Goal: Task Accomplishment & Management: Manage account settings

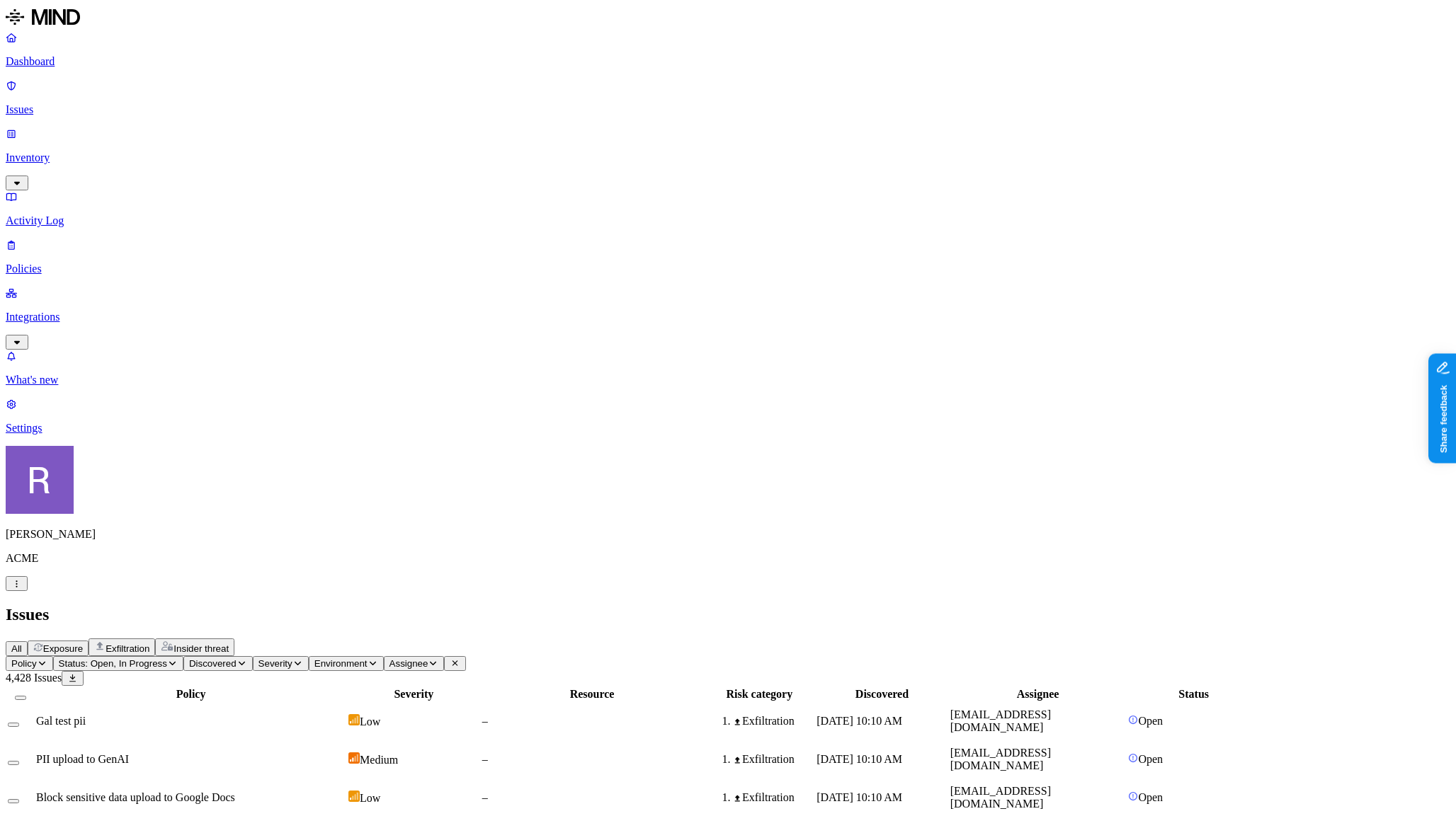
click at [126, 358] on nav "Dashboard Issues Inventory Activity Log Policies Integrations What's new 1 Sett…" at bounding box center [728, 232] width 1444 height 403
click at [67, 57] on p "Dashboard" at bounding box center [728, 62] width 1444 height 13
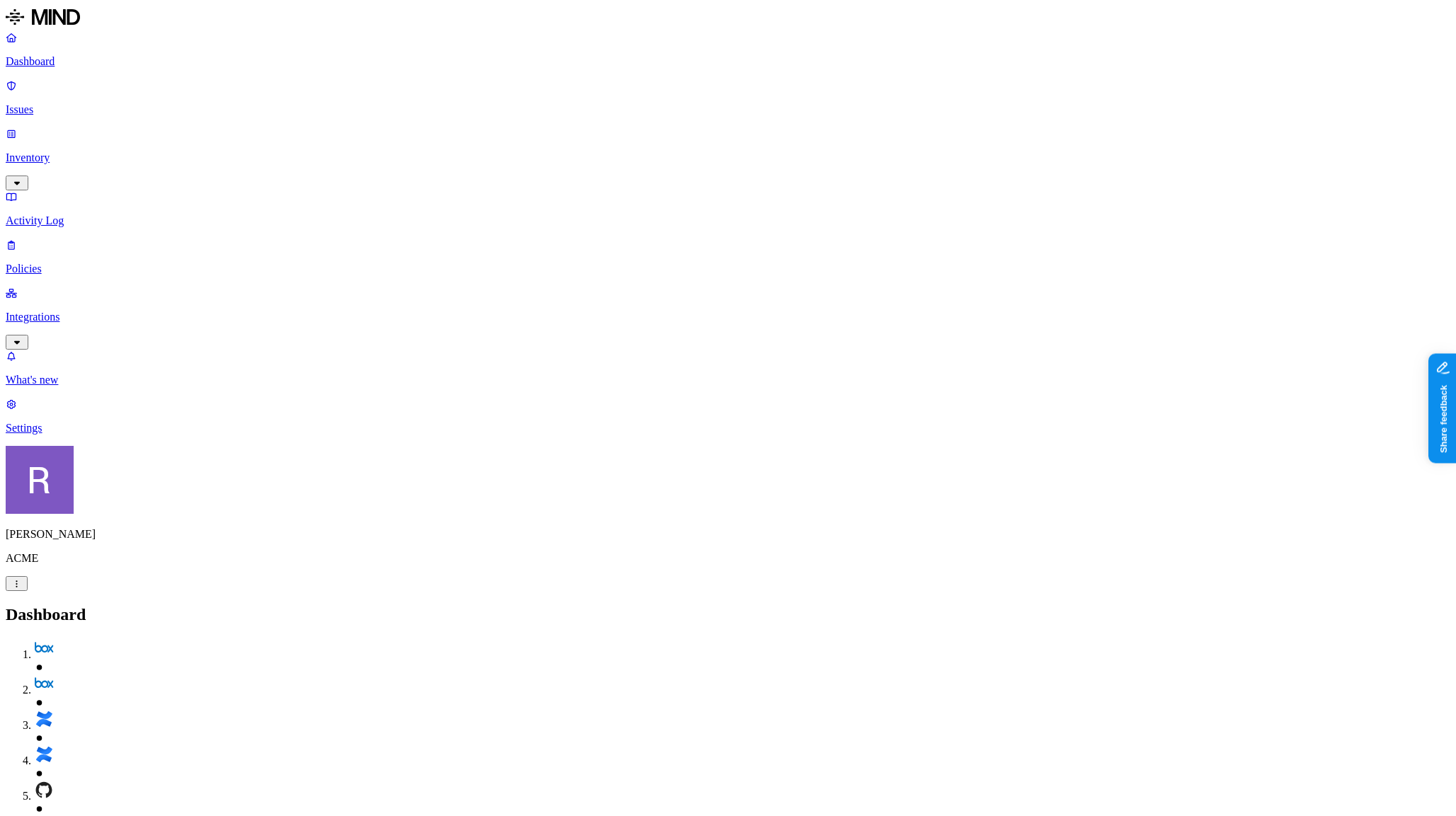
click at [111, 364] on nav "Dashboard Issues Inventory Activity Log Policies Integrations What's new 1 Sett…" at bounding box center [728, 232] width 1444 height 403
click at [23, 338] on icon "button" at bounding box center [17, 342] width 12 height 9
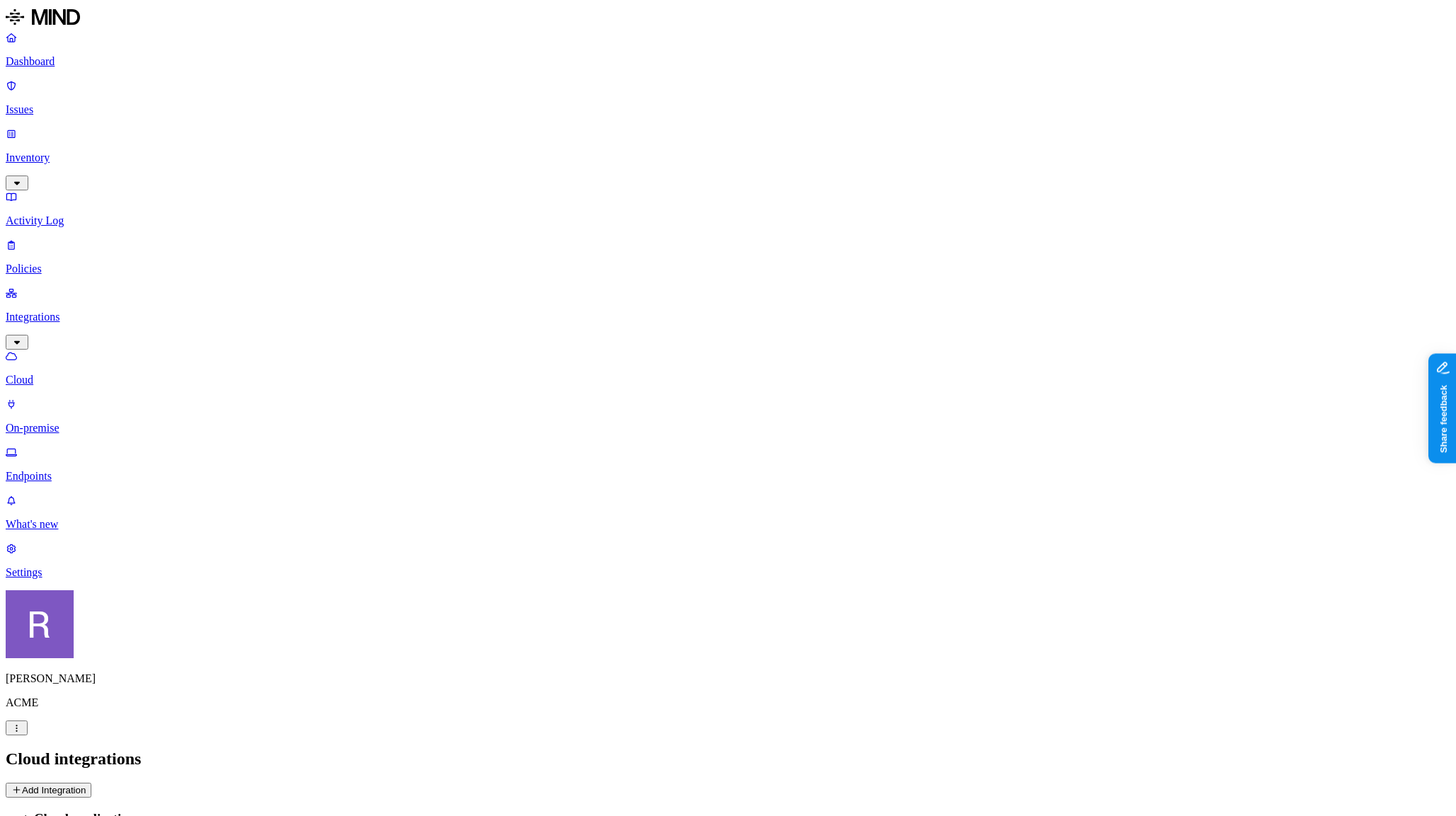
click at [92, 782] on button "Add Integration" at bounding box center [48, 790] width 86 height 14
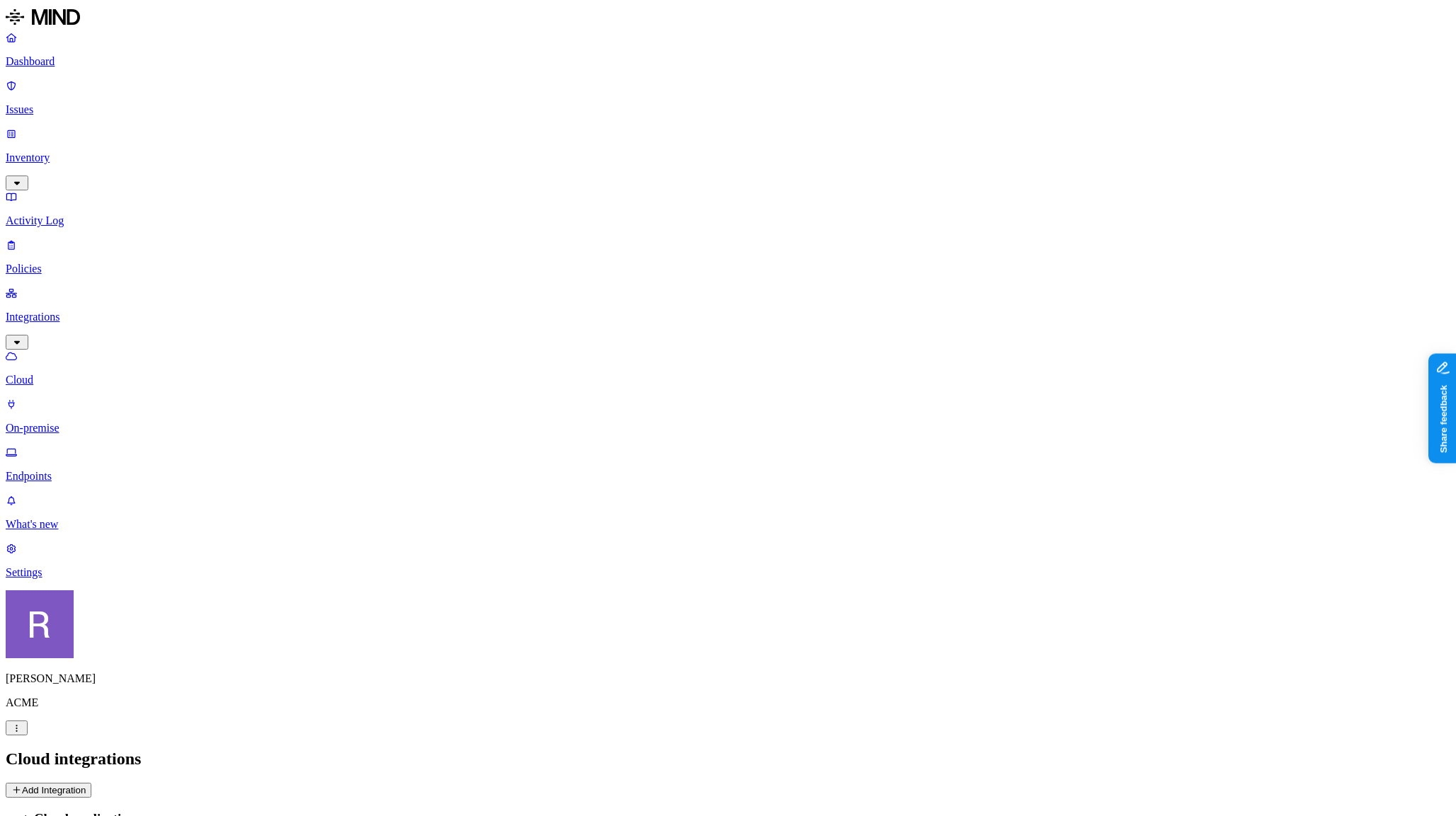
click at [95, 398] on link "On-premise" at bounding box center [728, 416] width 1444 height 37
click at [96, 470] on p "Endpoints" at bounding box center [728, 476] width 1444 height 13
click at [47, 782] on button "Deploy" at bounding box center [25, 790] width 41 height 14
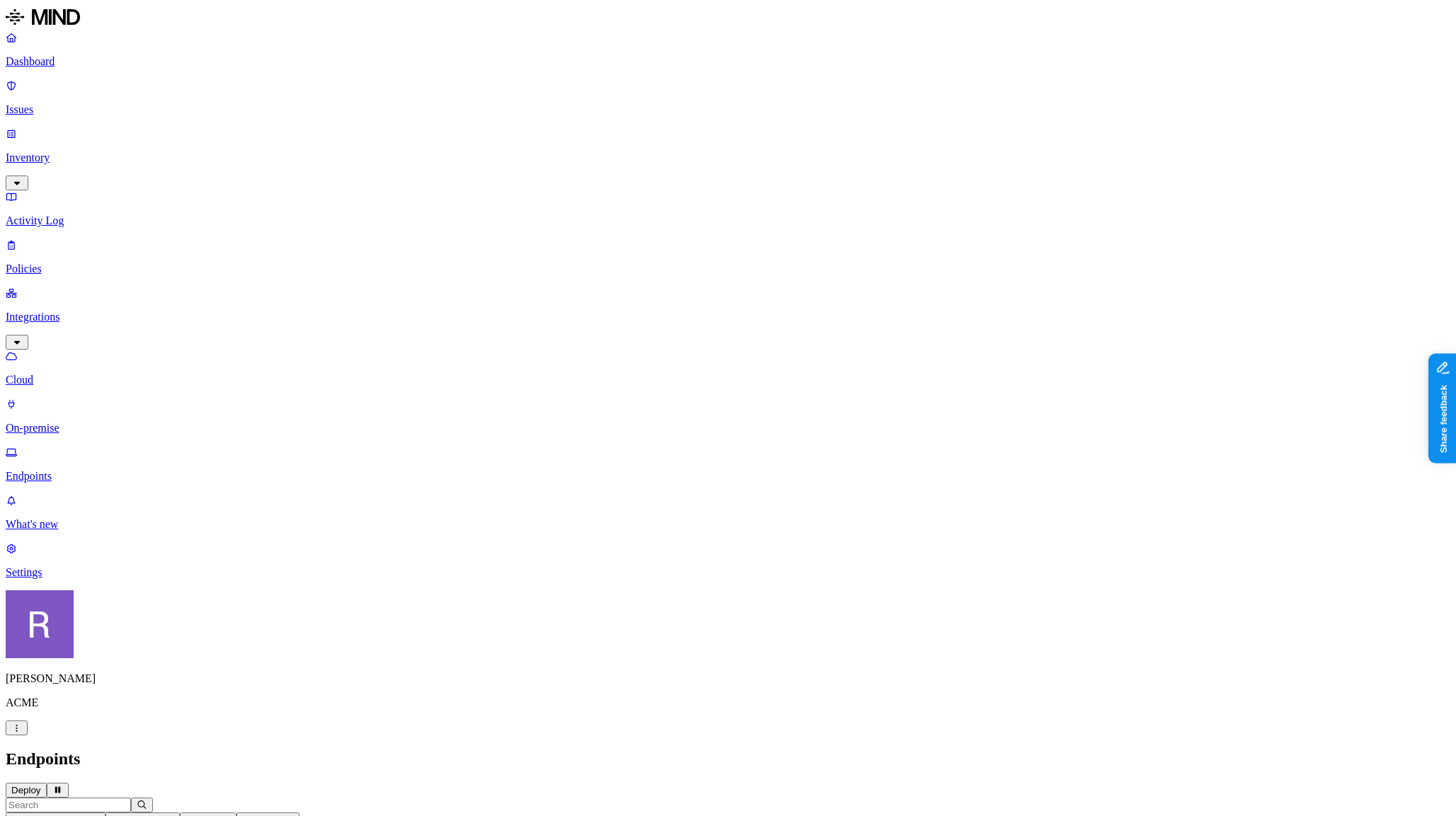
click at [74, 350] on link "Cloud" at bounding box center [728, 368] width 1444 height 37
click at [60, 128] on link "Inventory" at bounding box center [728, 158] width 1444 height 61
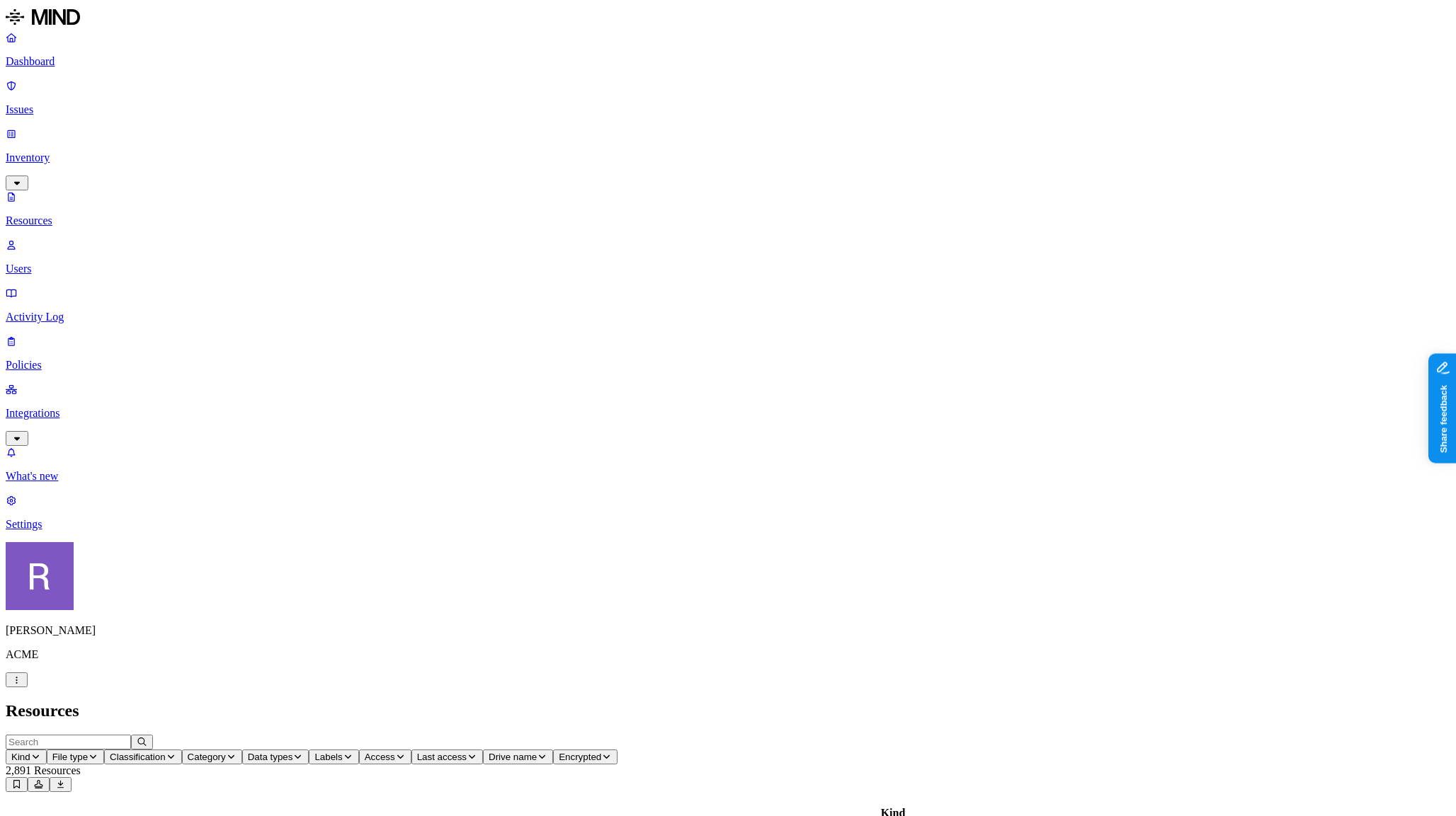
click at [294, 752] on span "Data types" at bounding box center [271, 757] width 45 height 11
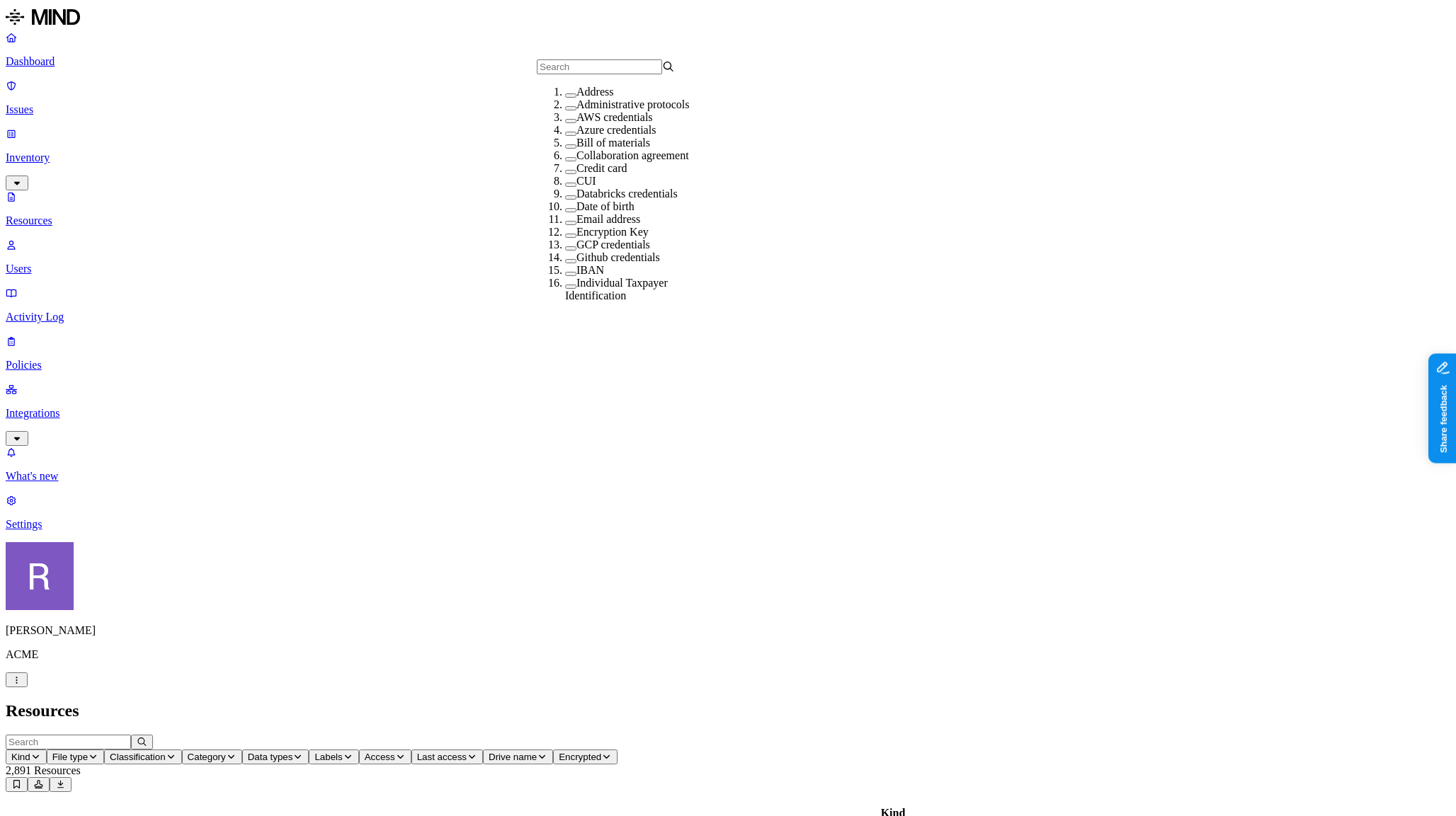
click at [565, 124] on div "AWS credentials" at bounding box center [634, 118] width 138 height 13
click at [468, 752] on span "Access" at bounding box center [454, 757] width 31 height 11
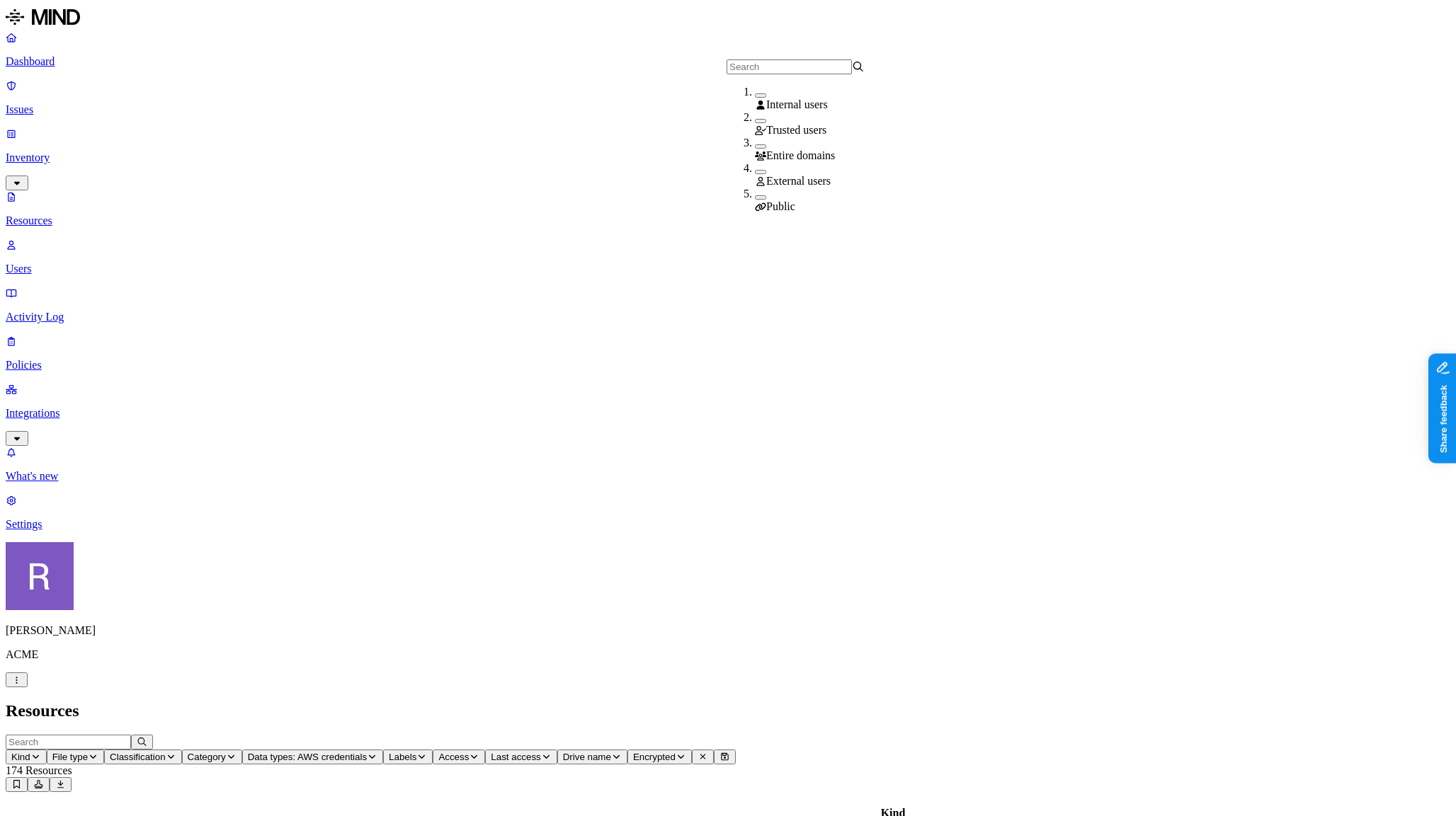
click at [762, 202] on icon at bounding box center [760, 206] width 12 height 9
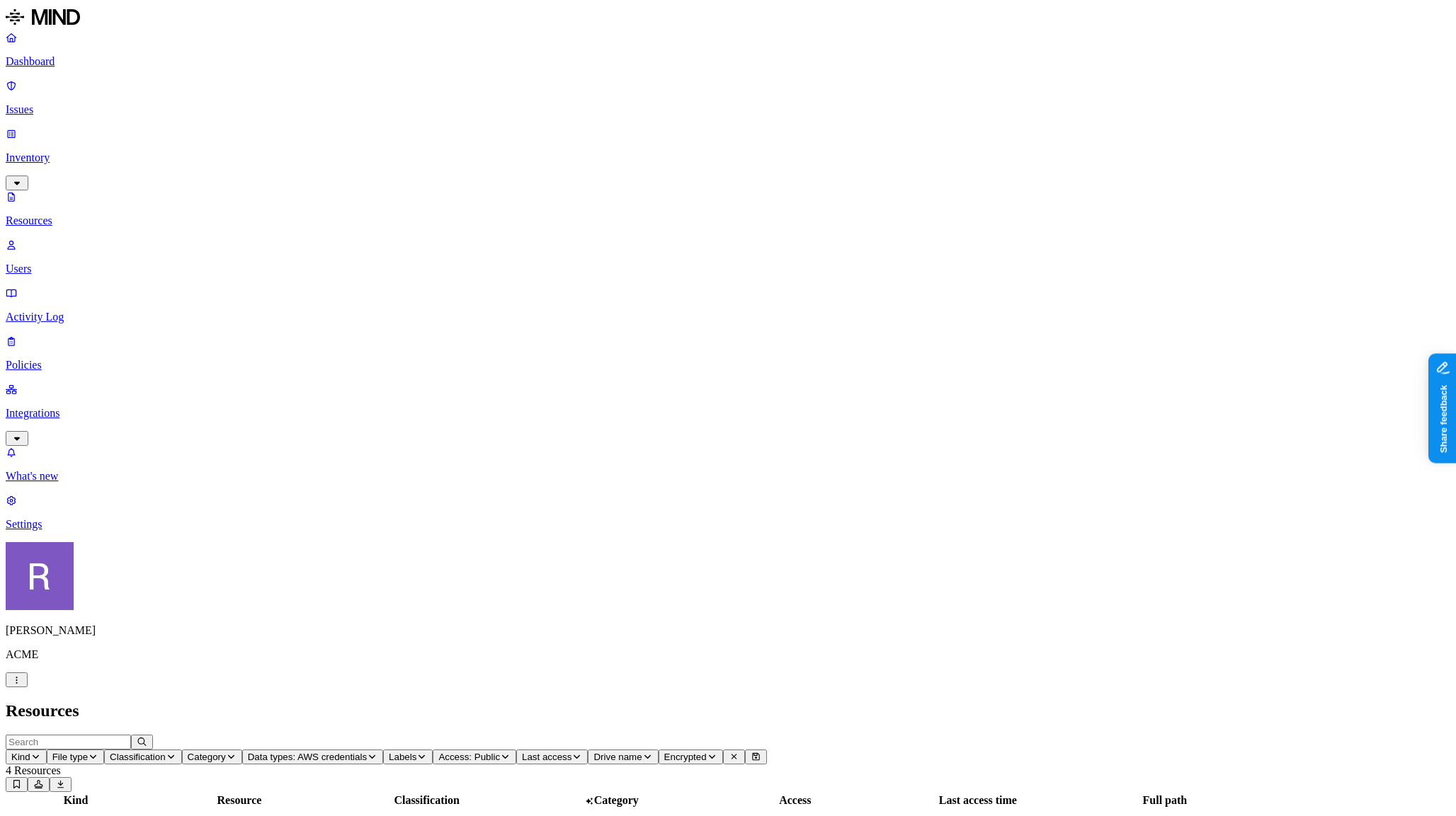
click at [72, 263] on p "Users" at bounding box center [728, 269] width 1444 height 13
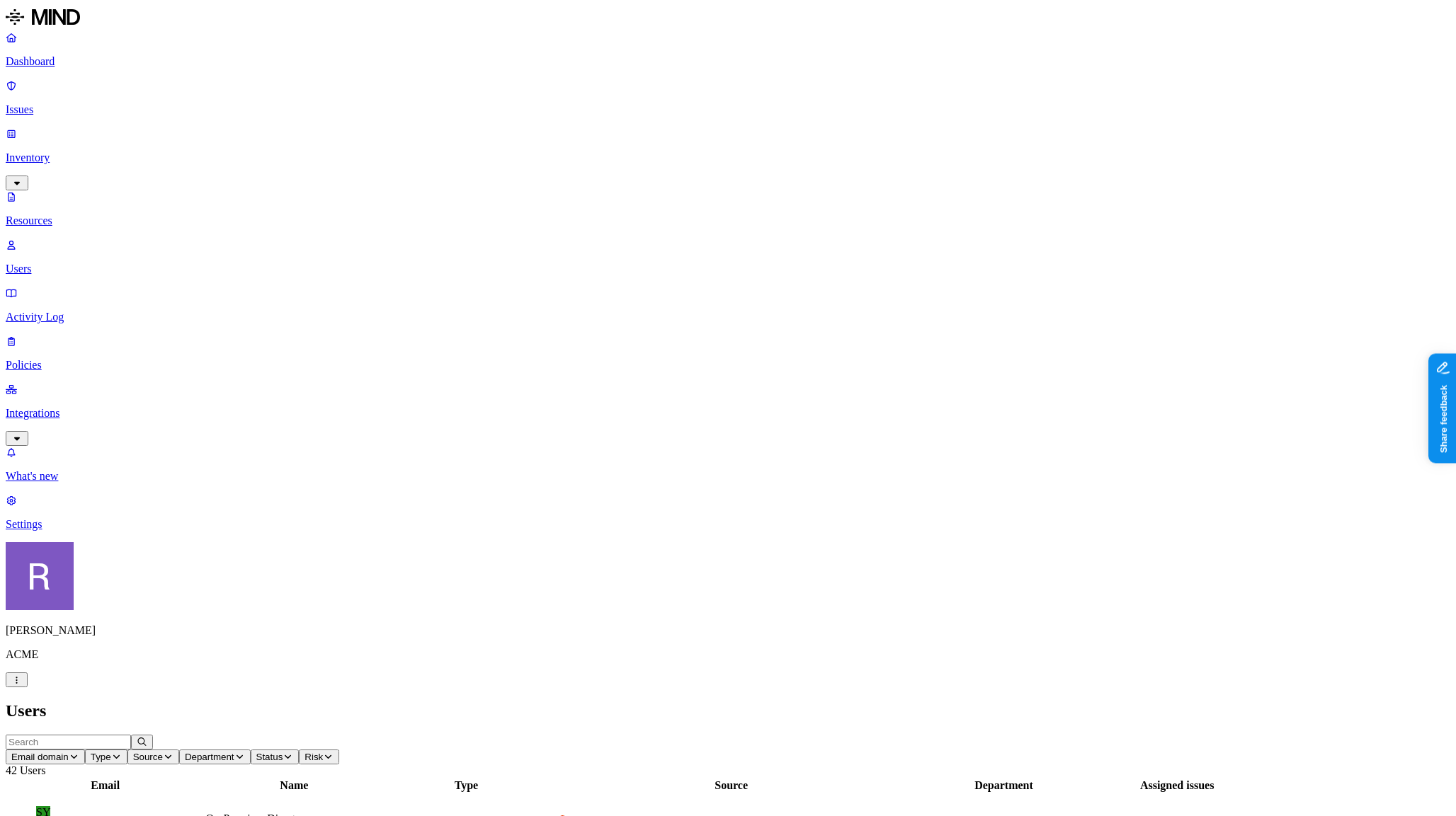
click at [72, 215] on p "Resources" at bounding box center [728, 221] width 1444 height 13
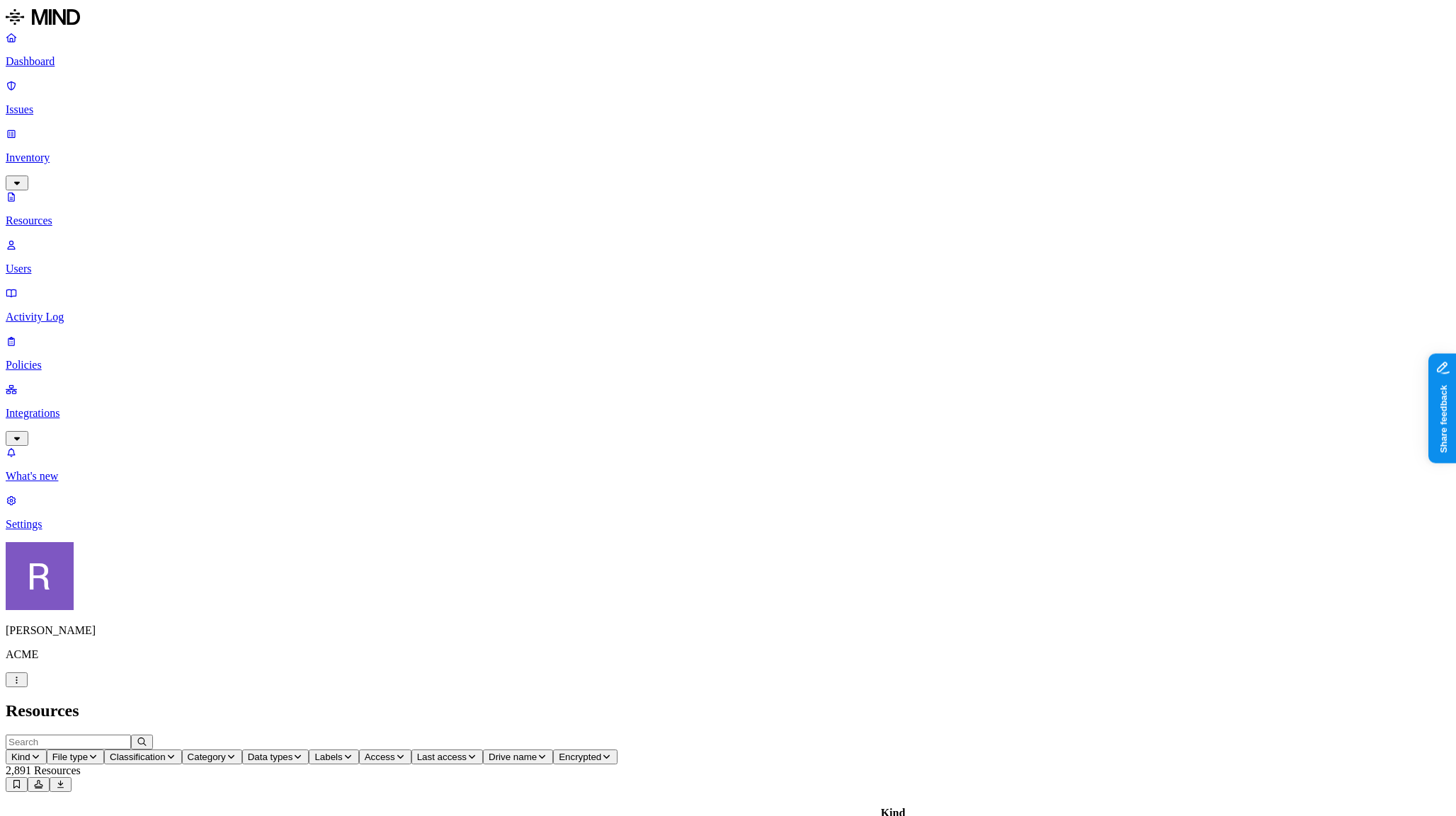
click at [47, 68] on p "Dashboard" at bounding box center [728, 62] width 1444 height 13
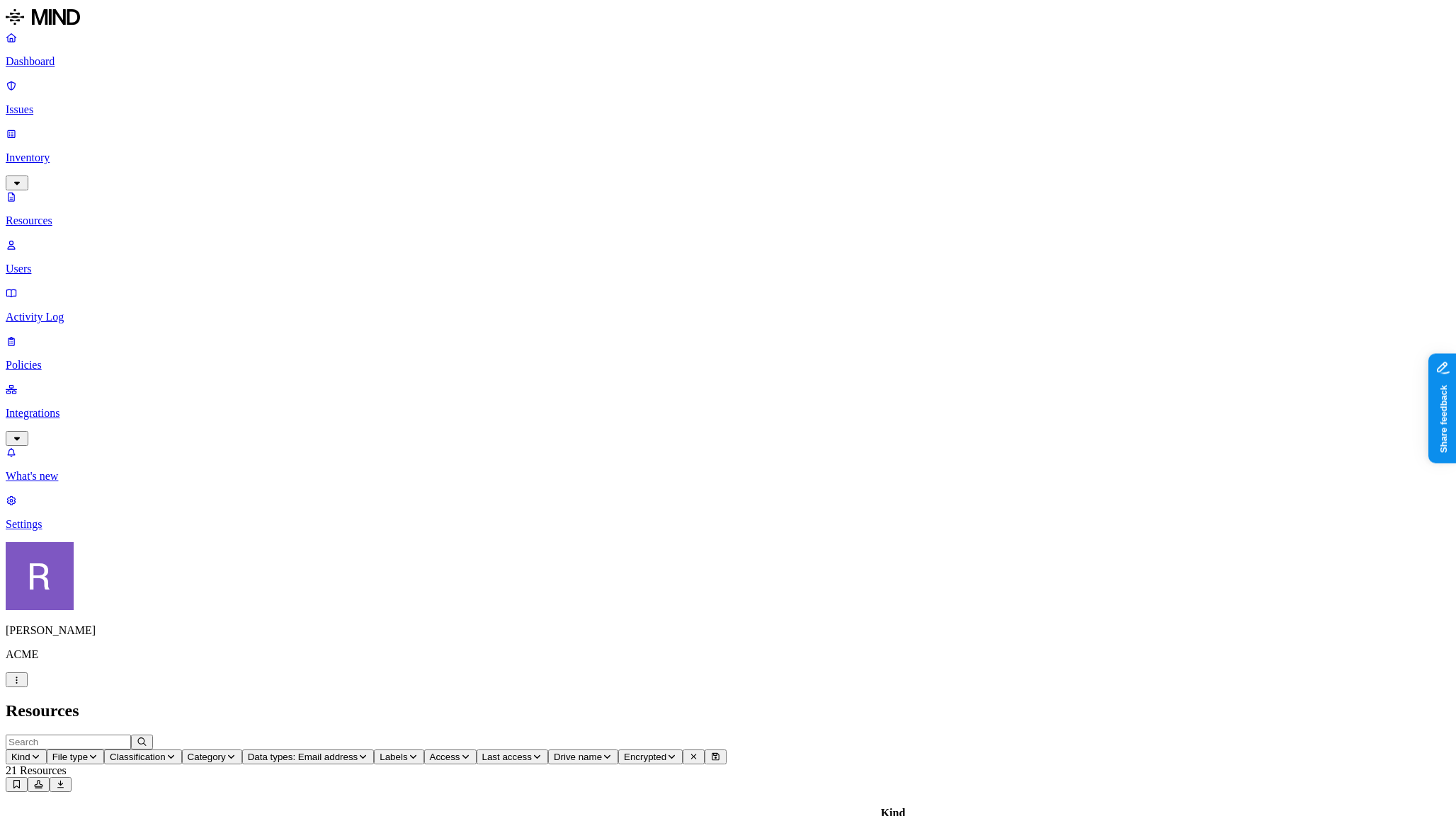
click at [78, 68] on p "Dashboard" at bounding box center [728, 62] width 1444 height 13
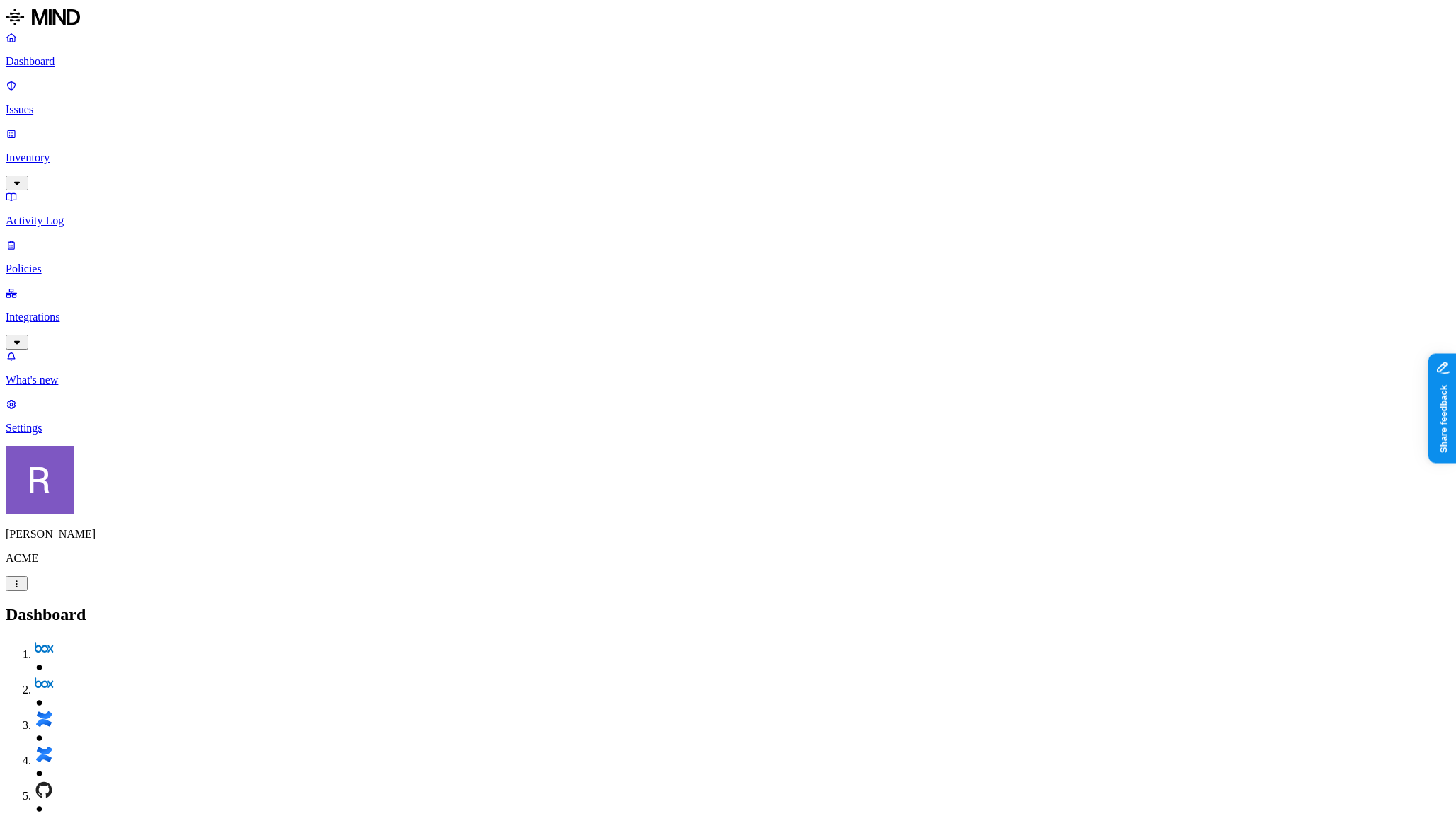
drag, startPoint x: 485, startPoint y: 422, endPoint x: 584, endPoint y: 423, distance: 99.0
drag, startPoint x: 580, startPoint y: 423, endPoint x: 498, endPoint y: 428, distance: 82.2
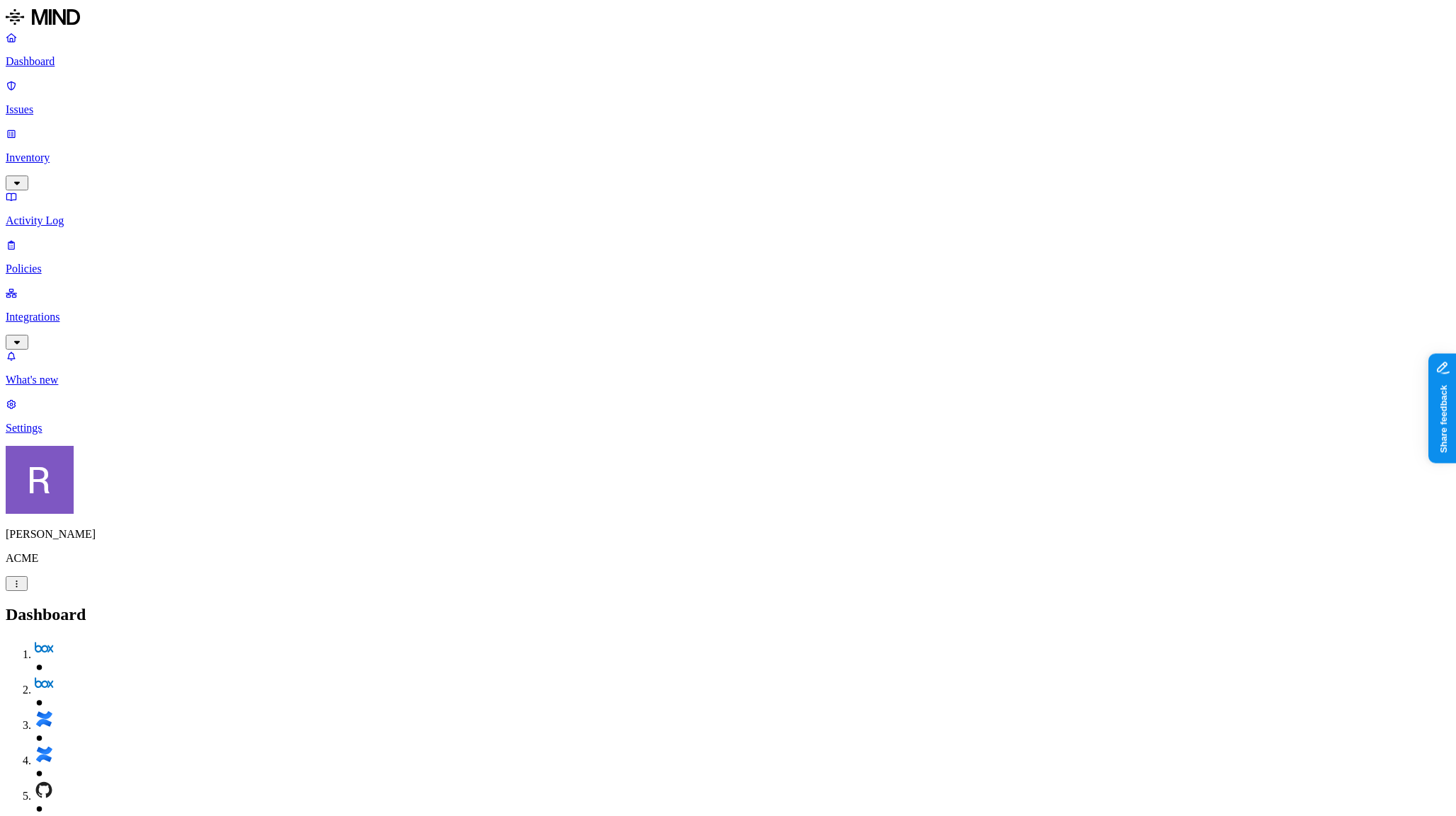
scroll to position [0, 11]
drag, startPoint x: 1179, startPoint y: 385, endPoint x: 1238, endPoint y: 386, distance: 59.0
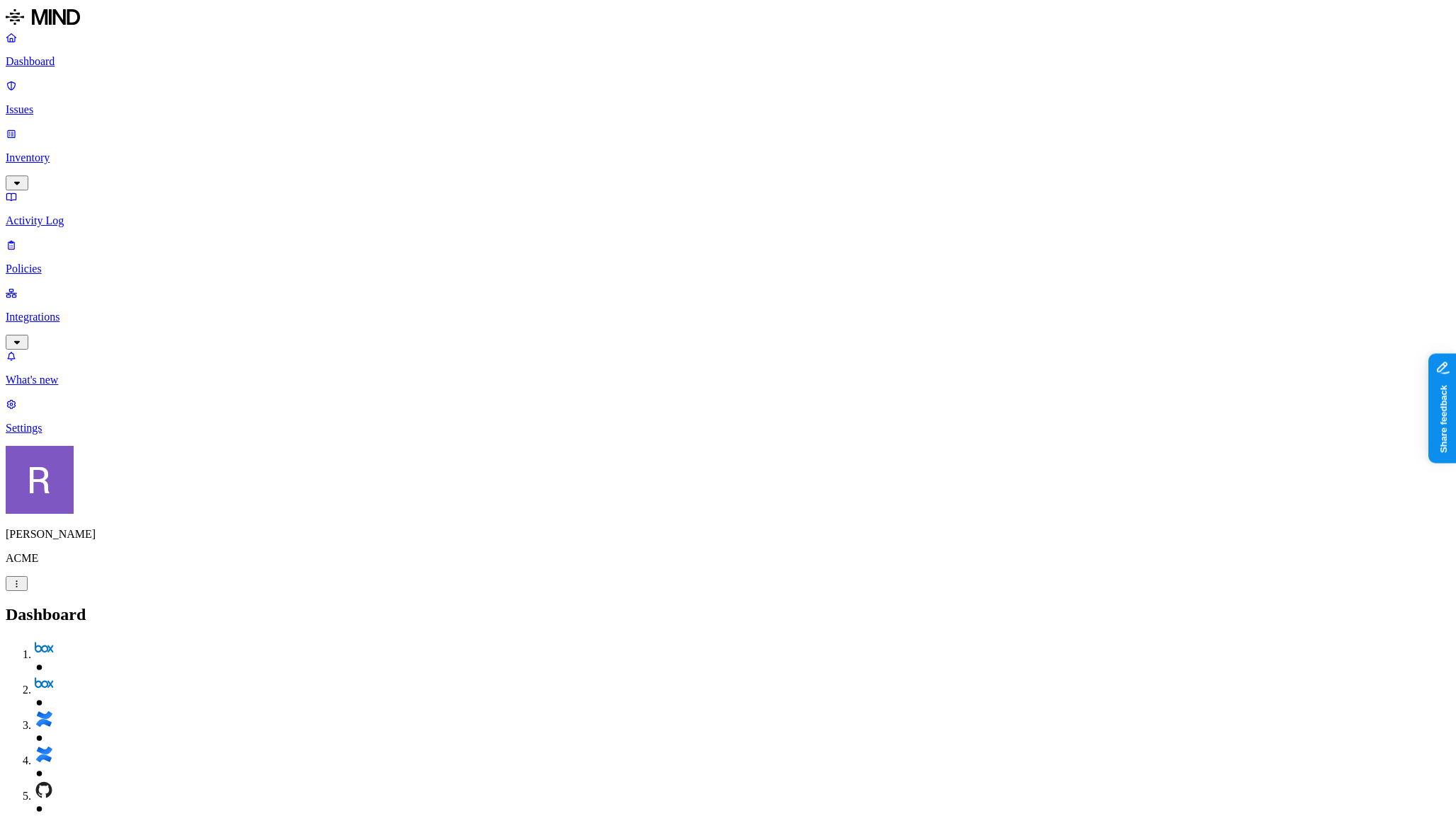
drag, startPoint x: 1235, startPoint y: 382, endPoint x: 1212, endPoint y: 384, distance: 23.1
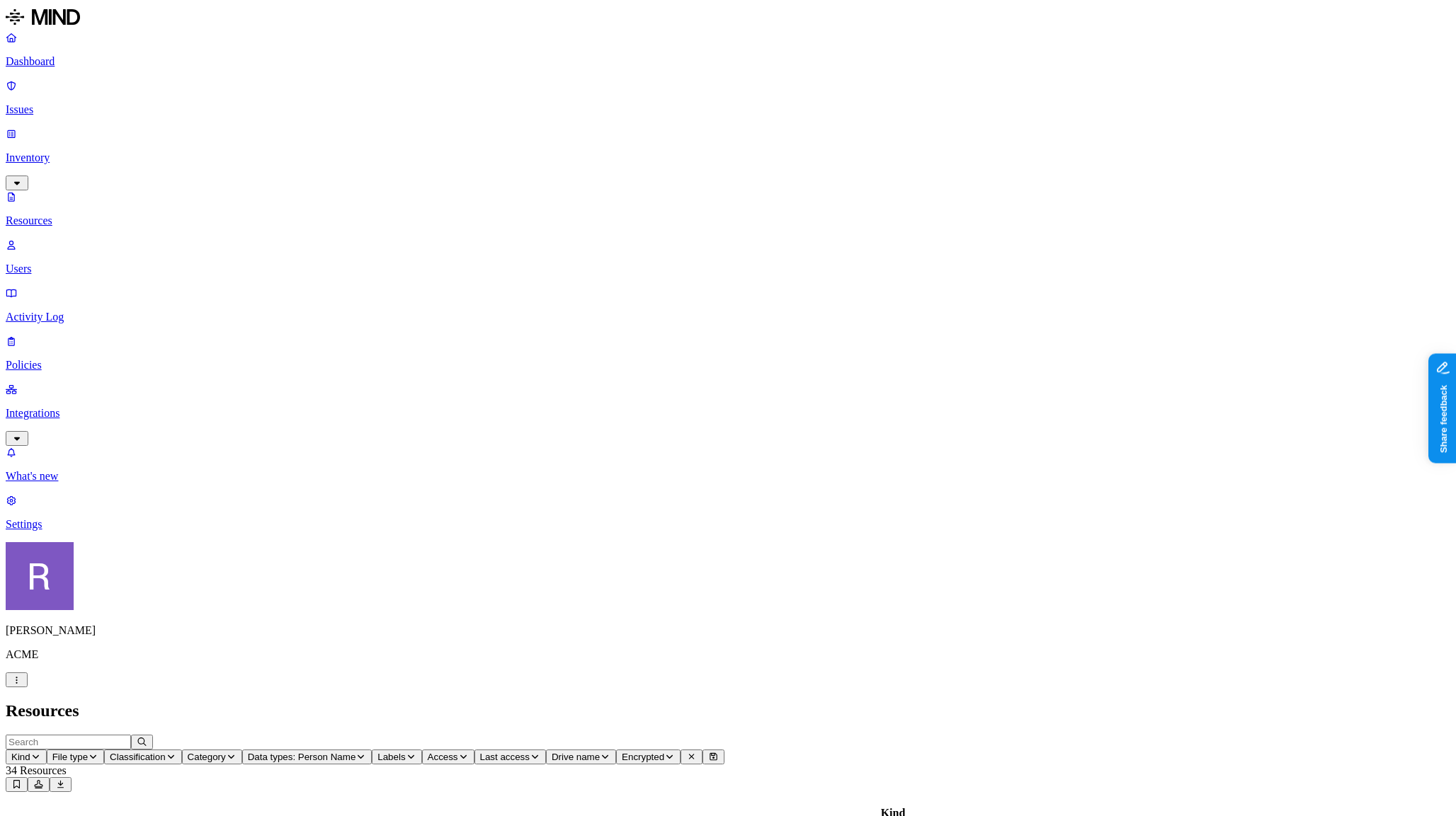
click at [73, 68] on link "Dashboard" at bounding box center [728, 49] width 1444 height 37
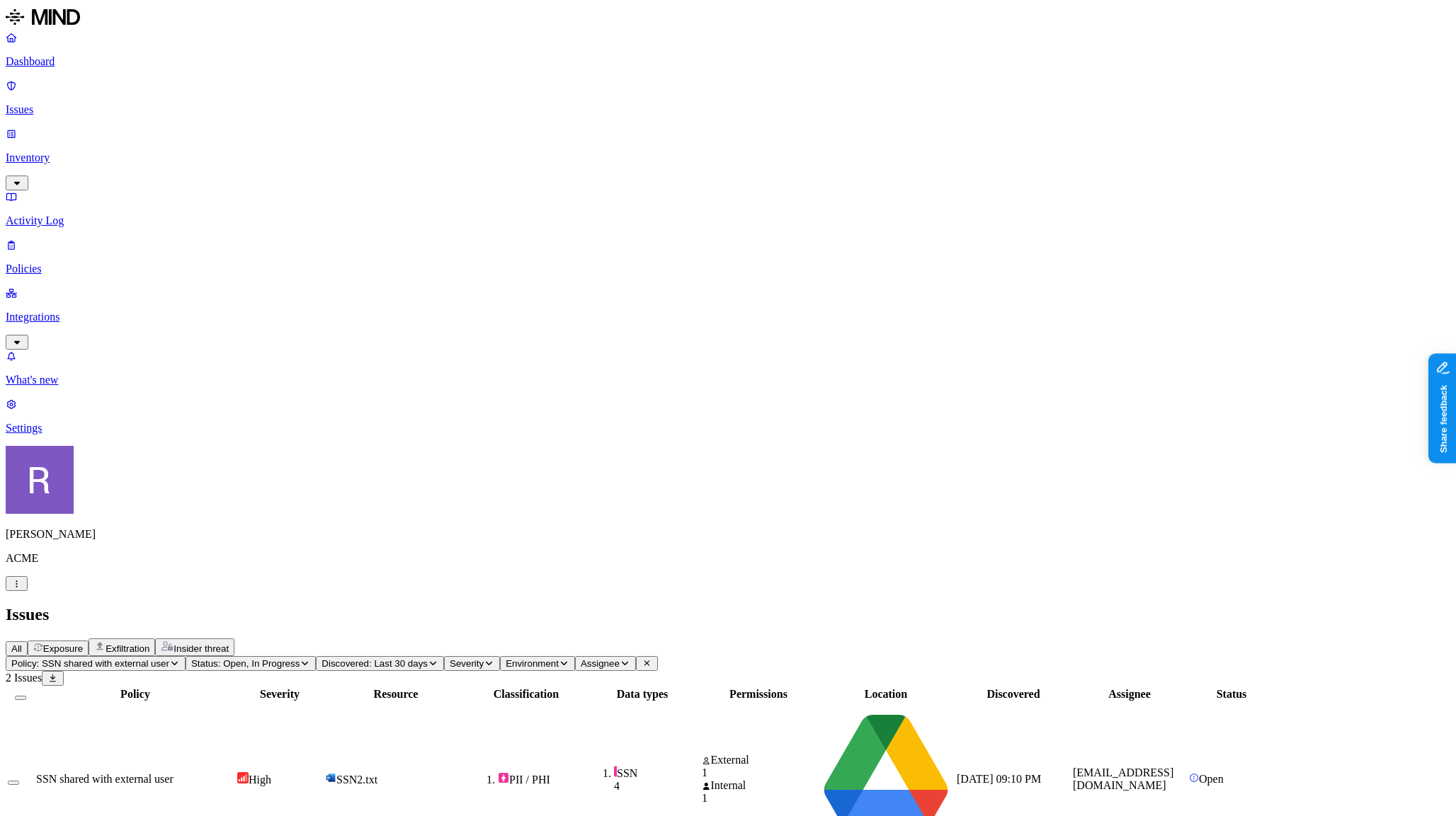
click at [60, 103] on p "Issues" at bounding box center [728, 110] width 1444 height 13
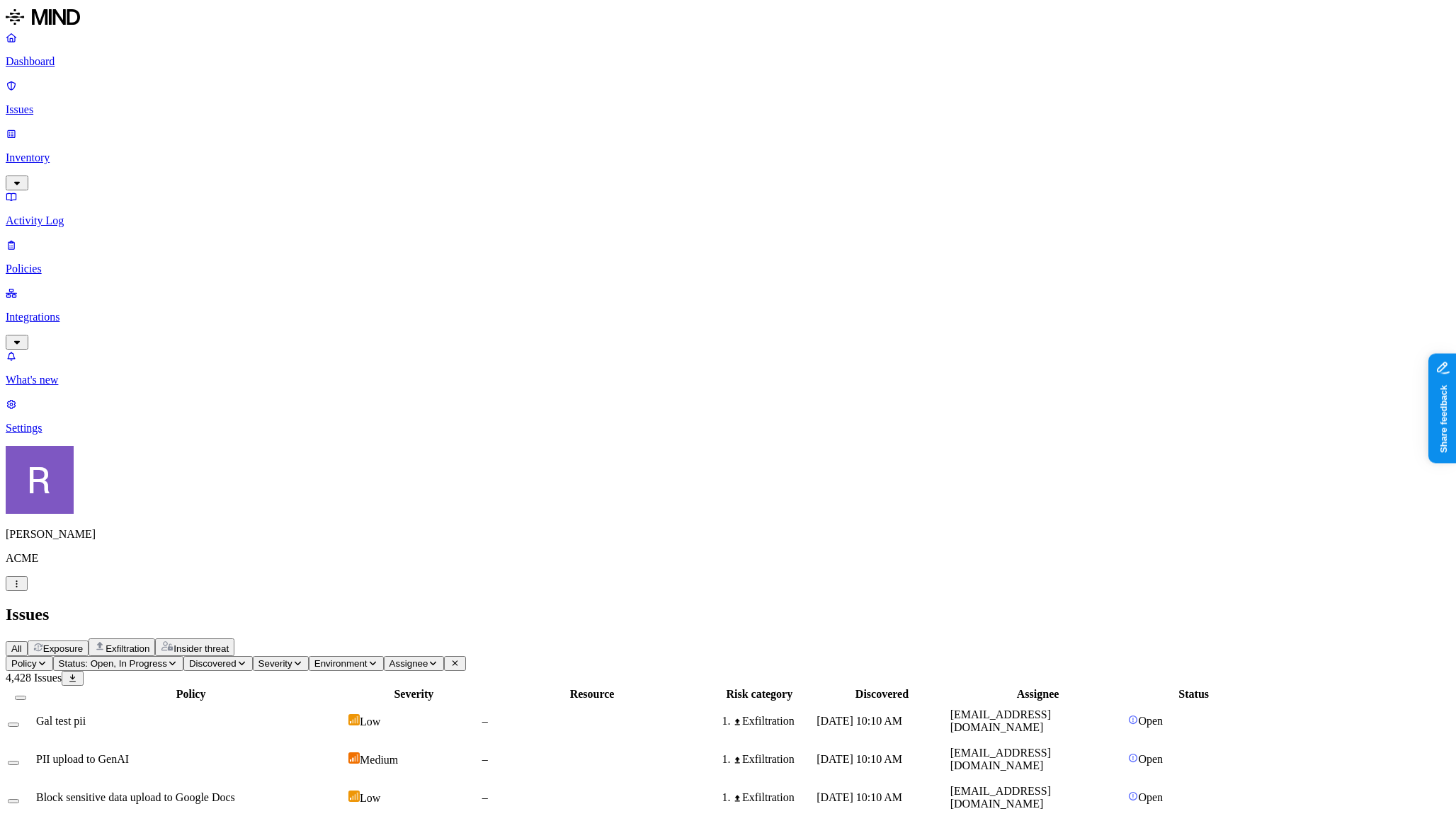
click at [58, 68] on p "Dashboard" at bounding box center [728, 62] width 1444 height 13
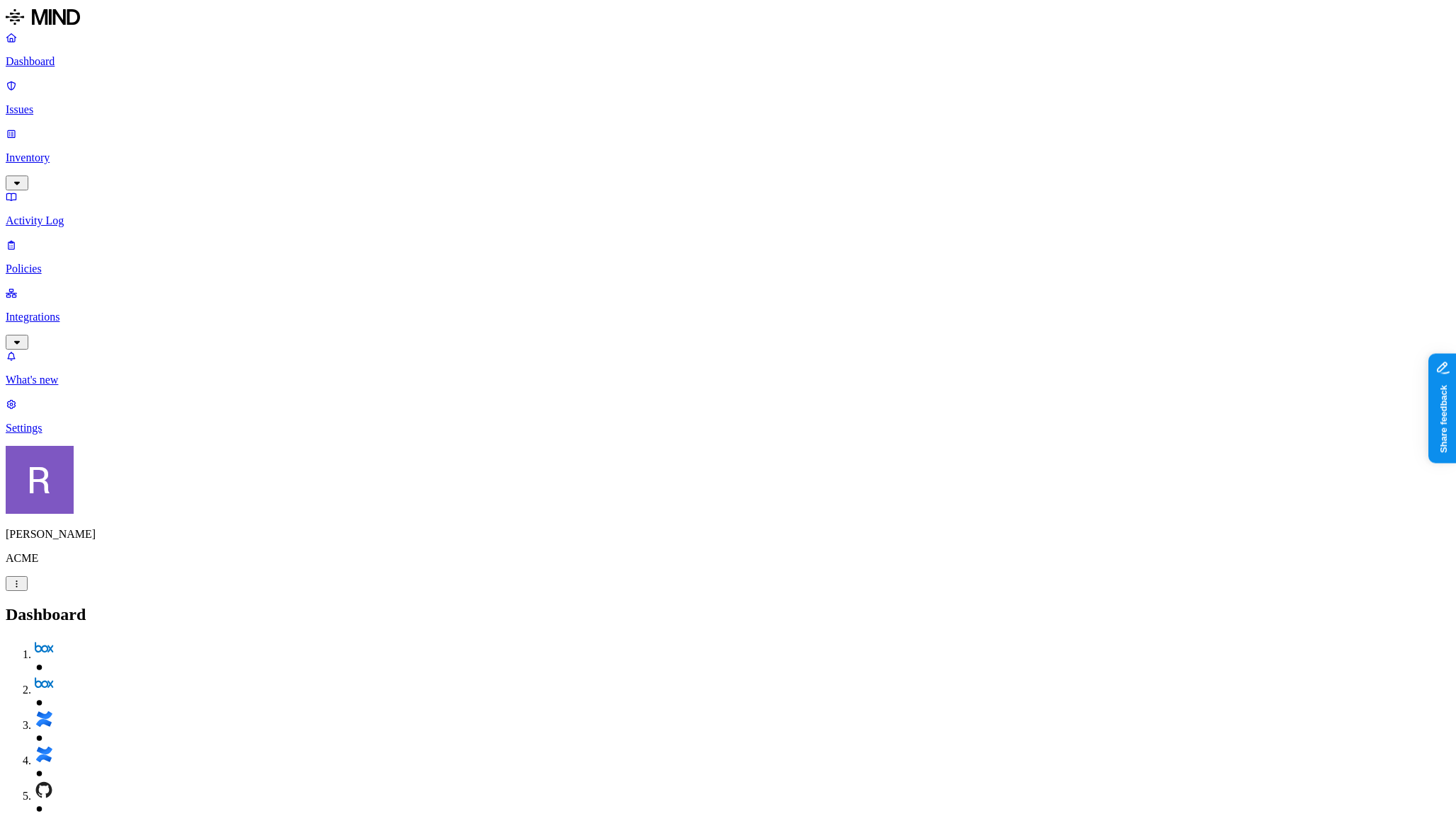
click at [86, 128] on link "Inventory" at bounding box center [728, 158] width 1444 height 61
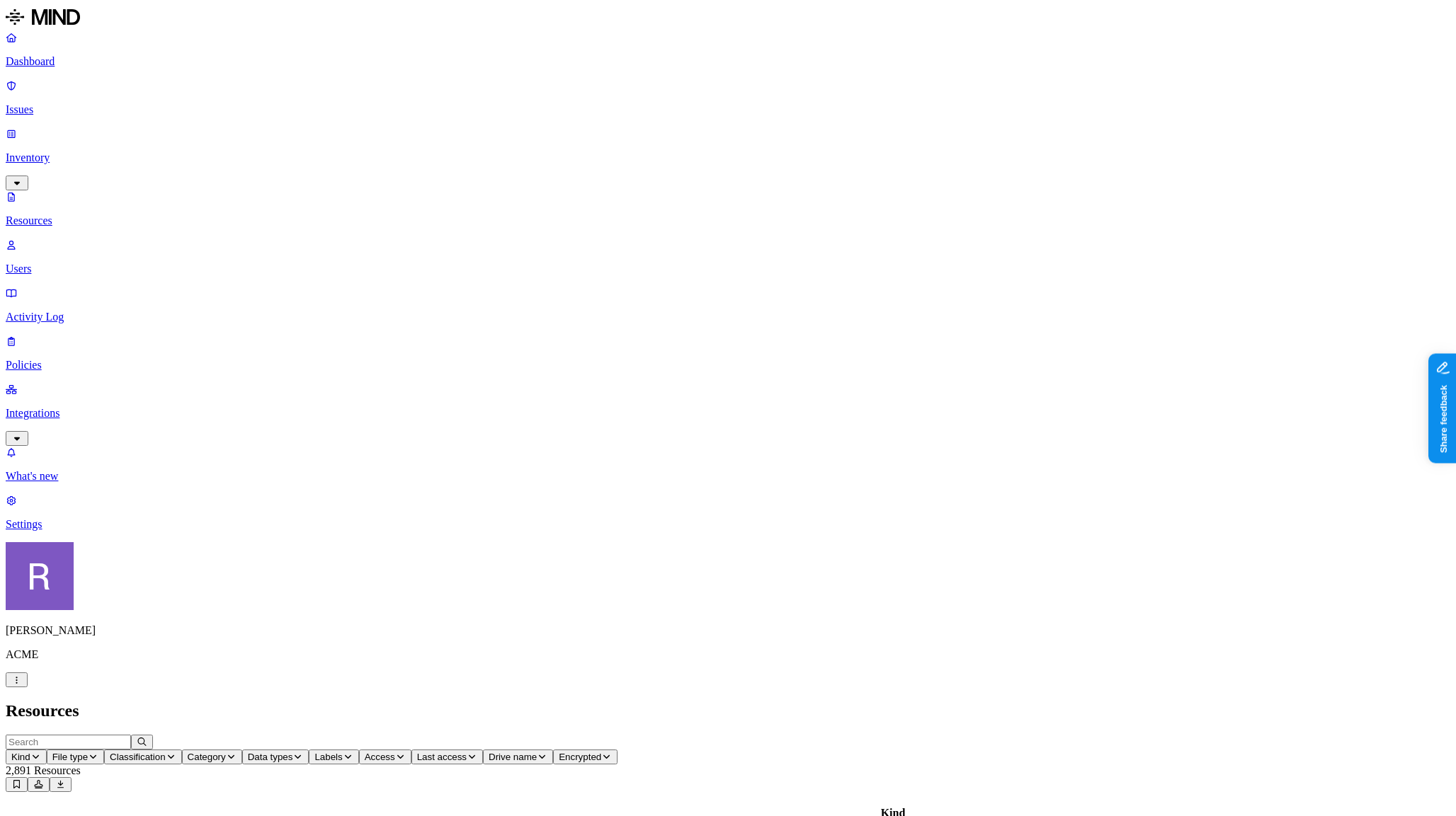
click at [31, 752] on span "Kind" at bounding box center [21, 757] width 19 height 11
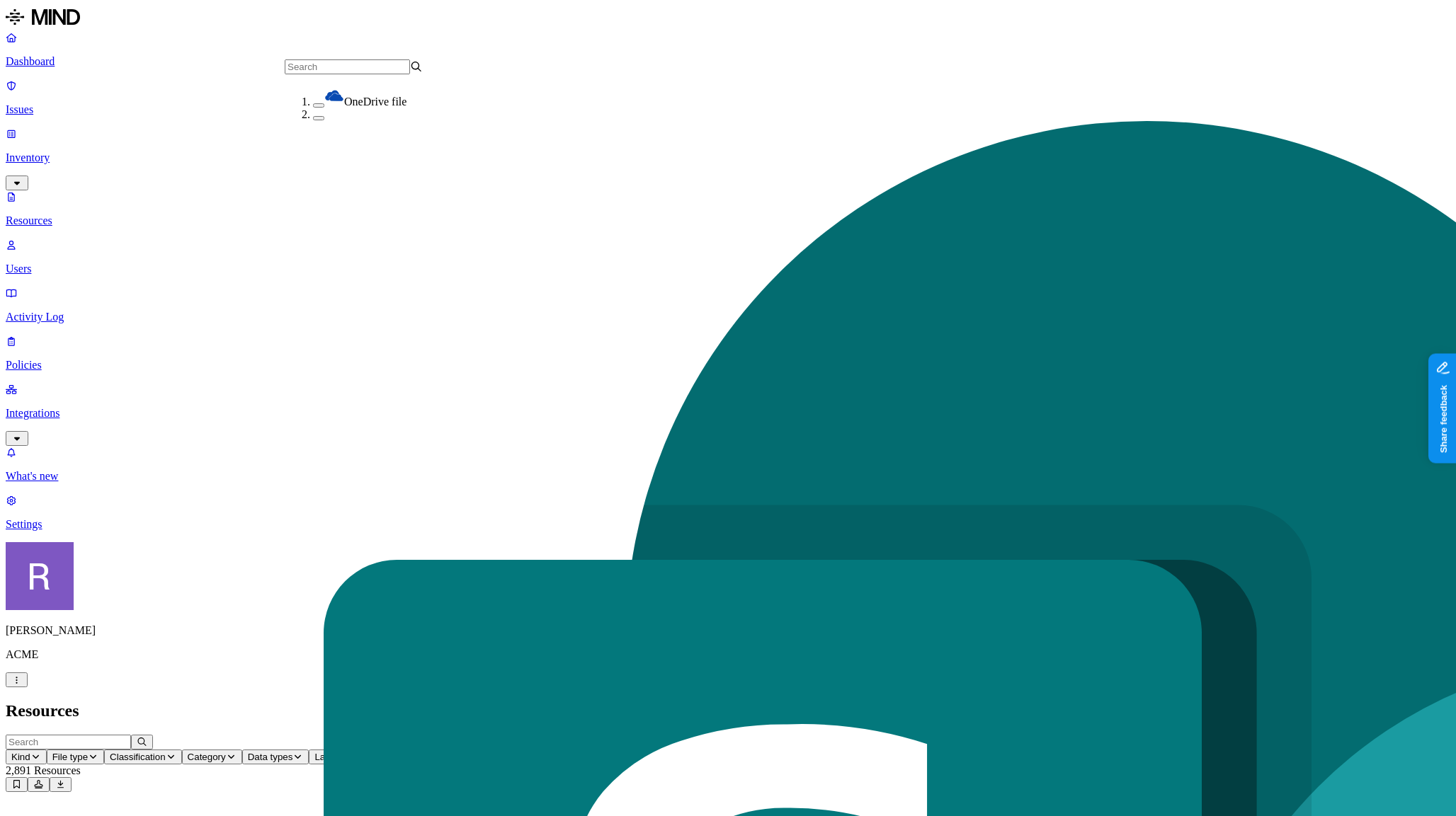
click at [88, 752] on span "File type" at bounding box center [70, 757] width 35 height 11
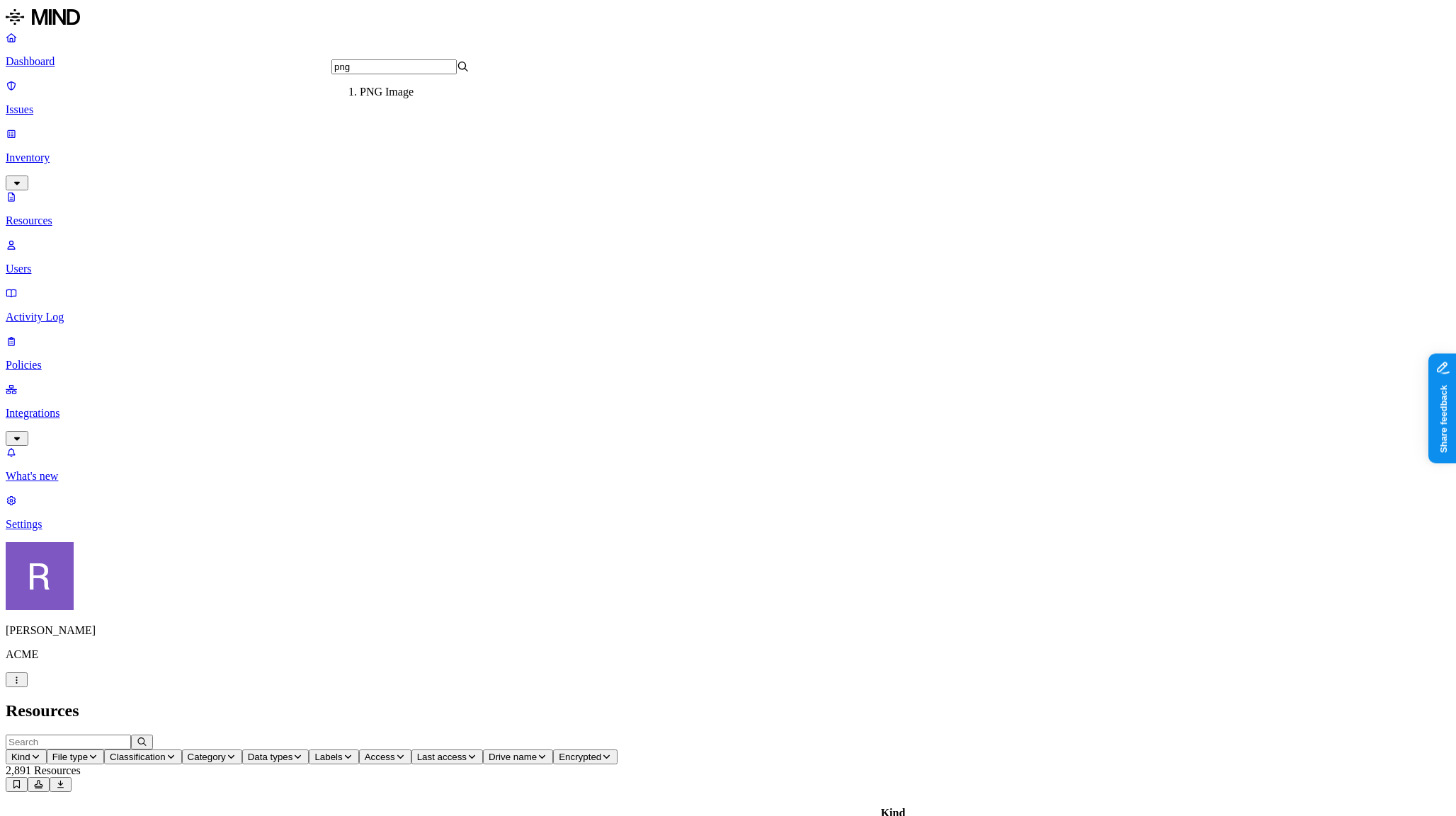
type input "png"
click at [362, 99] on div "PNG Image" at bounding box center [429, 92] width 138 height 13
click at [159, 750] on button "File type: PNG Image" at bounding box center [102, 757] width 111 height 14
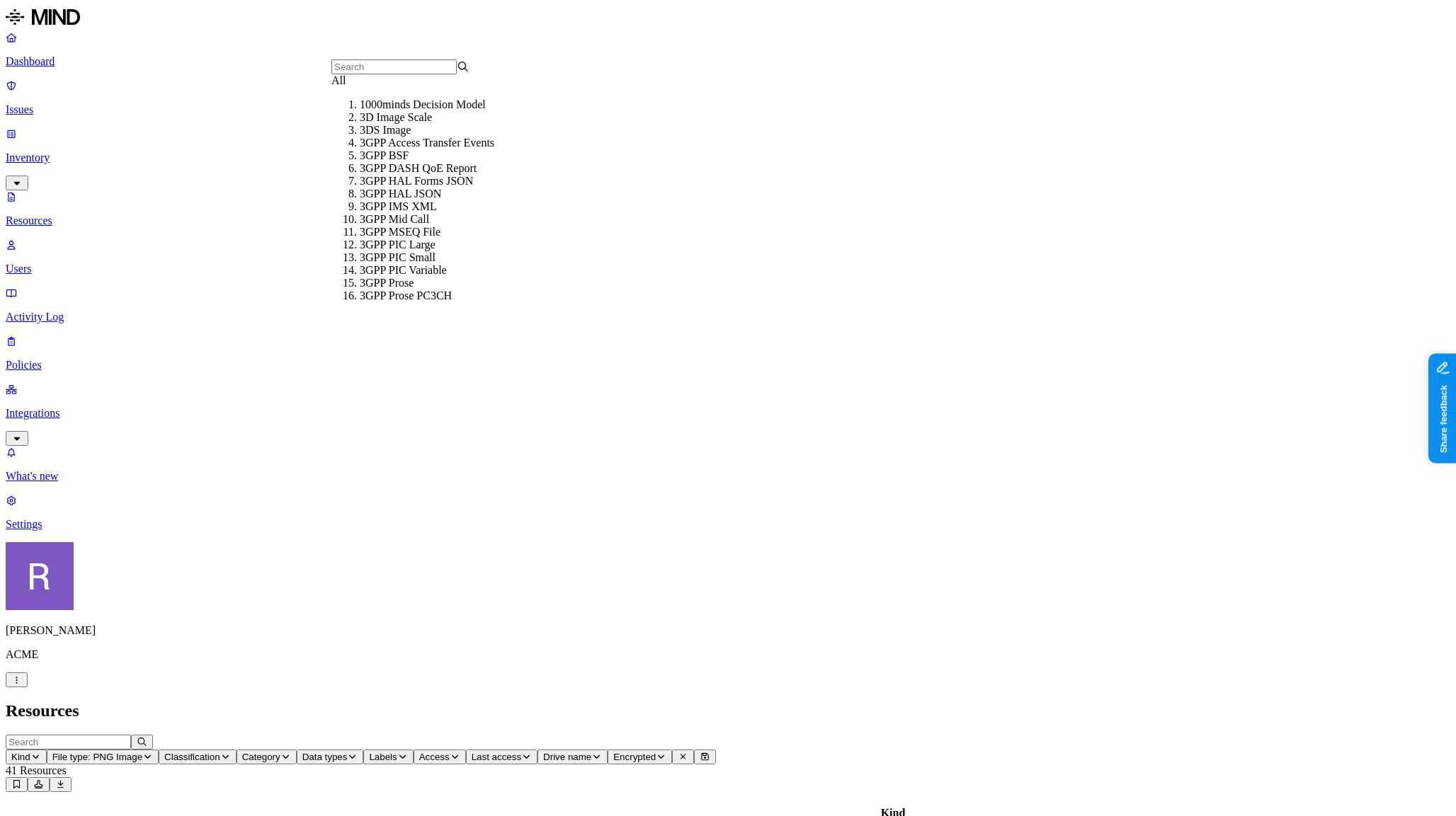
click at [370, 87] on div "All" at bounding box center [400, 81] width 138 height 13
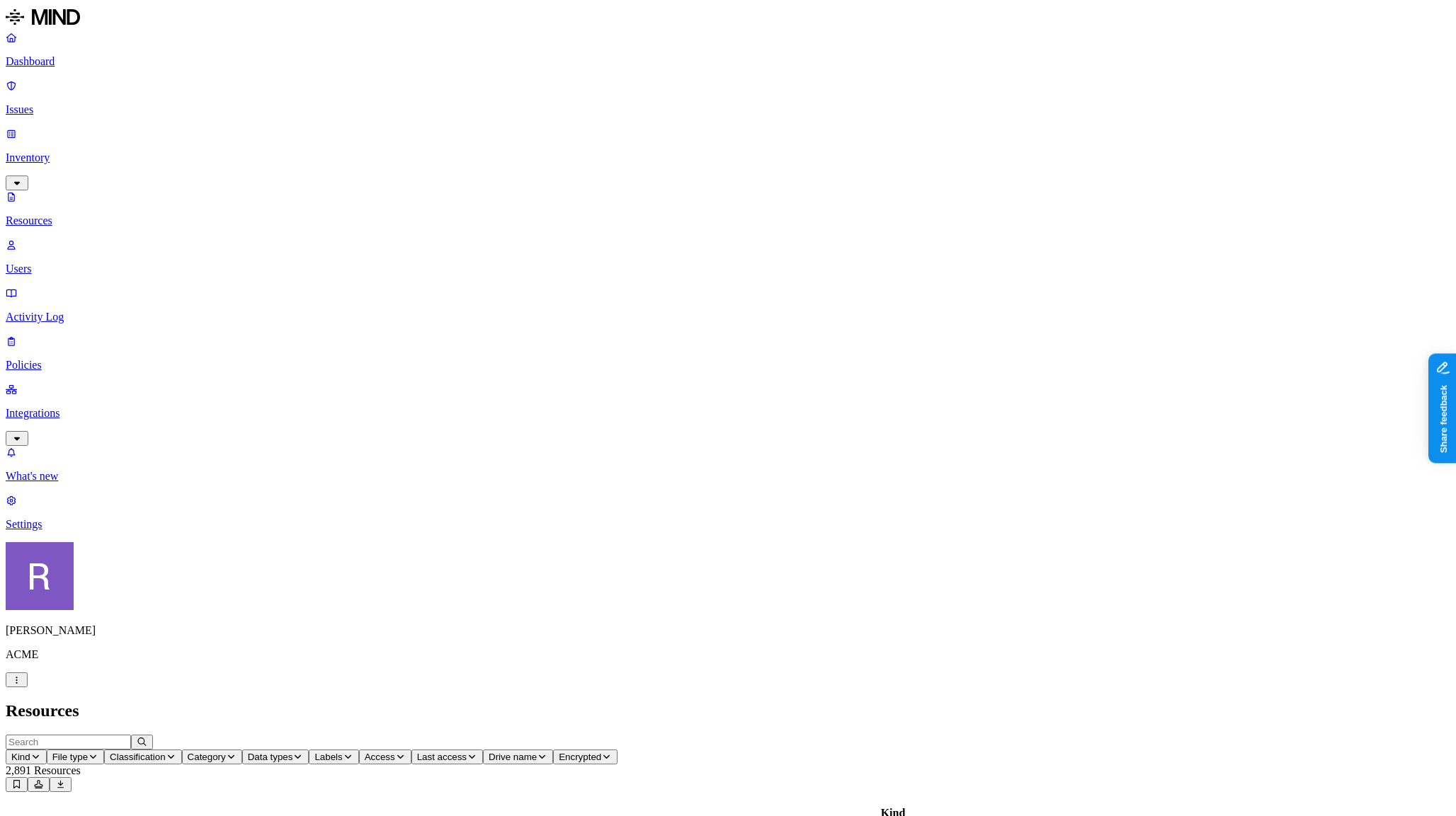
click at [177, 753] on icon "button" at bounding box center [171, 756] width 11 height 8
click at [226, 752] on span "Category" at bounding box center [207, 757] width 38 height 11
click at [294, 752] on span "Data types" at bounding box center [271, 757] width 45 height 11
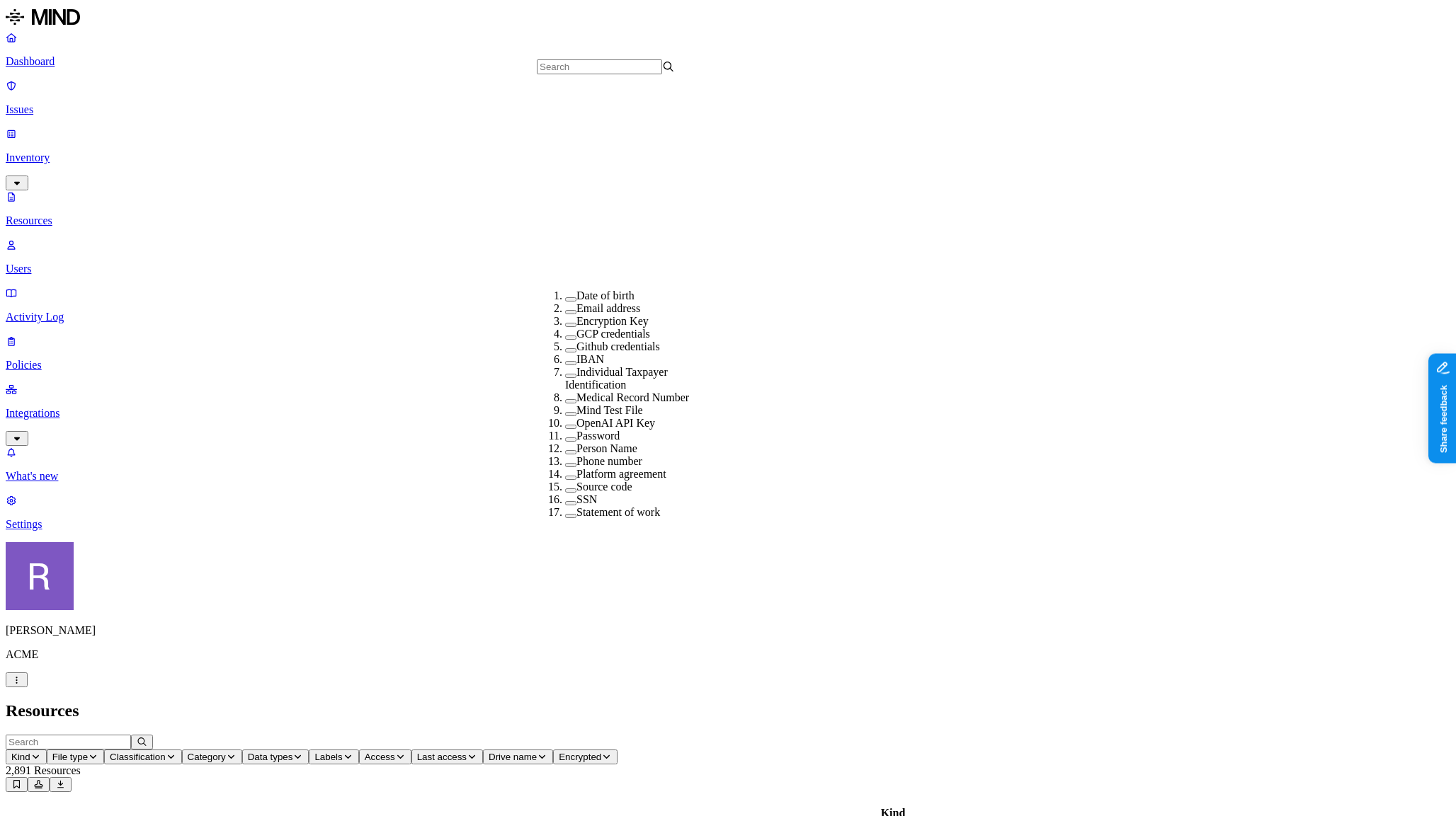
scroll to position [325, 0]
click at [586, 429] on label "Password" at bounding box center [598, 435] width 43 height 12
click at [577, 430] on label "Password" at bounding box center [598, 436] width 43 height 12
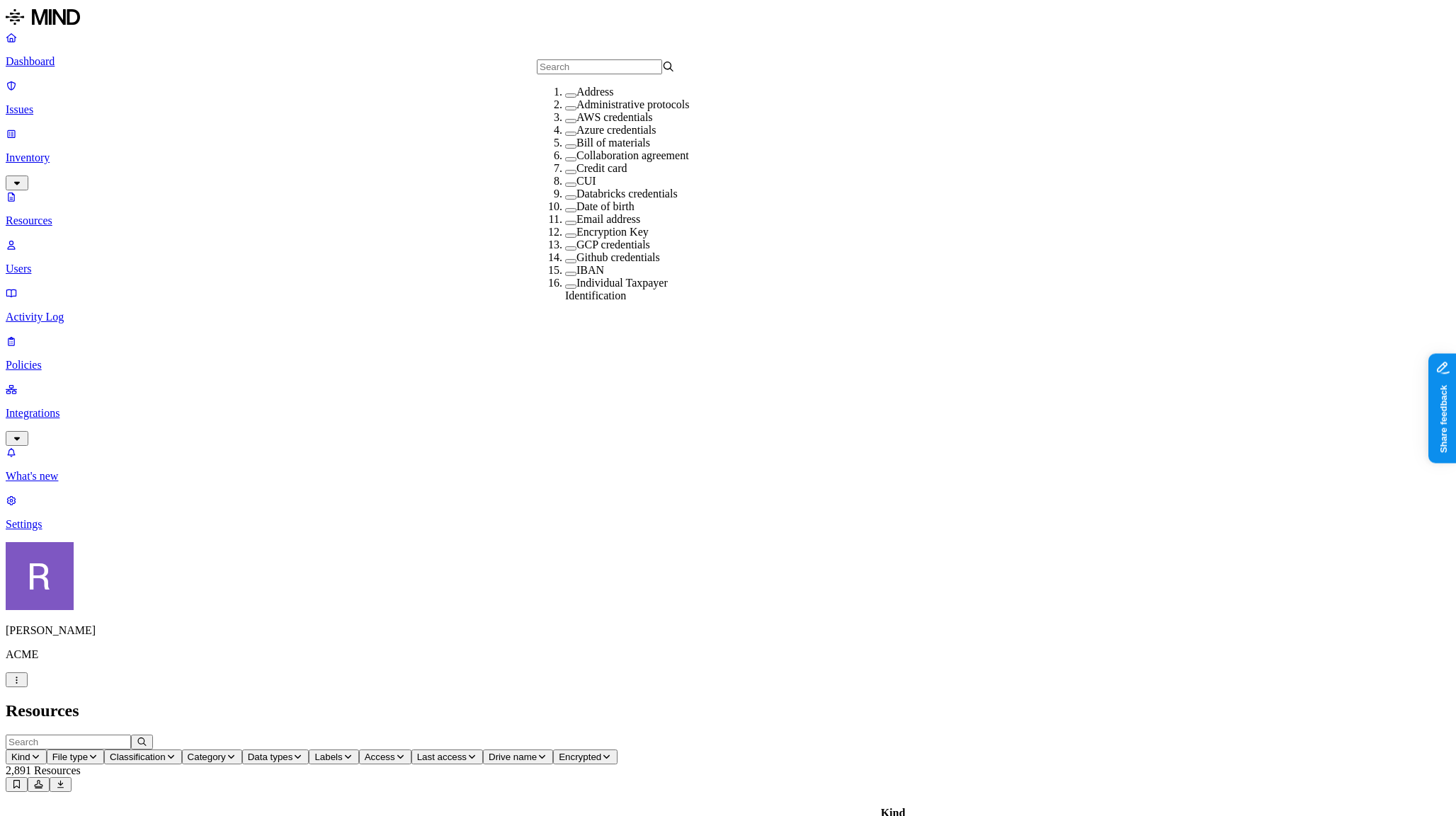
click at [590, 123] on label "AWS credentials" at bounding box center [614, 117] width 76 height 12
click at [416, 752] on span "Labels" at bounding box center [402, 757] width 27 height 11
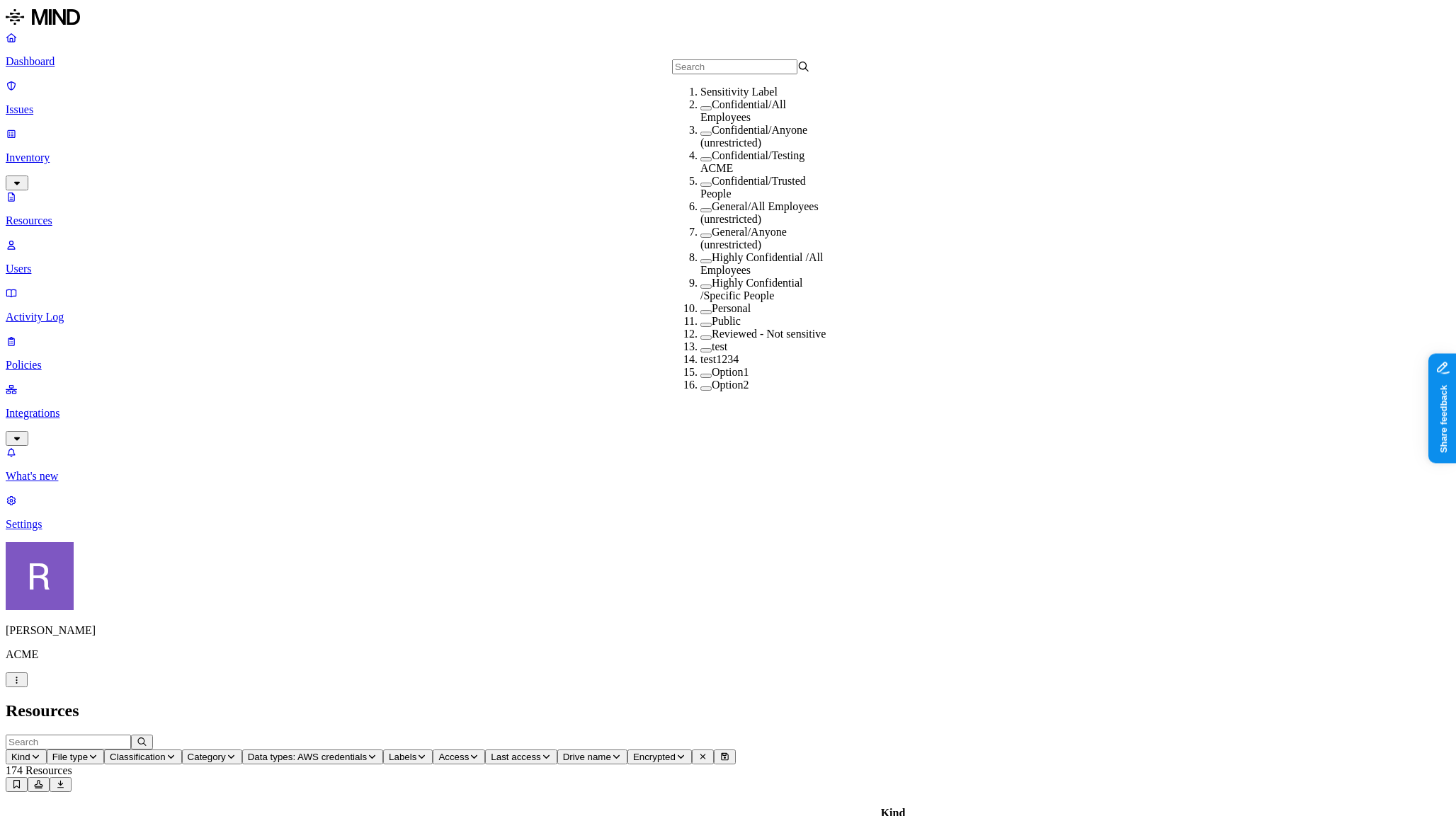
click at [714, 701] on h2 "Resources" at bounding box center [728, 710] width 1444 height 19
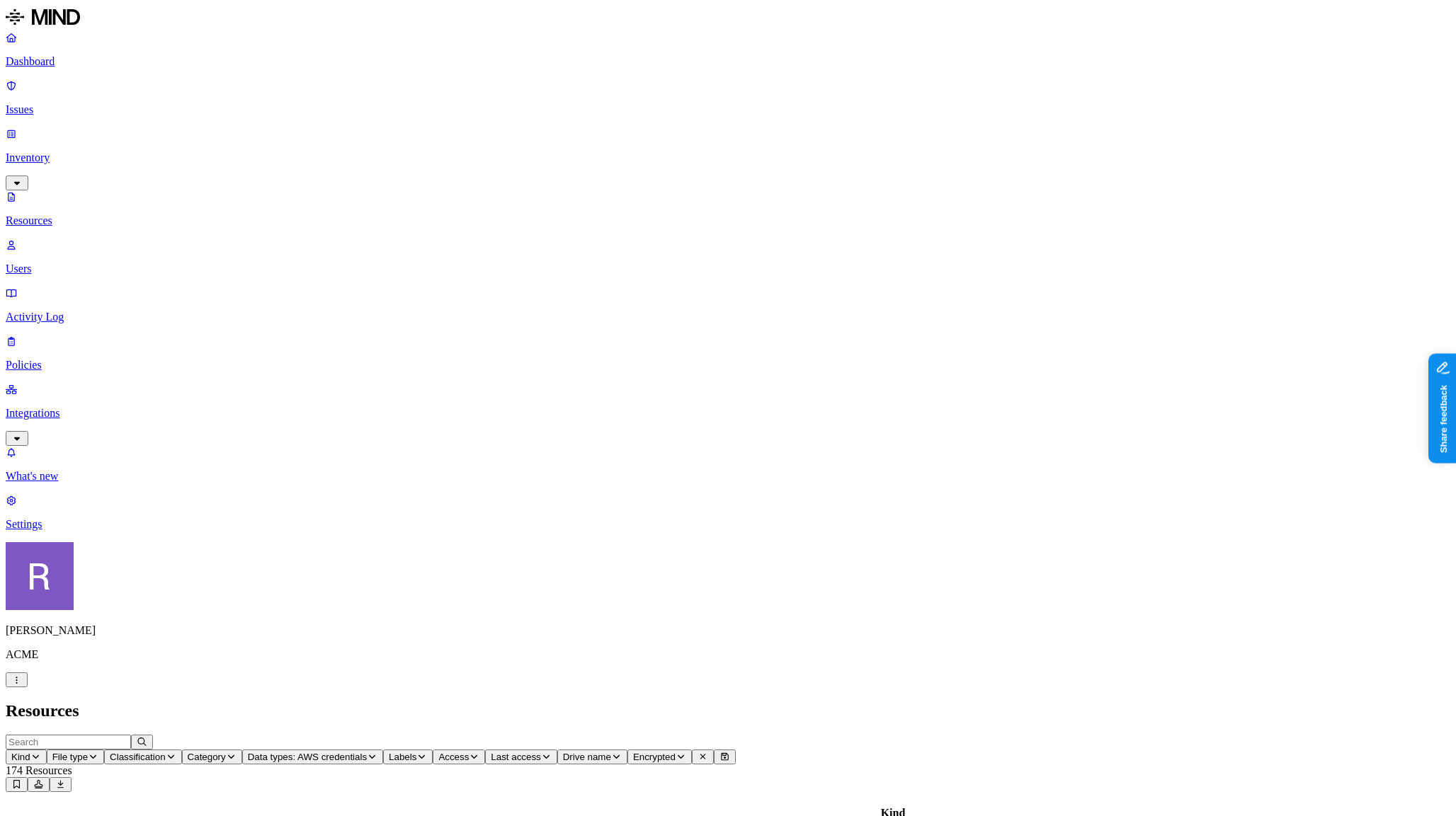
click at [468, 752] on span "Access" at bounding box center [454, 757] width 31 height 11
click at [785, 201] on span "Public" at bounding box center [781, 206] width 29 height 12
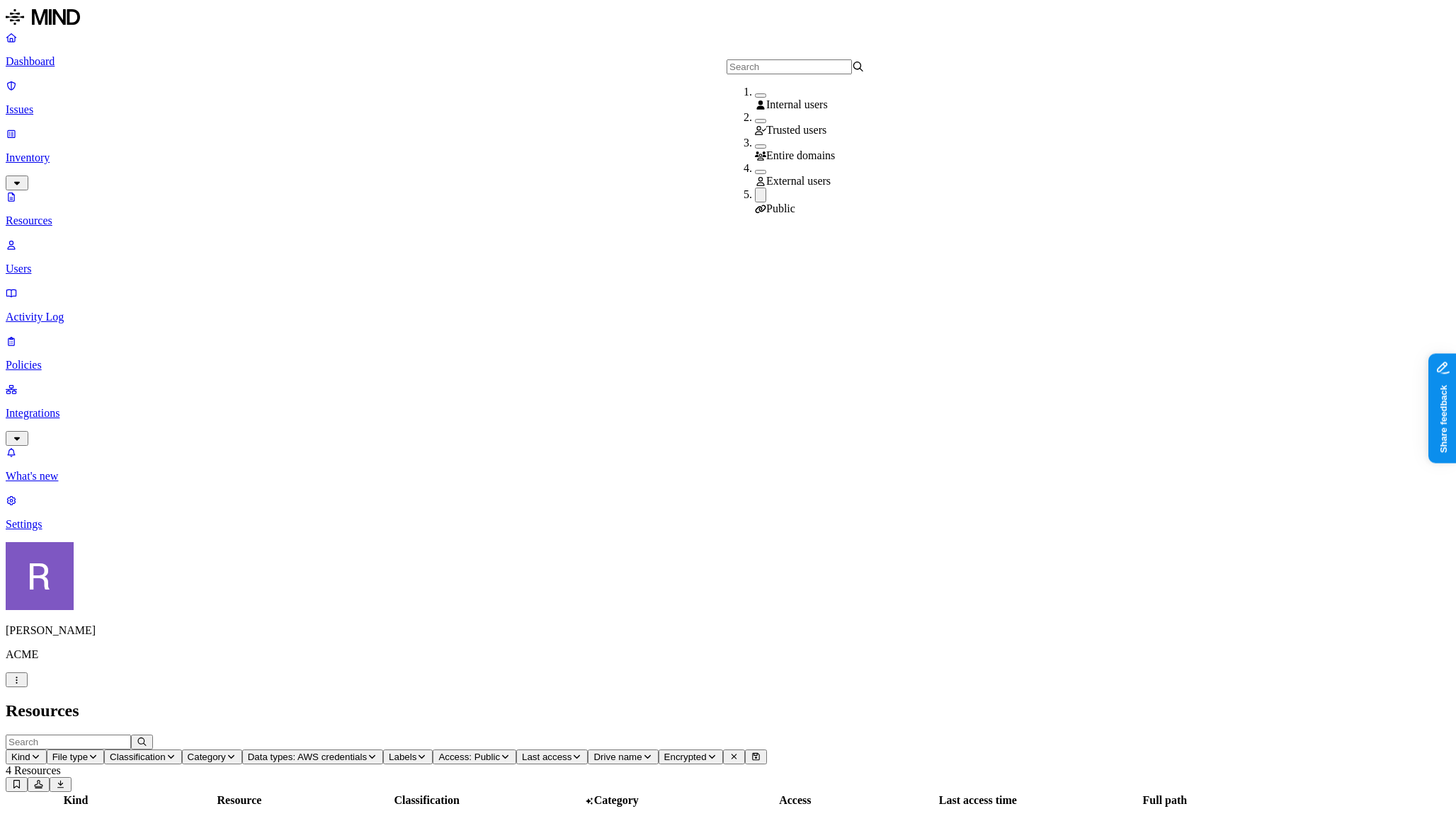
click at [572, 752] on span "Last access" at bounding box center [546, 757] width 50 height 11
click at [641, 752] on span "Drive name" at bounding box center [617, 757] width 48 height 11
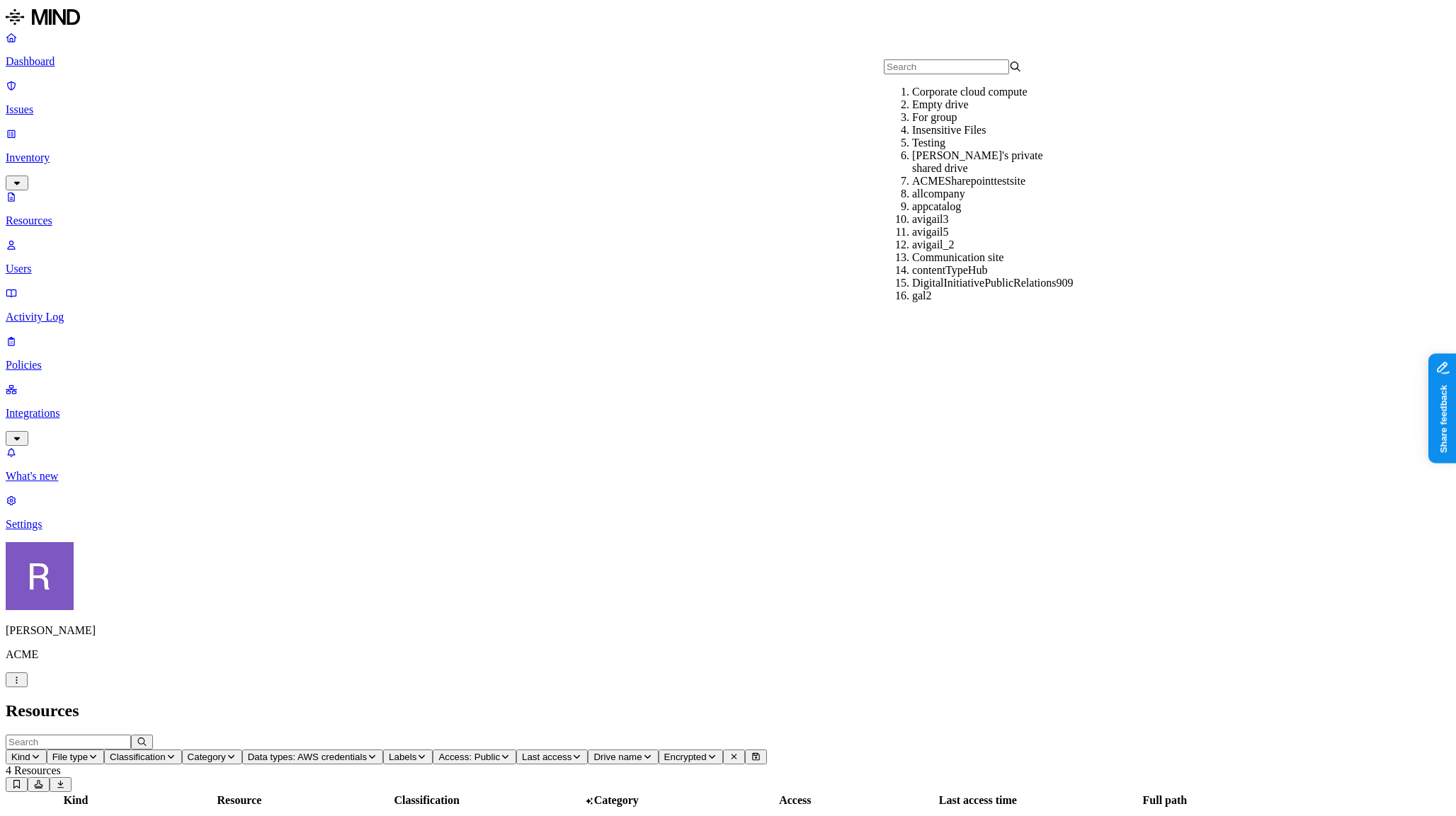
click at [707, 752] on span "Encrypted" at bounding box center [685, 757] width 43 height 11
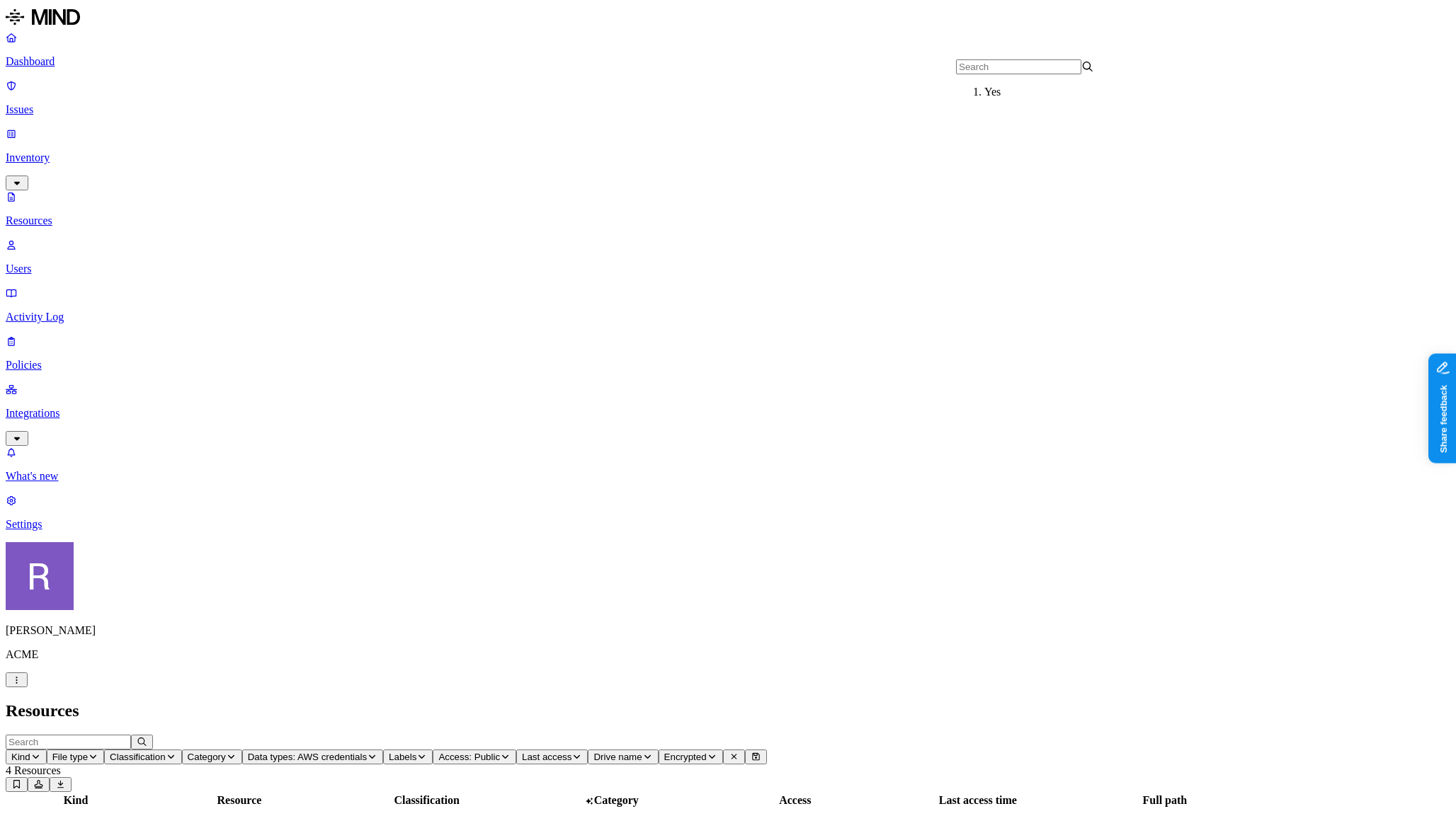
click at [500, 752] on span "Access: Public" at bounding box center [469, 757] width 62 height 11
click at [757, 205] on icon at bounding box center [760, 209] width 12 height 9
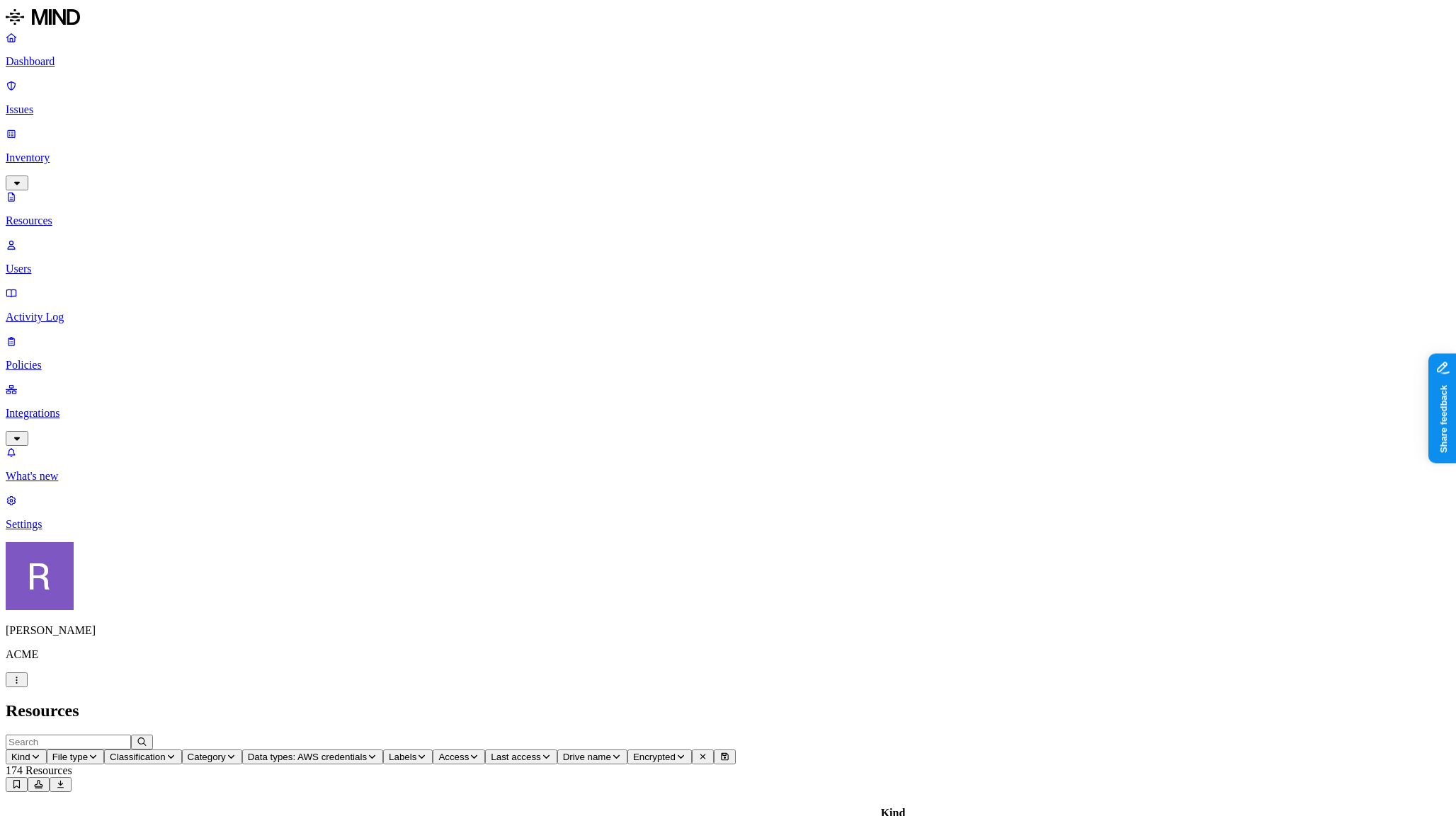
click at [540, 752] on span "Last access" at bounding box center [516, 757] width 50 height 11
click at [479, 753] on icon "button" at bounding box center [474, 756] width 11 height 8
click at [783, 200] on span "Public" at bounding box center [781, 206] width 29 height 12
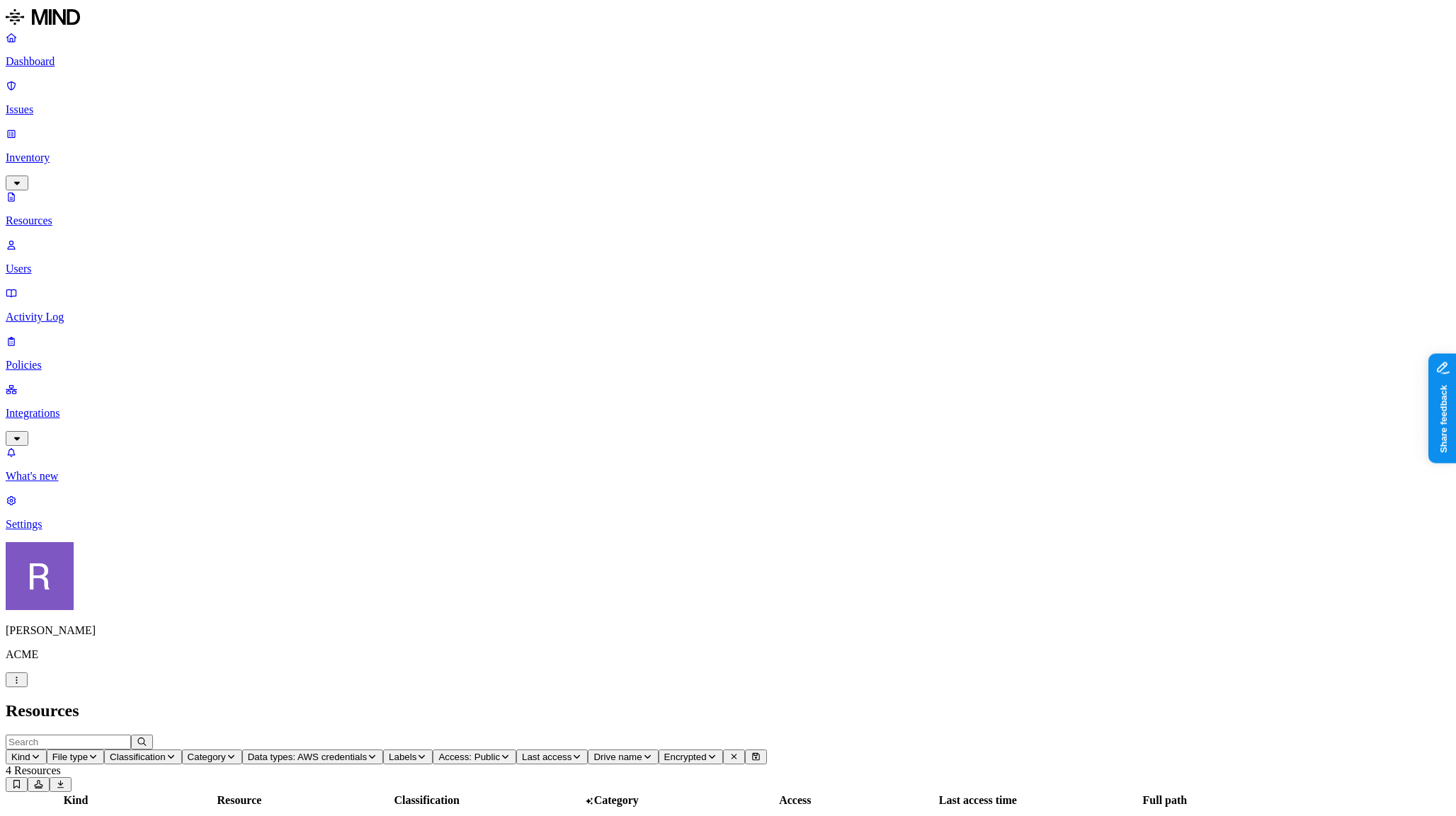
click at [416, 752] on span "Labels" at bounding box center [402, 757] width 27 height 11
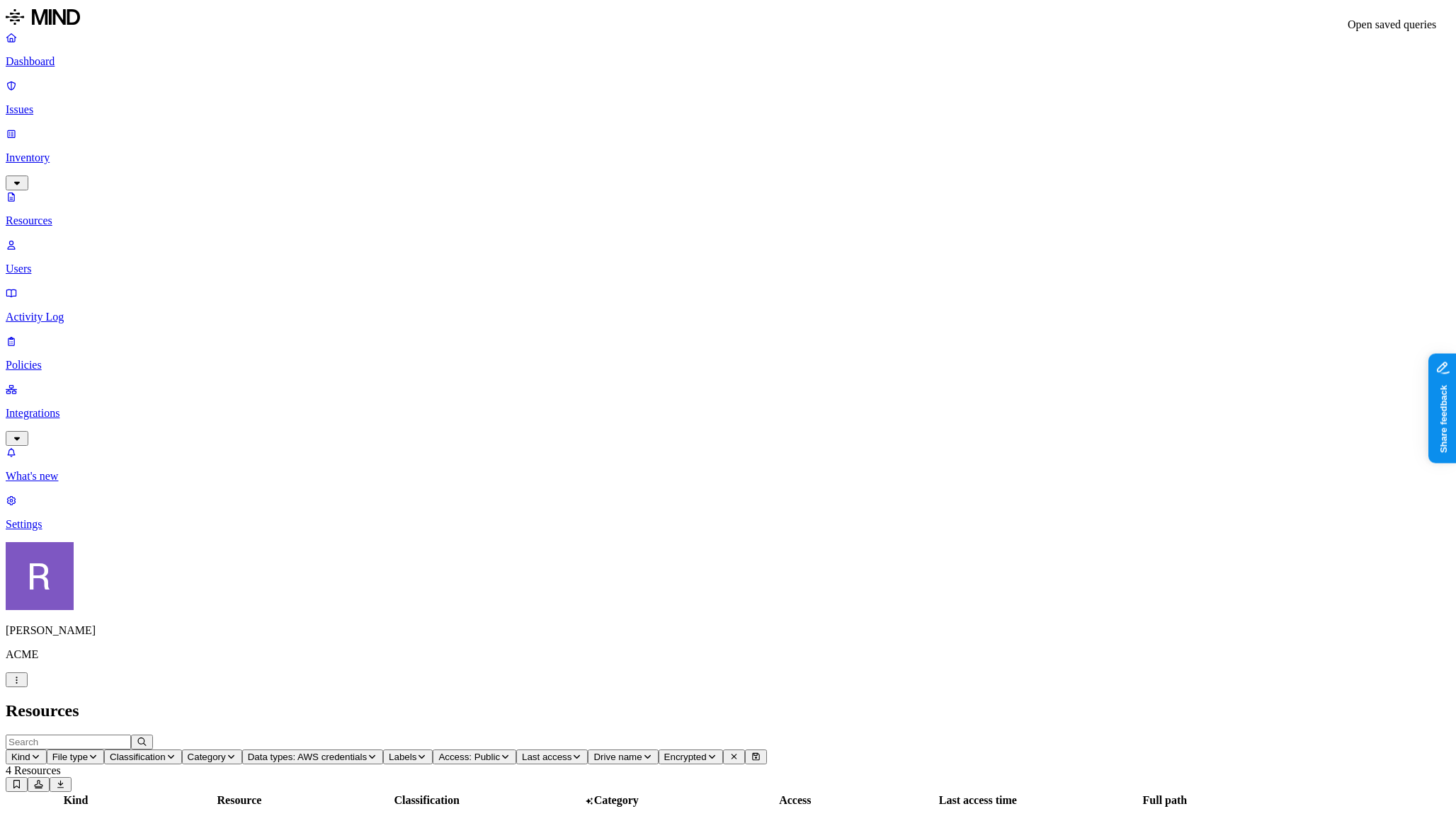
click at [22, 780] on icon at bounding box center [17, 783] width 11 height 8
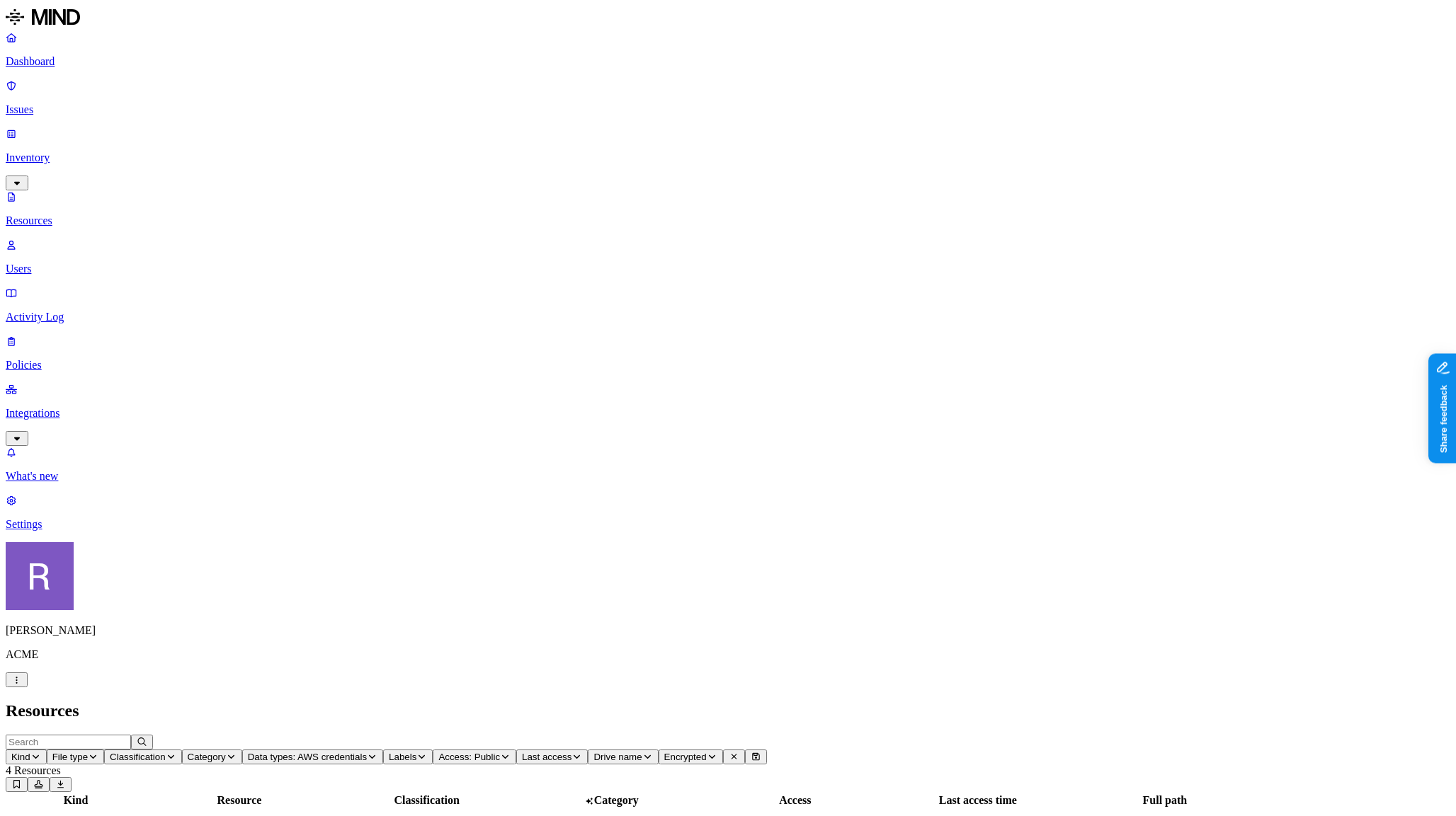
click at [82, 263] on p "Users" at bounding box center [728, 269] width 1444 height 13
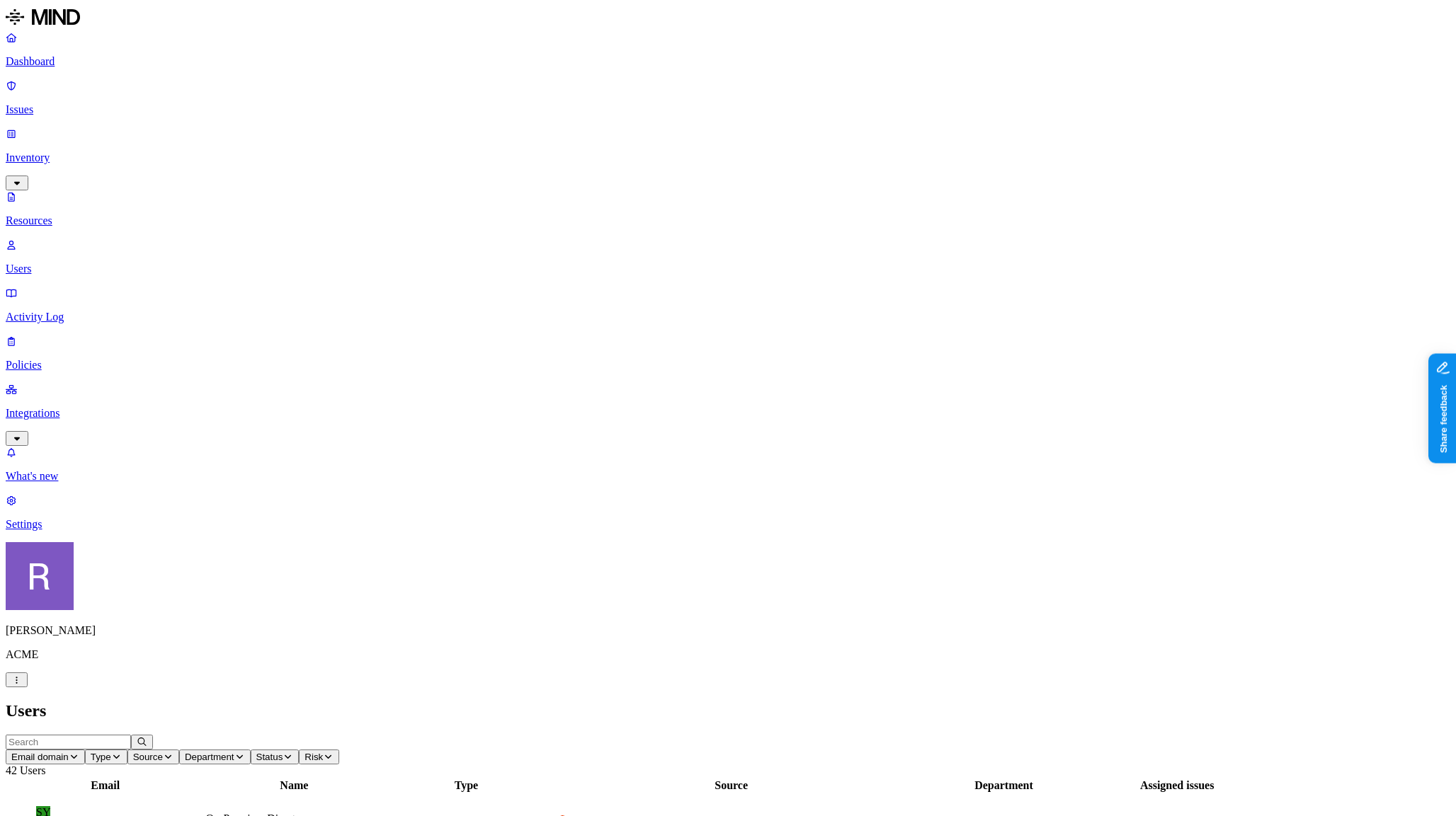
click at [245, 753] on icon "button" at bounding box center [240, 756] width 11 height 8
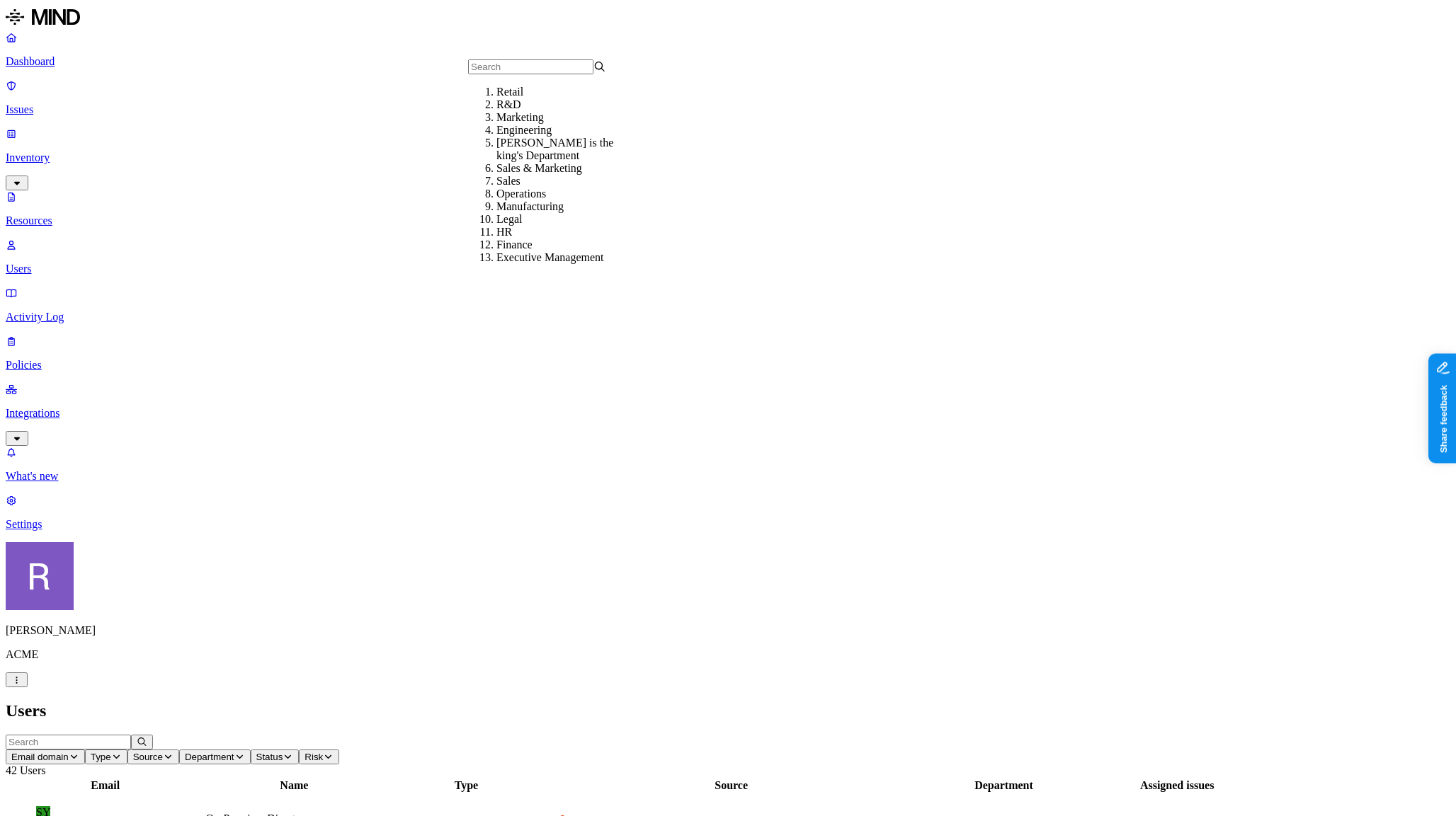
click at [516, 99] on div "Retail" at bounding box center [565, 92] width 138 height 13
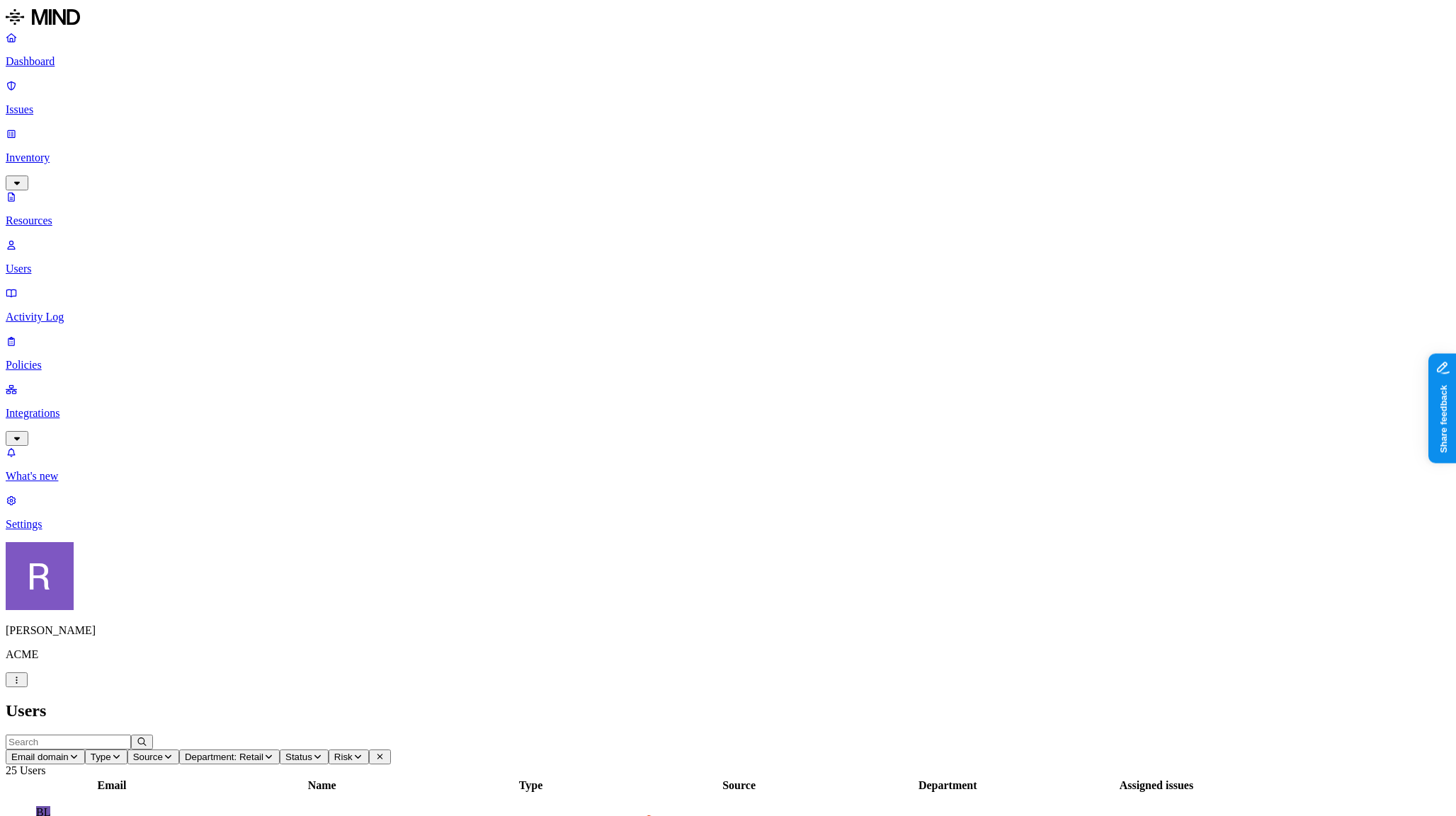
click at [280, 750] on button "Department: Retail" at bounding box center [229, 757] width 101 height 14
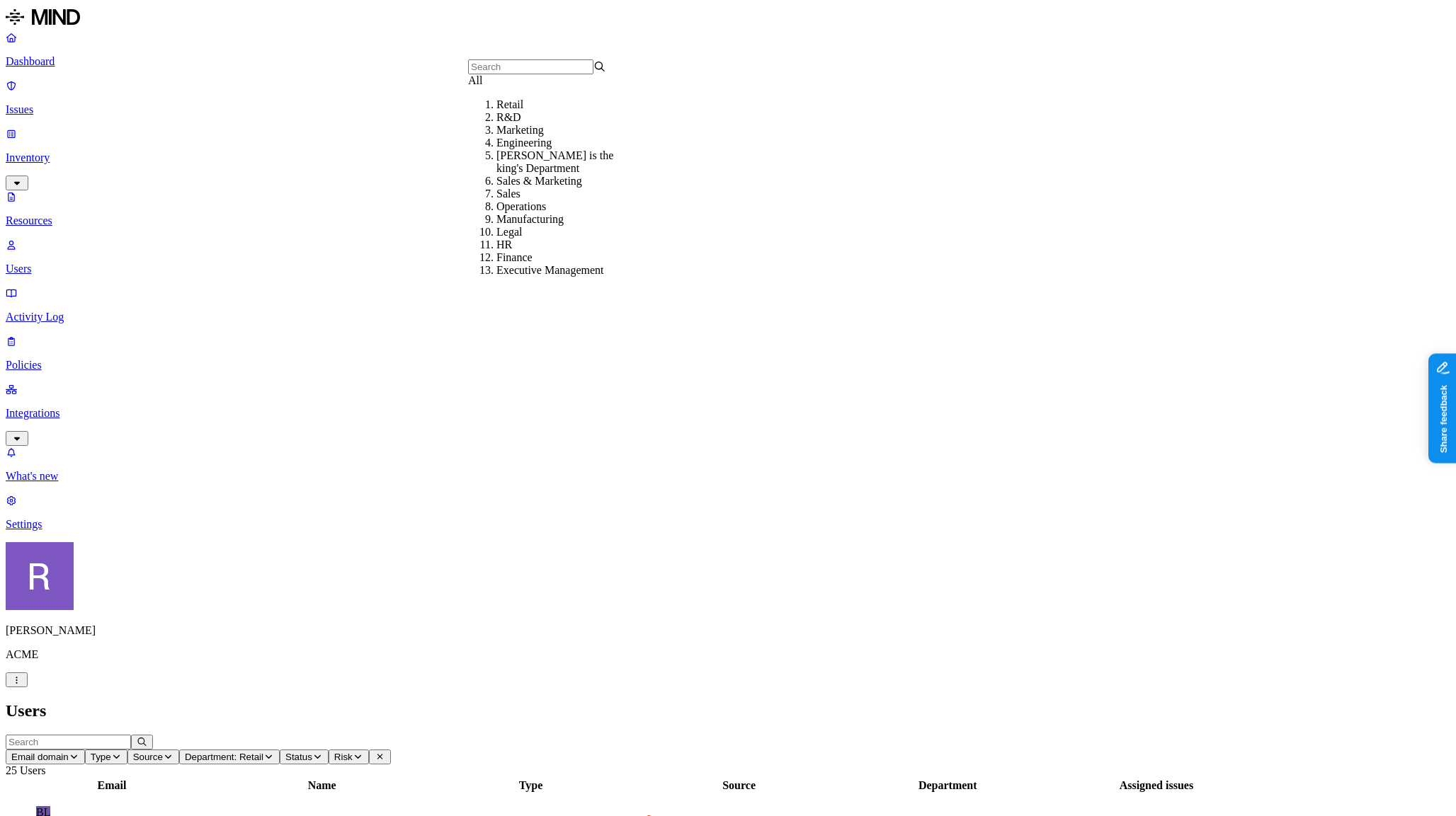
click at [529, 87] on div "All" at bounding box center [537, 81] width 138 height 13
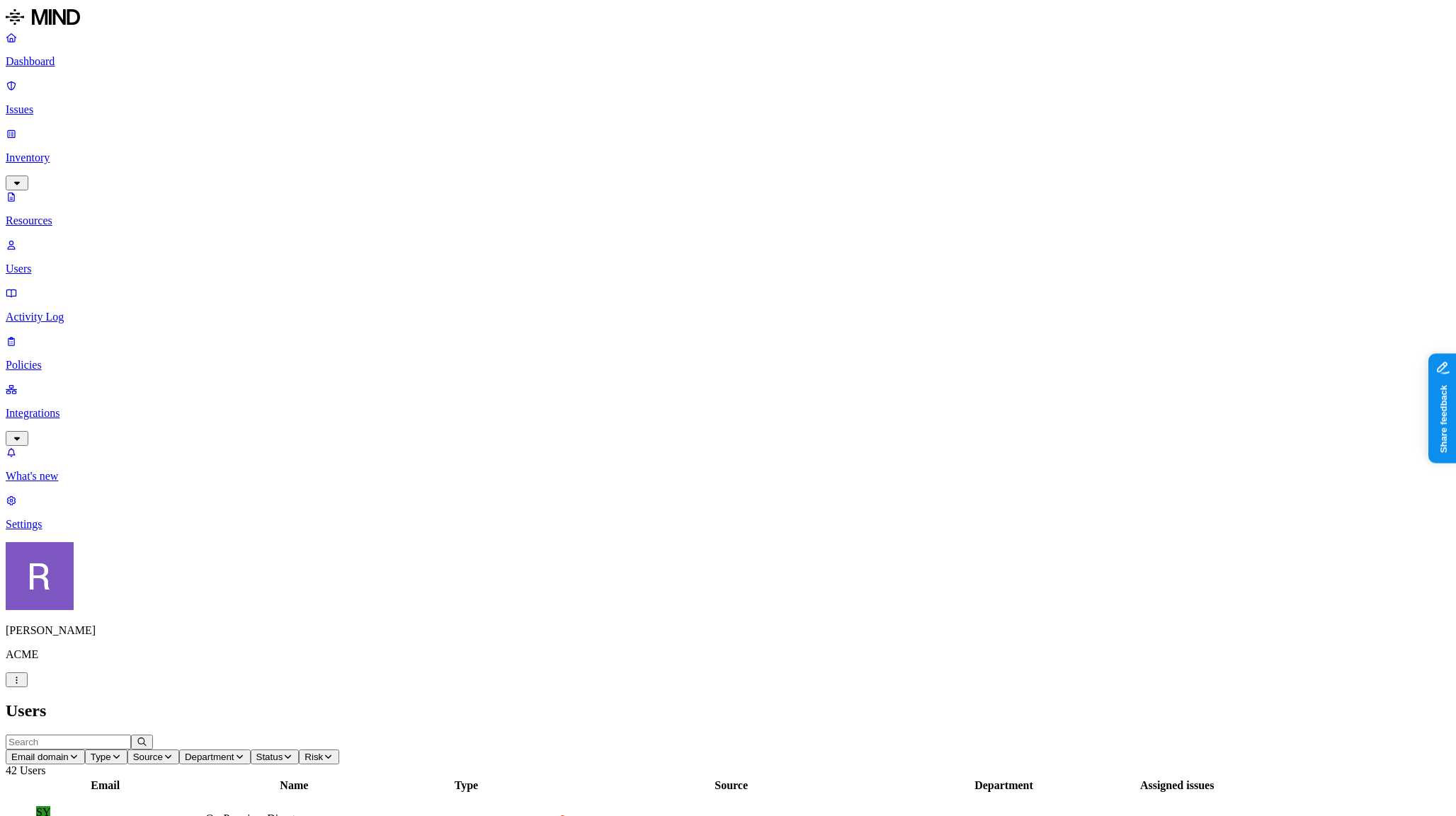
drag, startPoint x: 1223, startPoint y: 262, endPoint x: 1253, endPoint y: 264, distance: 30.1
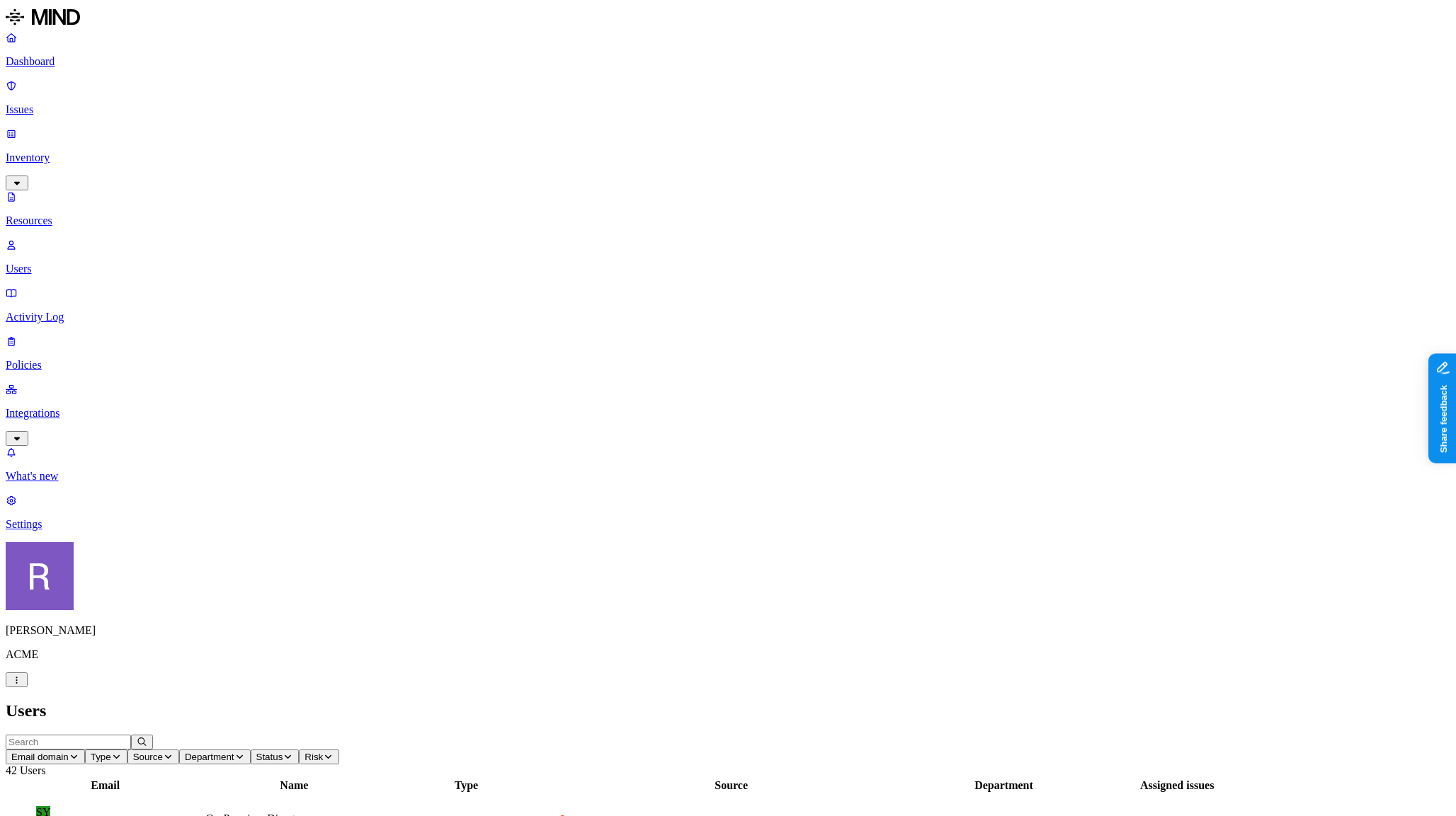
drag, startPoint x: 1357, startPoint y: 264, endPoint x: 1322, endPoint y: 270, distance: 35.5
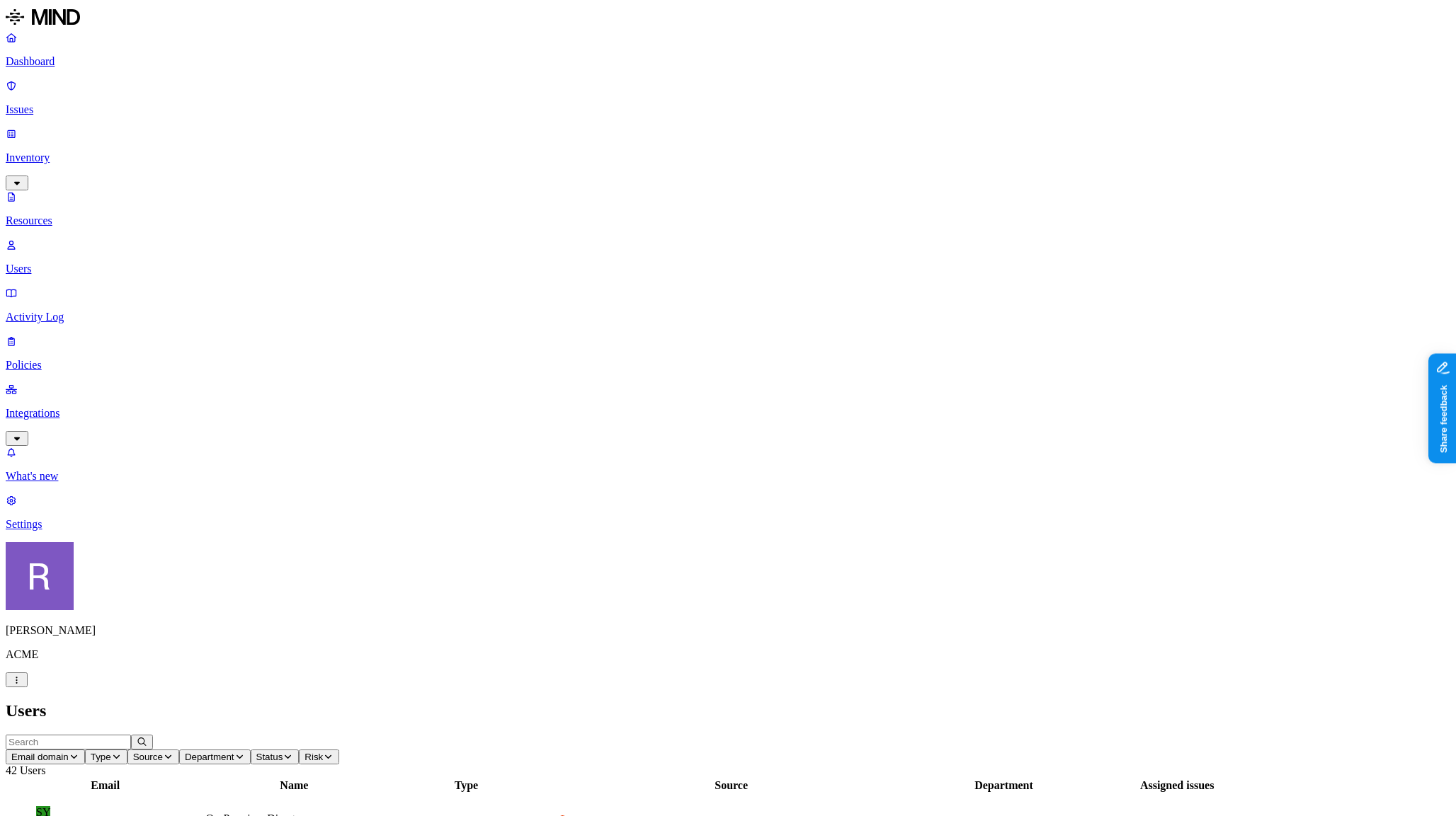
click at [82, 215] on p "Resources" at bounding box center [728, 221] width 1444 height 13
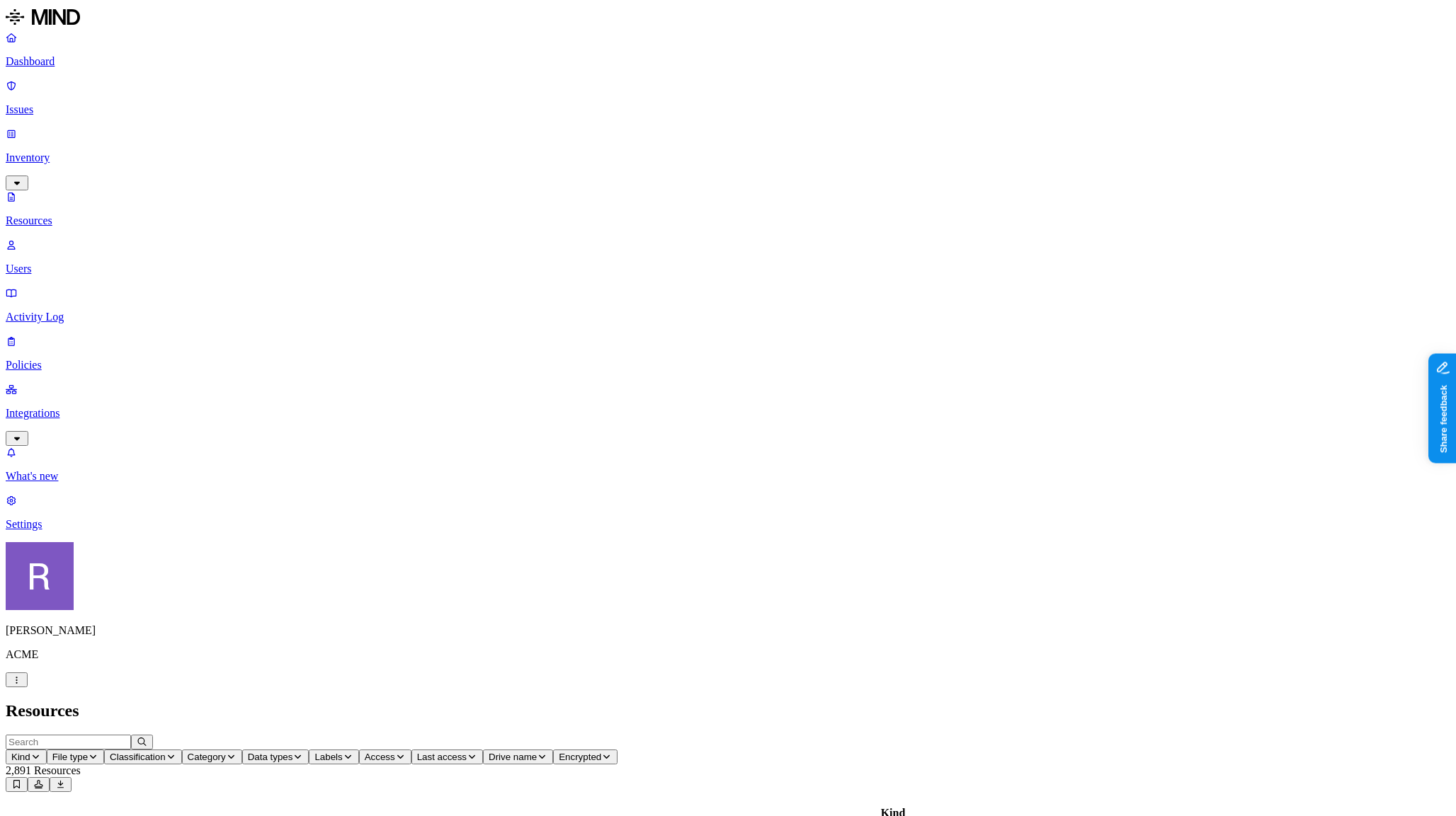
click at [411, 750] on button "Access" at bounding box center [385, 757] width 53 height 14
click at [689, 196] on div "Public" at bounding box center [757, 200] width 138 height 25
click at [497, 752] on span "Last access" at bounding box center [472, 757] width 50 height 11
click at [789, 99] on div "Last 7 days" at bounding box center [842, 92] width 138 height 13
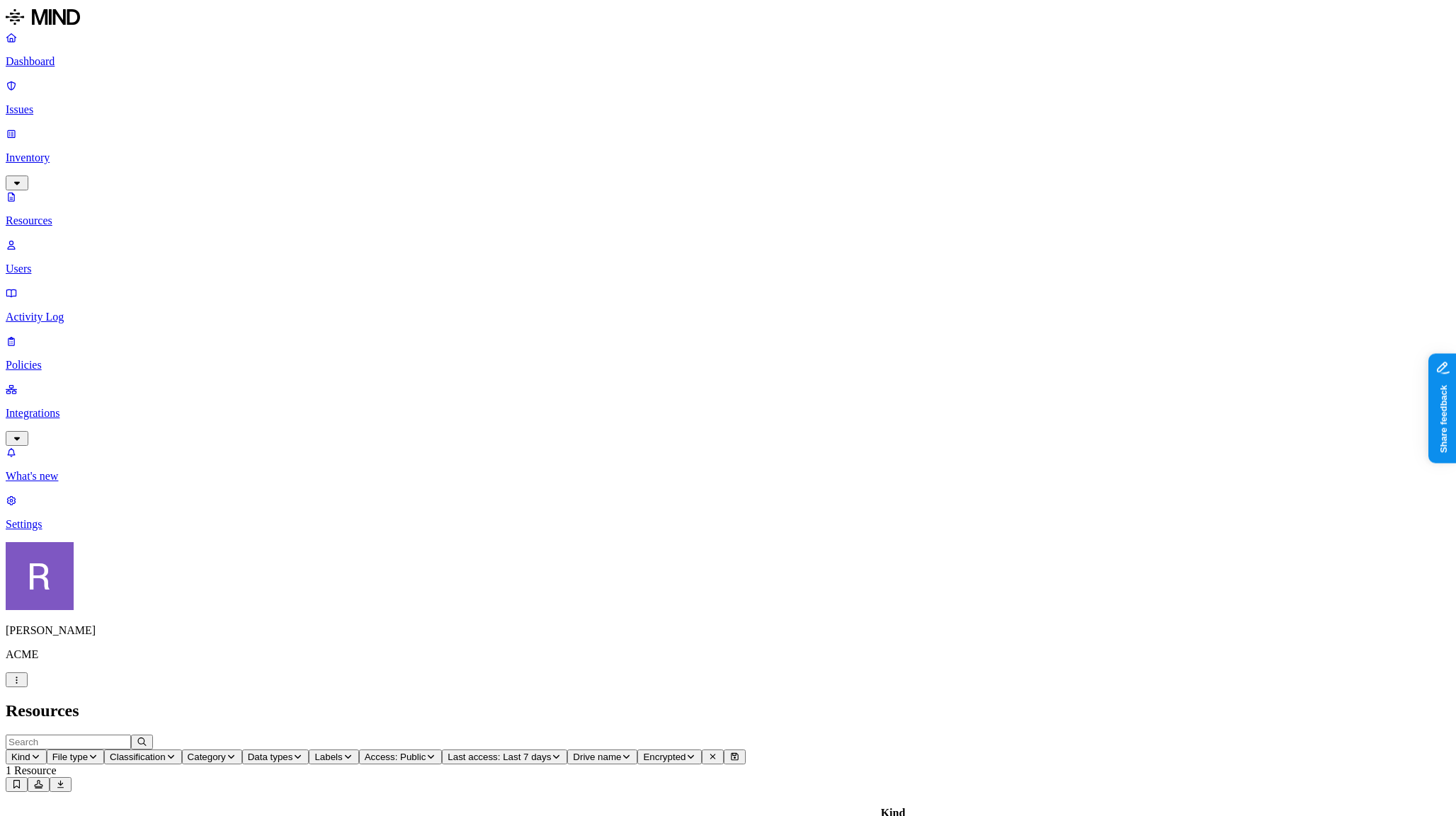
click at [562, 753] on icon "button" at bounding box center [556, 756] width 11 height 8
click at [831, 87] on div "All" at bounding box center [813, 81] width 138 height 13
click at [436, 753] on icon "button" at bounding box center [431, 756] width 11 height 8
click at [794, 701] on h2 "Resources" at bounding box center [728, 710] width 1444 height 19
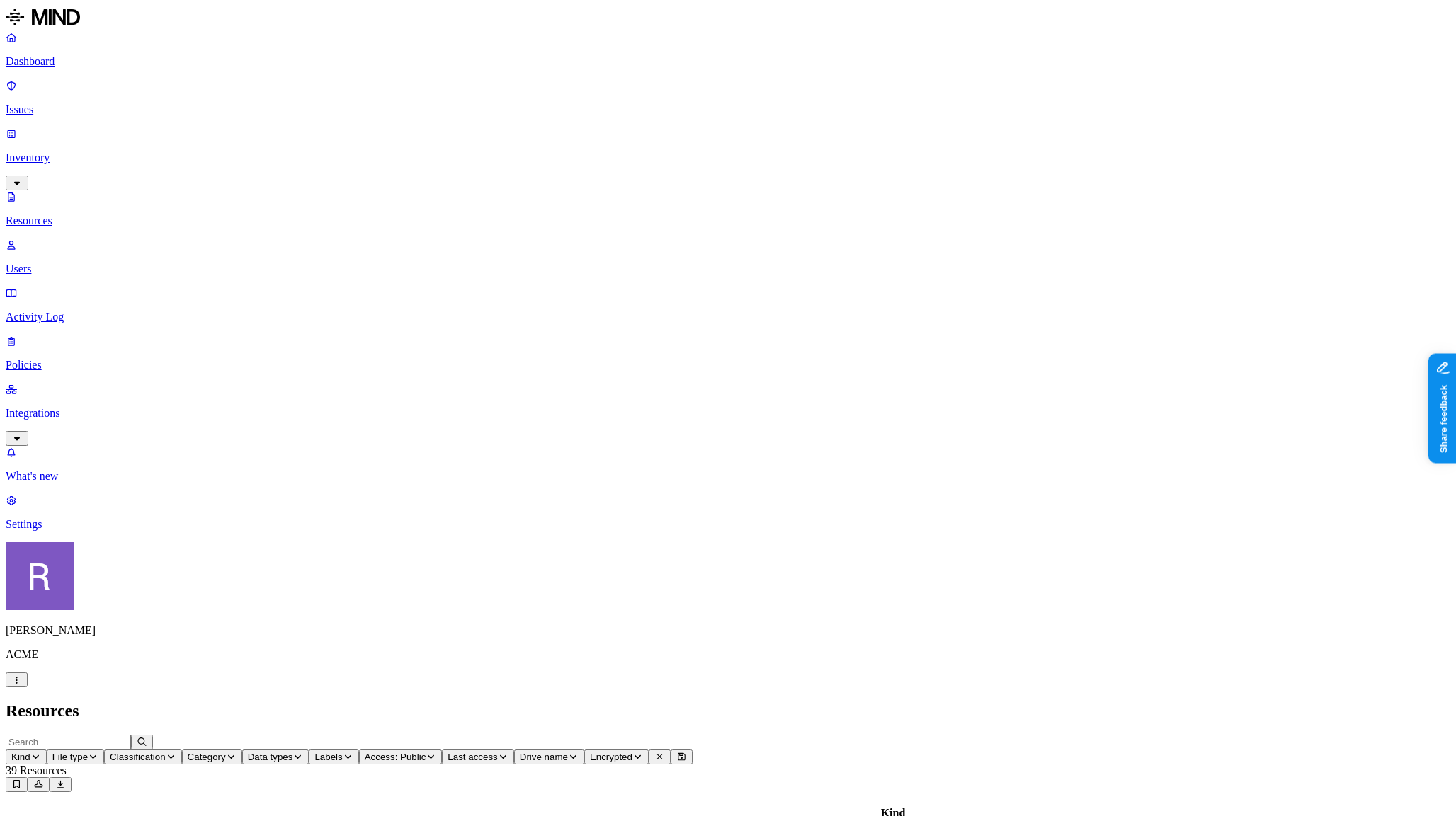
click at [436, 753] on icon "button" at bounding box center [431, 756] width 11 height 8
click at [770, 701] on h2 "Resources" at bounding box center [728, 710] width 1444 height 19
click at [497, 752] on span "Last access" at bounding box center [472, 757] width 50 height 11
click at [779, 99] on div "Last 7 days" at bounding box center [842, 92] width 138 height 13
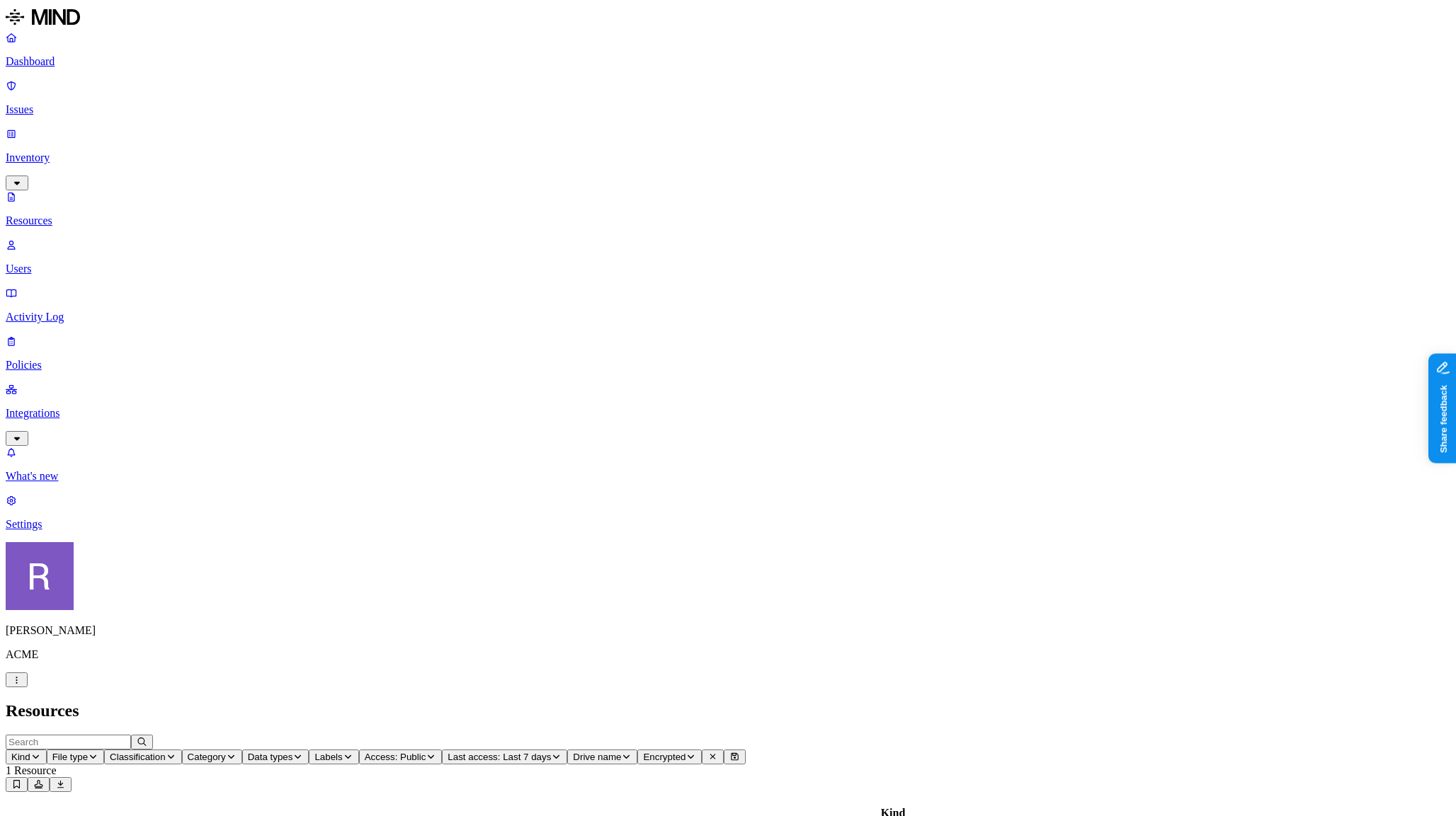
scroll to position [316, 0]
click at [53, 68] on p "Dashboard" at bounding box center [728, 62] width 1444 height 13
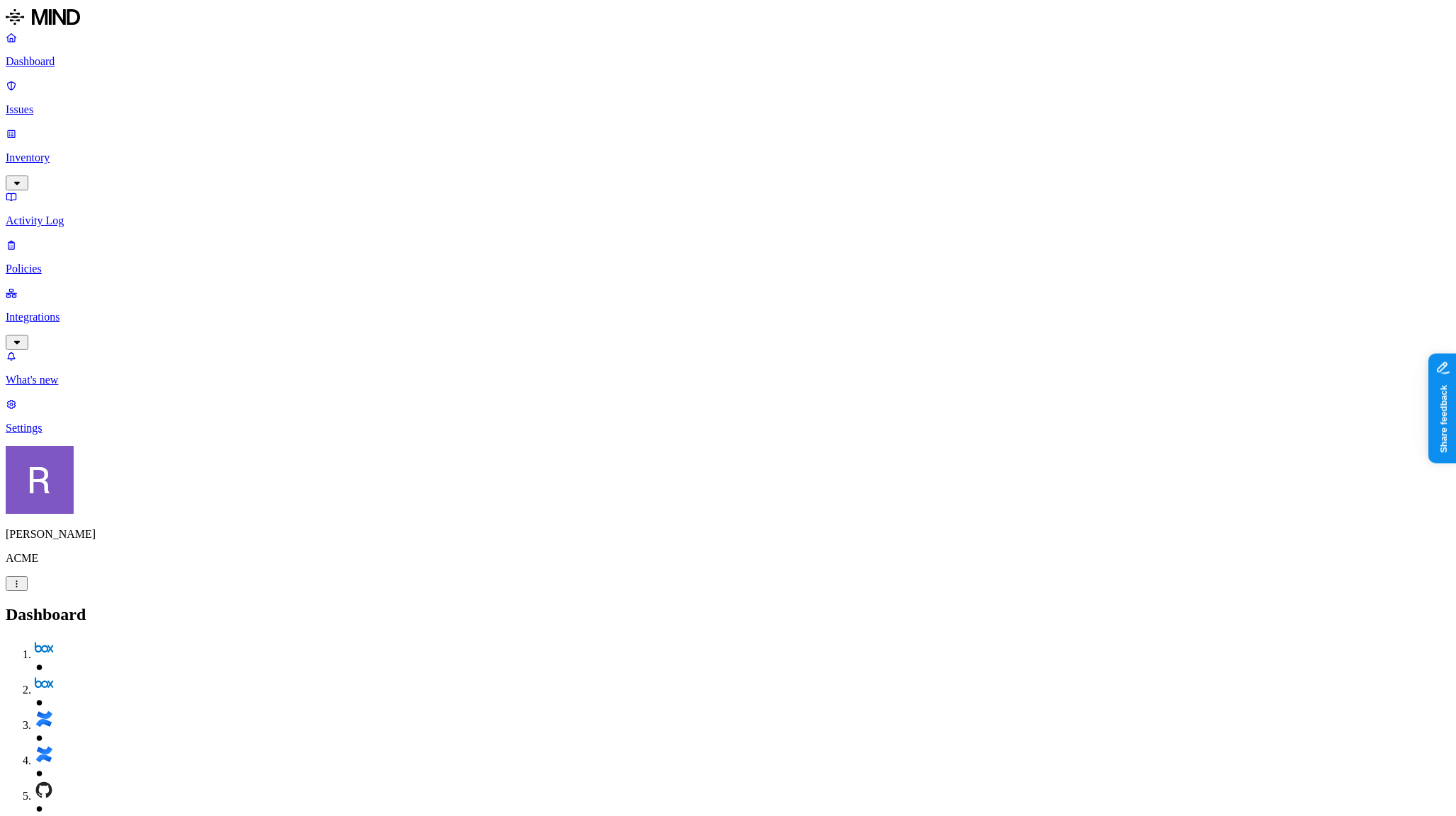
click at [69, 151] on p "Inventory" at bounding box center [728, 158] width 1444 height 13
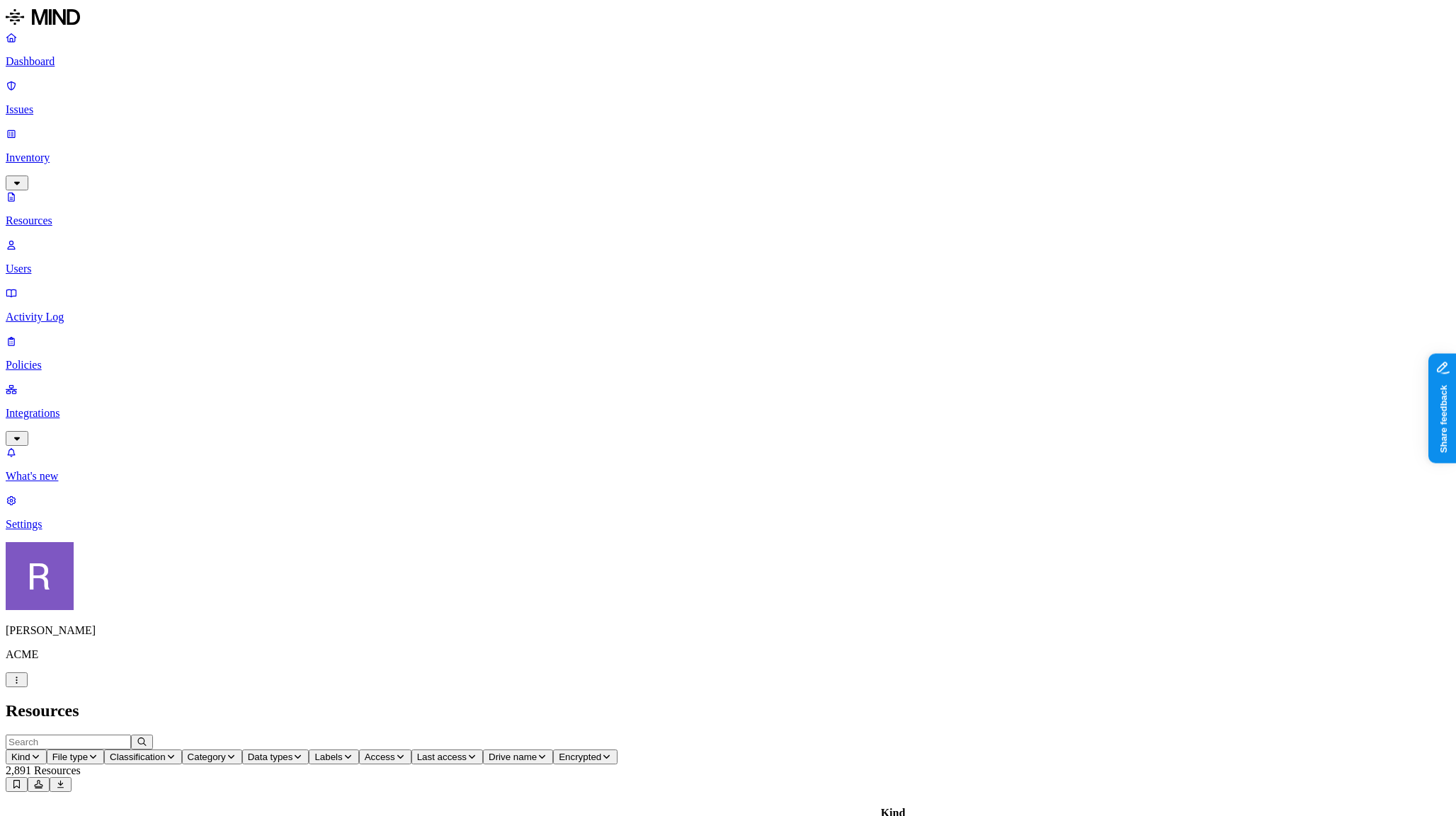
click at [72, 263] on p "Users" at bounding box center [728, 269] width 1444 height 13
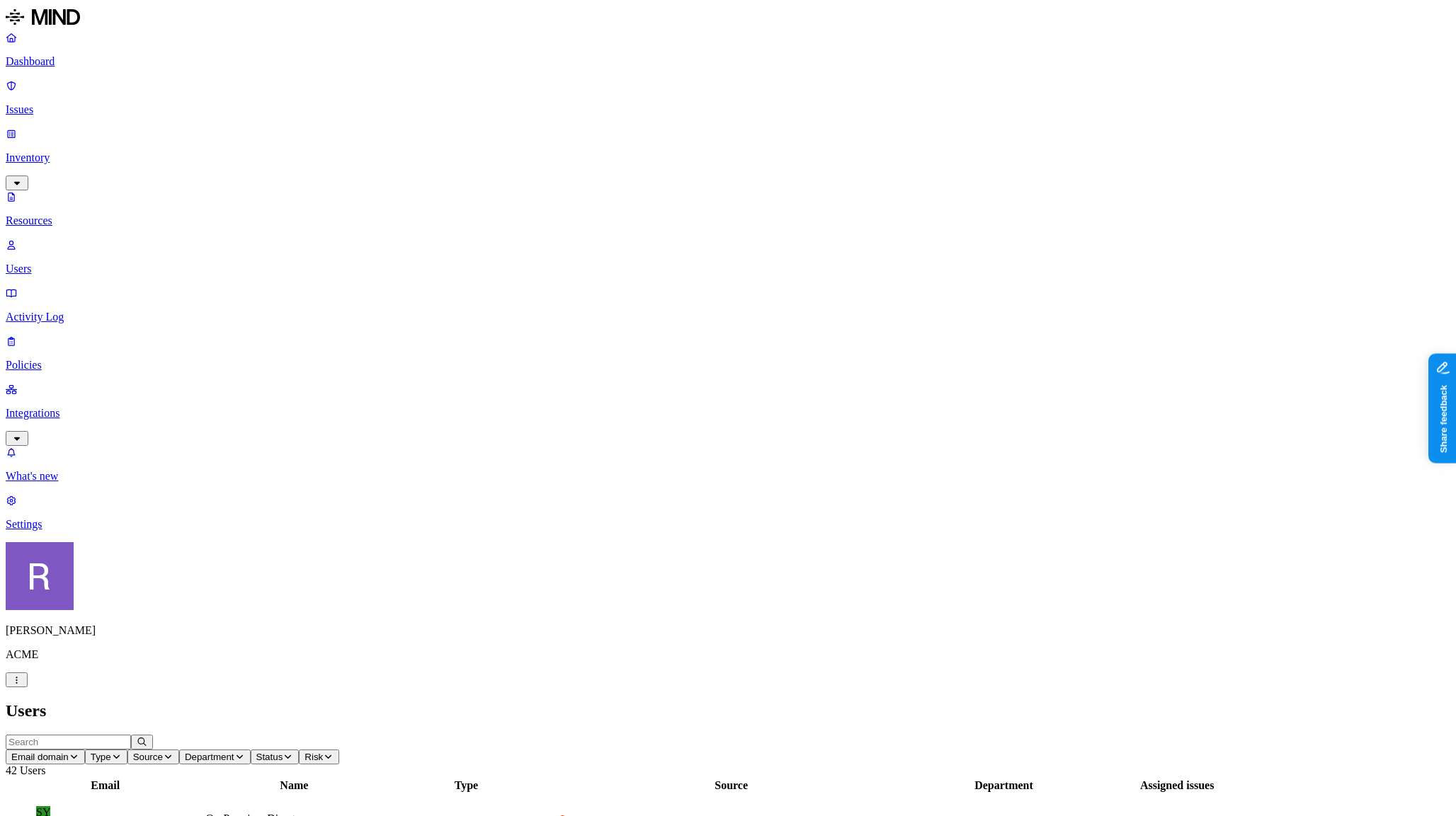
click at [69, 752] on span "Email domain" at bounding box center [40, 757] width 57 height 11
click at [340, 149] on div "[DOMAIN_NAME]" at bounding box center [381, 143] width 138 height 13
click at [149, 752] on span "Email domain: [DOMAIN_NAME]" at bounding box center [81, 757] width 138 height 11
click at [342, 87] on div "All" at bounding box center [353, 81] width 138 height 13
click at [121, 753] on icon "button" at bounding box center [117, 756] width 11 height 8
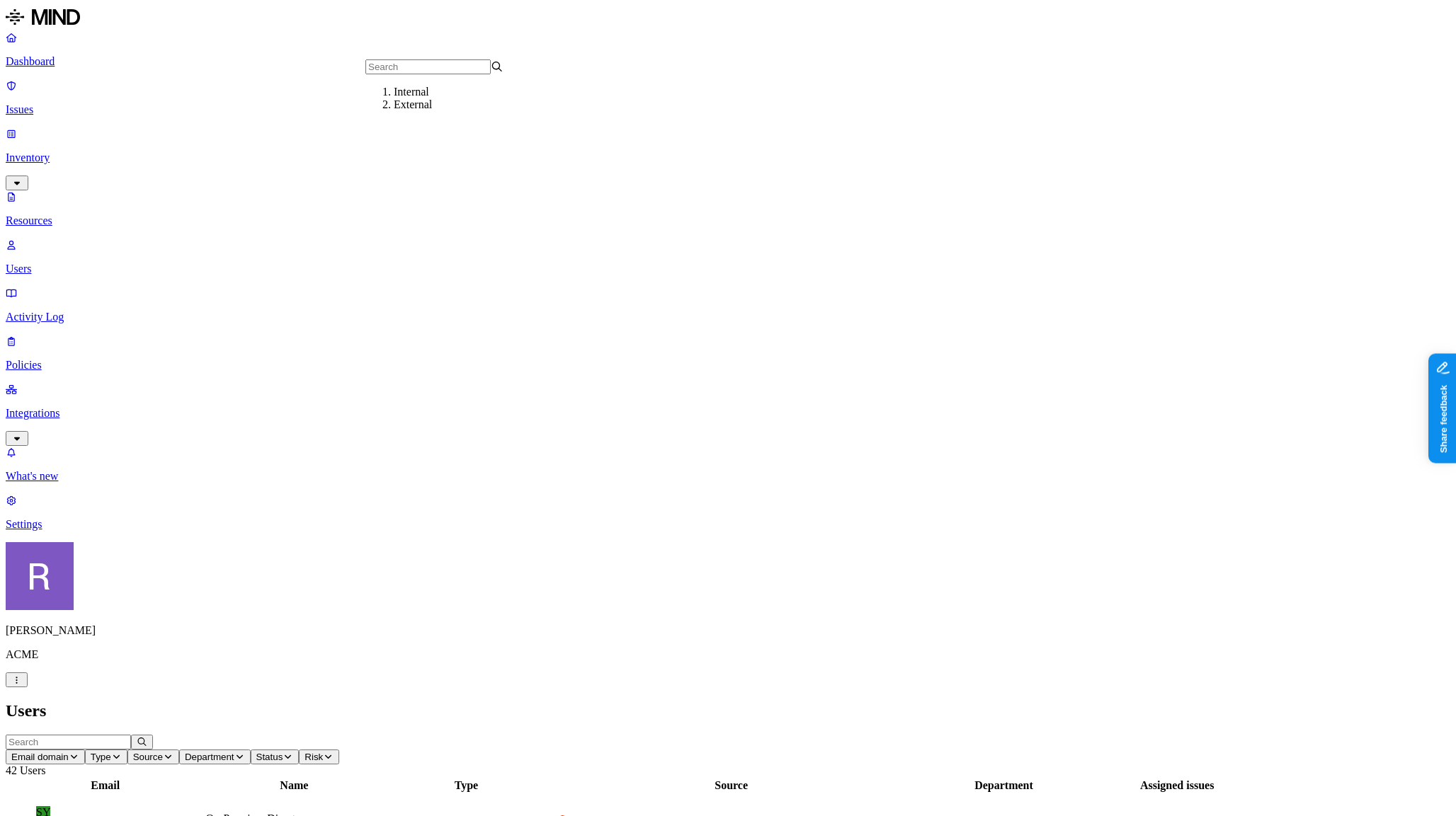
click at [179, 750] on button "Source" at bounding box center [153, 757] width 52 height 14
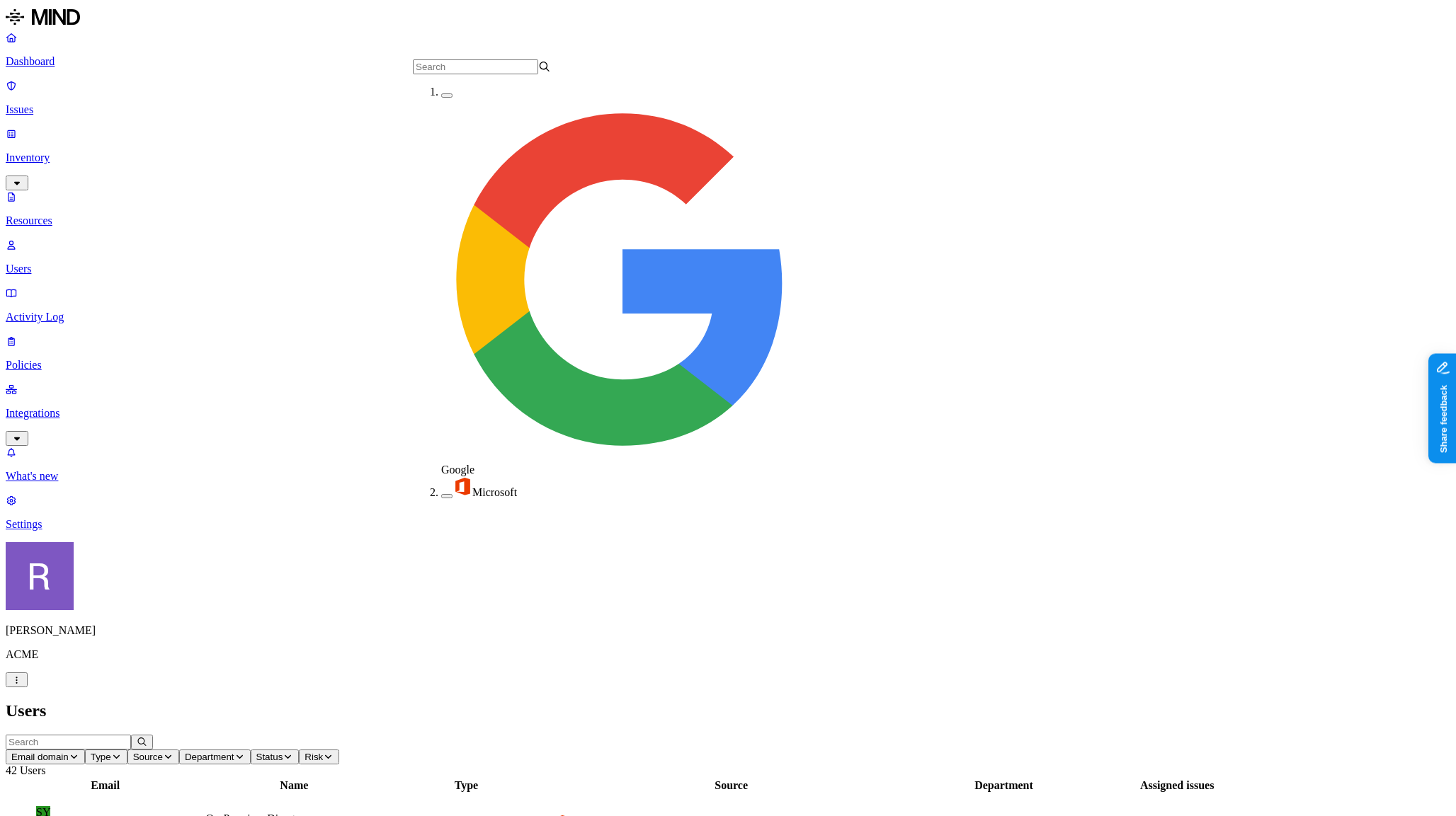
click at [235, 752] on span "Department" at bounding box center [209, 757] width 50 height 11
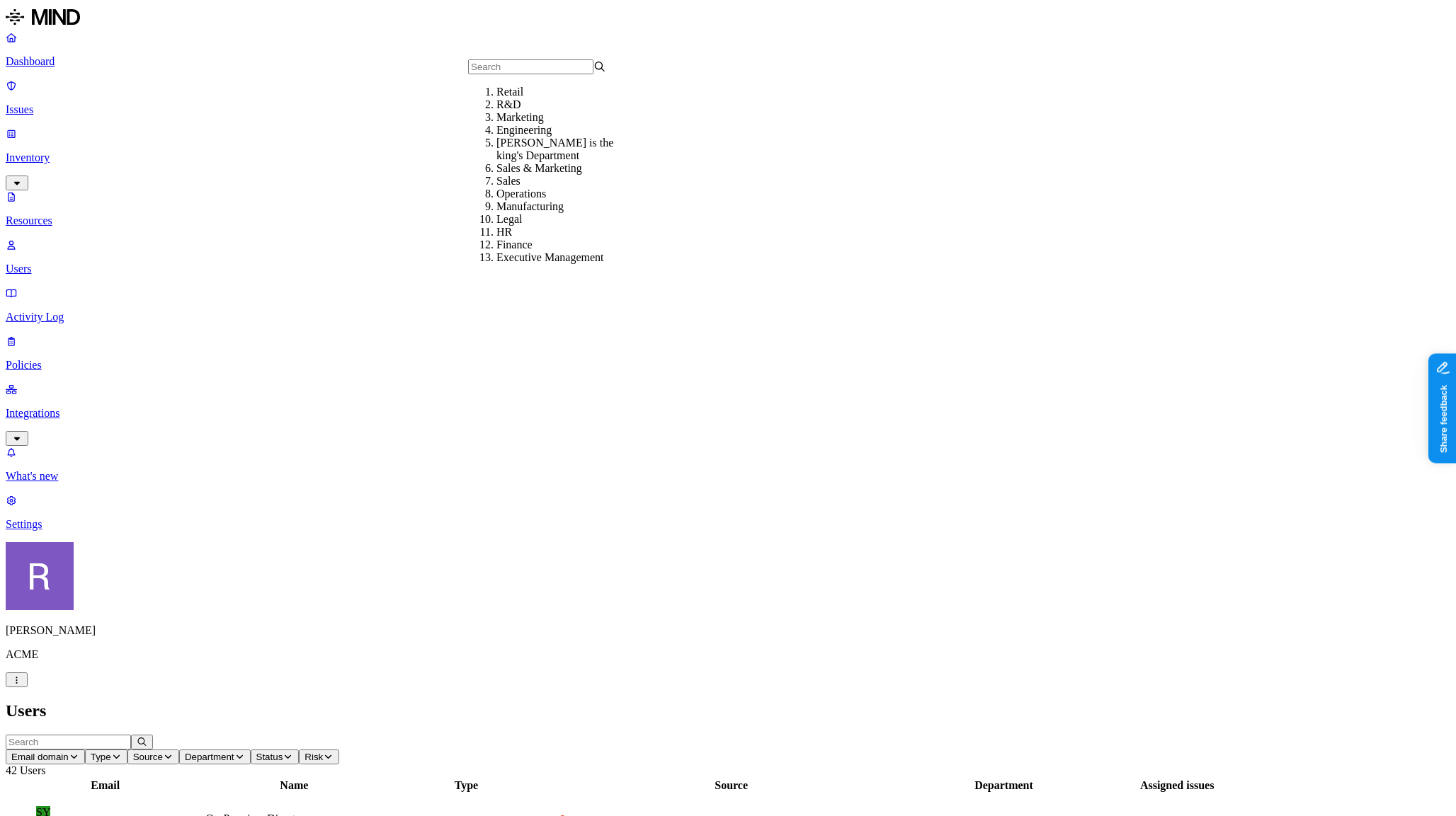
click at [284, 752] on span "Status" at bounding box center [270, 757] width 27 height 11
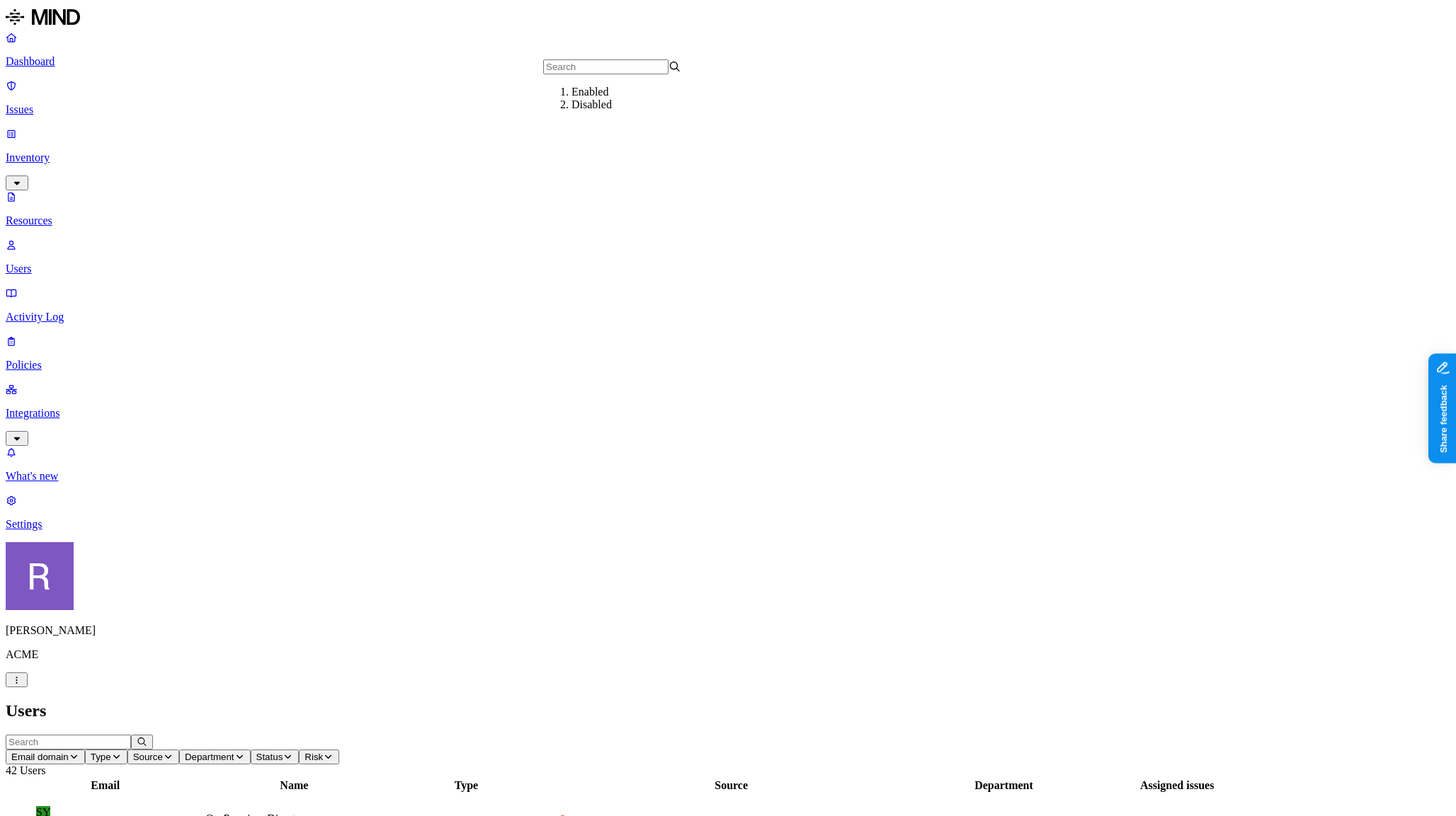
click at [323, 752] on span "Risk" at bounding box center [313, 757] width 18 height 11
click at [661, 701] on h2 "Users" at bounding box center [728, 710] width 1444 height 19
click at [51, 103] on p "Issues" at bounding box center [728, 110] width 1444 height 13
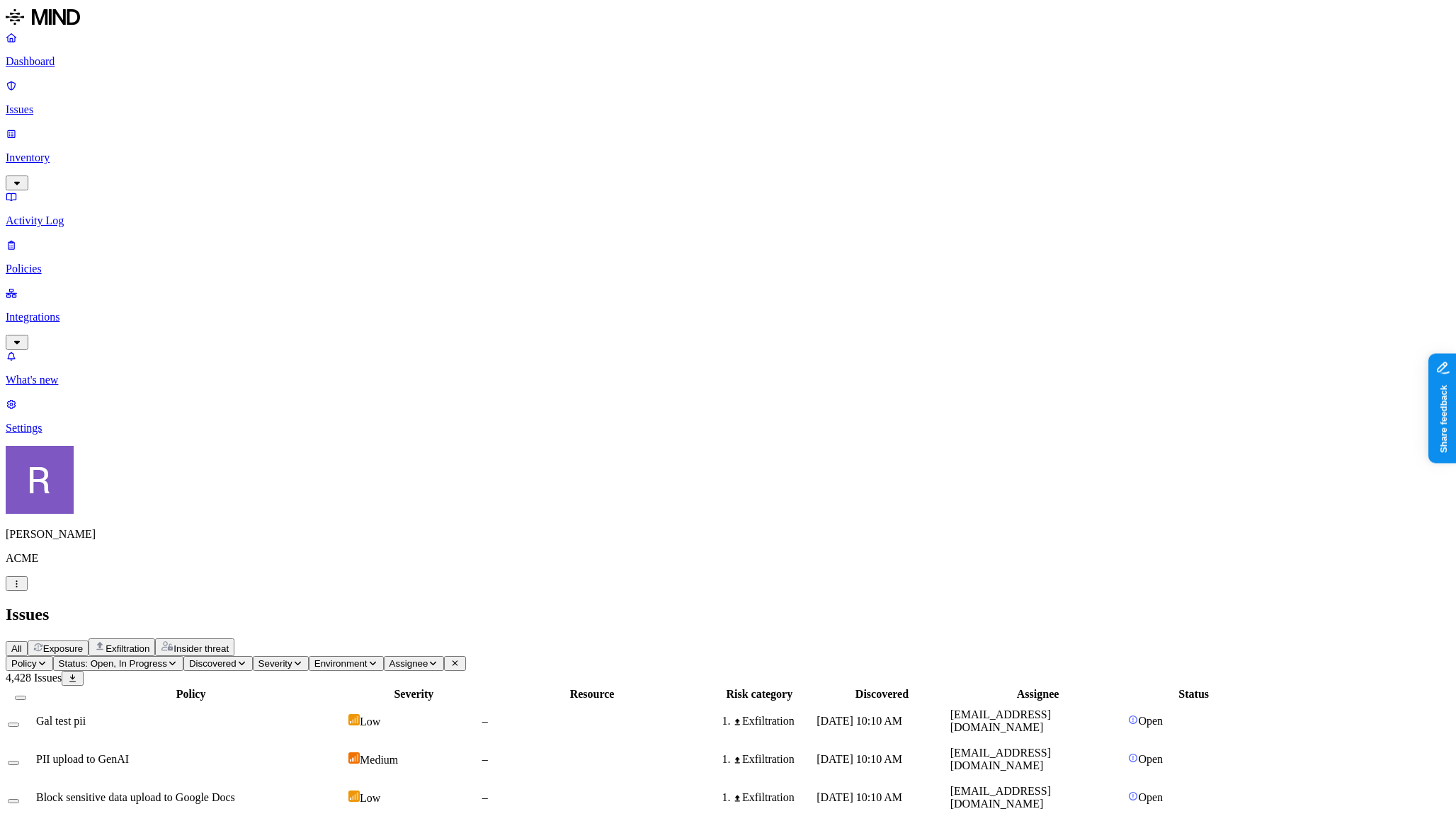
click at [47, 659] on icon "button" at bounding box center [43, 663] width 11 height 8
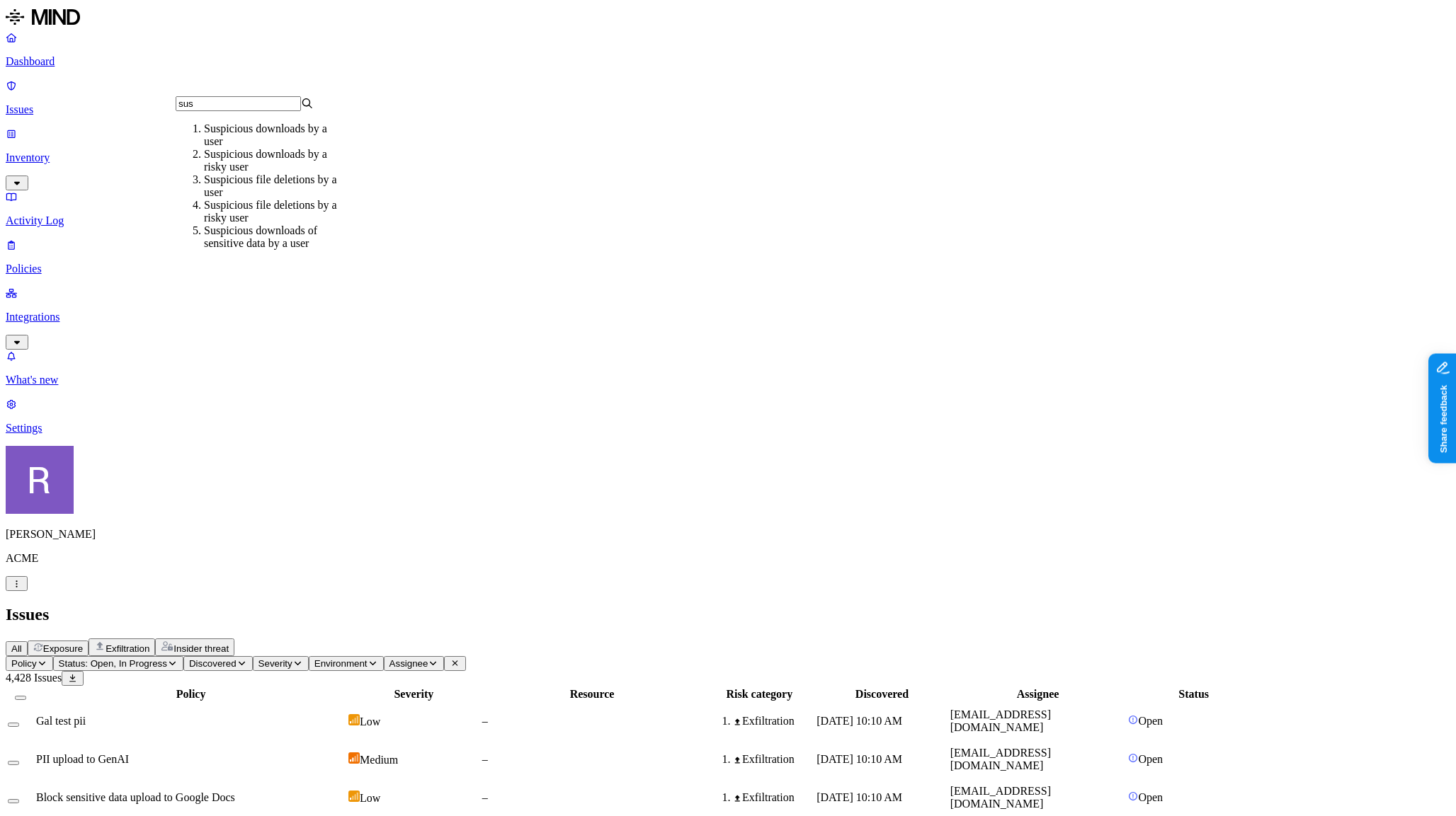
type input "sus"
click at [229, 193] on div "Suspicious file deletions by a user" at bounding box center [273, 186] width 138 height 25
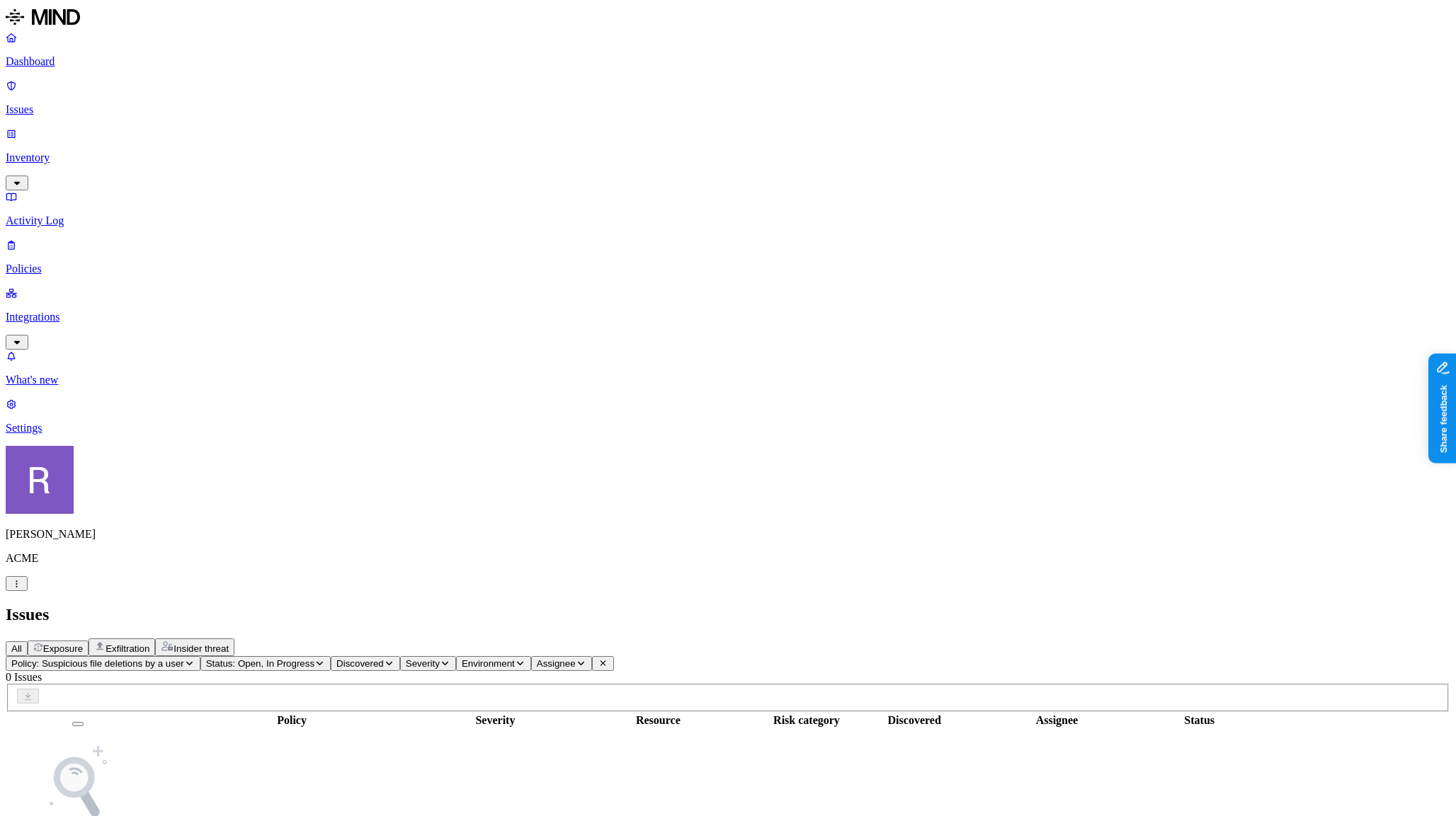
click at [184, 658] on span "Policy: Suspicious file deletions by a user" at bounding box center [98, 664] width 173 height 11
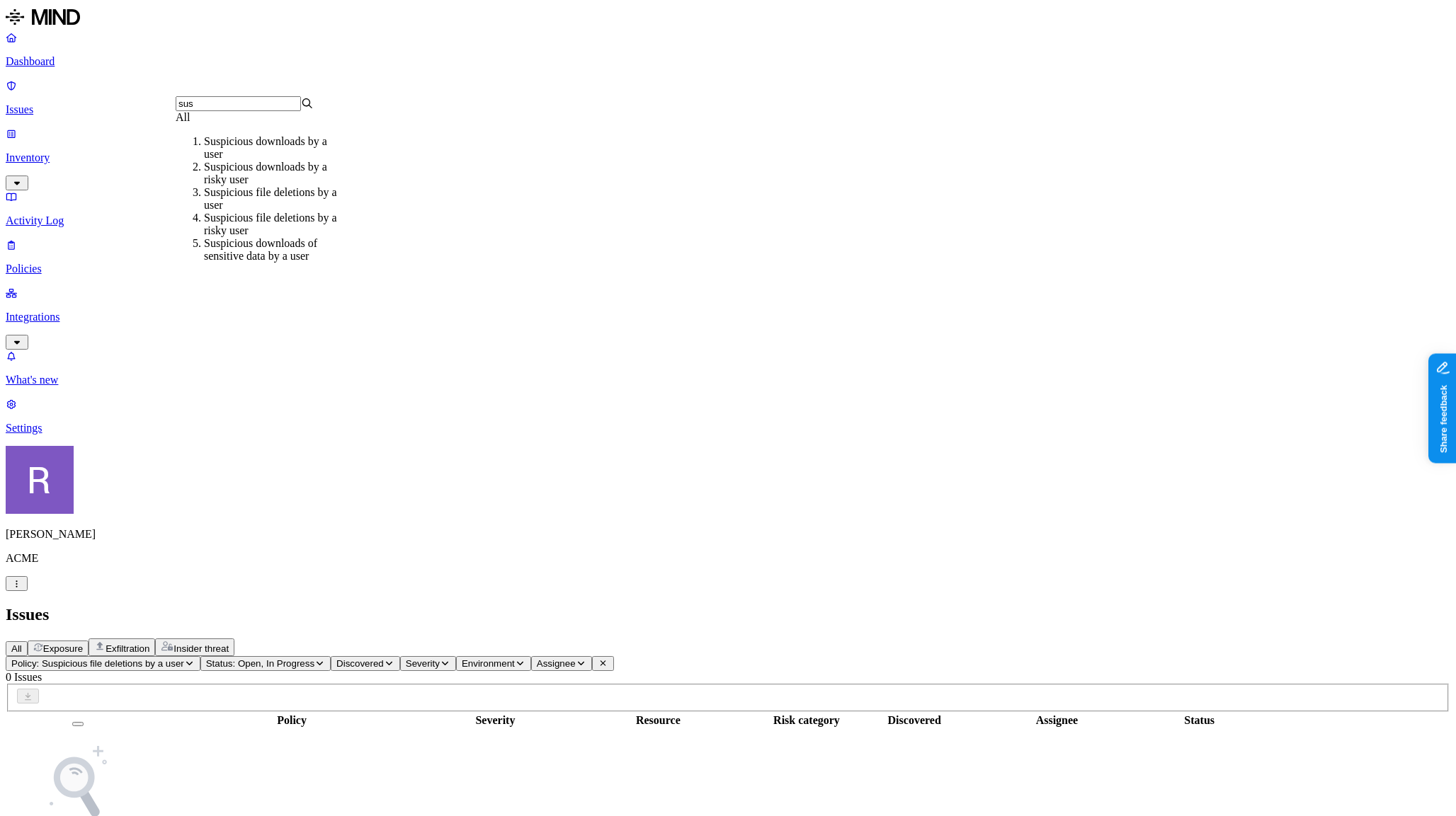
type input "sus"
click at [255, 160] on div "Suspicious downloads by a user" at bounding box center [273, 148] width 138 height 25
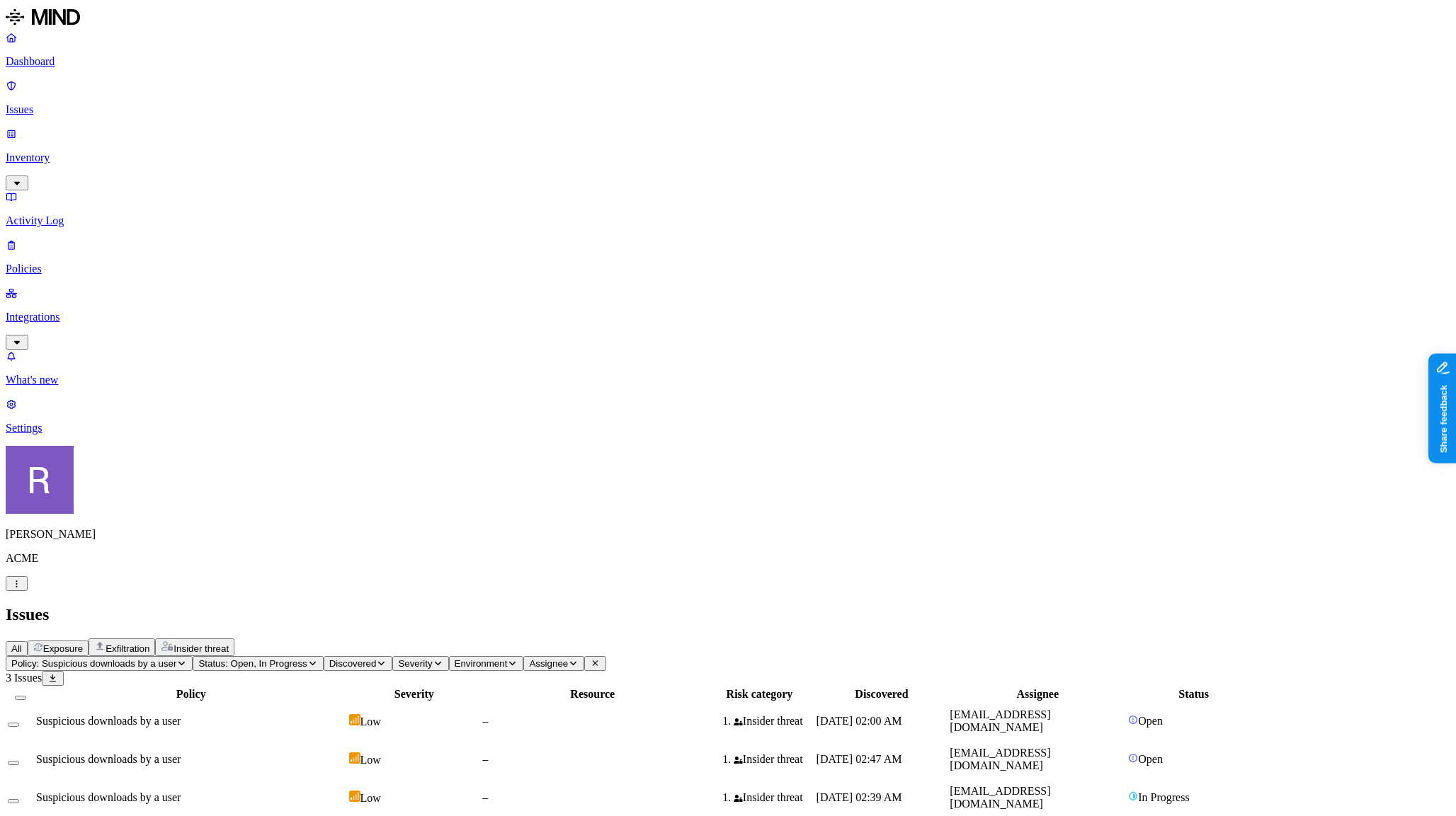
click at [703, 741] on td "–" at bounding box center [592, 759] width 222 height 37
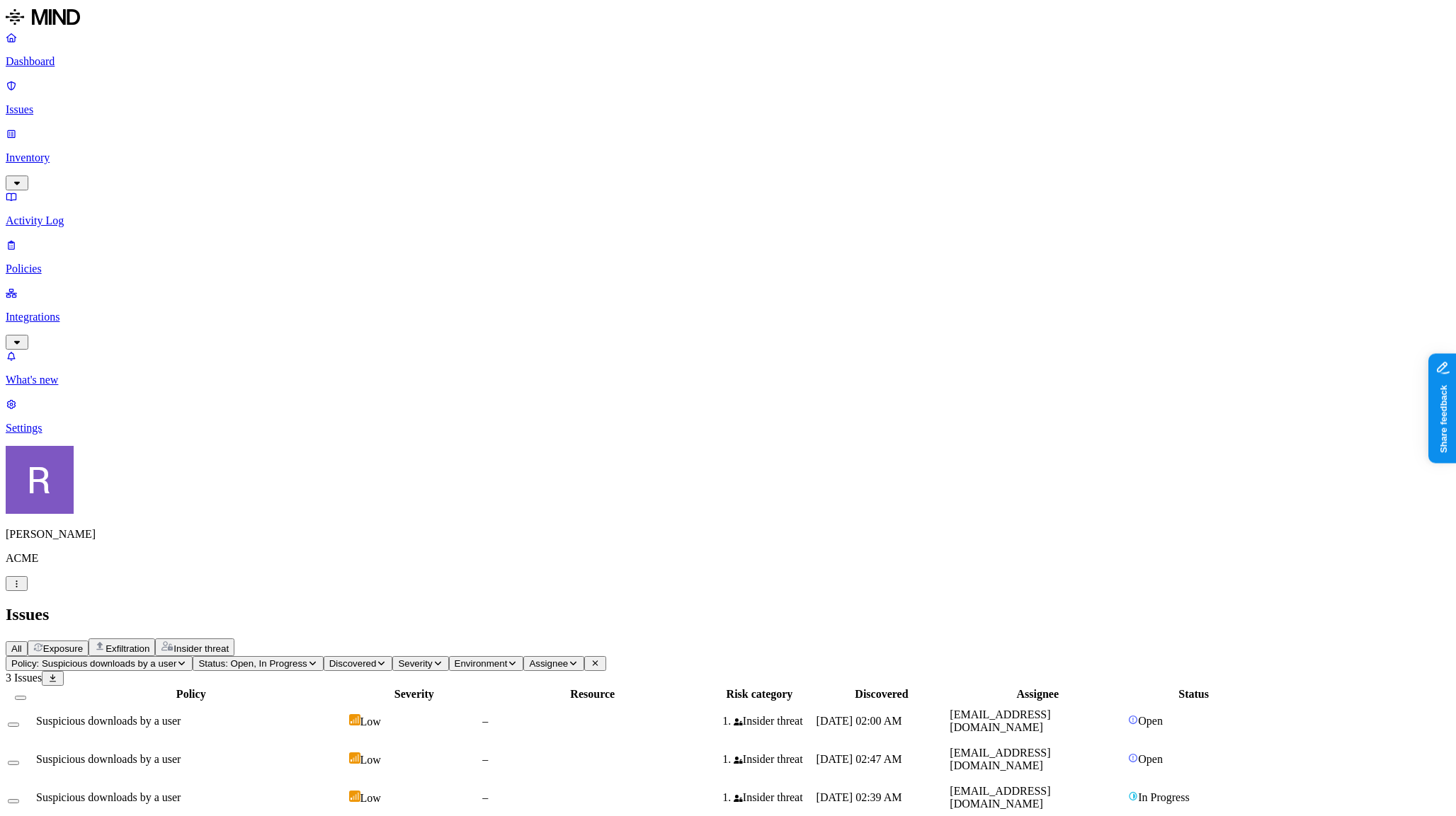
scroll to position [131, 0]
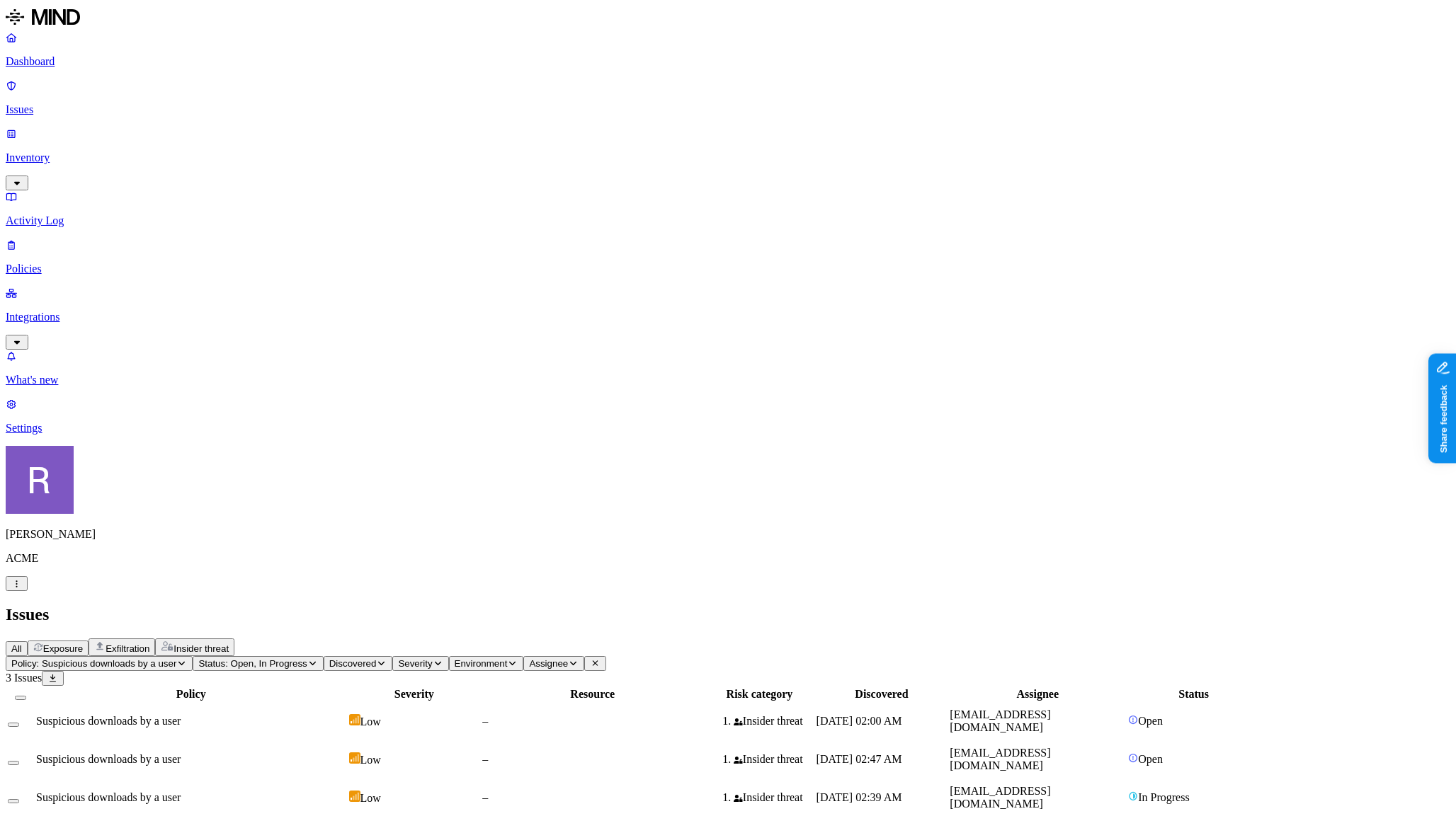
click at [177, 658] on span "Policy: Suspicious downloads by a user" at bounding box center [94, 664] width 165 height 11
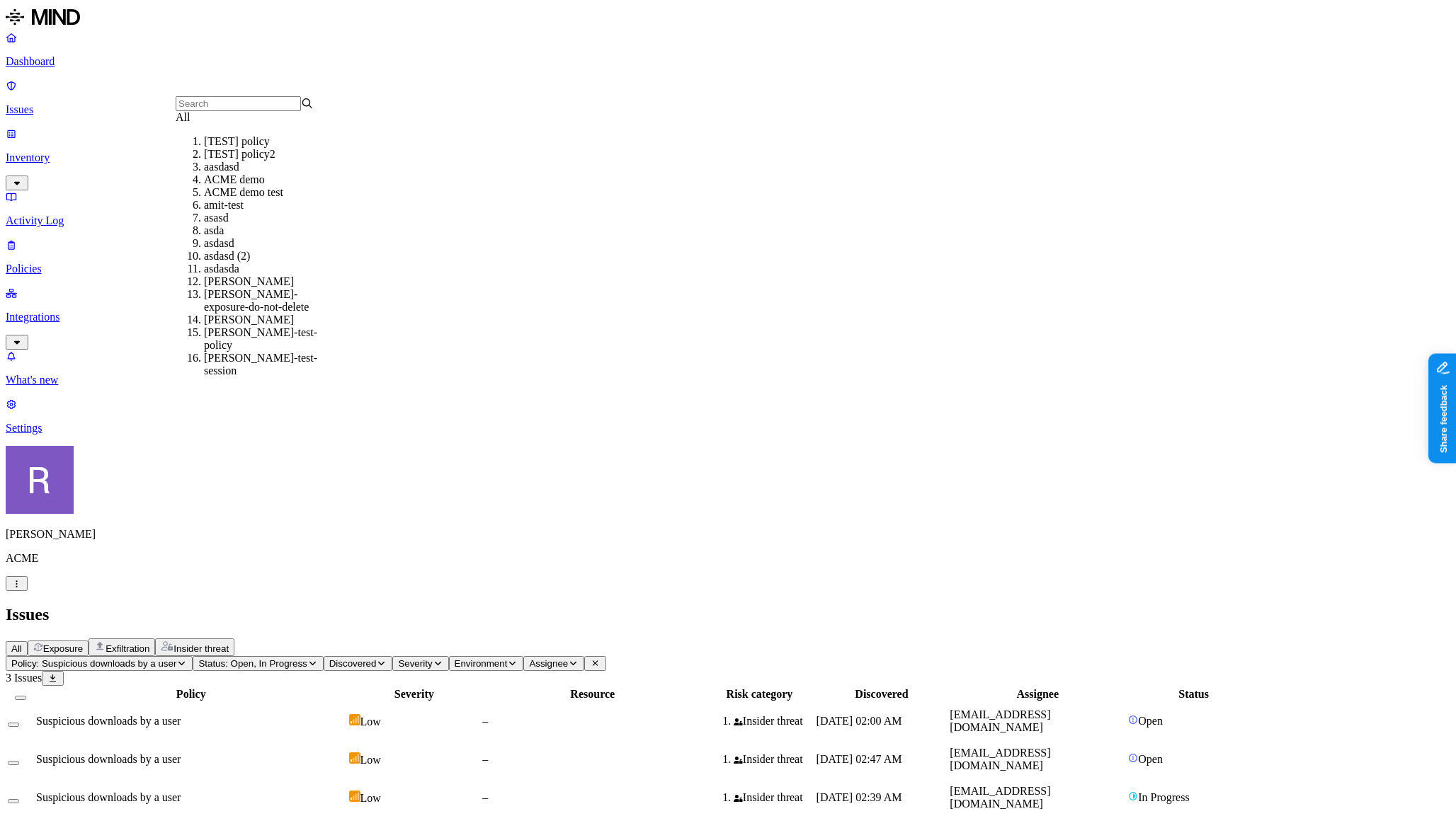
click at [254, 124] on div "All" at bounding box center [245, 118] width 138 height 13
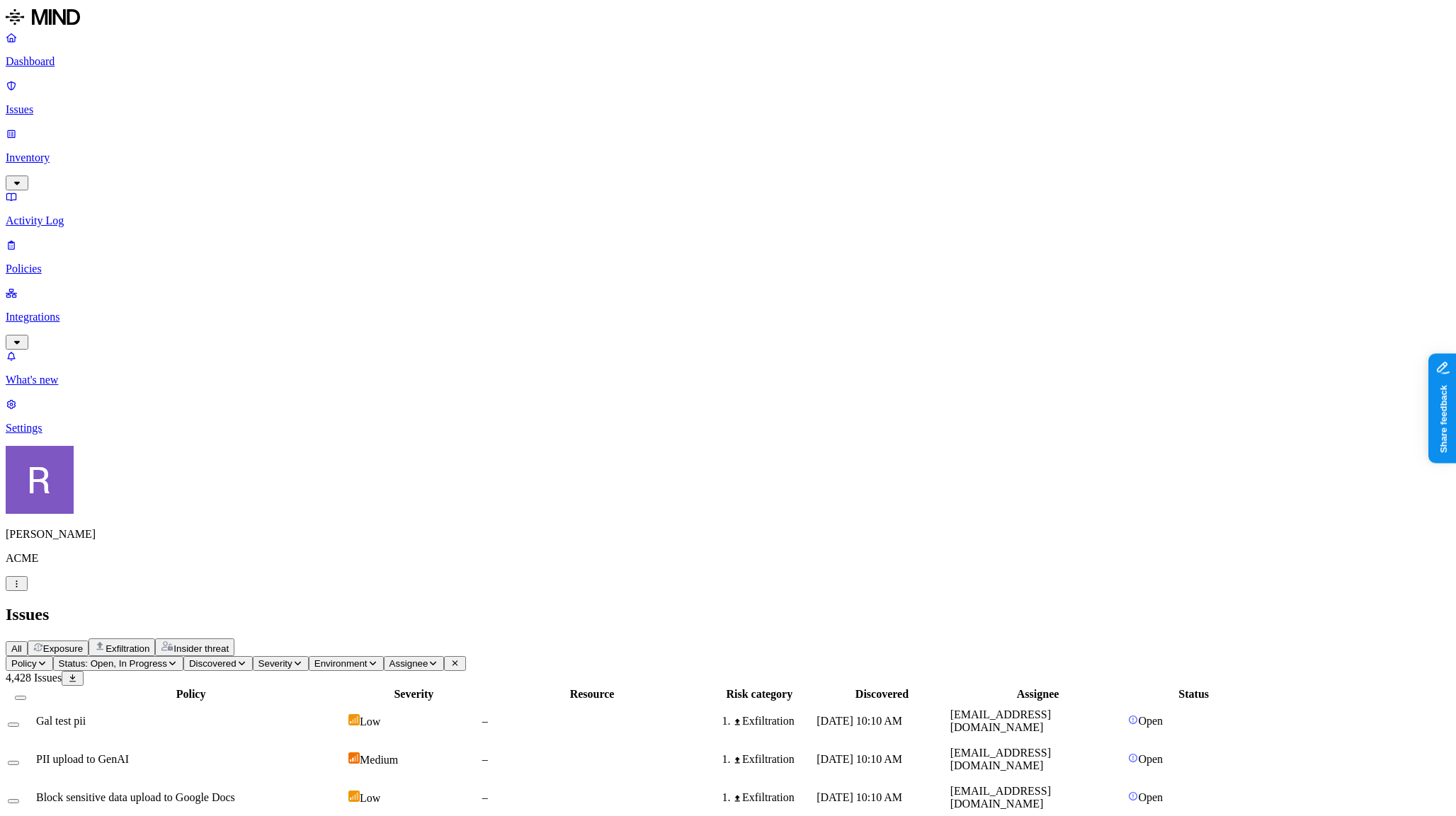
click at [53, 656] on button "Policy" at bounding box center [29, 663] width 47 height 14
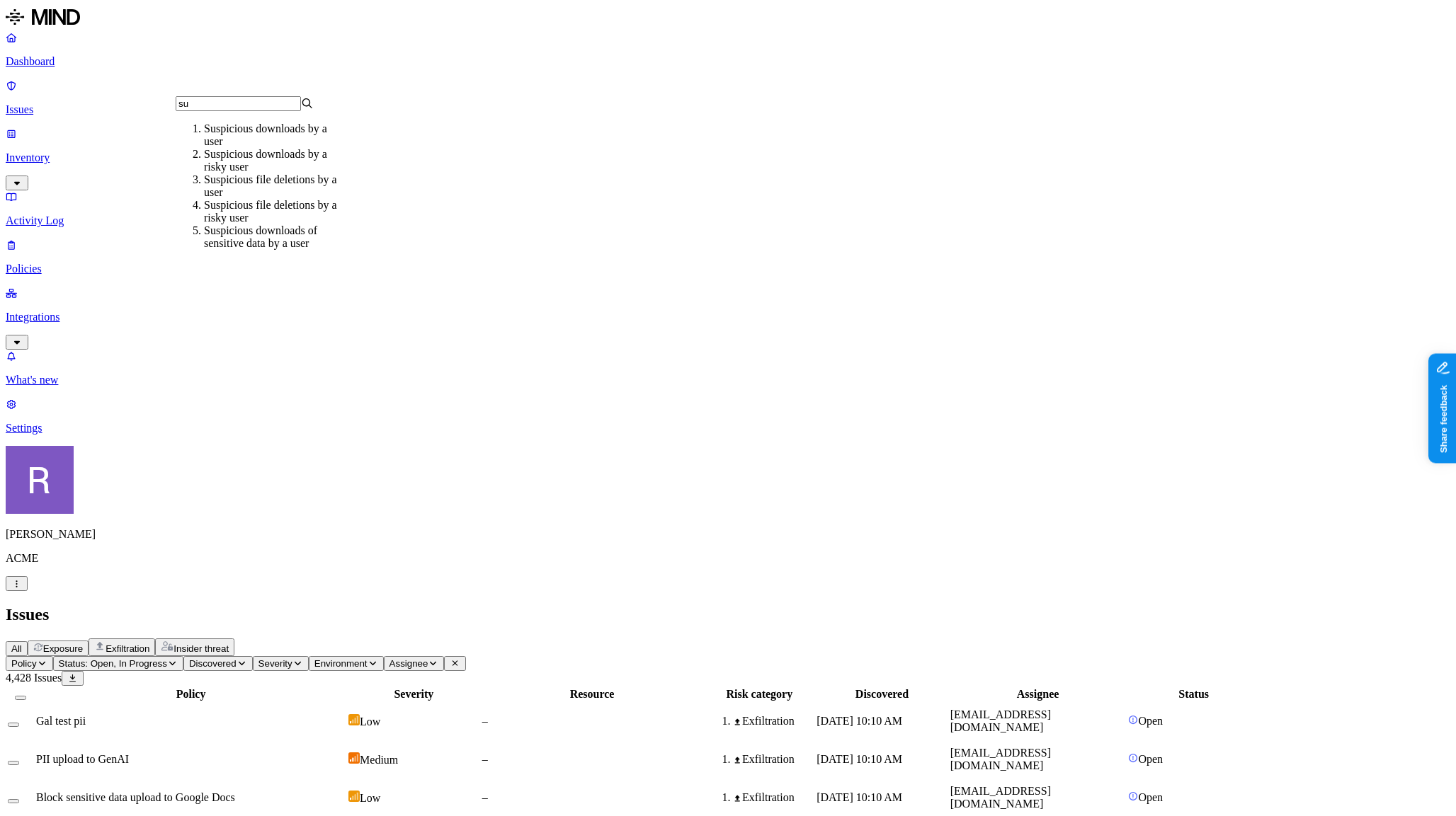
type input "s"
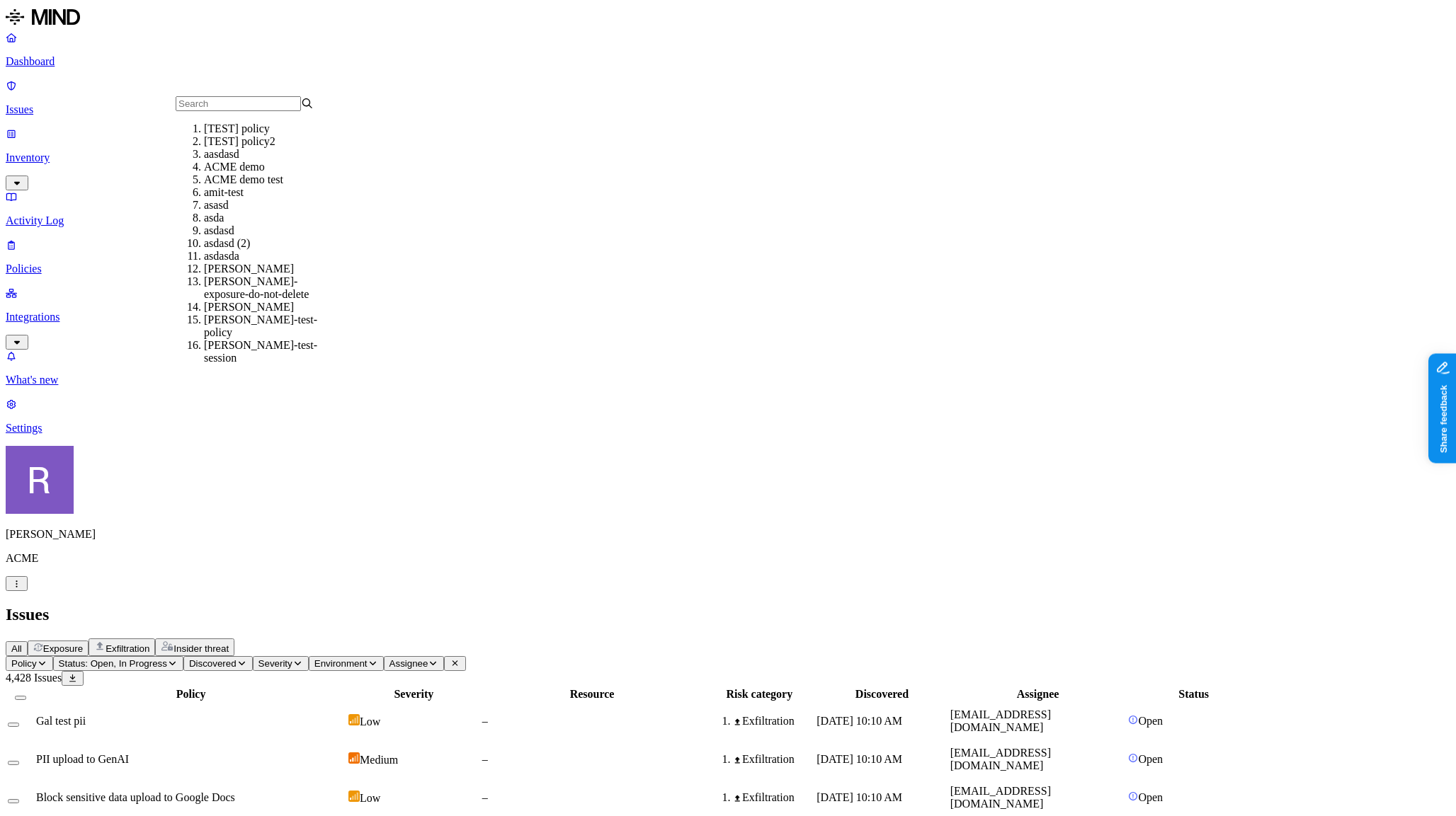
click at [536, 638] on div "All Exposure Exfiltration Insider threat" at bounding box center [728, 648] width 1444 height 18
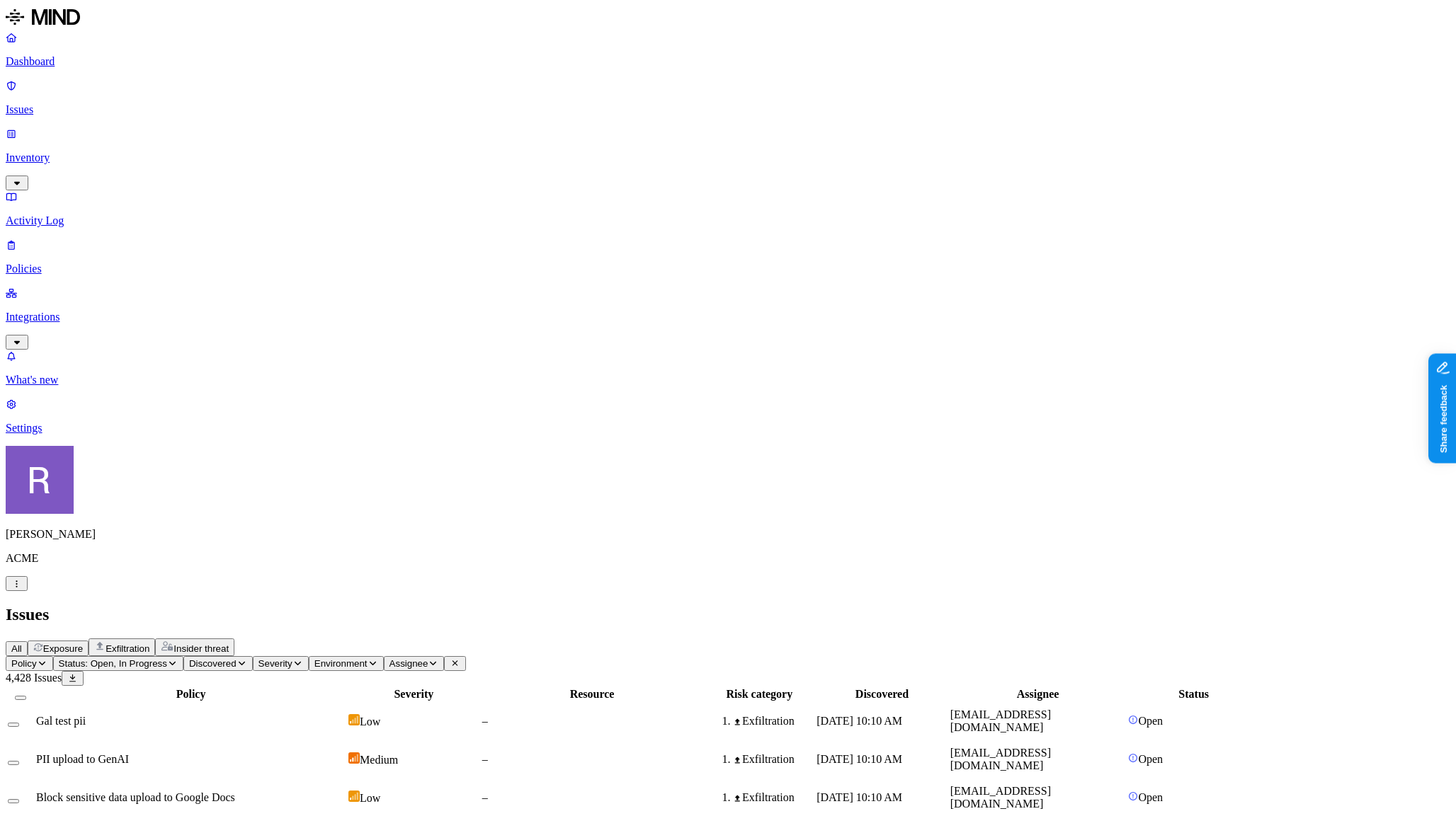
click at [98, 103] on p "Issues" at bounding box center [728, 110] width 1444 height 13
click at [167, 658] on span "Status: Open, In Progress" at bounding box center [113, 664] width 109 height 11
click at [257, 141] on img at bounding box center [260, 142] width 10 height 10
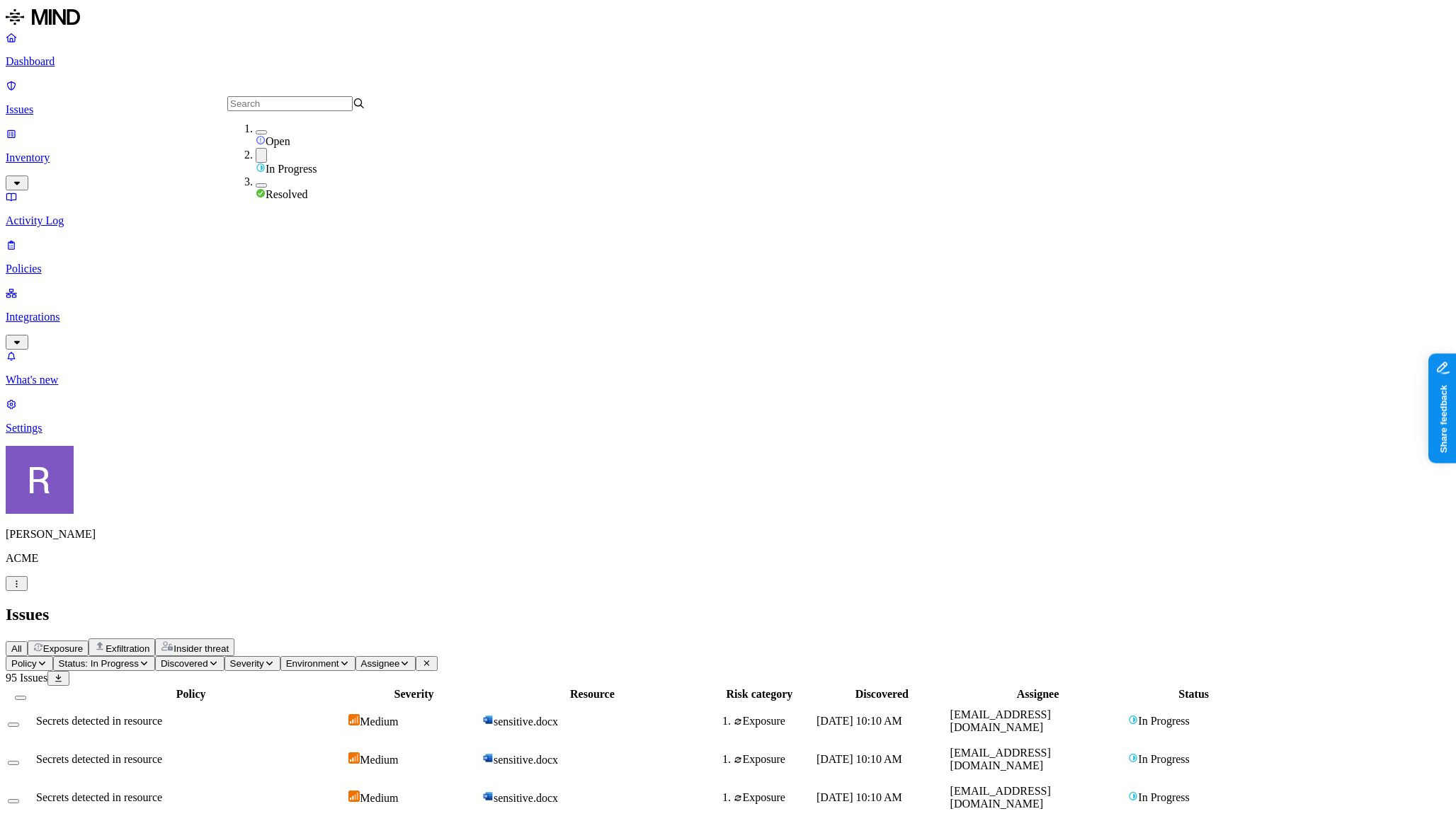
click at [258, 163] on img at bounding box center [260, 168] width 10 height 10
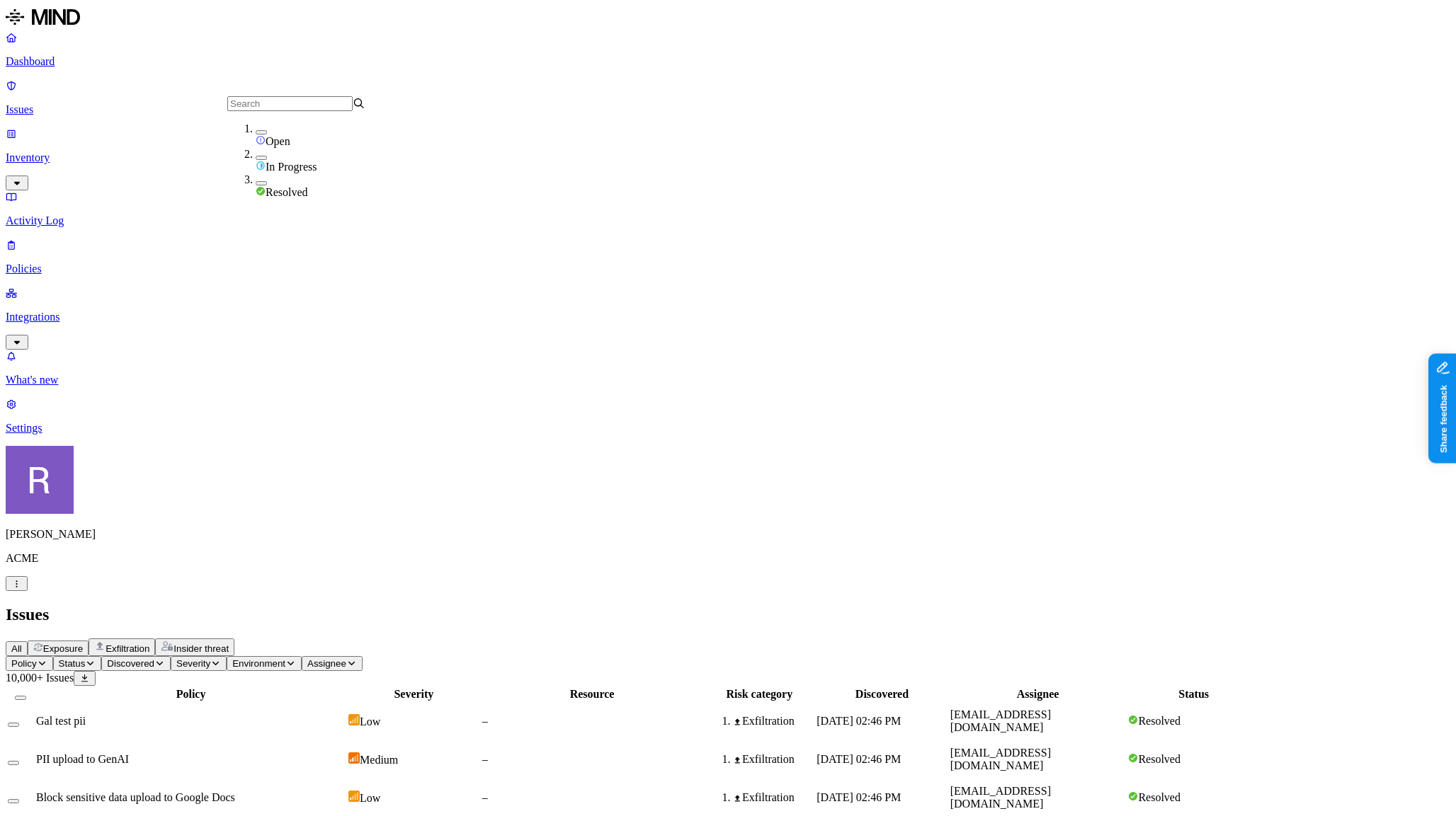
click at [267, 187] on span "Resolved" at bounding box center [286, 192] width 43 height 12
click at [744, 638] on div "All Exposure Exfiltration Insider threat" at bounding box center [728, 648] width 1444 height 18
click at [129, 753] on span "PII upload to GenAI" at bounding box center [82, 758] width 92 height 12
click at [147, 656] on button "Status: Resolved" at bounding box center [100, 663] width 93 height 14
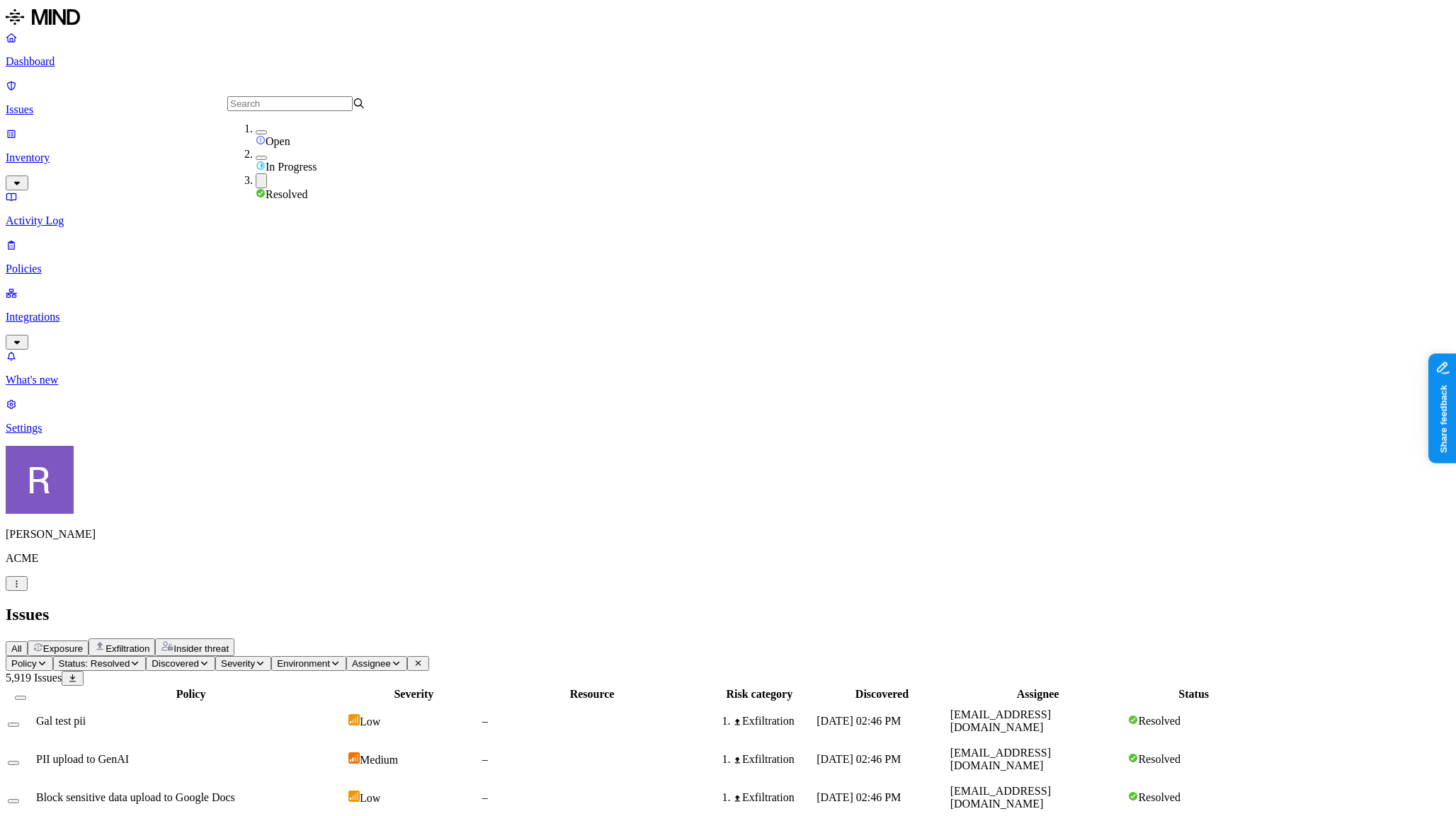
click at [283, 154] on div "In Progress" at bounding box center [324, 160] width 138 height 25
click at [270, 135] on span "Open" at bounding box center [277, 140] width 24 height 12
click at [277, 193] on span "Resolved" at bounding box center [286, 198] width 43 height 12
click at [485, 638] on div "All Exposure Exfiltration Insider threat" at bounding box center [728, 648] width 1444 height 18
click at [247, 659] on icon "button" at bounding box center [242, 663] width 11 height 8
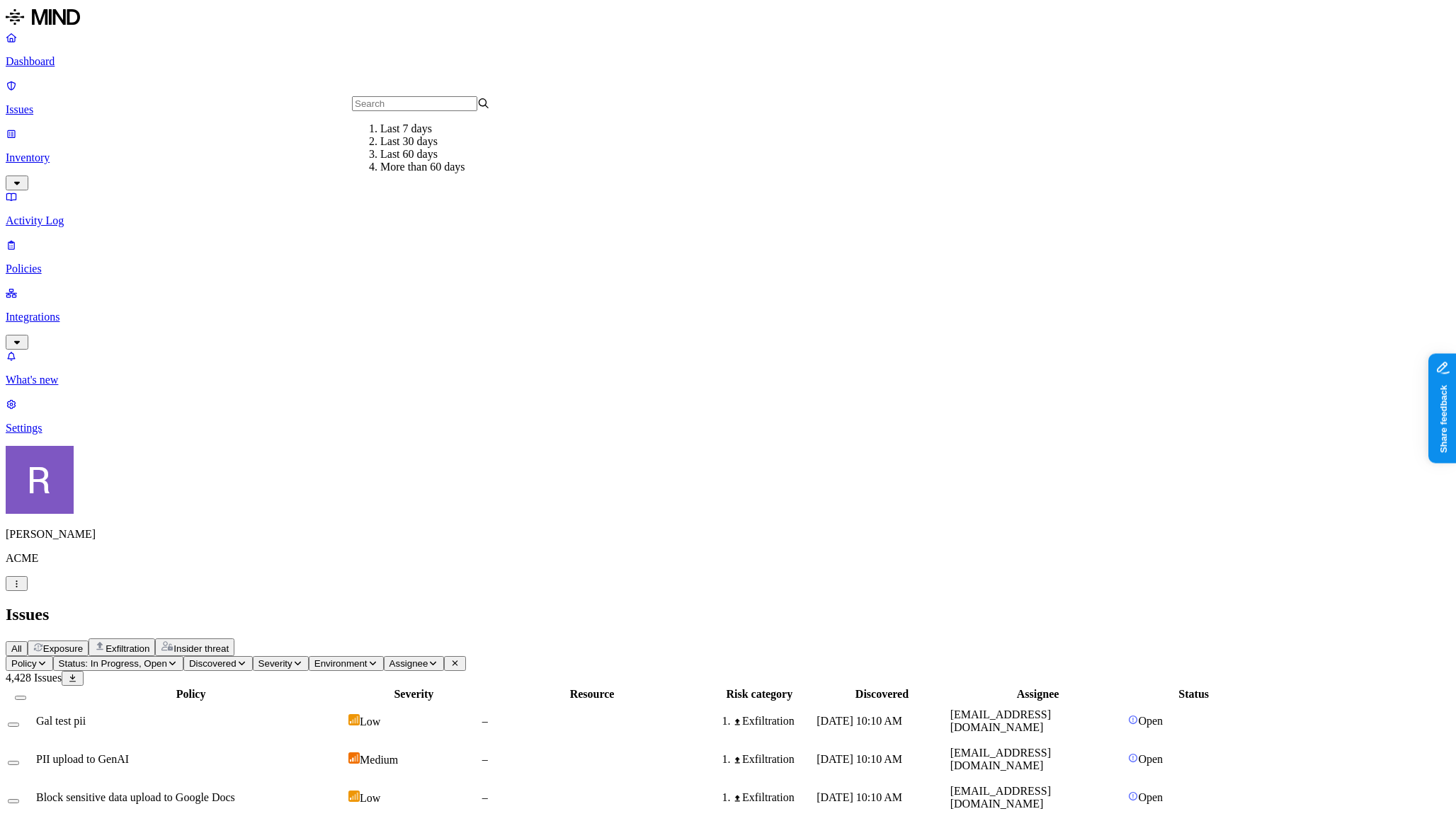
click at [293, 658] on span "Severity" at bounding box center [275, 664] width 34 height 11
click at [368, 658] on span "Environment" at bounding box center [341, 664] width 53 height 11
click at [429, 658] on span "Assignee" at bounding box center [409, 664] width 39 height 11
type input "[PERSON_NAME]"
click at [594, 141] on div "[EMAIL_ADDRESS][DOMAIN_NAME]" at bounding box center [658, 135] width 138 height 25
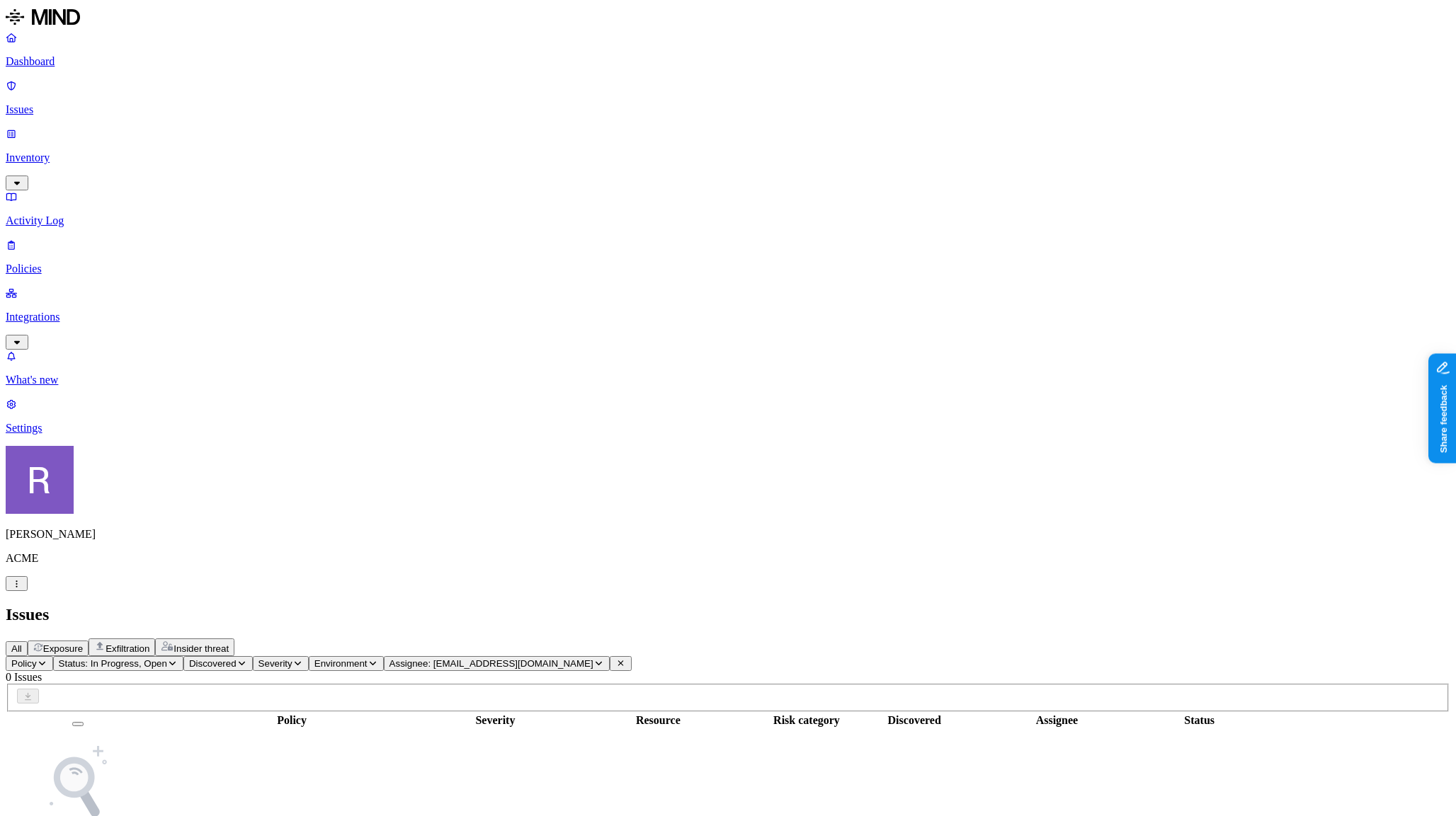
click at [604, 659] on icon "button" at bounding box center [599, 663] width 11 height 8
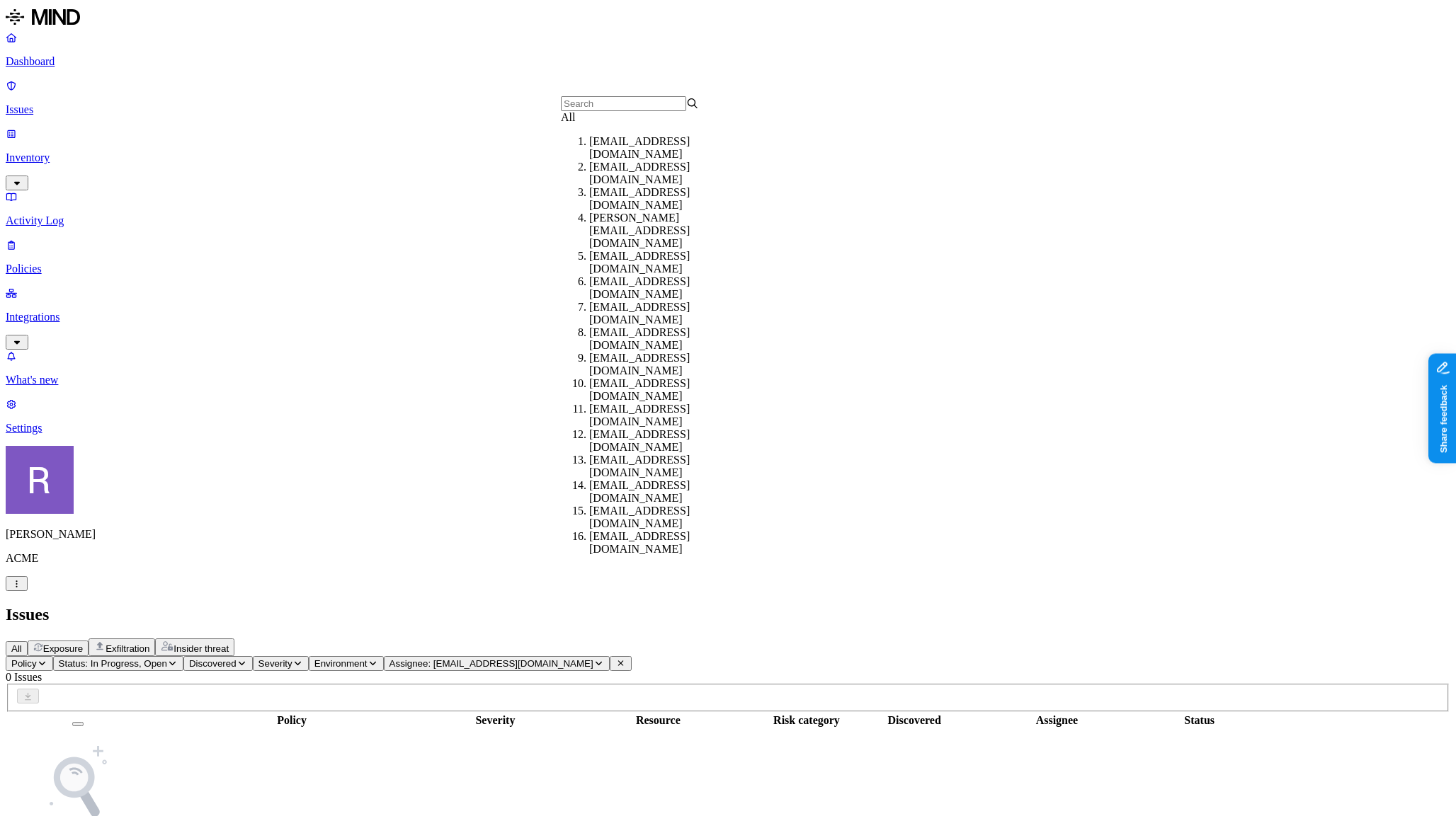
click at [645, 124] on div "All" at bounding box center [630, 118] width 138 height 13
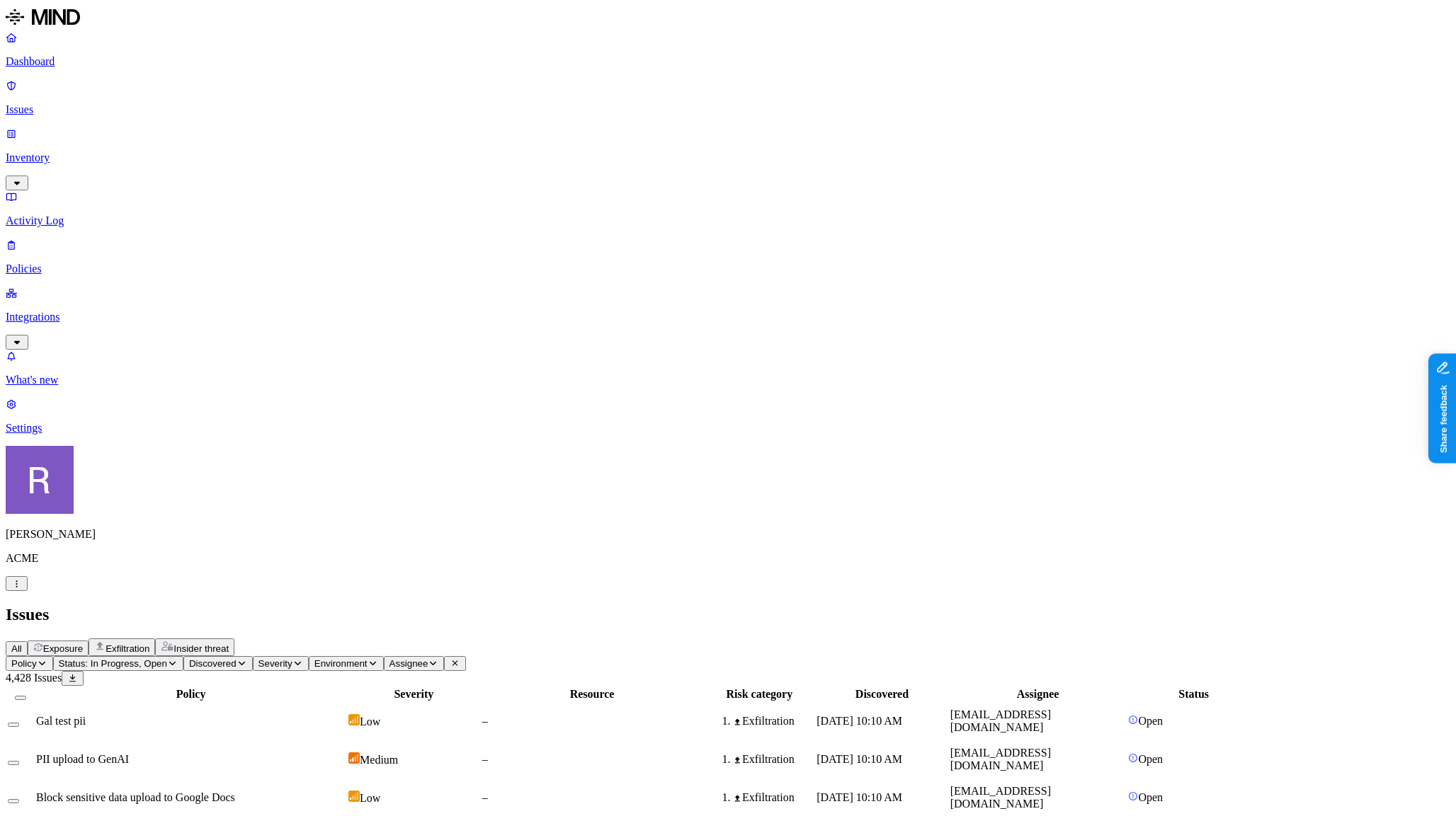
click at [89, 640] on button "Exposure" at bounding box center [57, 648] width 61 height 15
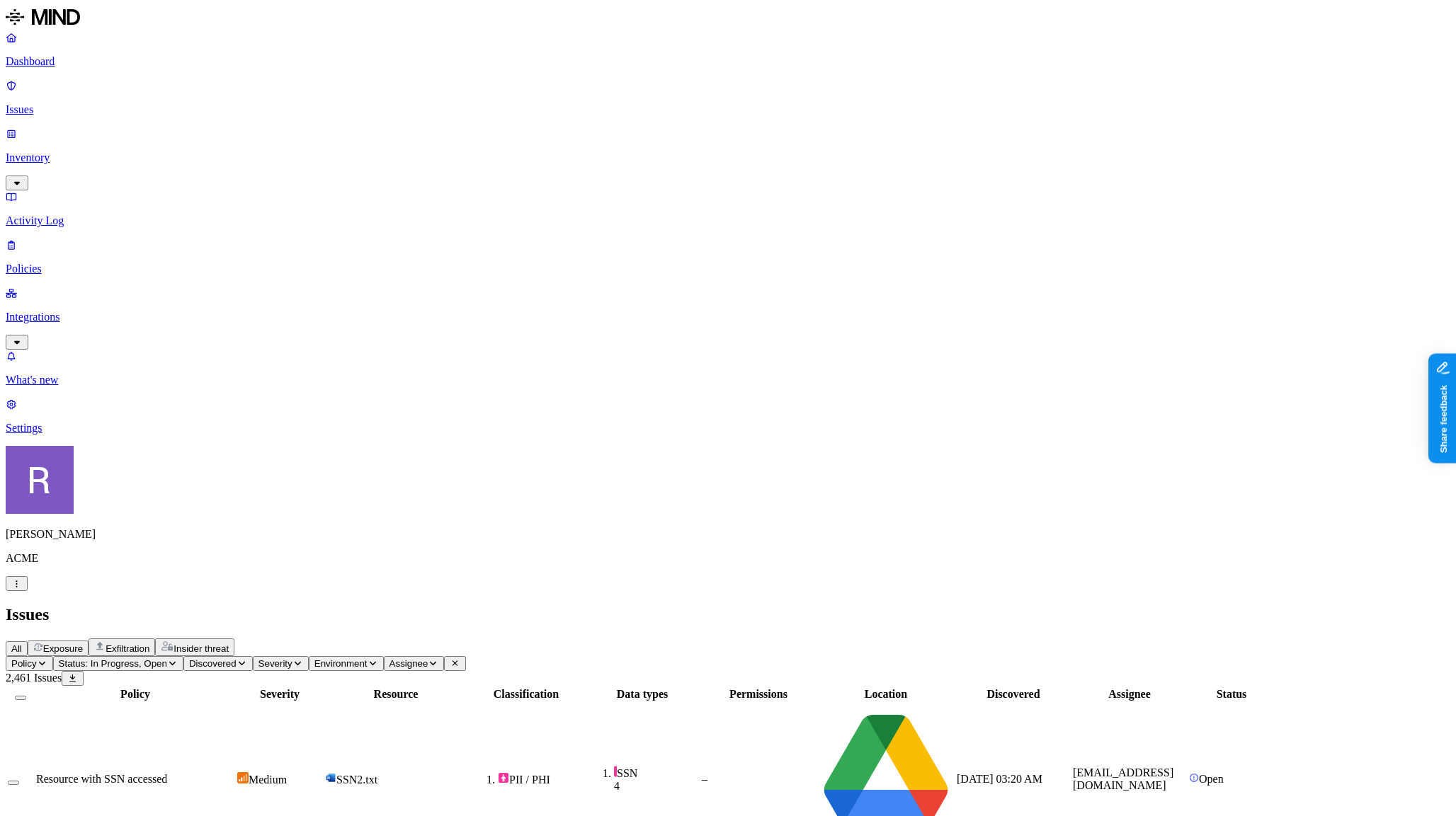
click at [149, 643] on span "Exfiltration" at bounding box center [127, 648] width 43 height 11
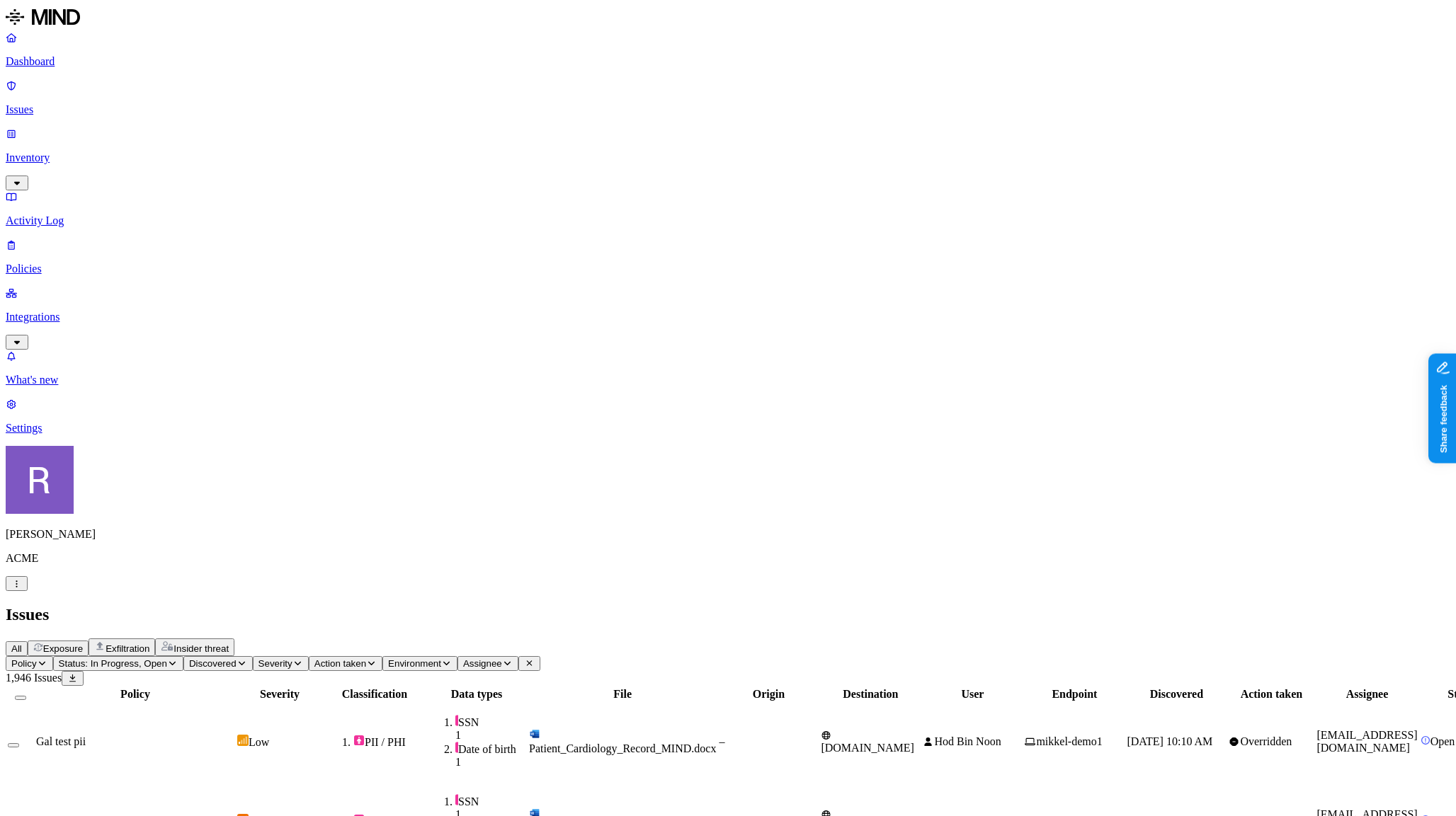
click at [228, 643] on span "Insider threat" at bounding box center [200, 648] width 55 height 11
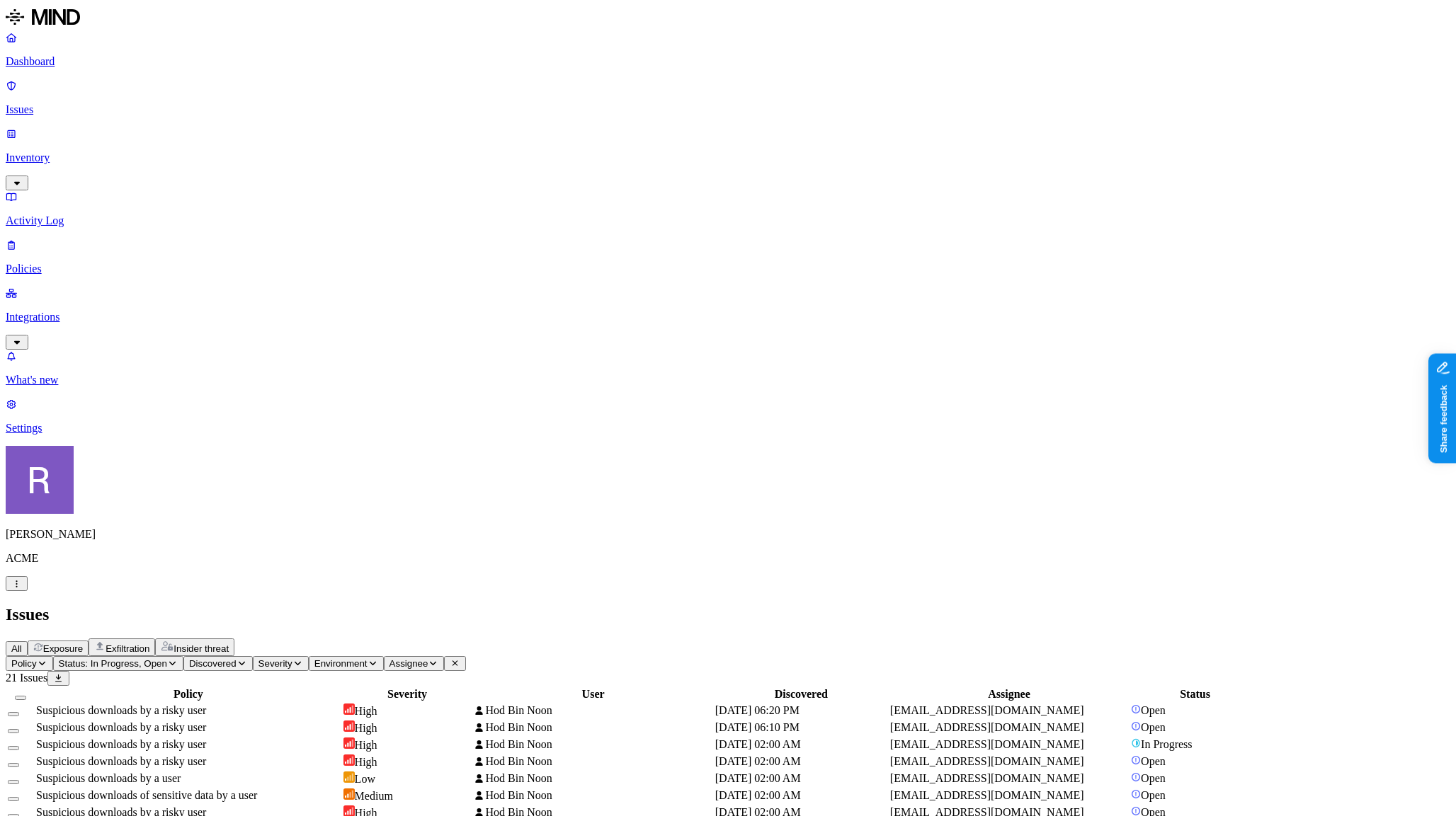
click at [82, 643] on span "Exposure" at bounding box center [63, 648] width 40 height 11
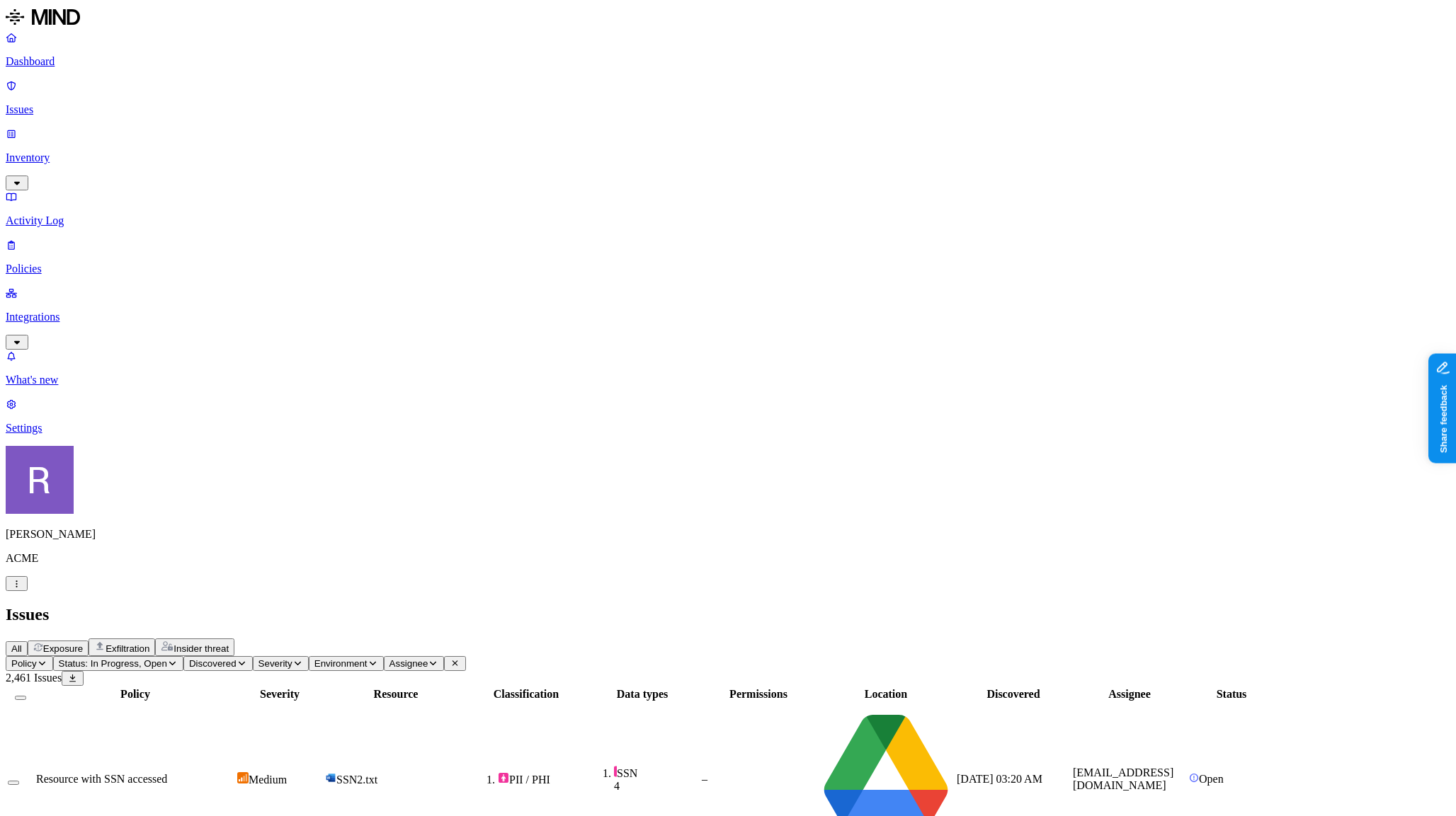
click at [27, 641] on button "All" at bounding box center [16, 648] width 22 height 14
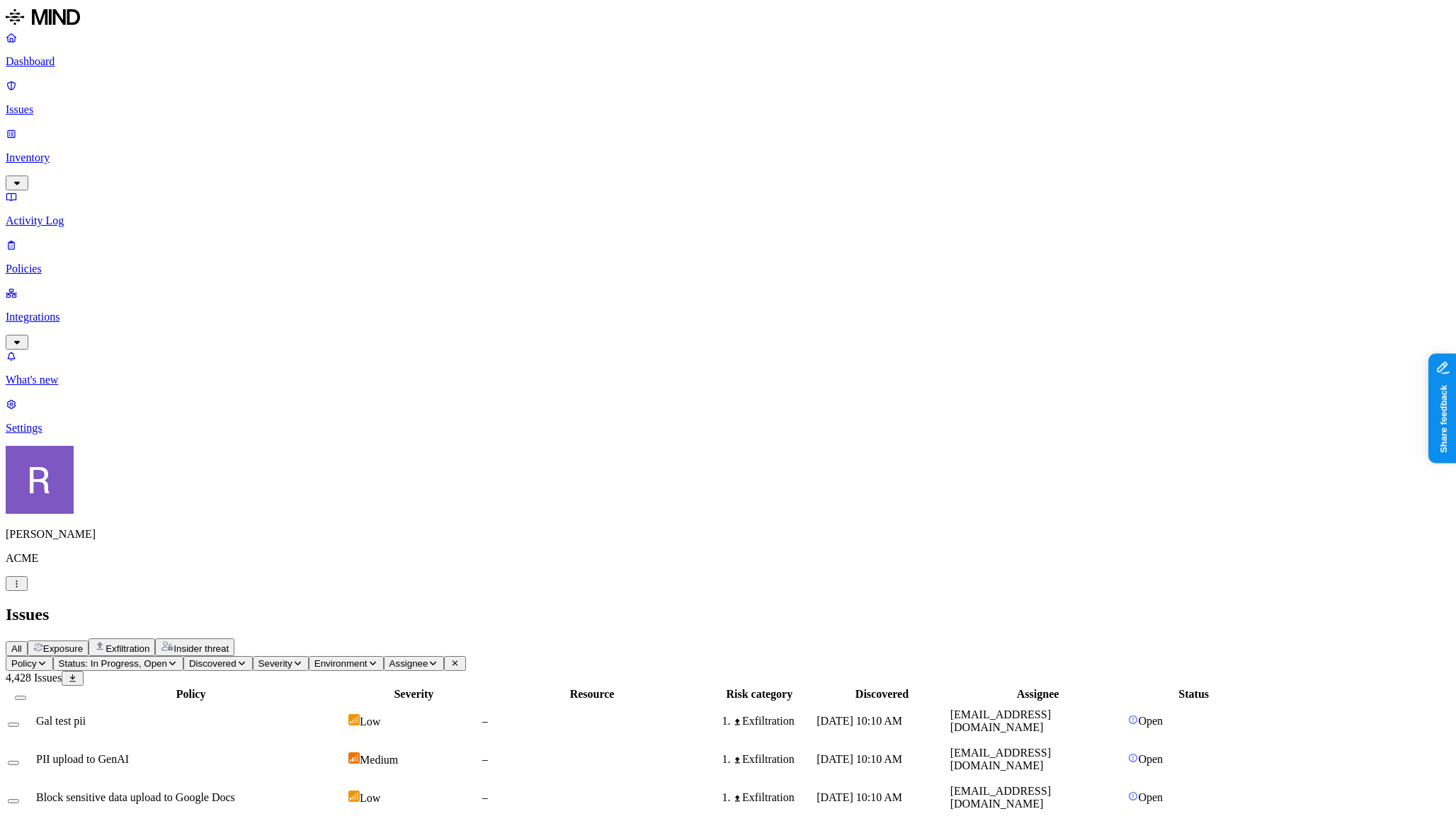
click at [102, 263] on p "Policies" at bounding box center [728, 269] width 1444 height 13
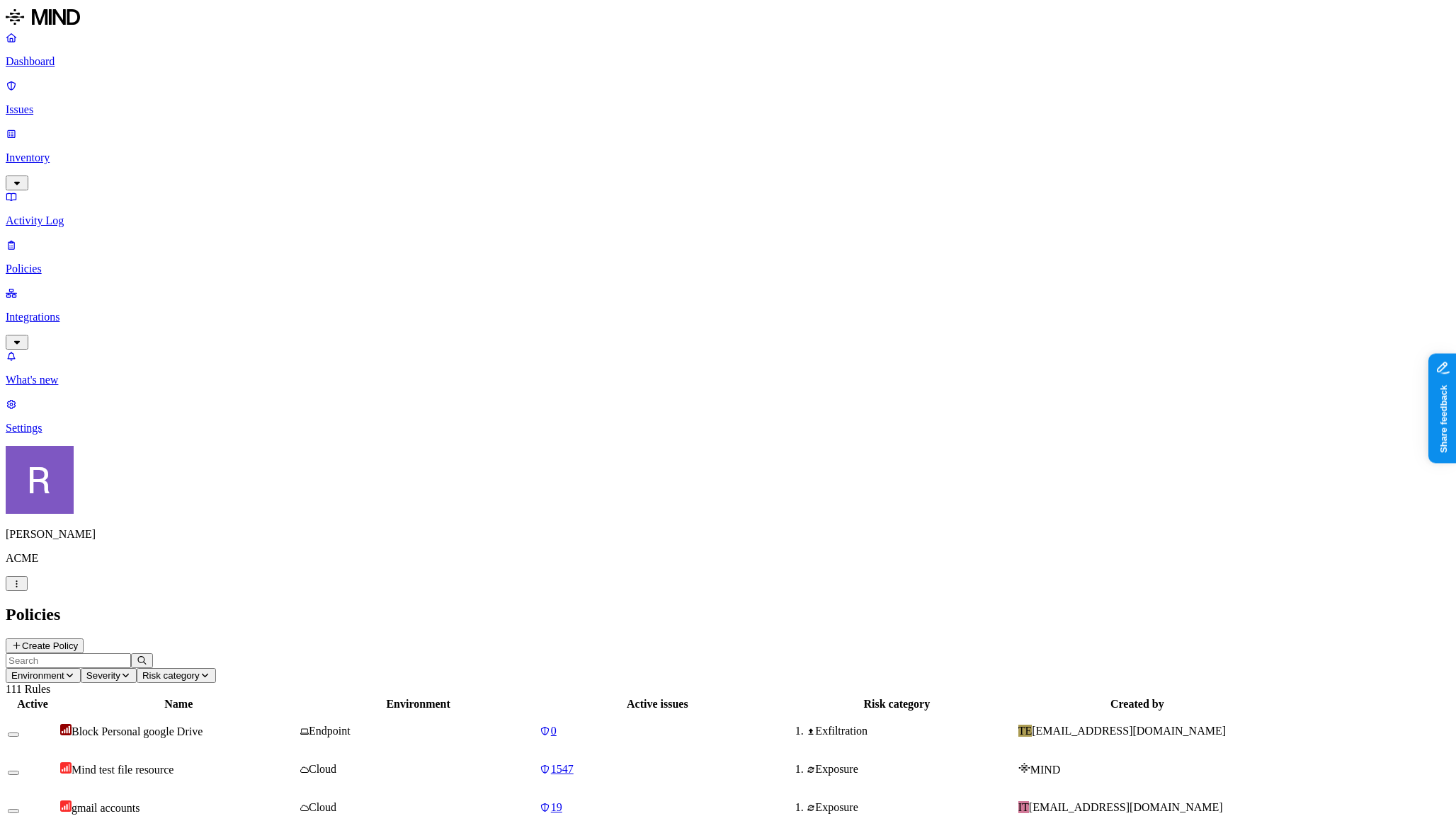
scroll to position [170, 0]
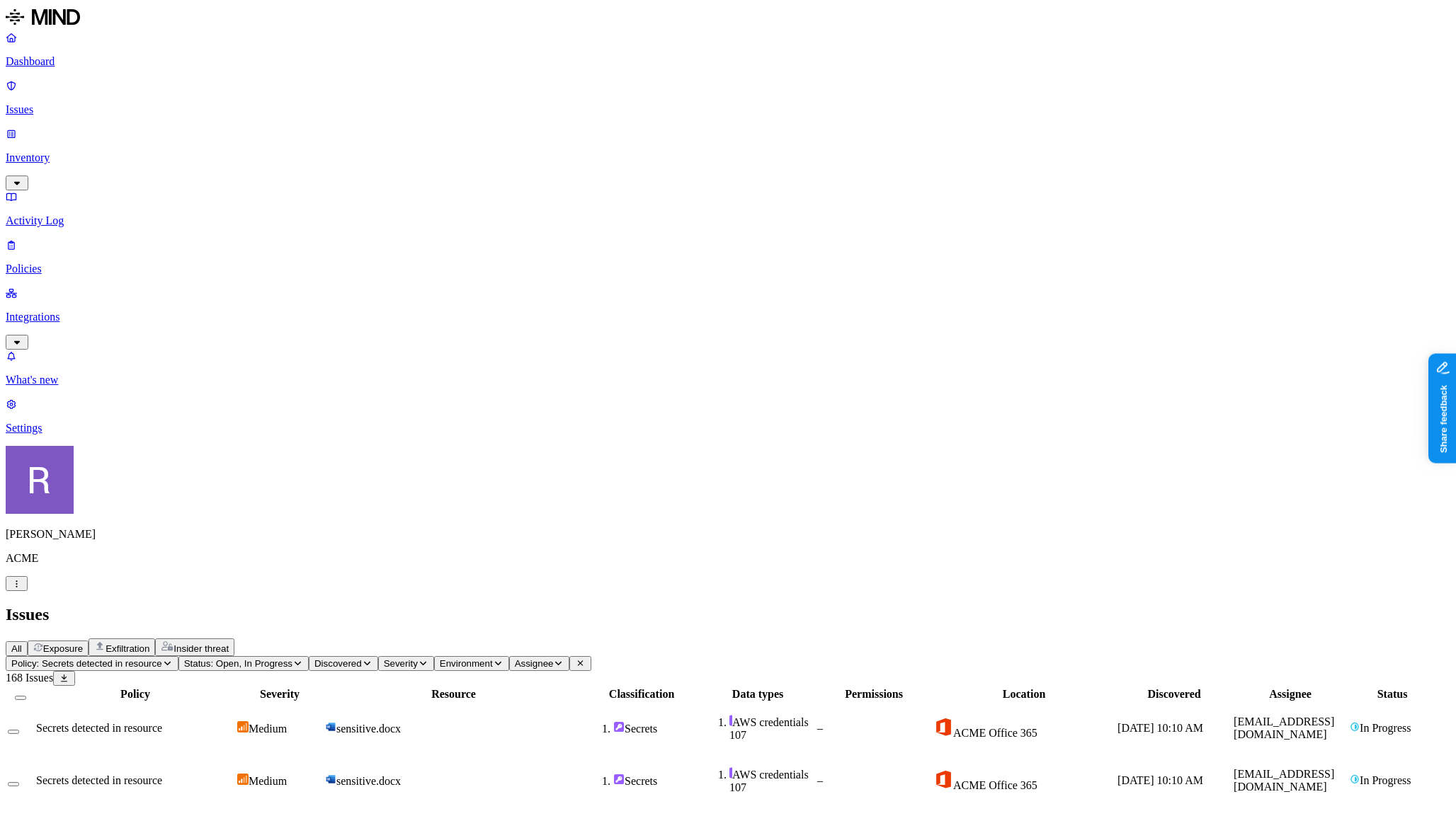
click at [82, 263] on p "Policies" at bounding box center [728, 269] width 1444 height 13
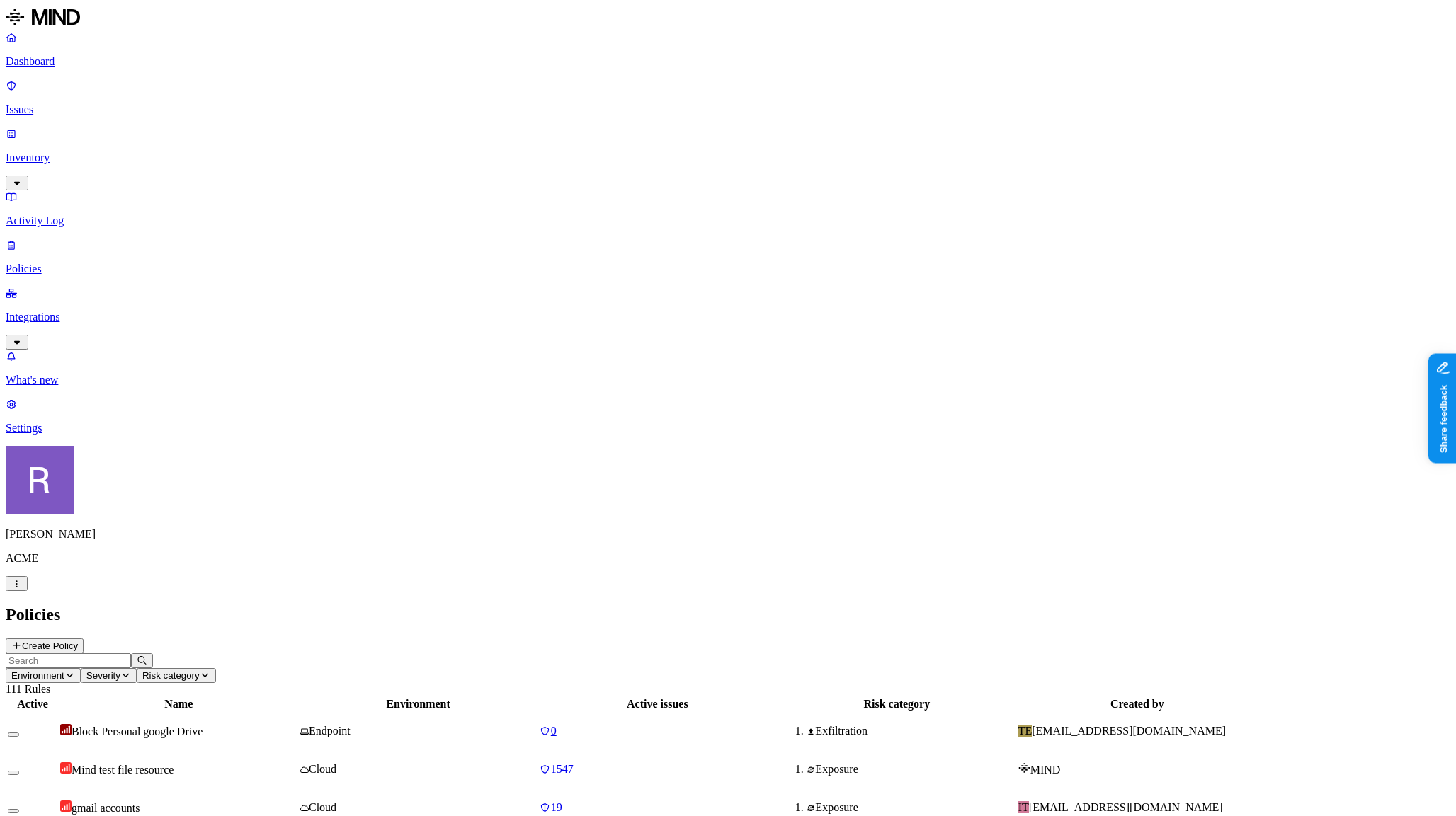
click at [81, 668] on button "Environment" at bounding box center [43, 676] width 75 height 14
click at [131, 671] on icon "button" at bounding box center [126, 675] width 11 height 8
click at [199, 670] on span "Risk category" at bounding box center [170, 676] width 57 height 11
click at [450, 129] on div "Insider threat" at bounding box center [519, 124] width 138 height 25
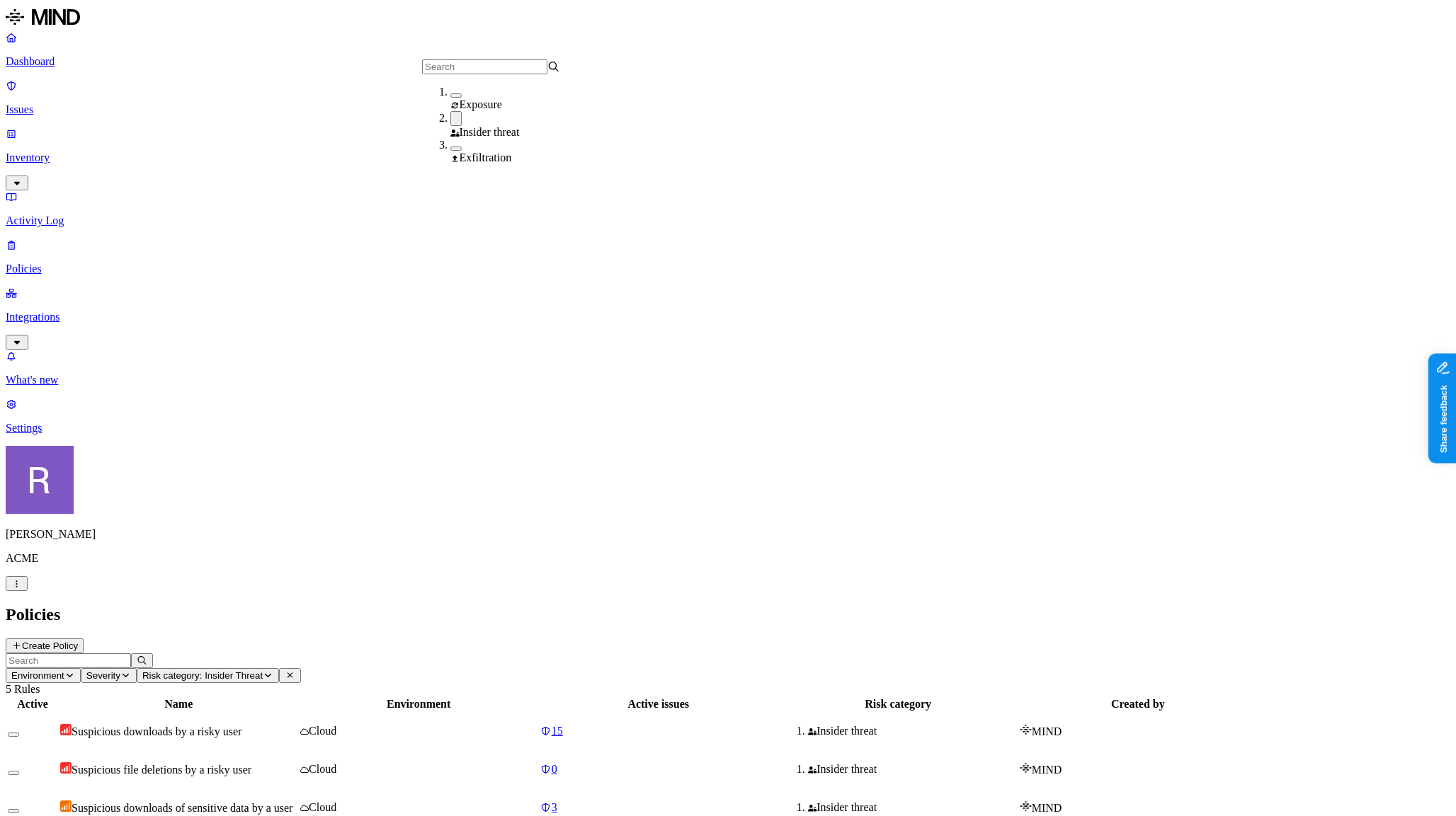
click at [450, 126] on button "button" at bounding box center [456, 119] width 12 height 14
click at [22, 641] on icon at bounding box center [17, 645] width 11 height 8
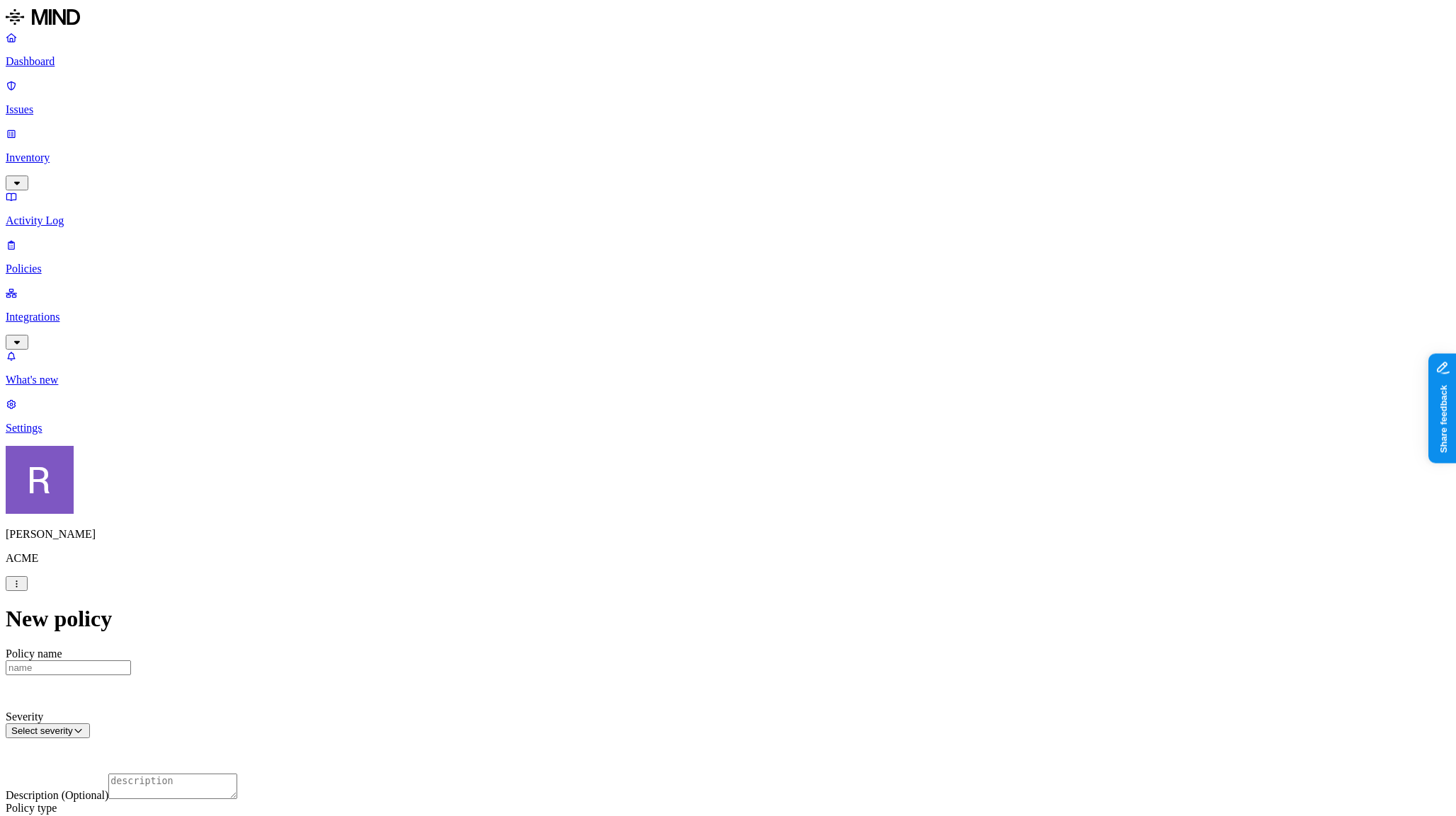
click at [131, 660] on input "Policy name" at bounding box center [68, 667] width 125 height 14
type input "Test"
click at [636, 183] on html "Dashboard Issues Inventory Activity Log Policies Integrations What's new 1 Sett…" at bounding box center [728, 778] width 1456 height 1556
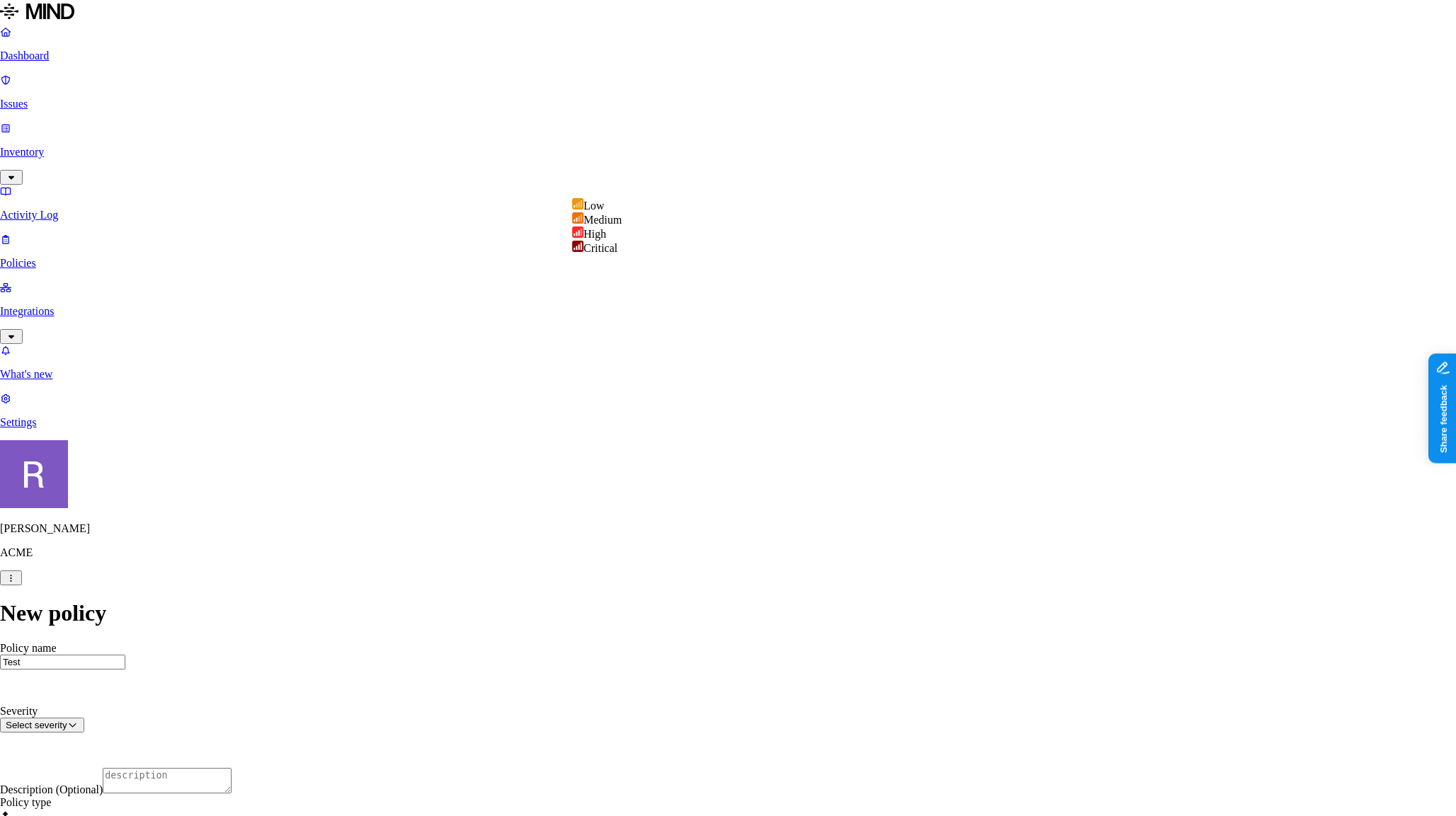
select select "3"
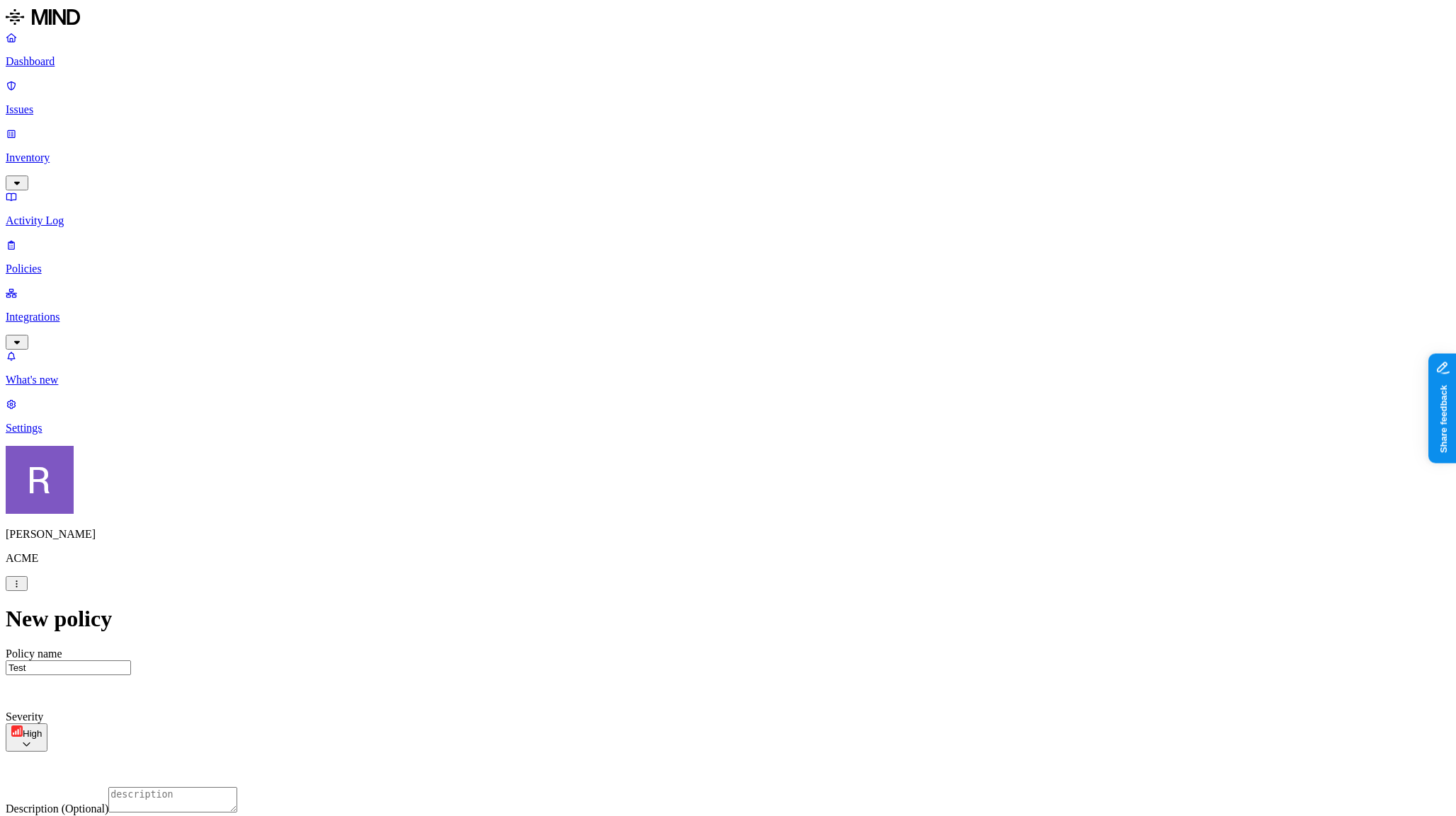
click at [237, 787] on textarea "Description (Optional)" at bounding box center [173, 800] width 129 height 25
type textarea "This is a test"
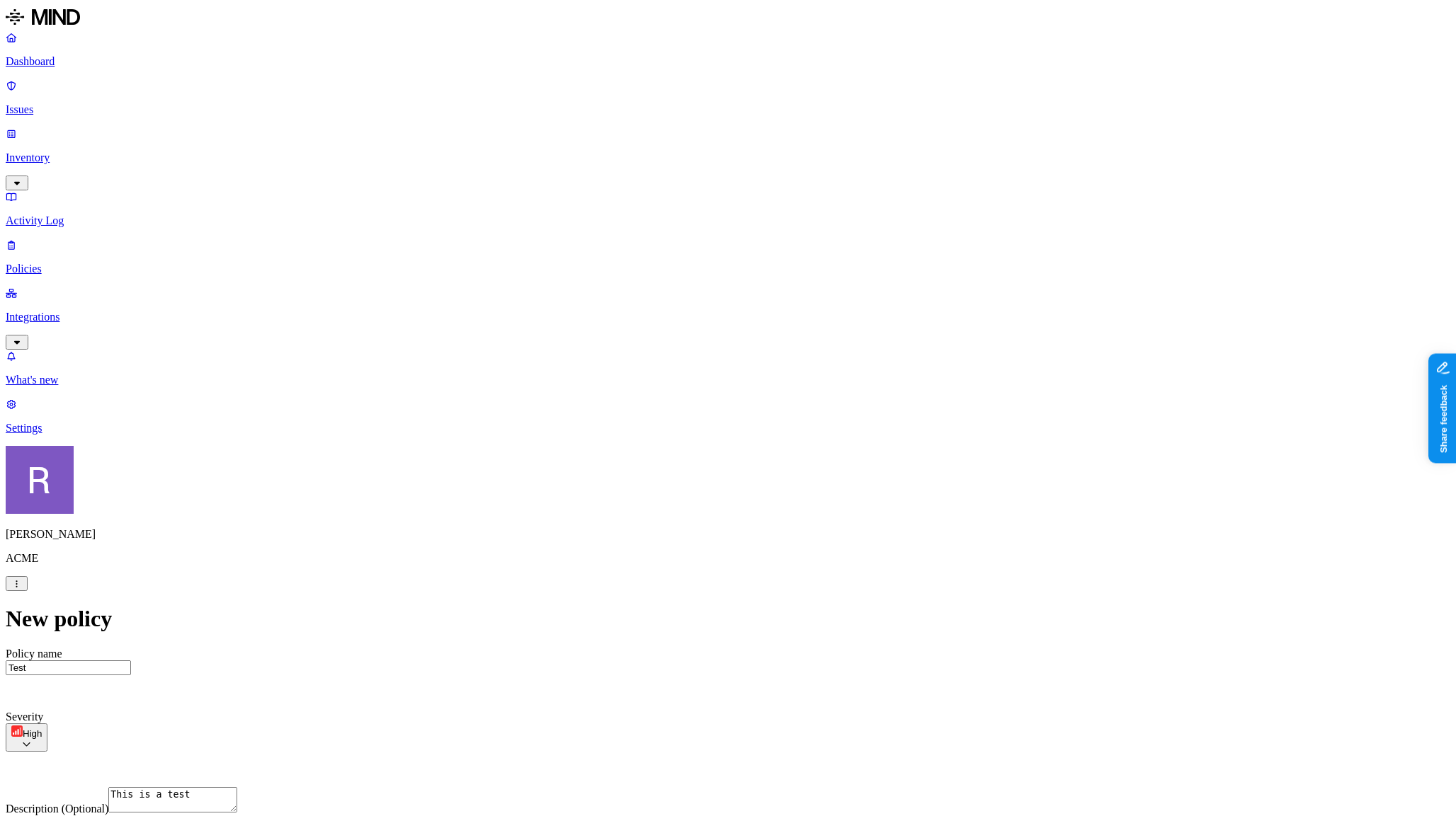
scroll to position [206, 0]
click at [647, 478] on label "File type" at bounding box center [637, 481] width 20 height 24
click at [671, 454] on input "search" at bounding box center [689, 446] width 125 height 14
type input "p"
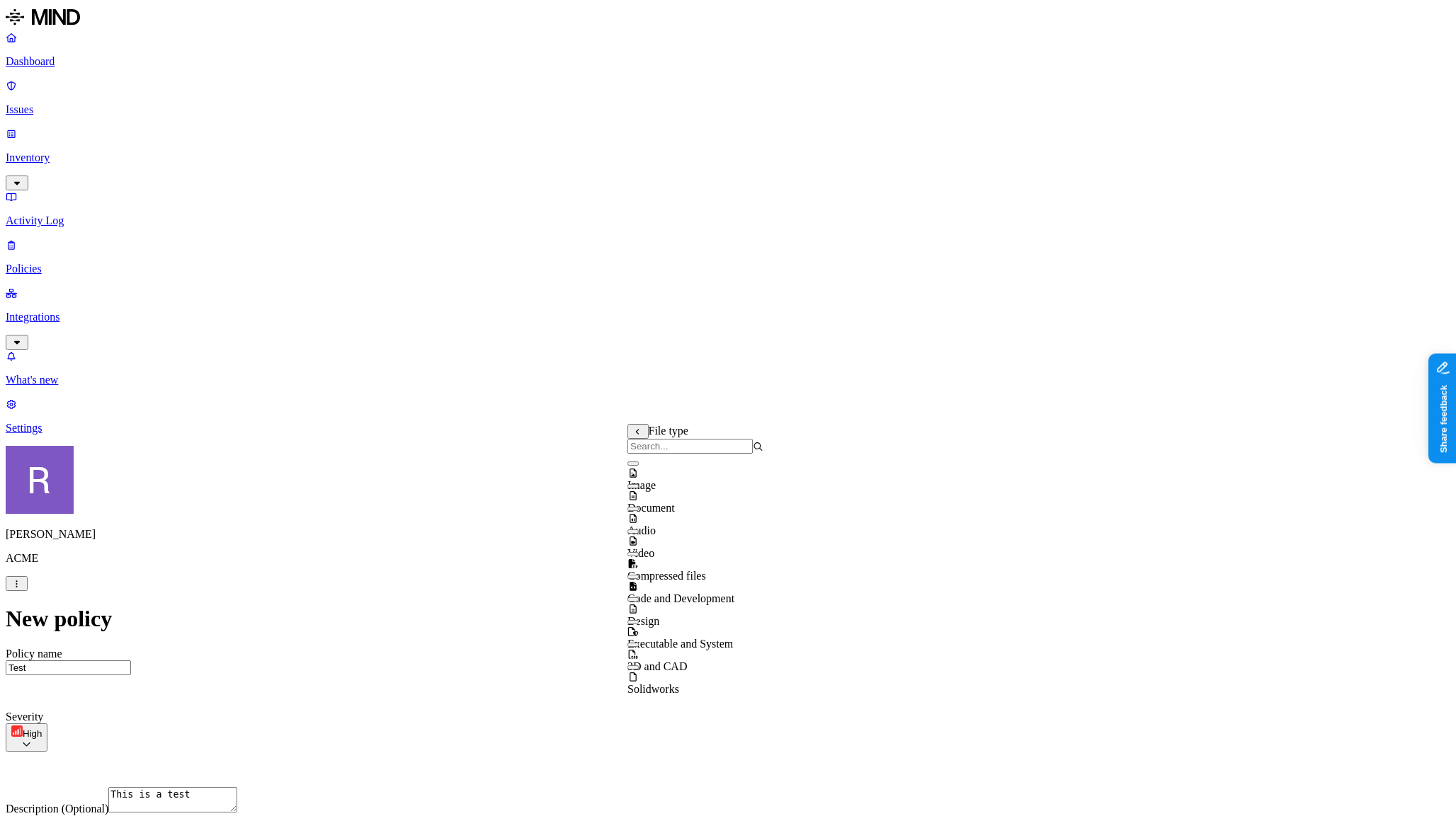
click at [639, 466] on button "button" at bounding box center [632, 464] width 12 height 5
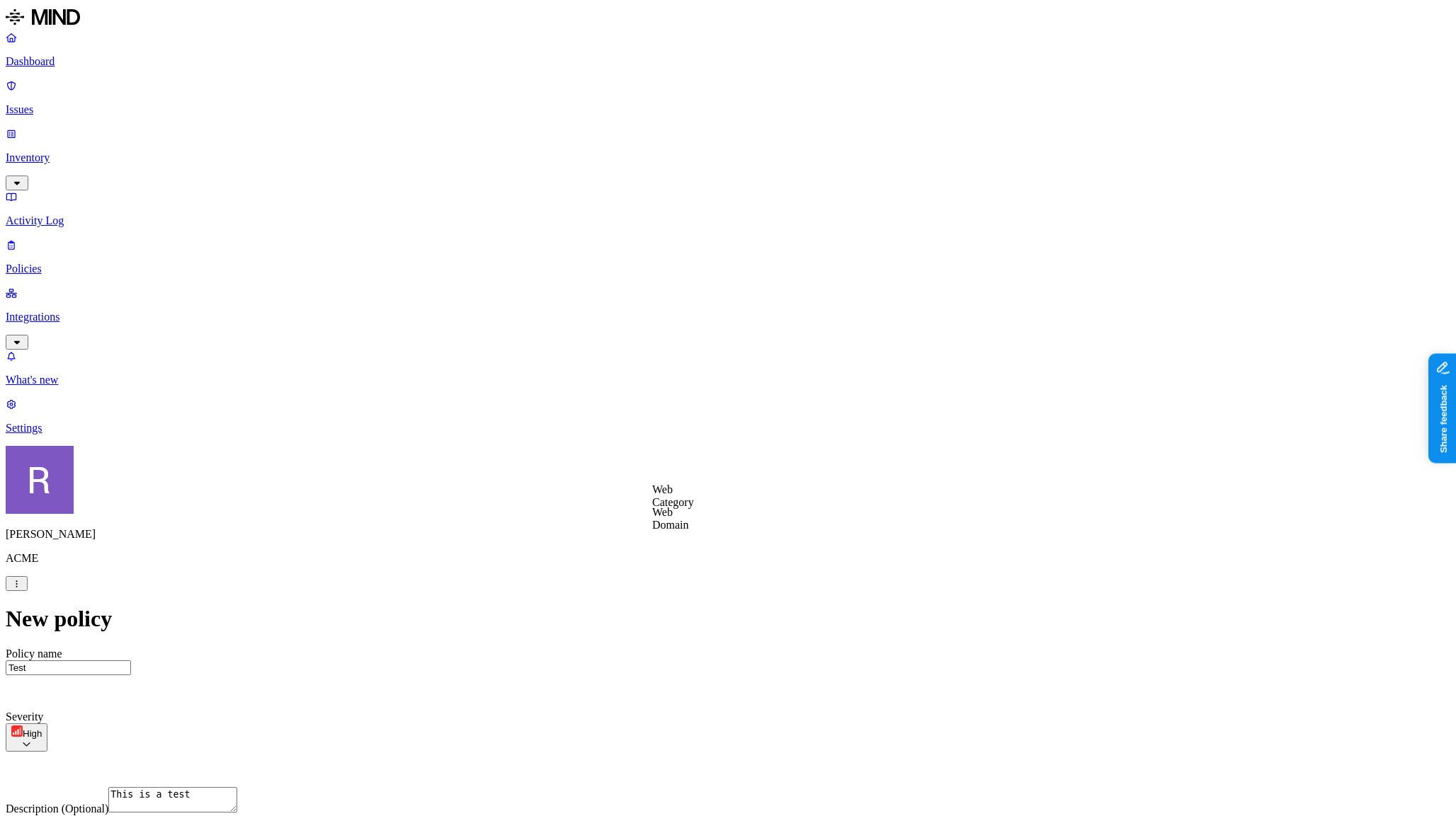
click at [682, 502] on label "Web Category" at bounding box center [673, 495] width 42 height 24
click at [663, 593] on button "button" at bounding box center [658, 590] width 12 height 5
click at [684, 563] on label "Web Category" at bounding box center [673, 554] width 42 height 24
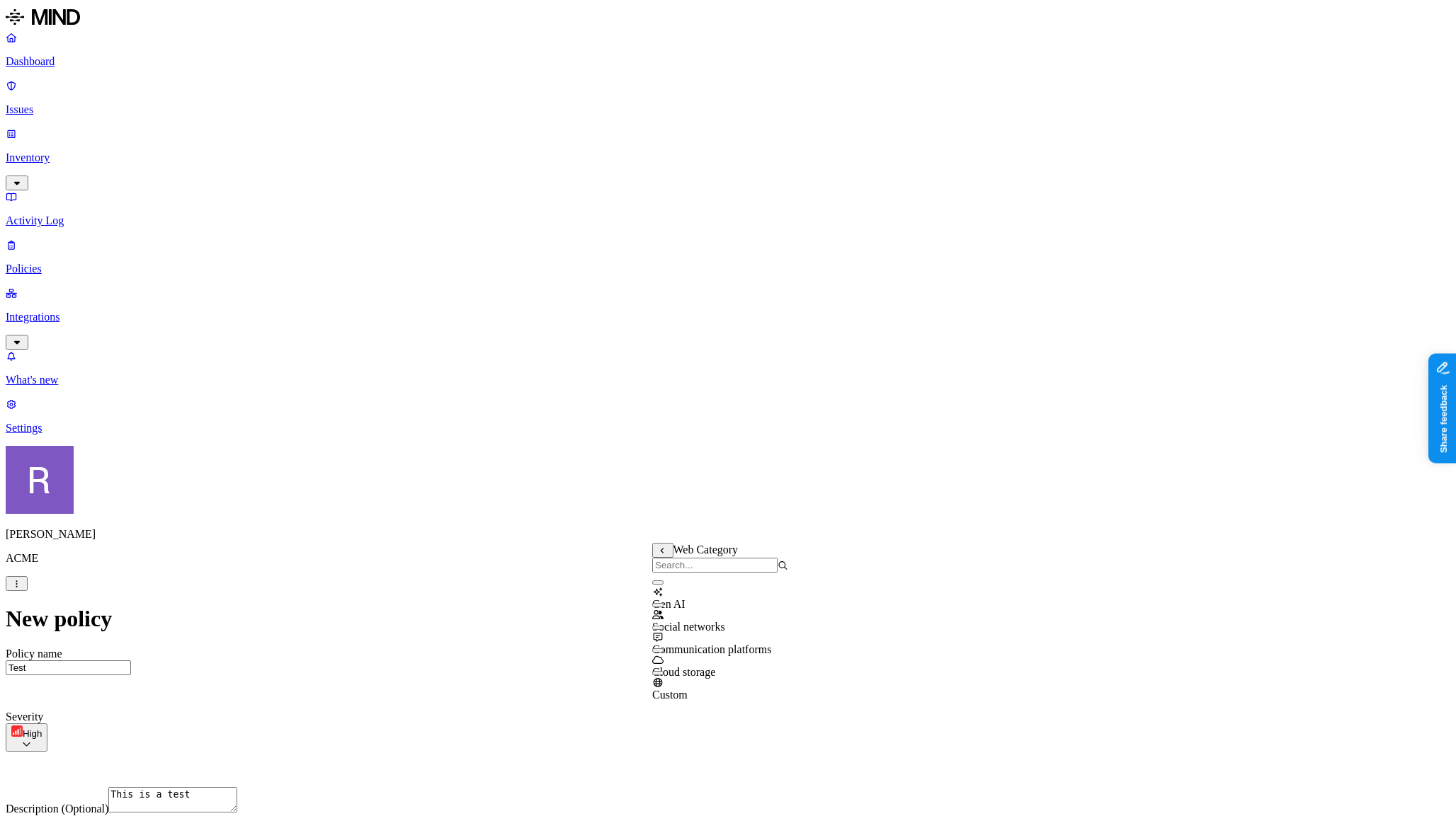
click at [747, 607] on div "Gen AI" at bounding box center [720, 591] width 136 height 38
click at [676, 659] on label "Groups" at bounding box center [659, 653] width 34 height 12
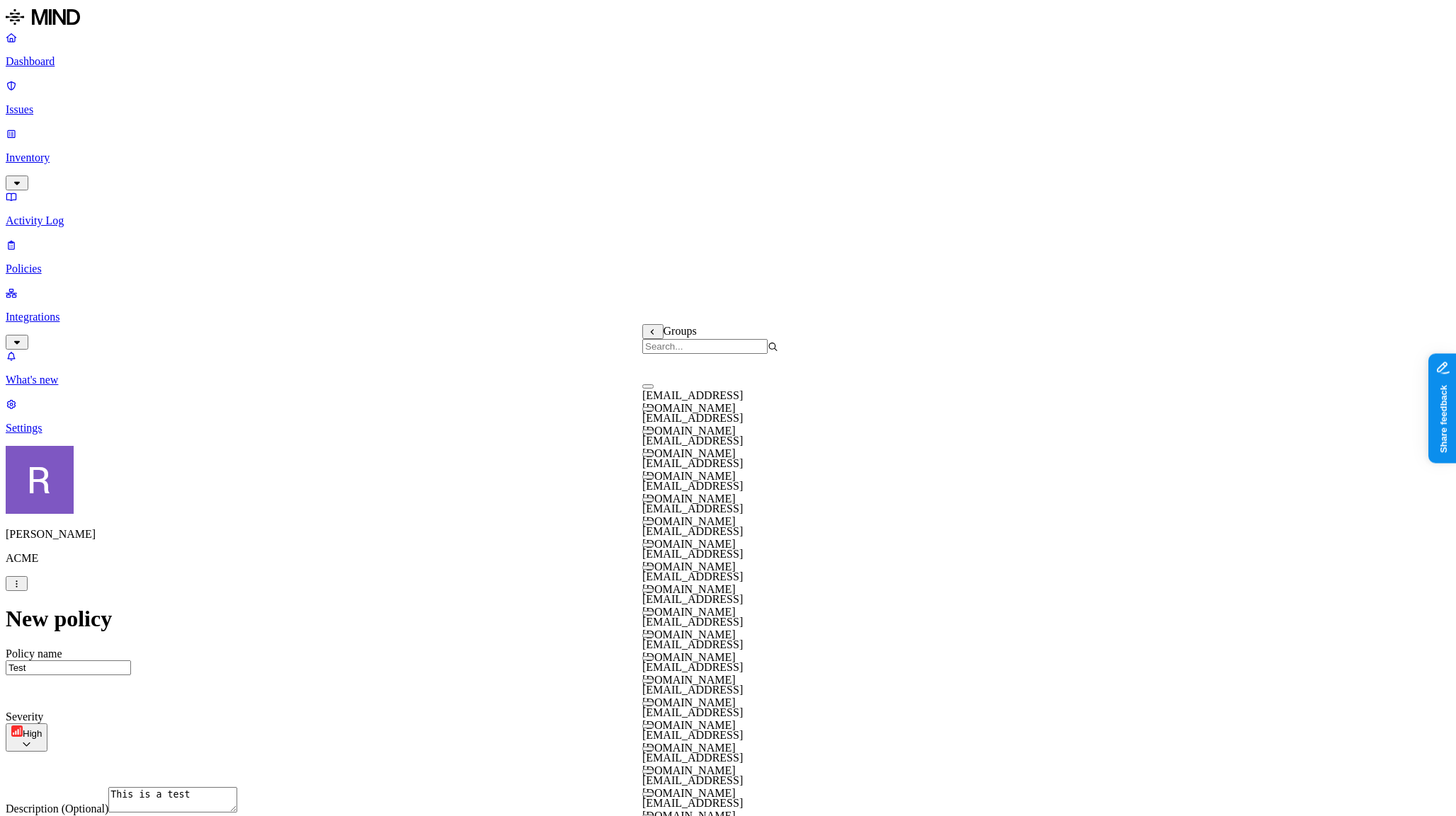
scroll to position [153, 0]
click at [653, 633] on button "button" at bounding box center [648, 635] width 12 height 5
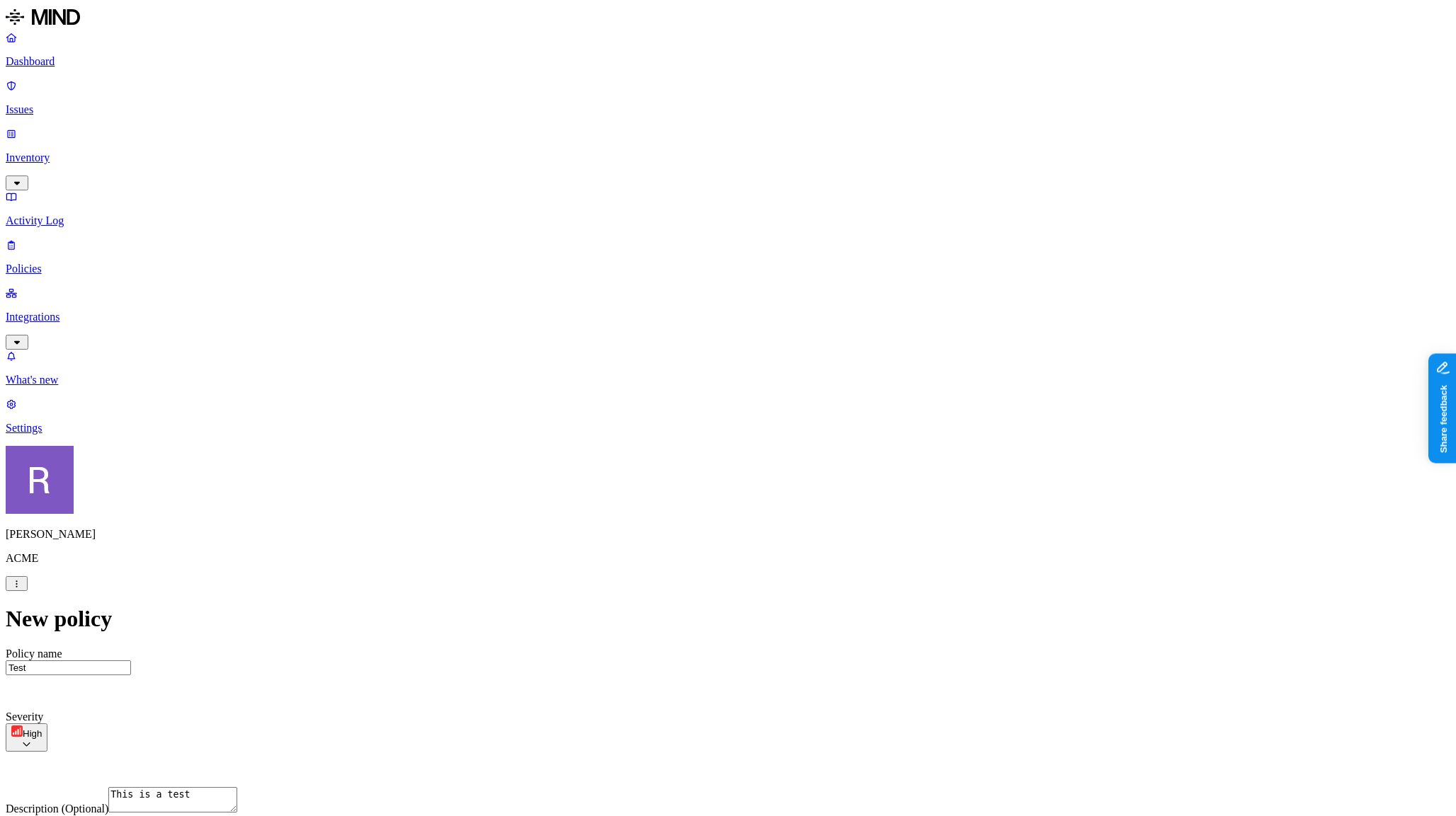
click at [761, 578] on label "AND" at bounding box center [748, 571] width 24 height 12
click at [775, 620] on label "Account type" at bounding box center [756, 615] width 38 height 24
click at [779, 570] on label "Unmanaged" at bounding box center [764, 563] width 54 height 12
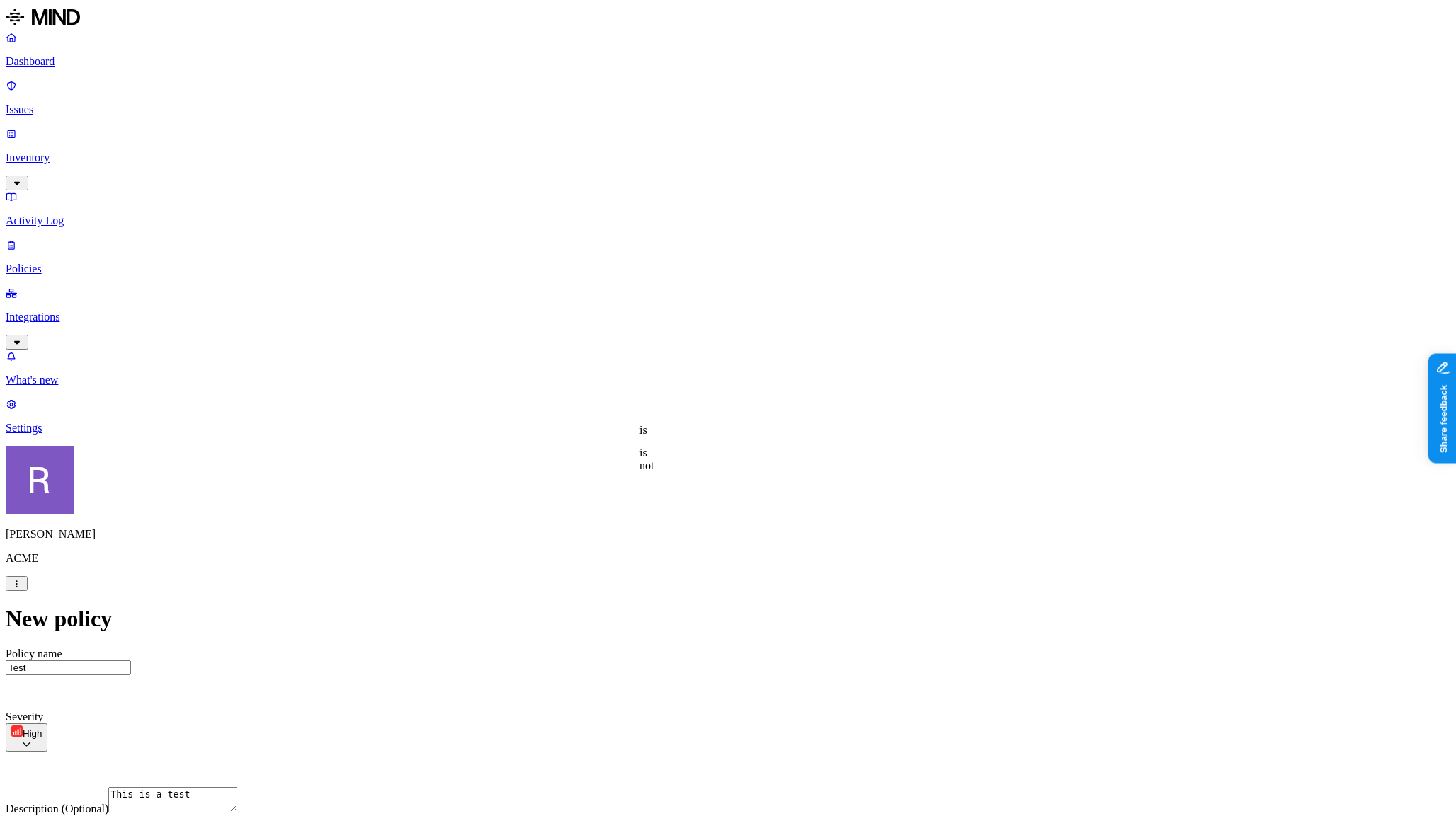
click at [640, 448] on div "is is not" at bounding box center [640, 446] width 0 height 45
drag, startPoint x: 539, startPoint y: 414, endPoint x: 740, endPoint y: 533, distance: 233.6
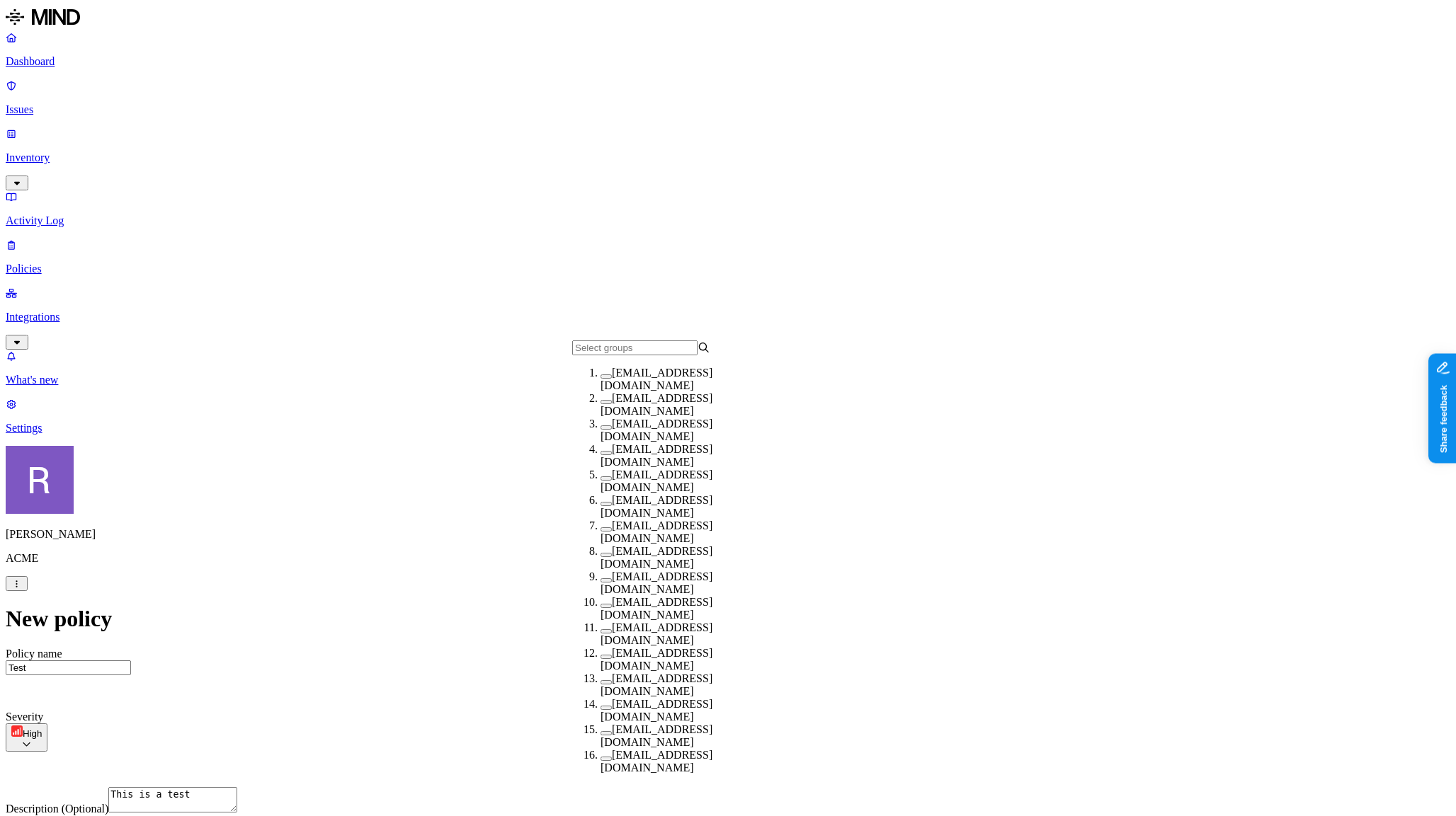
click at [601, 532] on button "button" at bounding box center [606, 529] width 12 height 5
drag, startPoint x: 824, startPoint y: 685, endPoint x: 839, endPoint y: 659, distance: 30.0
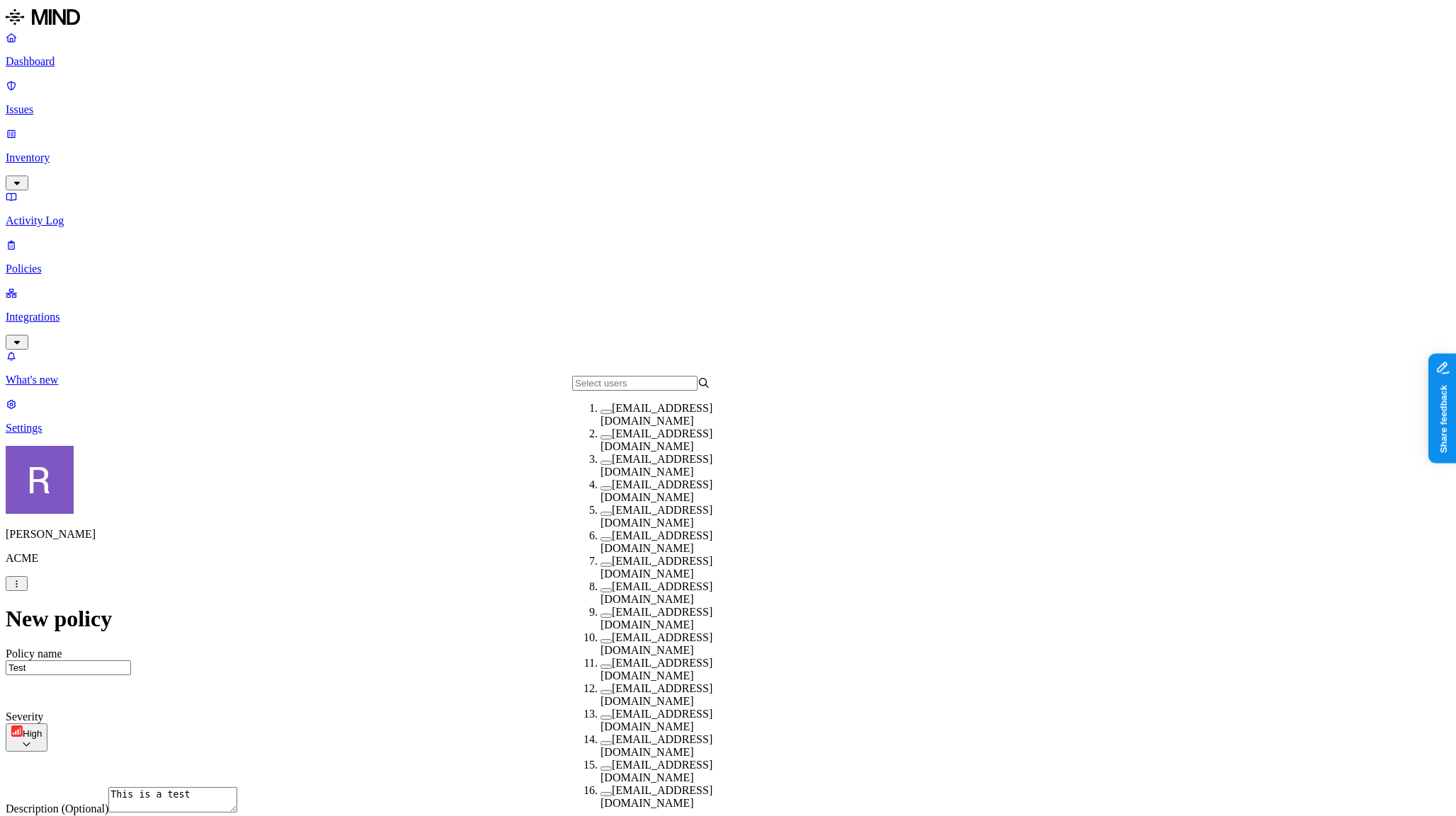
click at [601, 597] on div "[EMAIL_ADDRESS][DOMAIN_NAME]" at bounding box center [670, 593] width 138 height 25
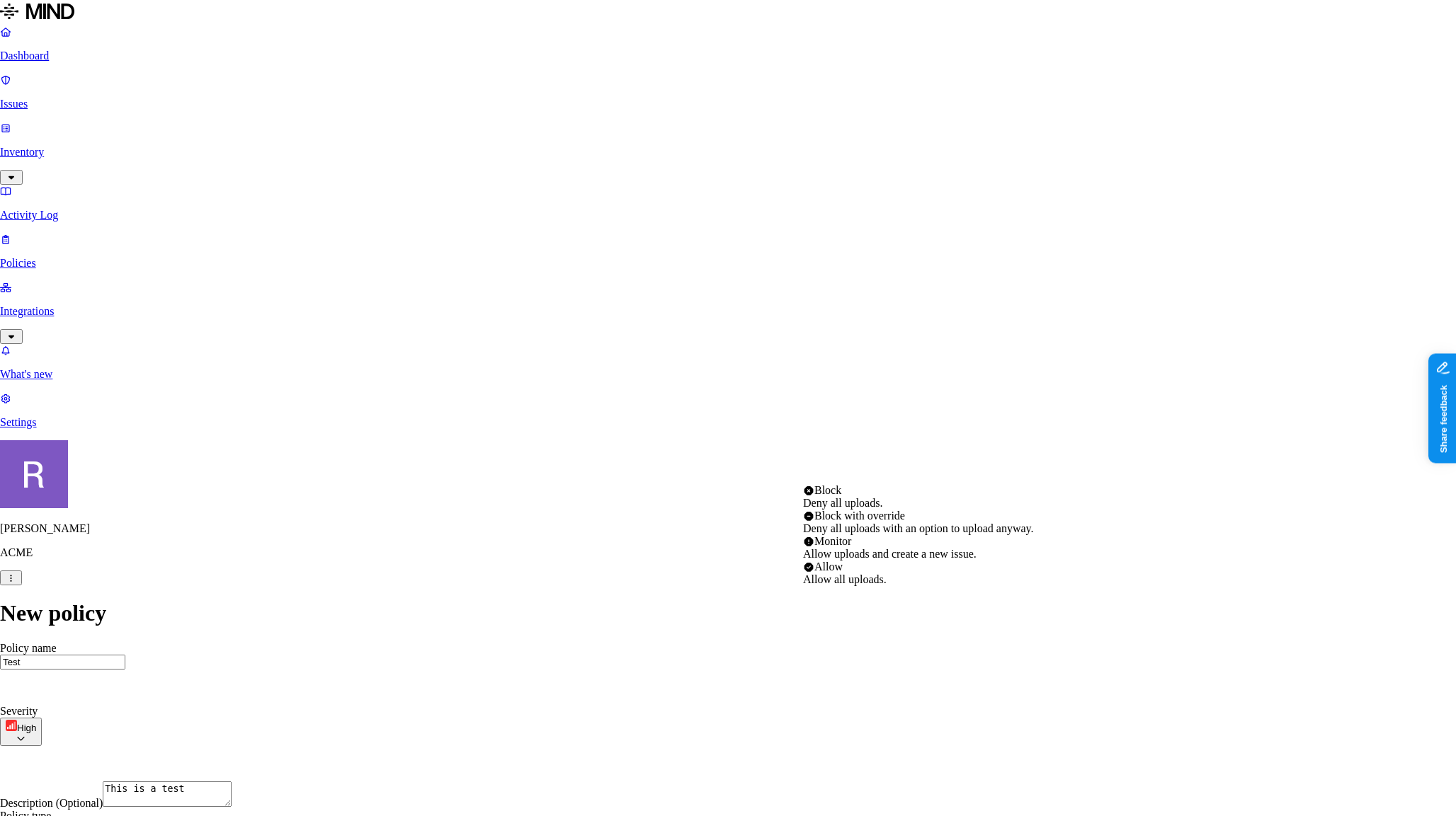
select select "2"
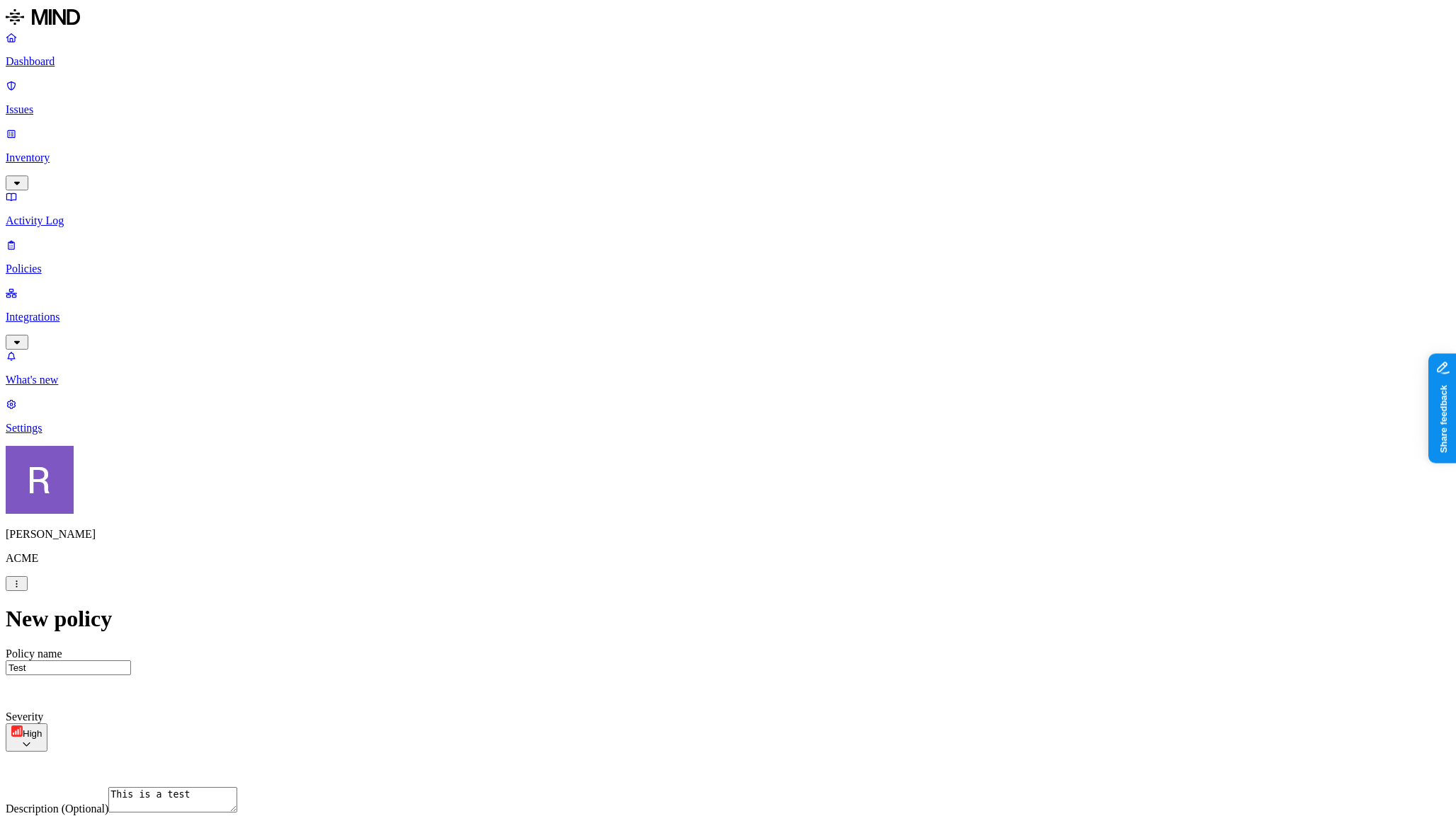
drag, startPoint x: 583, startPoint y: 617, endPoint x: 701, endPoint y: 626, distance: 118.3
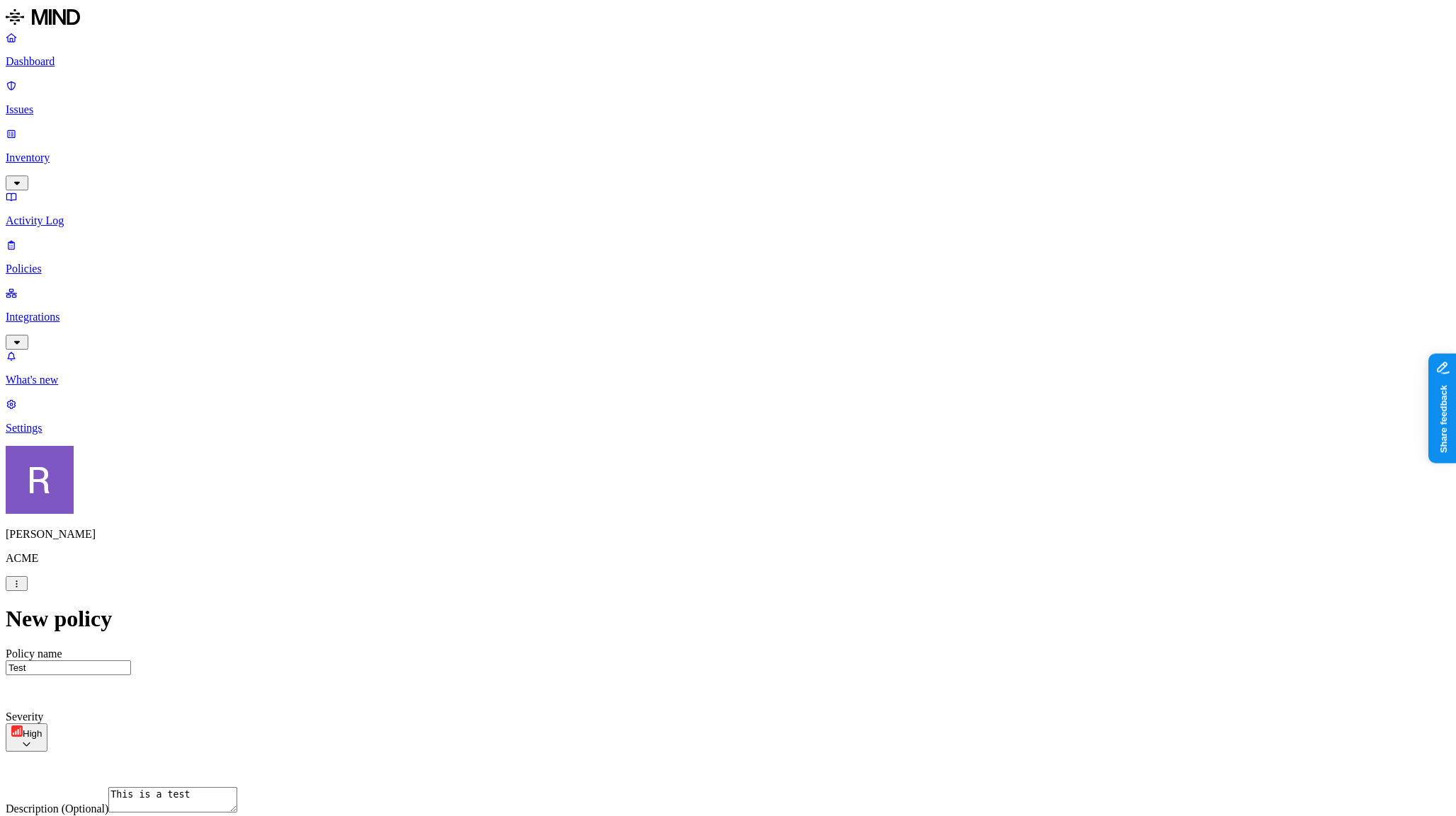
scroll to position [44, 0]
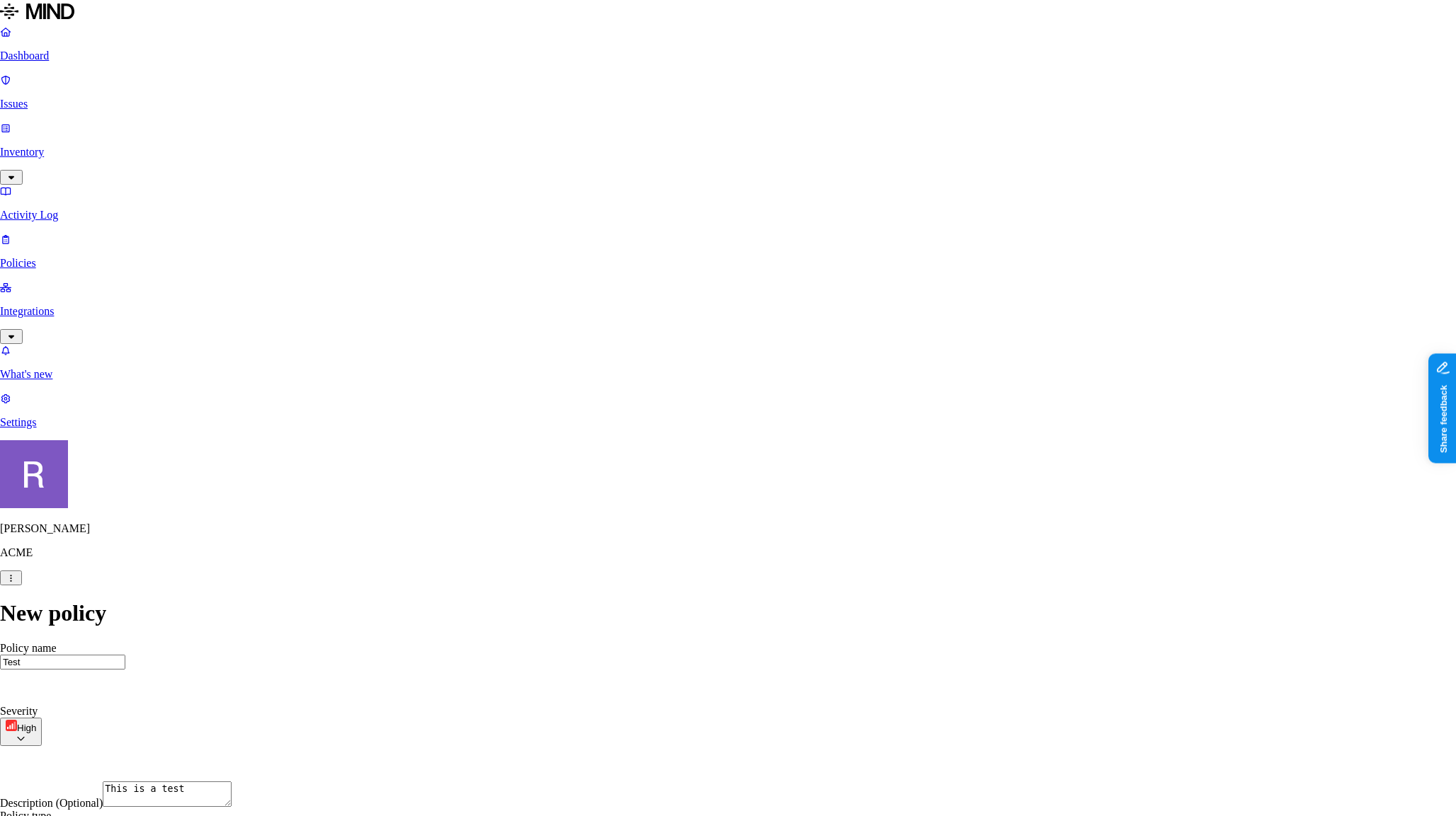
drag, startPoint x: 850, startPoint y: 241, endPoint x: 843, endPoint y: 249, distance: 10.6
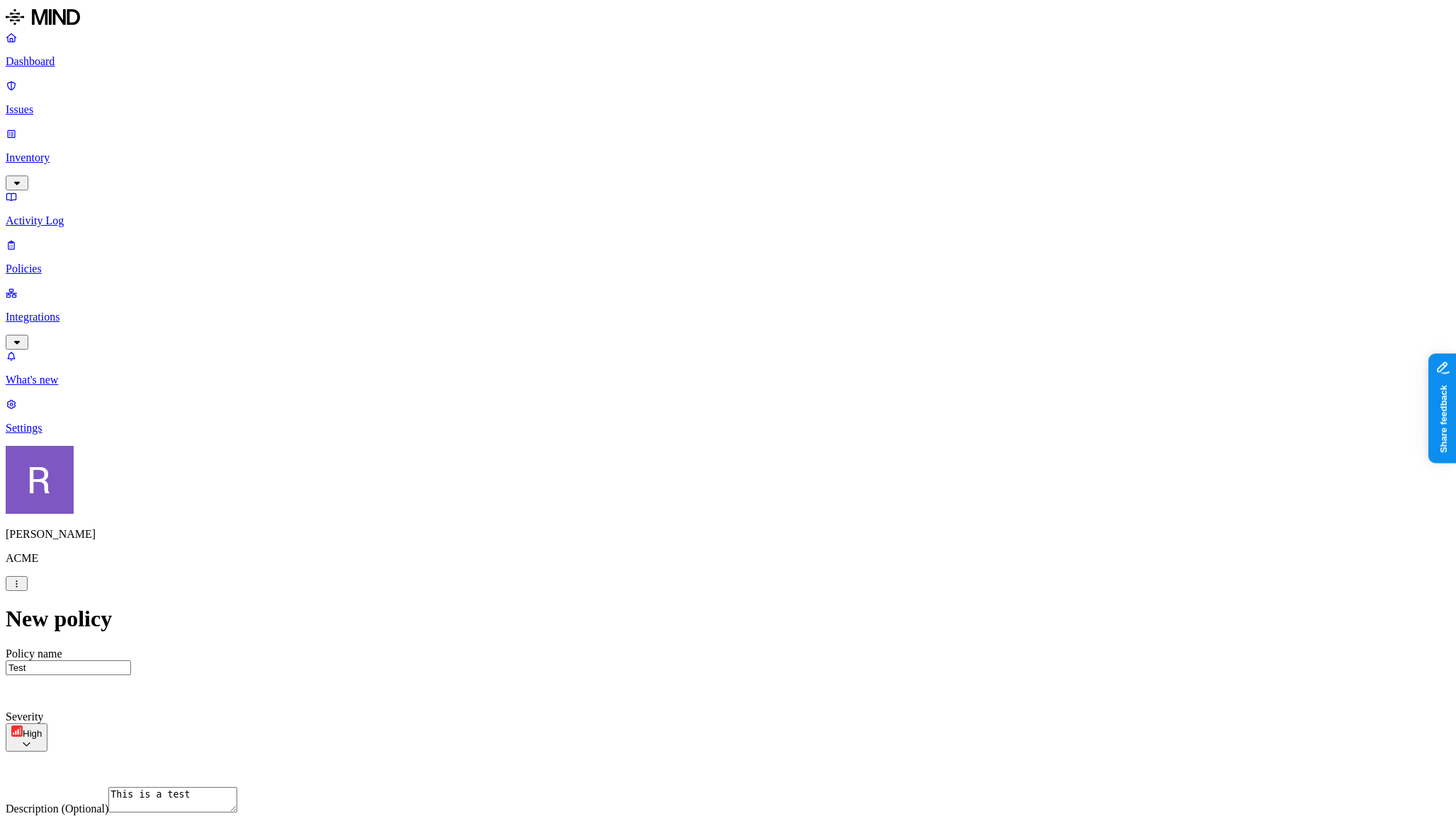
scroll to position [305, 0]
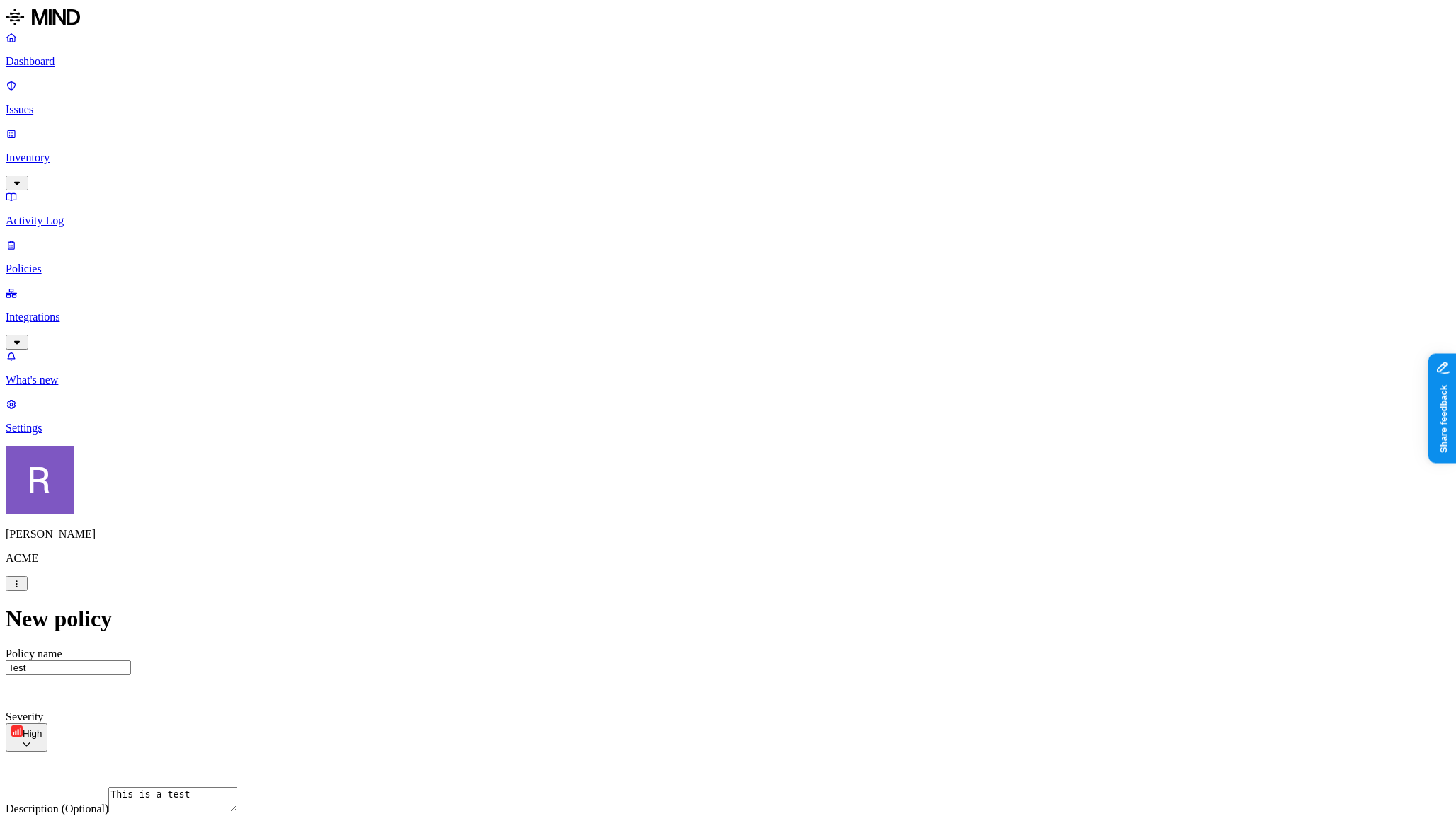
scroll to position [188, 0]
click at [656, 579] on label "Risky user access" at bounding box center [641, 587] width 29 height 37
click at [658, 527] on label "True" at bounding box center [643, 521] width 33 height 12
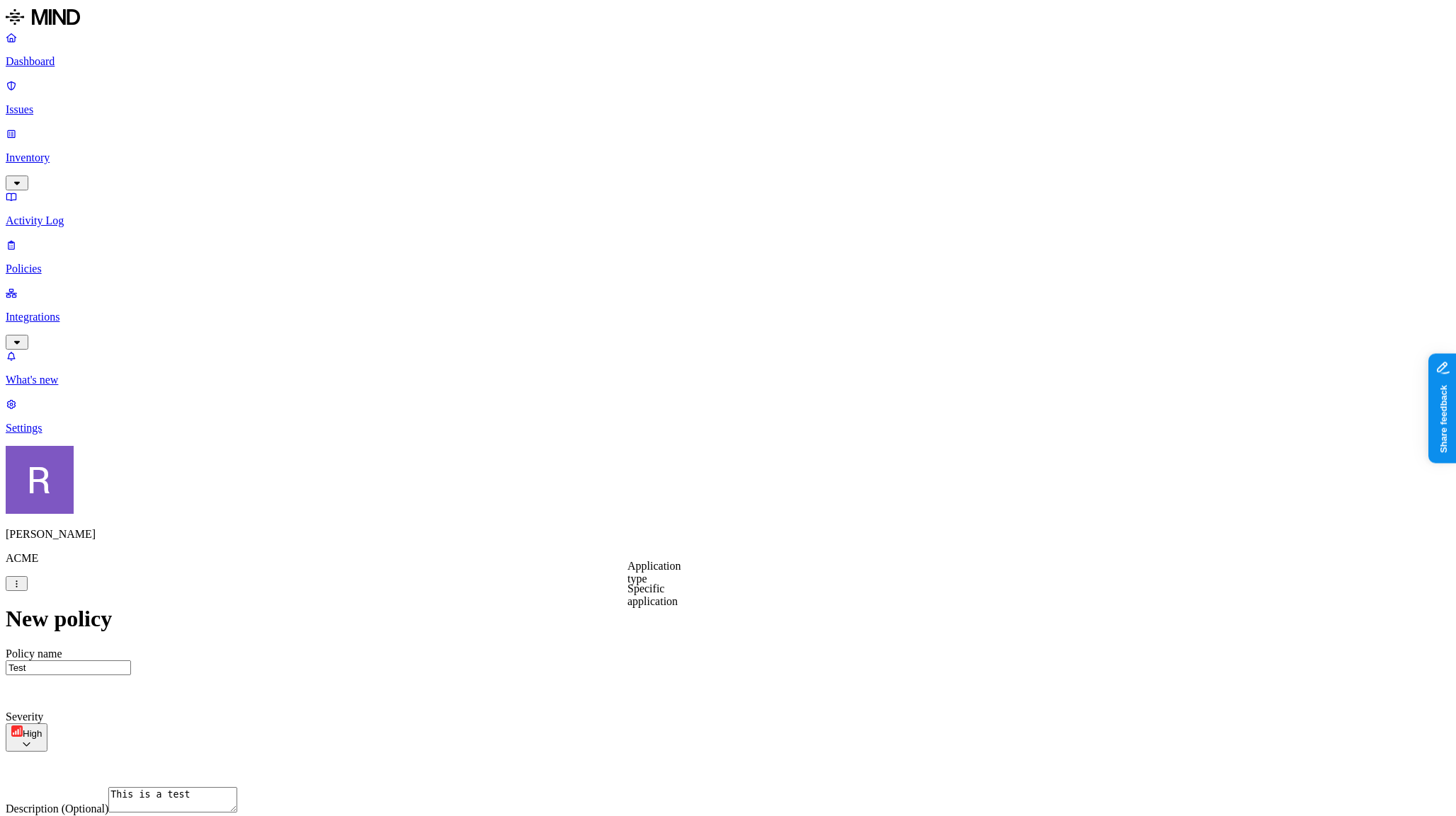
click at [674, 594] on label "Specific application" at bounding box center [651, 594] width 50 height 24
drag, startPoint x: 640, startPoint y: 710, endPoint x: 644, endPoint y: 724, distance: 14.6
click at [639, 692] on button "button" at bounding box center [632, 690] width 12 height 5
click at [639, 715] on button "button" at bounding box center [632, 713] width 12 height 5
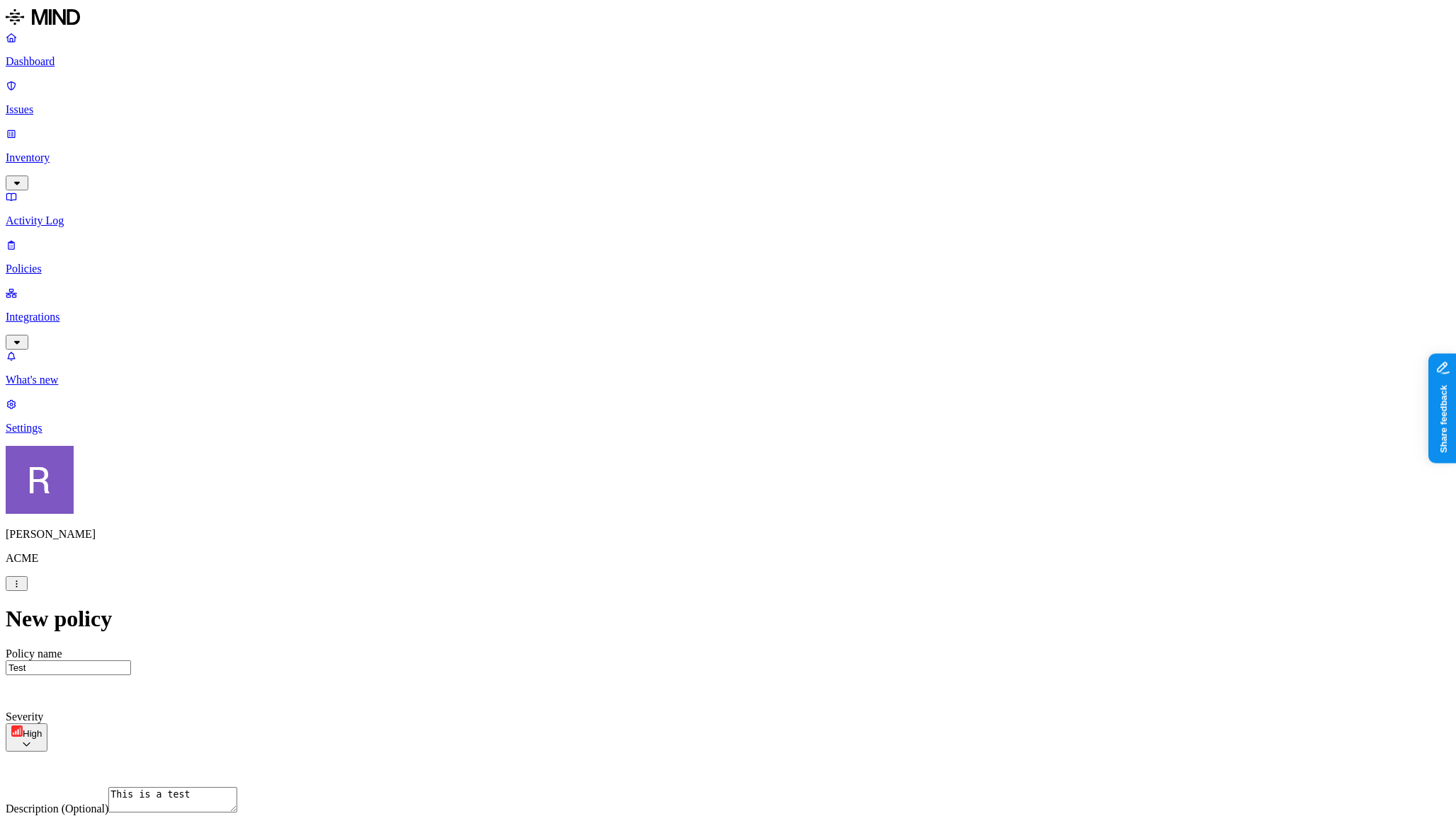
click at [841, 667] on html "Dashboard Issues Inventory Activity Log Policies Integrations What's new 1 Sett…" at bounding box center [728, 726] width 1456 height 1454
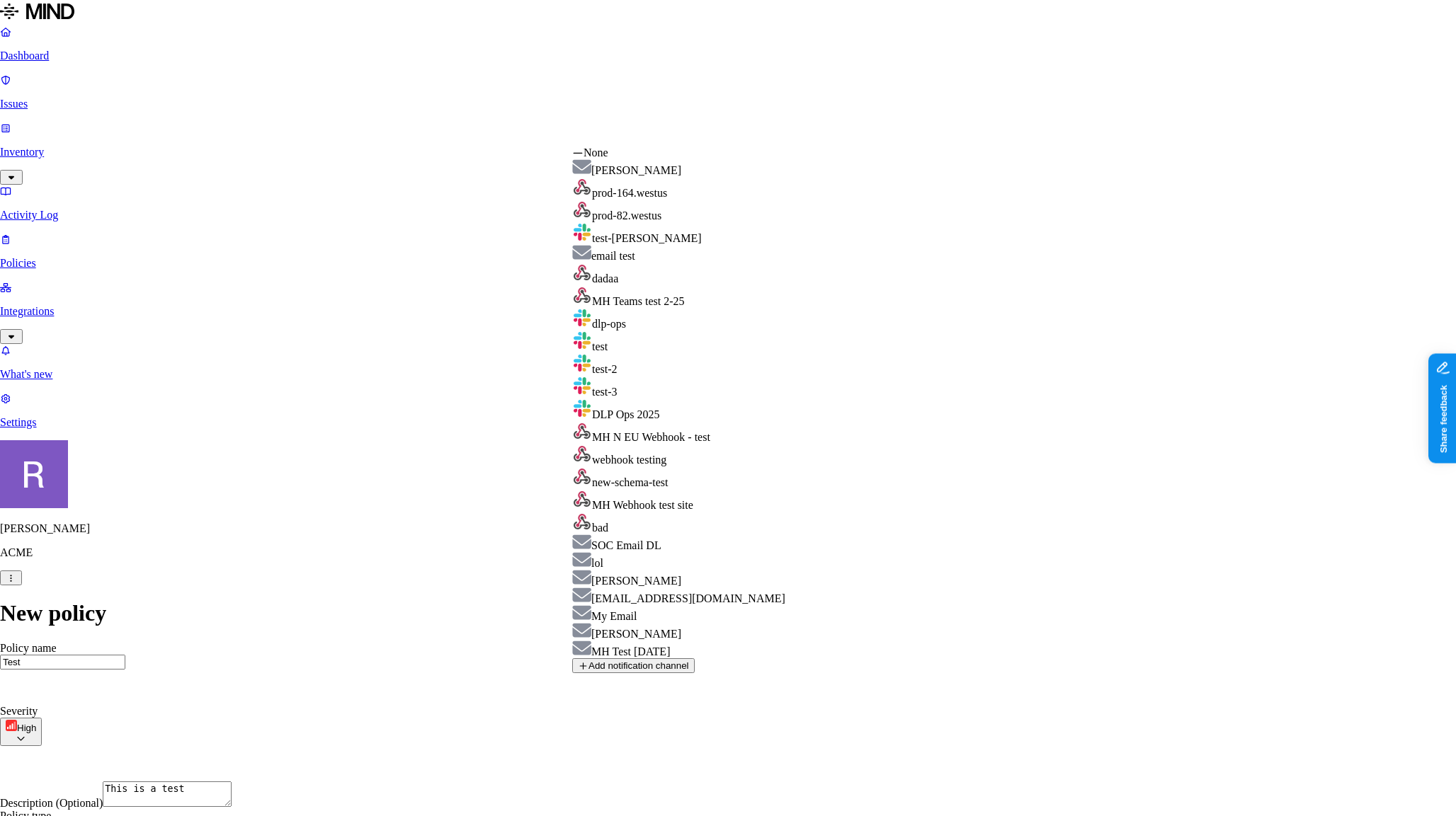
select select "01958651-40e7-73d0-ad12-57ed0a18fe93"
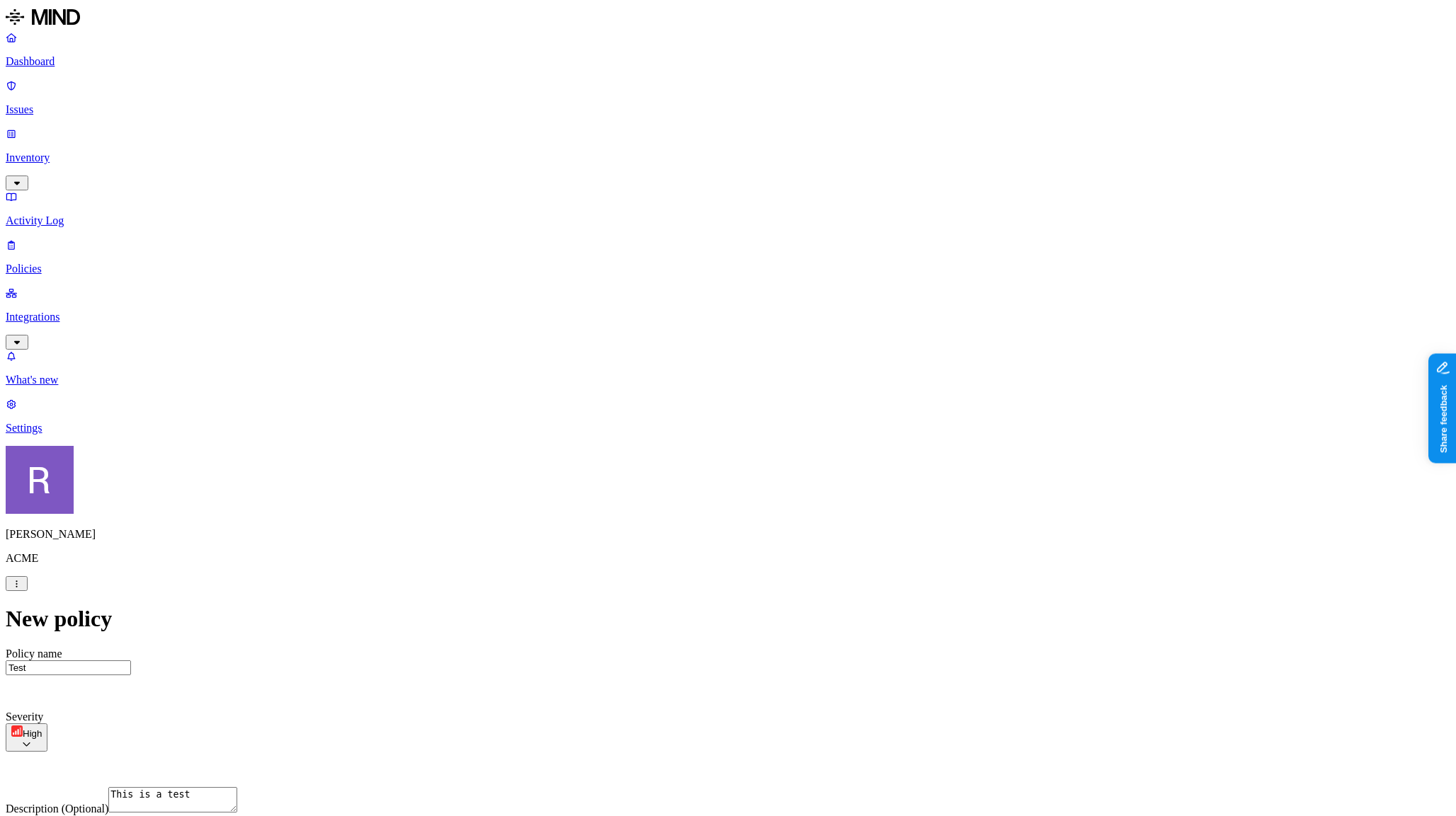
scroll to position [366, 0]
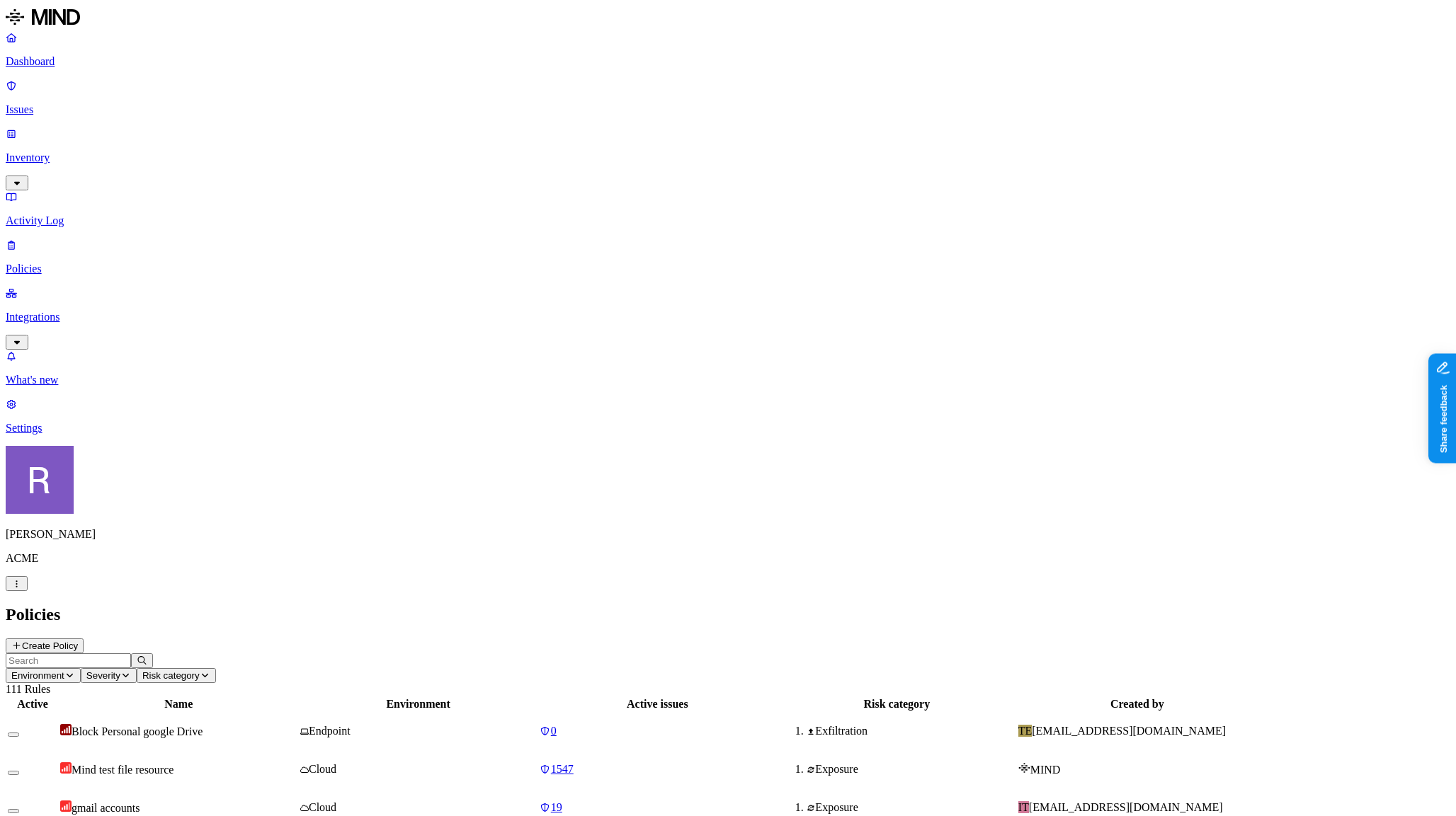
click at [70, 215] on p "Activity Log" at bounding box center [728, 221] width 1444 height 13
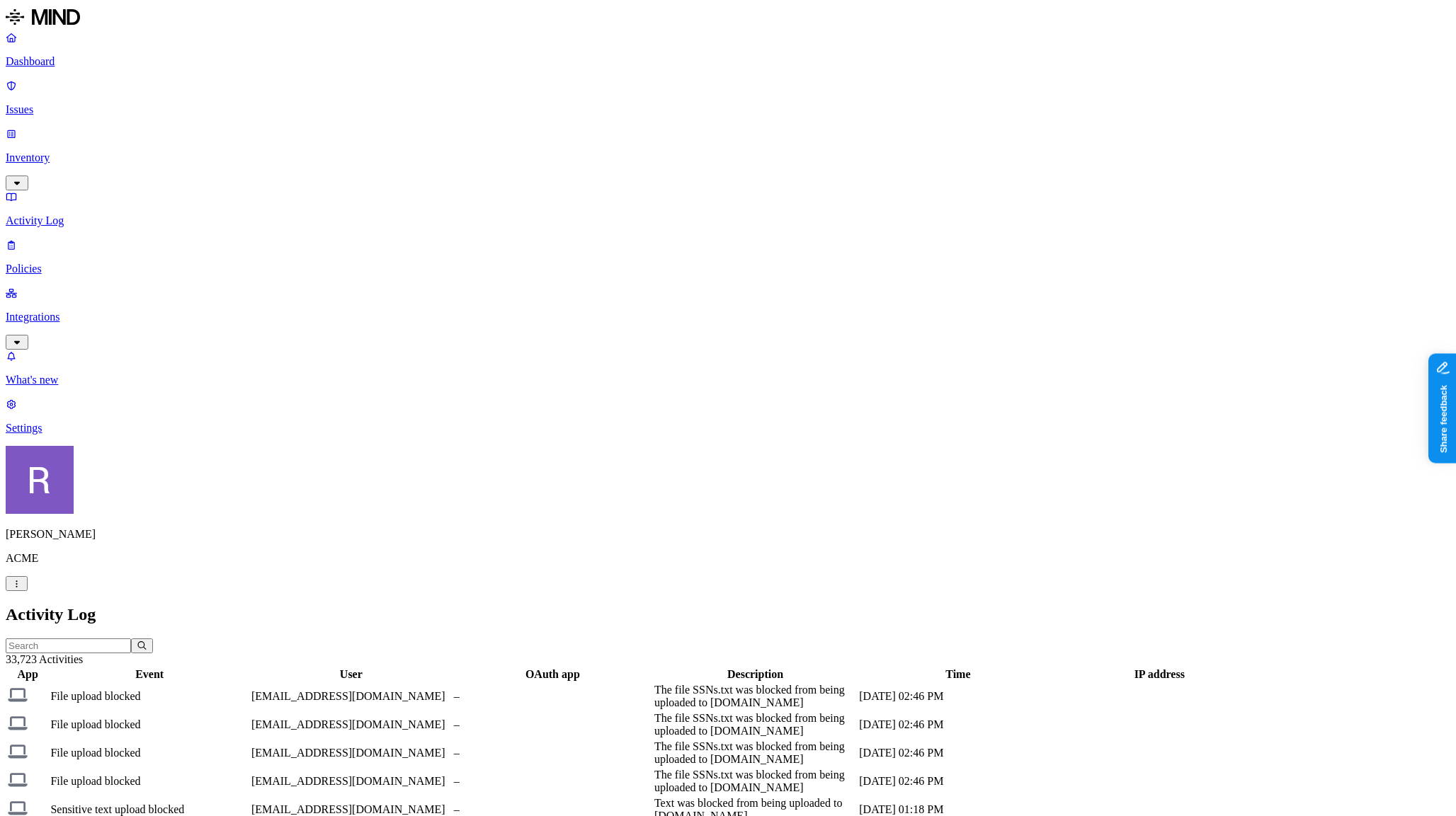
scroll to position [170, 0]
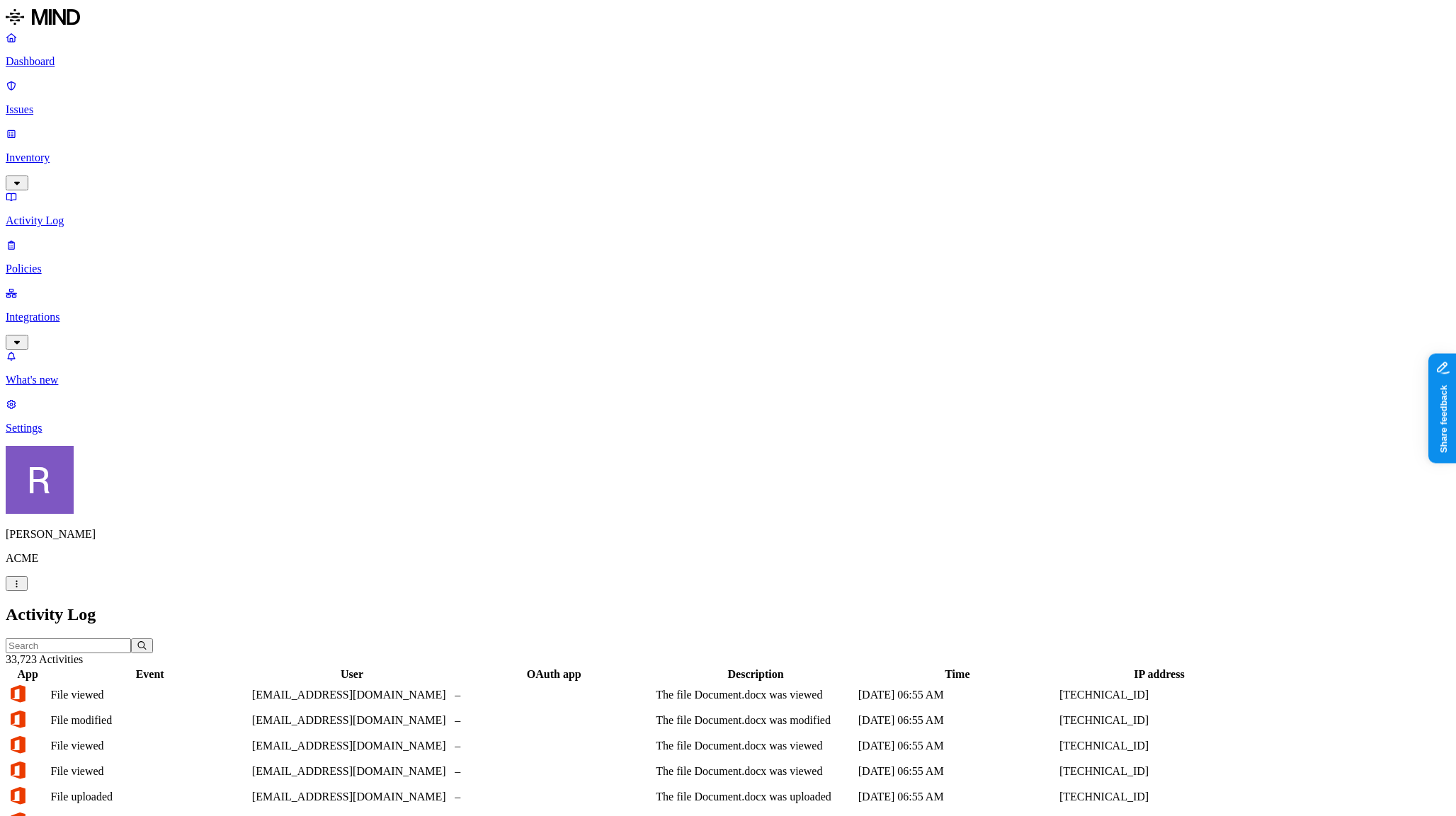
click at [131, 638] on input "text" at bounding box center [68, 646] width 125 height 14
type input "[PERSON_NAME]"
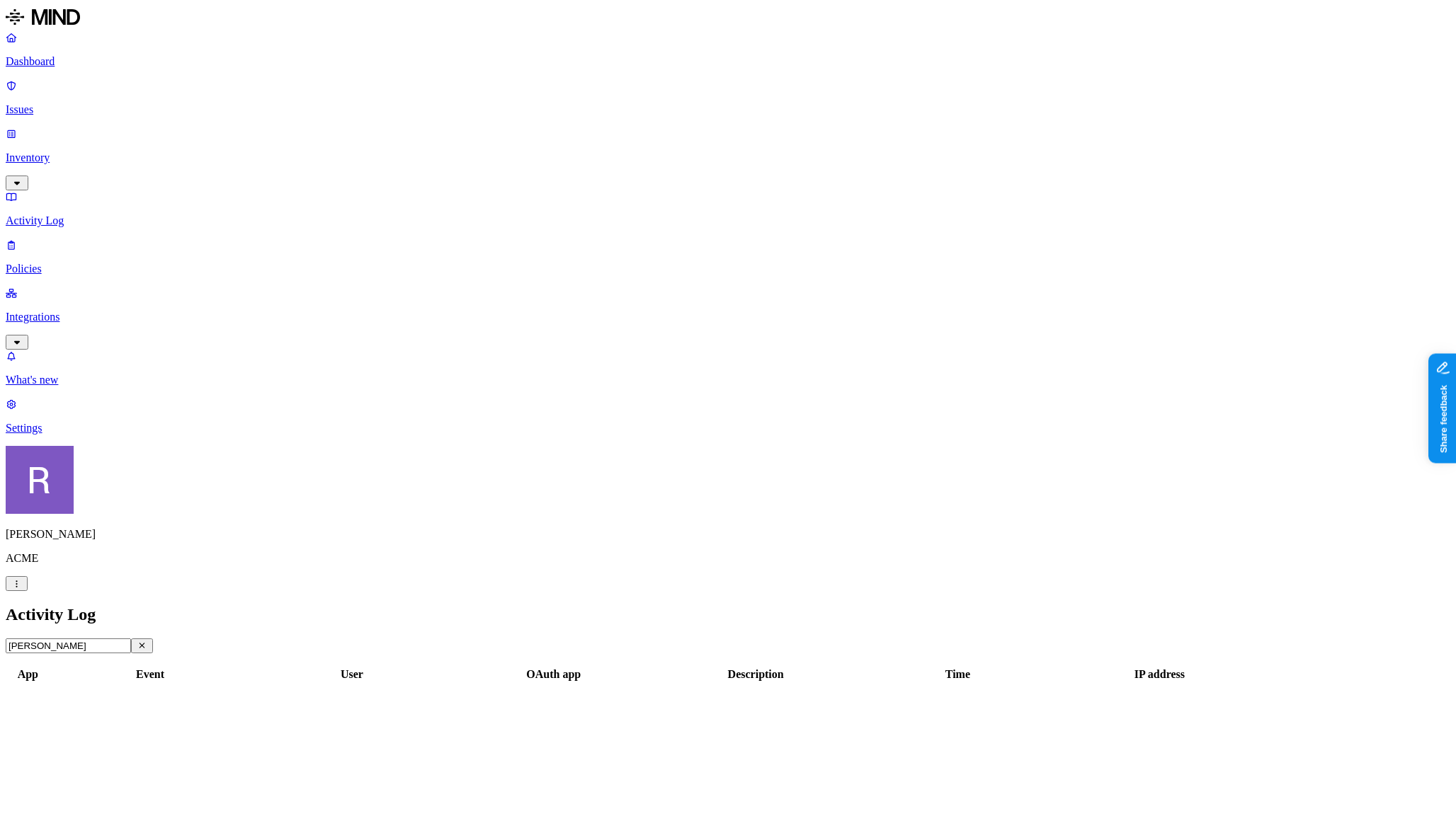
scroll to position [0, 0]
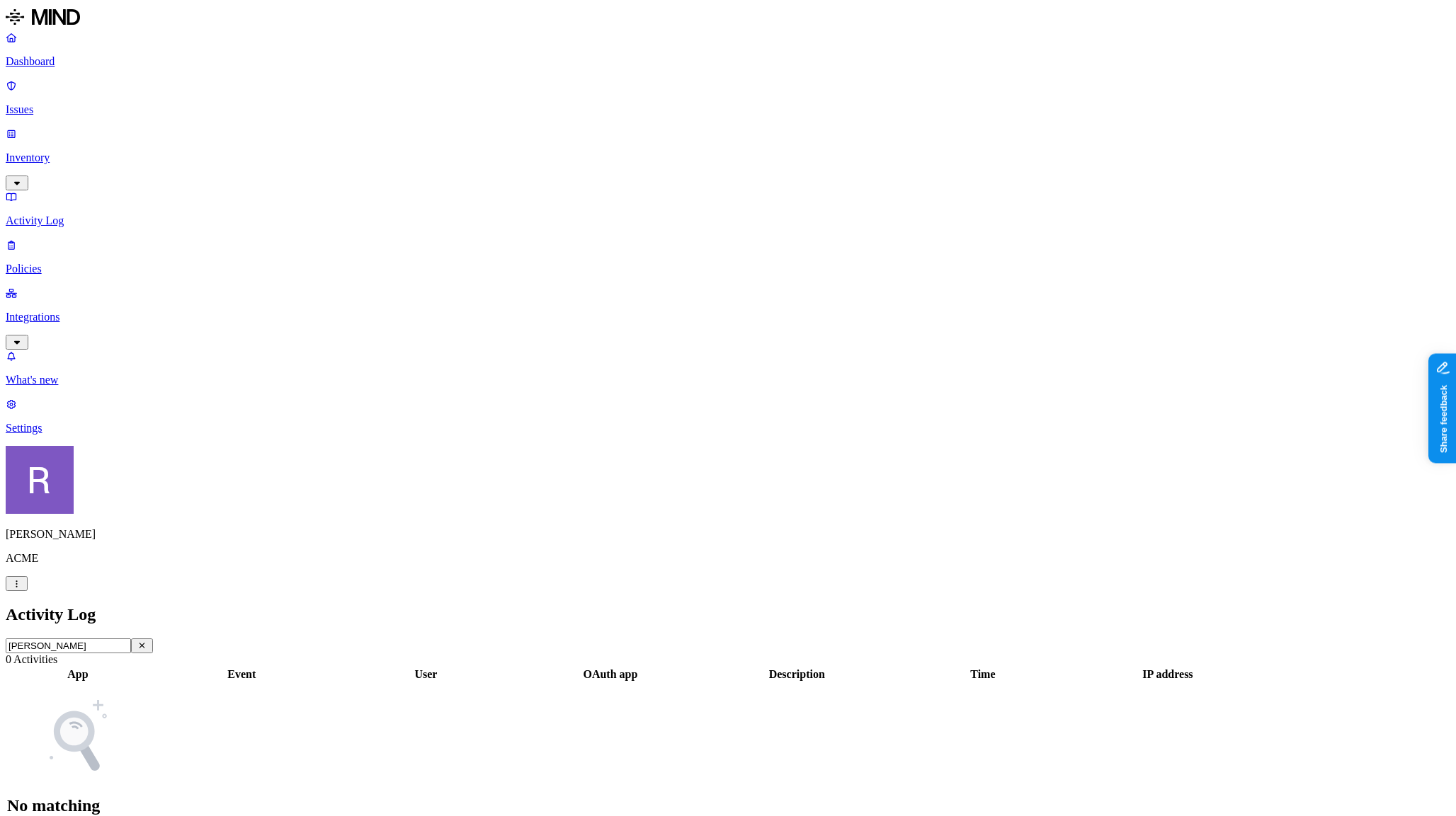
click at [148, 641] on icon "button" at bounding box center [142, 645] width 11 height 8
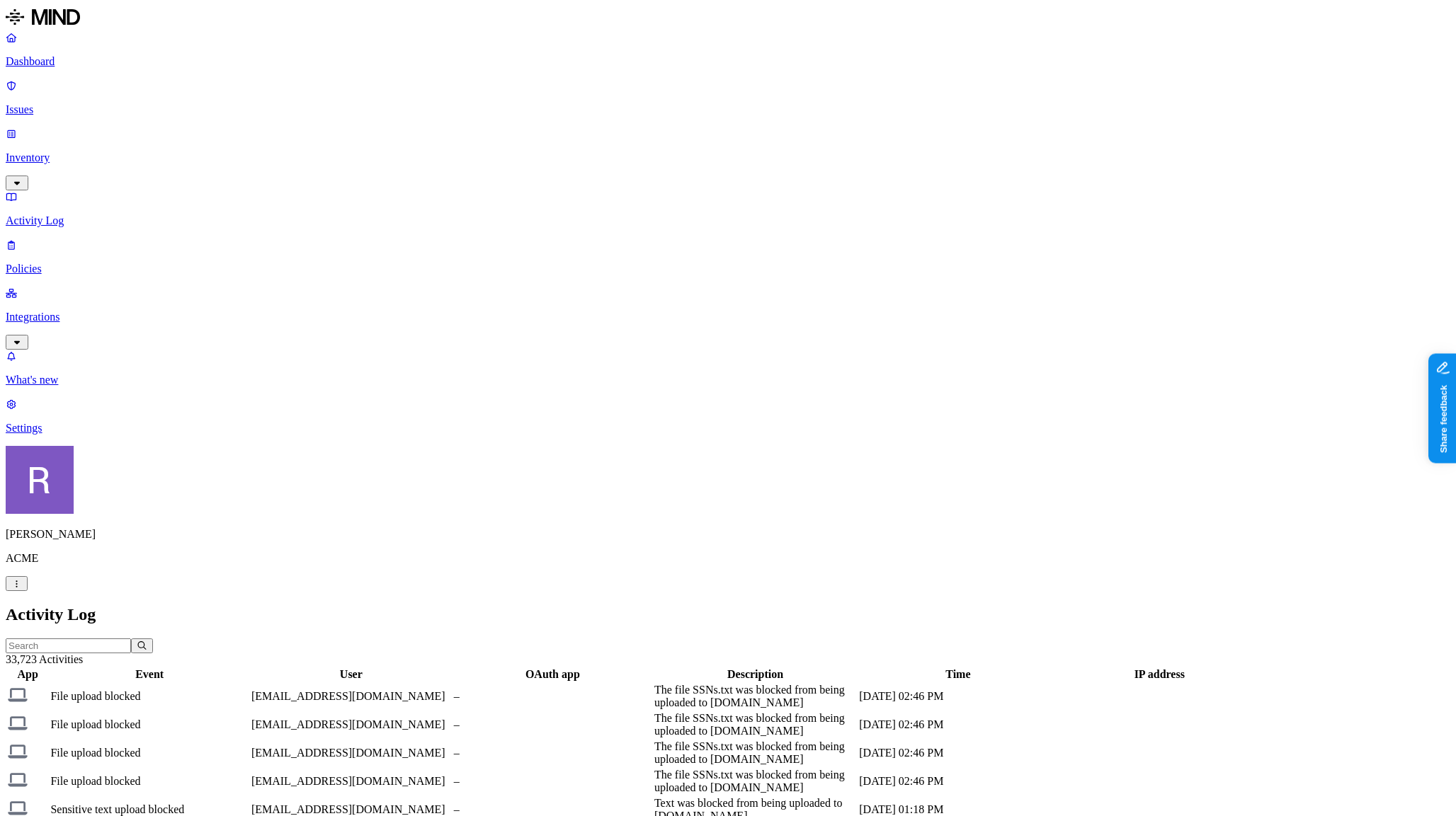
scroll to position [170, 0]
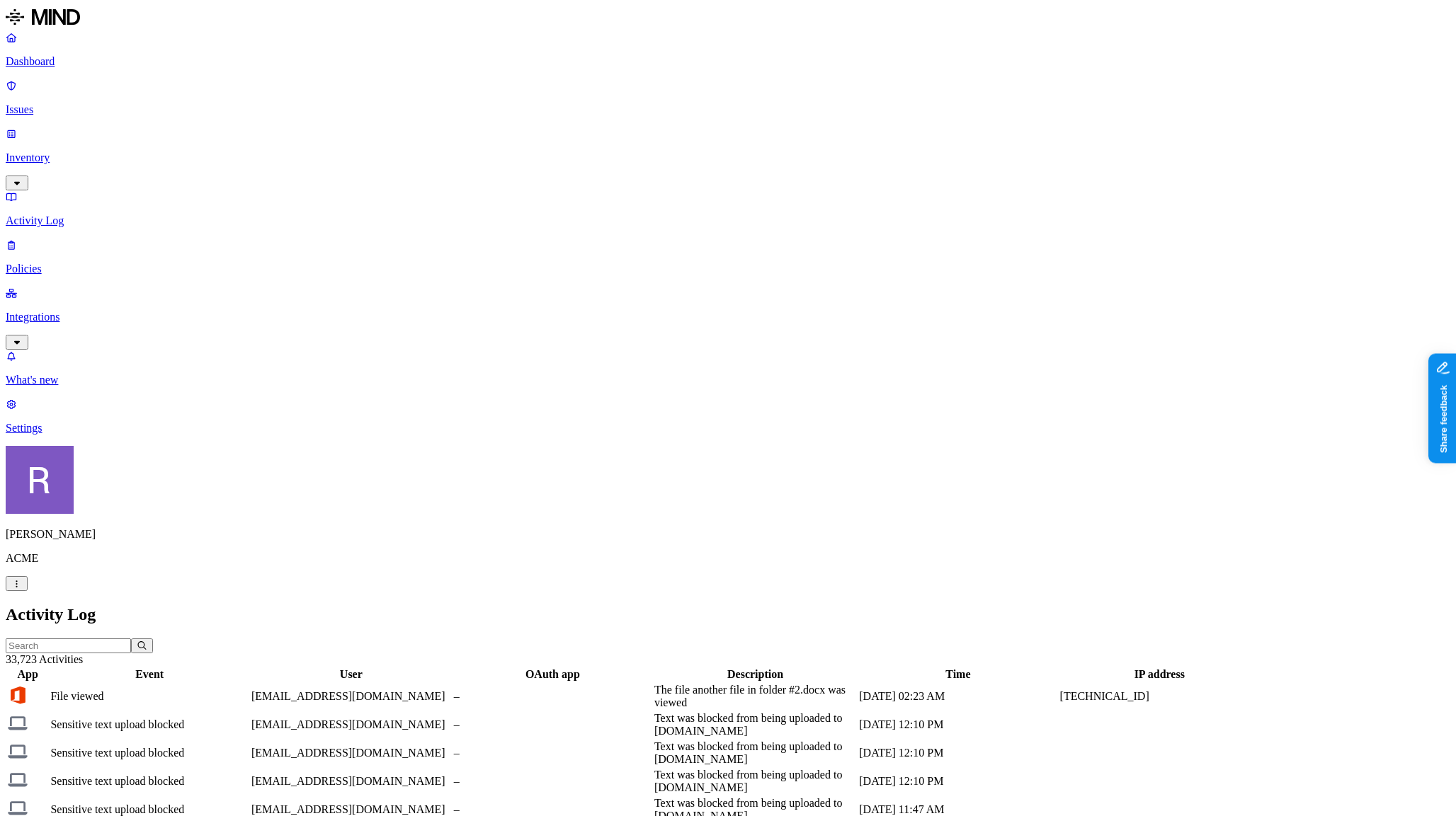
scroll to position [0, 0]
drag, startPoint x: 1374, startPoint y: 52, endPoint x: 1401, endPoint y: 54, distance: 27.1
click at [1401, 638] on header "33,723 Activities" at bounding box center [728, 652] width 1444 height 27
click at [1347, 638] on header "33,723 Activities" at bounding box center [728, 652] width 1444 height 27
click at [92, 435] on p "Settings" at bounding box center [728, 428] width 1444 height 13
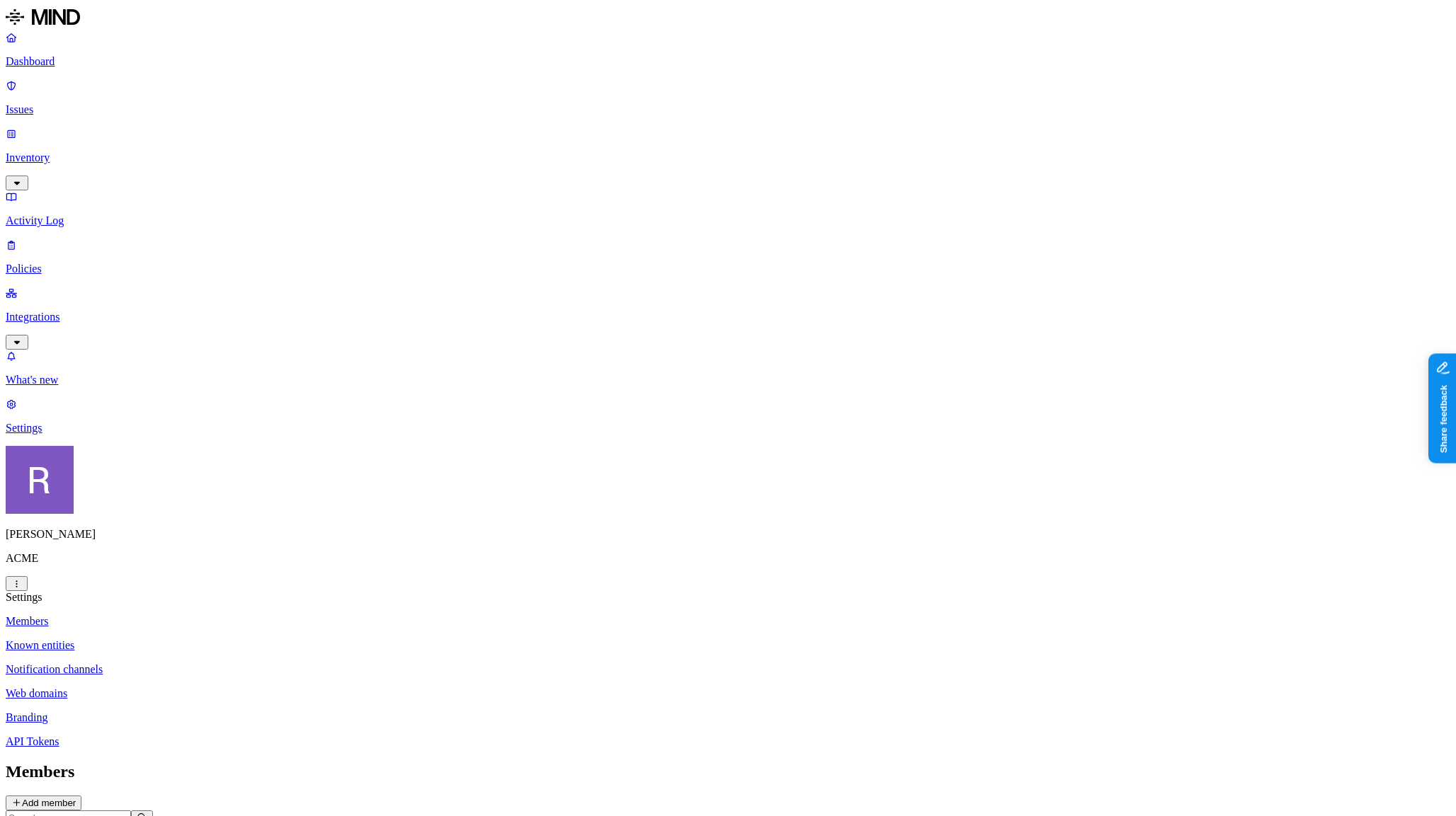
click at [82, 795] on button "Add member" at bounding box center [43, 802] width 76 height 14
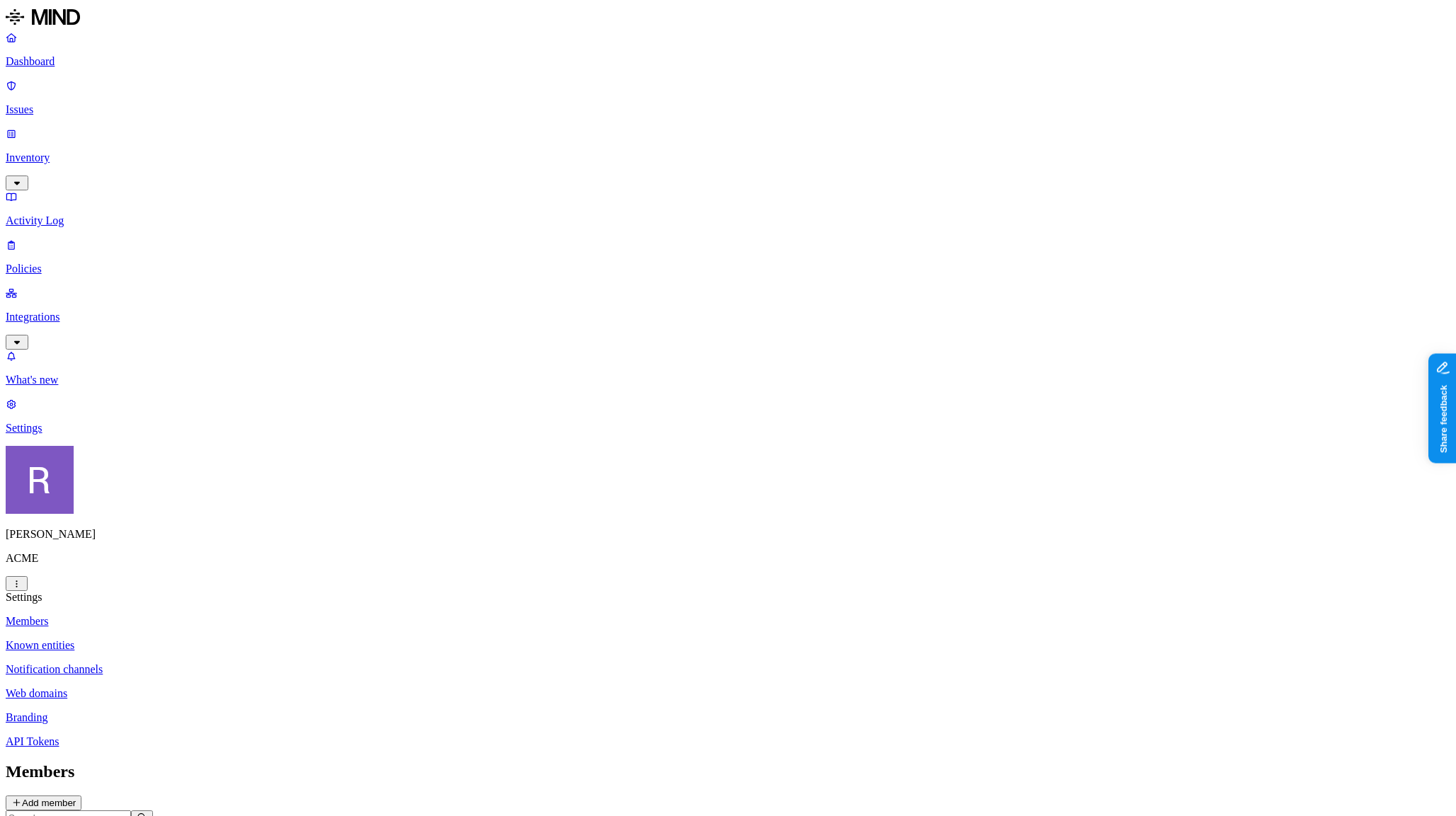
click at [210, 639] on p "Known entities" at bounding box center [728, 646] width 1444 height 13
click at [209, 615] on p "Members" at bounding box center [728, 621] width 1444 height 13
click at [186, 639] on p "Known entities" at bounding box center [728, 646] width 1444 height 13
click at [241, 663] on p "Notification channels" at bounding box center [728, 669] width 1444 height 13
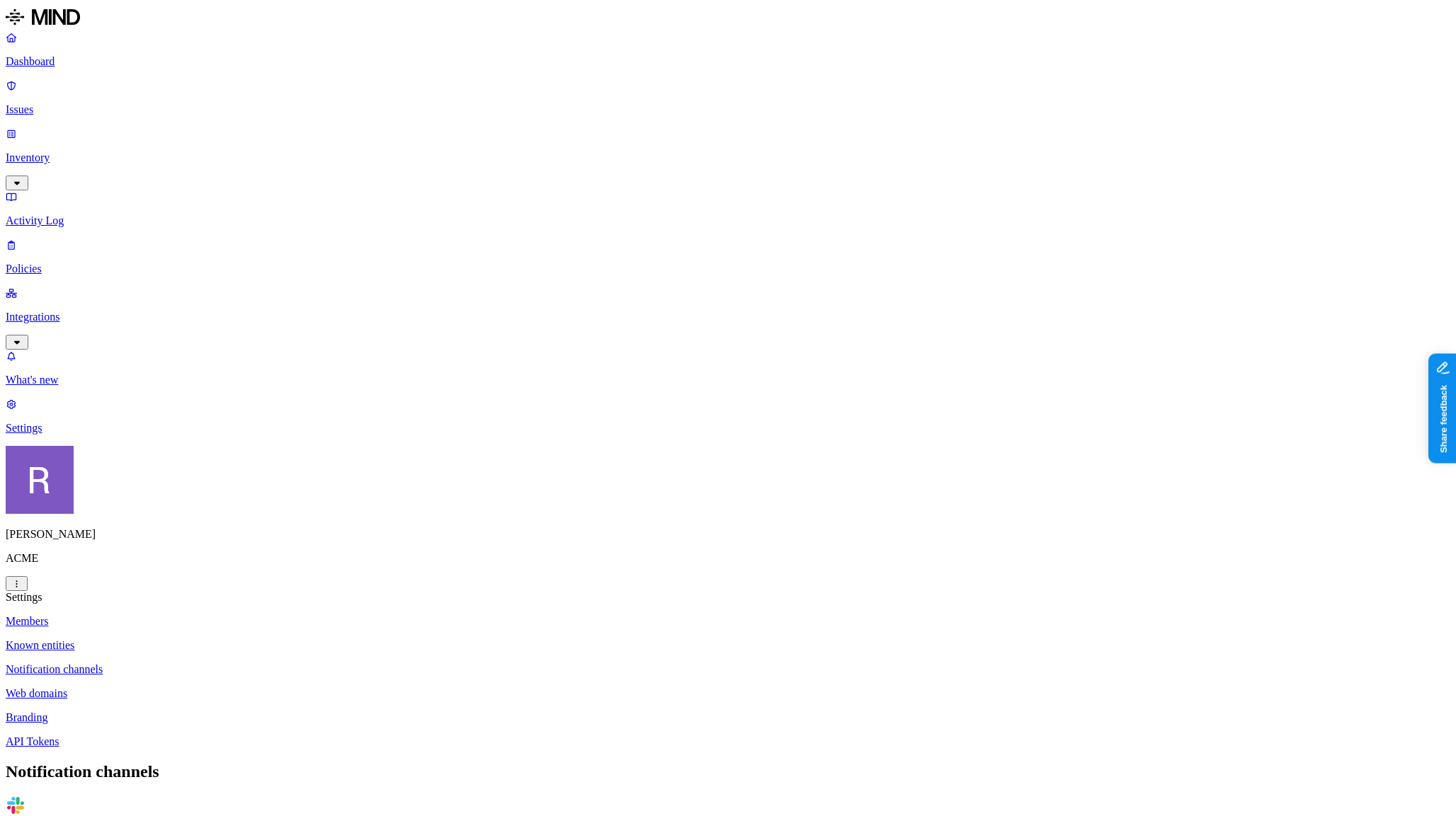
scroll to position [12, 0]
click at [191, 687] on p "Web domains" at bounding box center [728, 694] width 1444 height 13
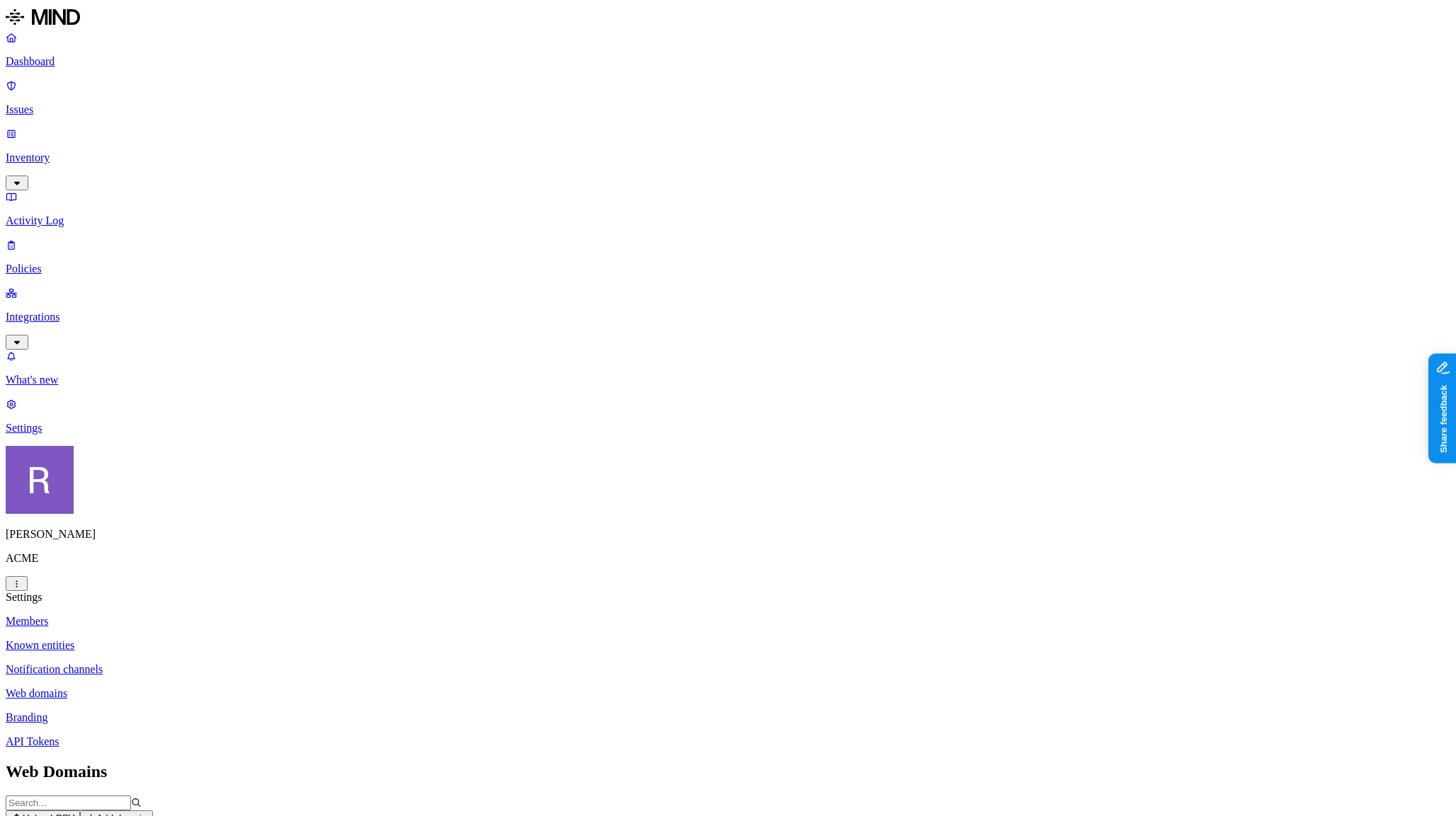
click at [152, 811] on button "Add domain" at bounding box center [116, 818] width 72 height 14
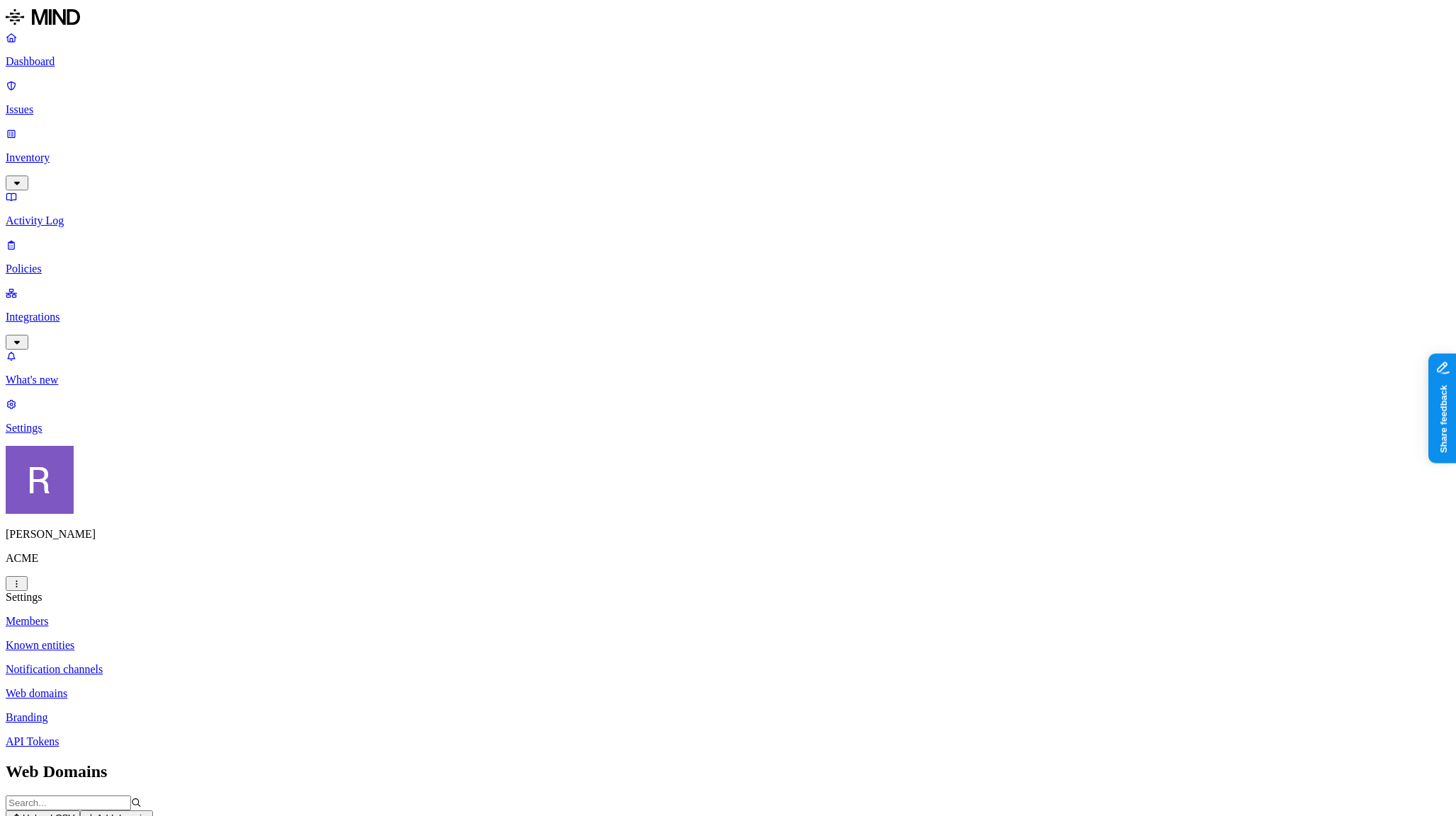
click at [245, 711] on p "Branding" at bounding box center [728, 717] width 1444 height 13
click at [241, 711] on link "Branding" at bounding box center [728, 717] width 1444 height 13
click at [239, 687] on p "Web domains" at bounding box center [728, 694] width 1444 height 13
click at [63, 263] on p "Policies" at bounding box center [728, 269] width 1444 height 13
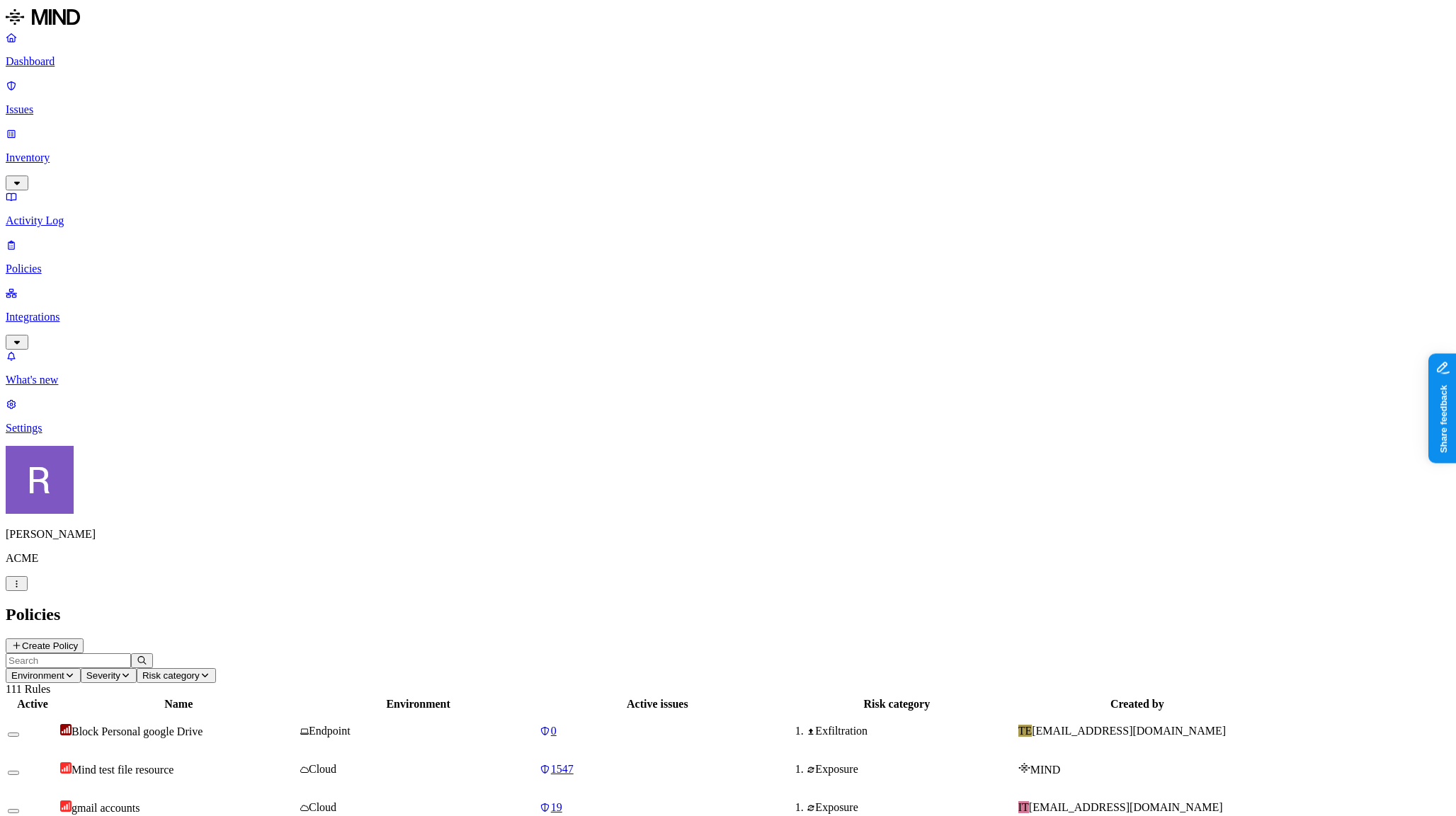
click at [83, 638] on button "Create Policy" at bounding box center [44, 646] width 78 height 14
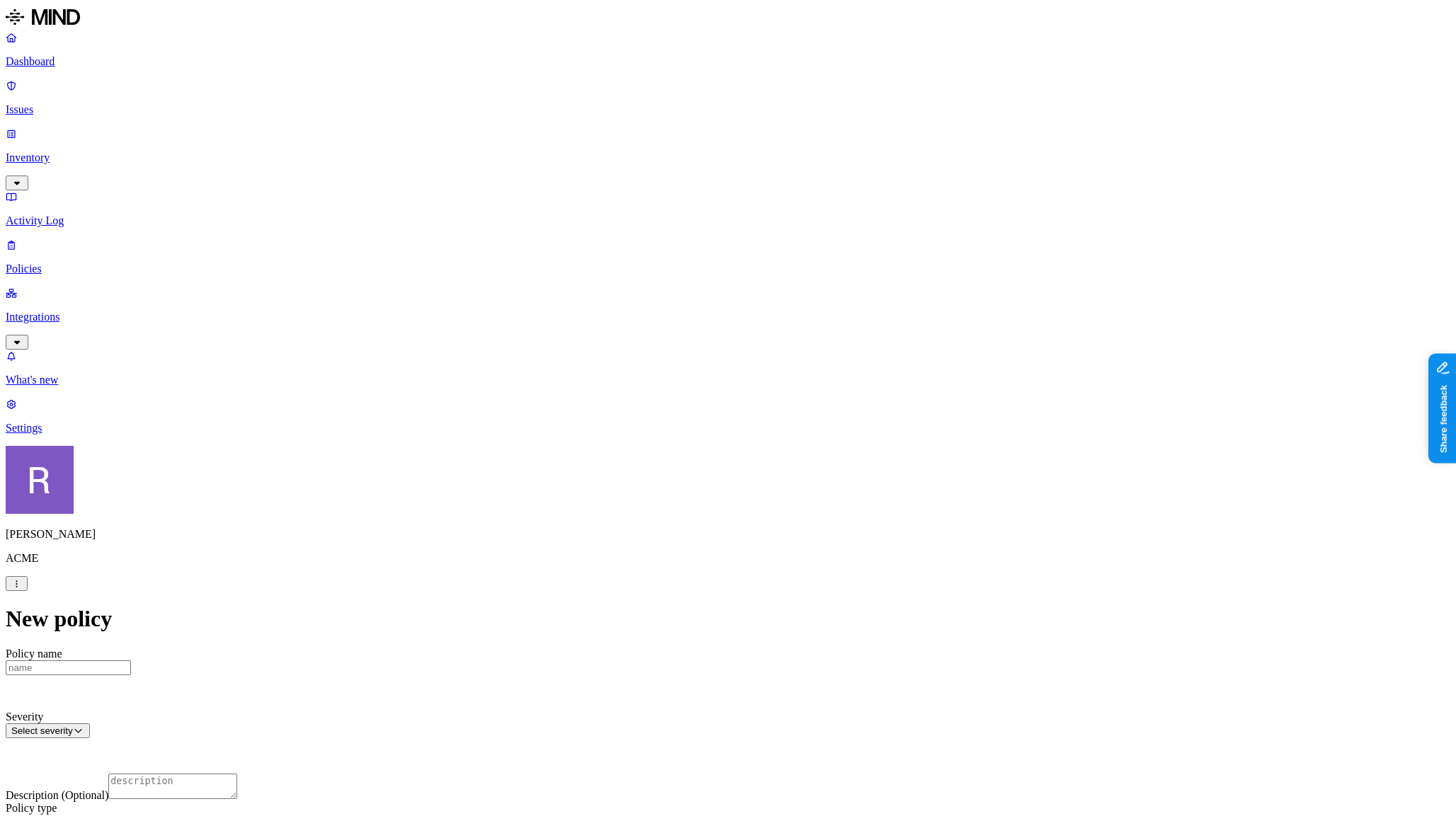
scroll to position [145, 0]
click at [682, 623] on label "Web Category" at bounding box center [673, 615] width 42 height 24
click at [662, 657] on icon at bounding box center [658, 652] width 9 height 9
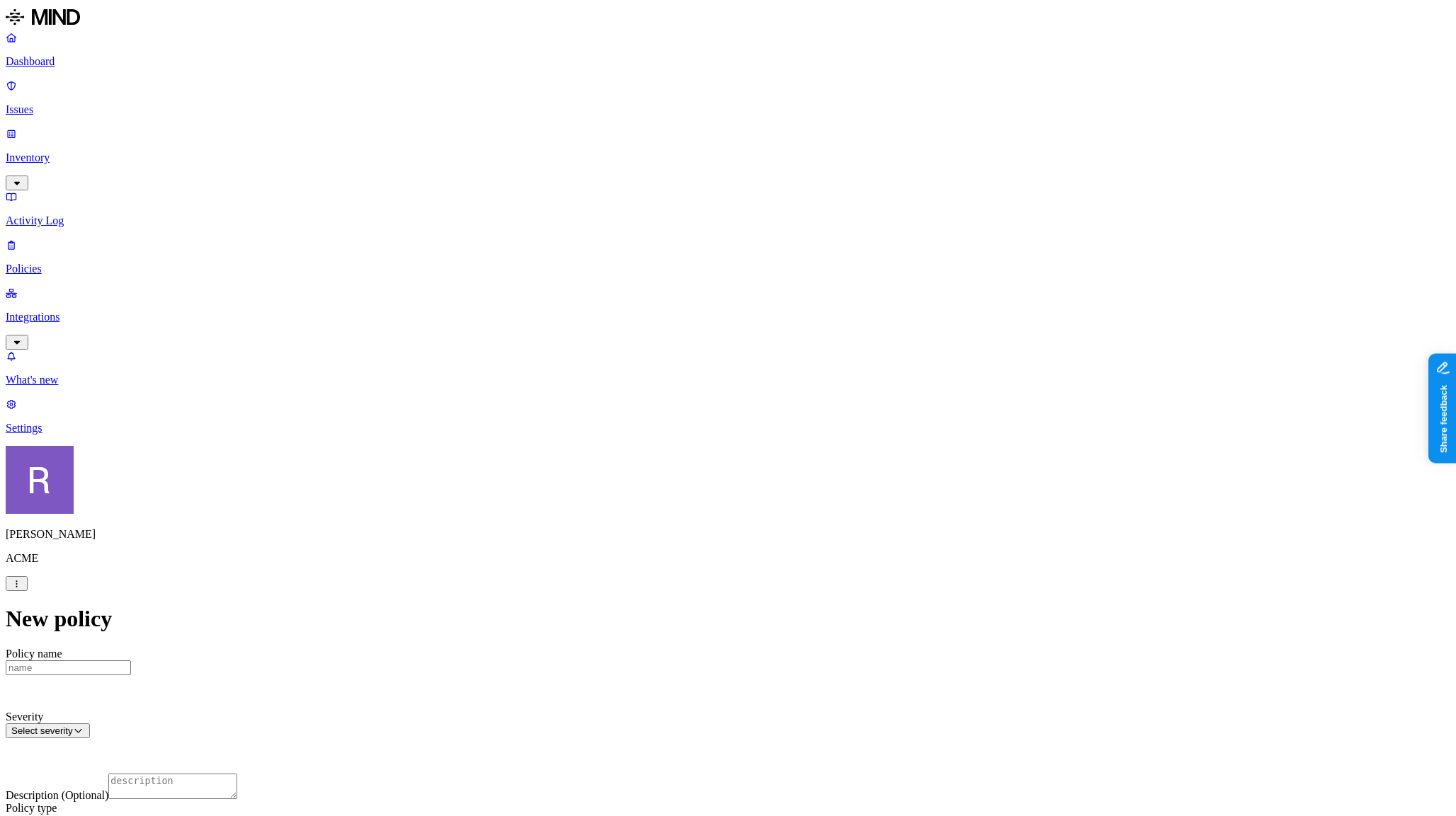
click at [761, 636] on label "AND" at bounding box center [748, 631] width 24 height 12
click at [773, 662] on label "Web Domain" at bounding box center [755, 652] width 37 height 24
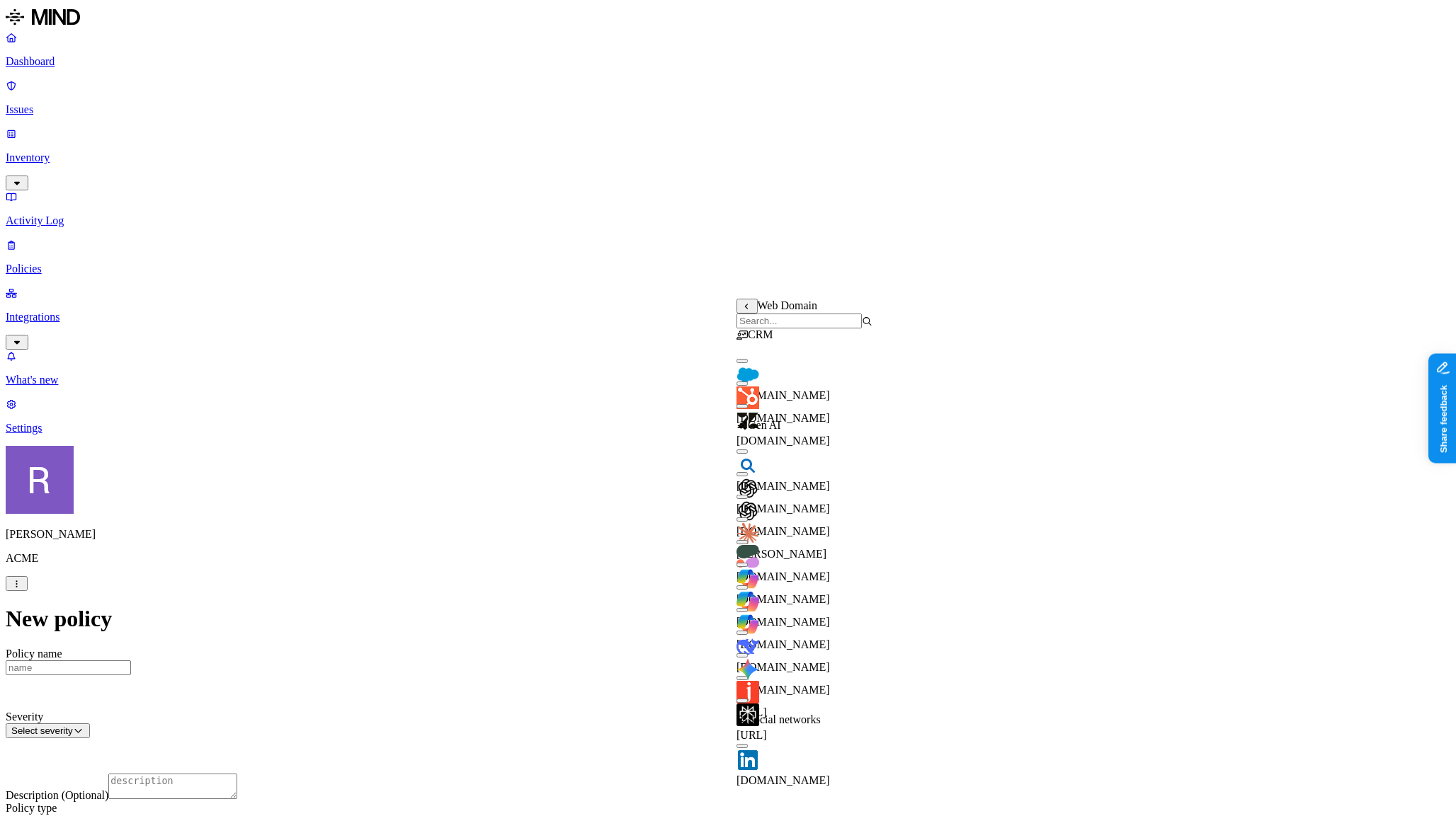
scroll to position [95, 0]
click at [747, 517] on button "button" at bounding box center [742, 519] width 12 height 5
click at [747, 510] on button "button" at bounding box center [742, 517] width 12 height 14
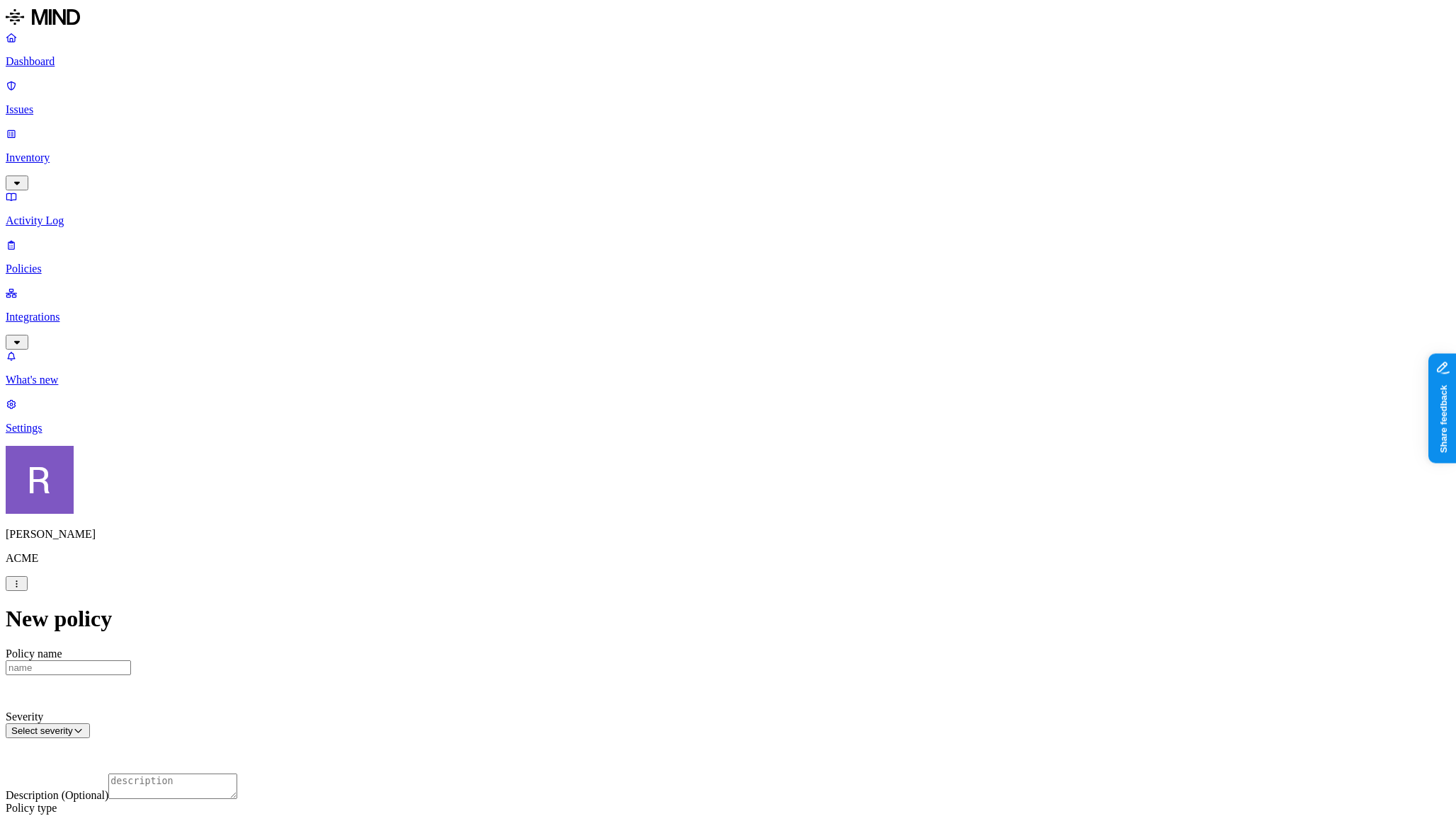
click at [761, 638] on label "AND" at bounding box center [748, 631] width 24 height 12
click at [771, 682] on label "Account type" at bounding box center [756, 675] width 38 height 24
click at [749, 629] on label "Unmanaged" at bounding box center [764, 623] width 54 height 12
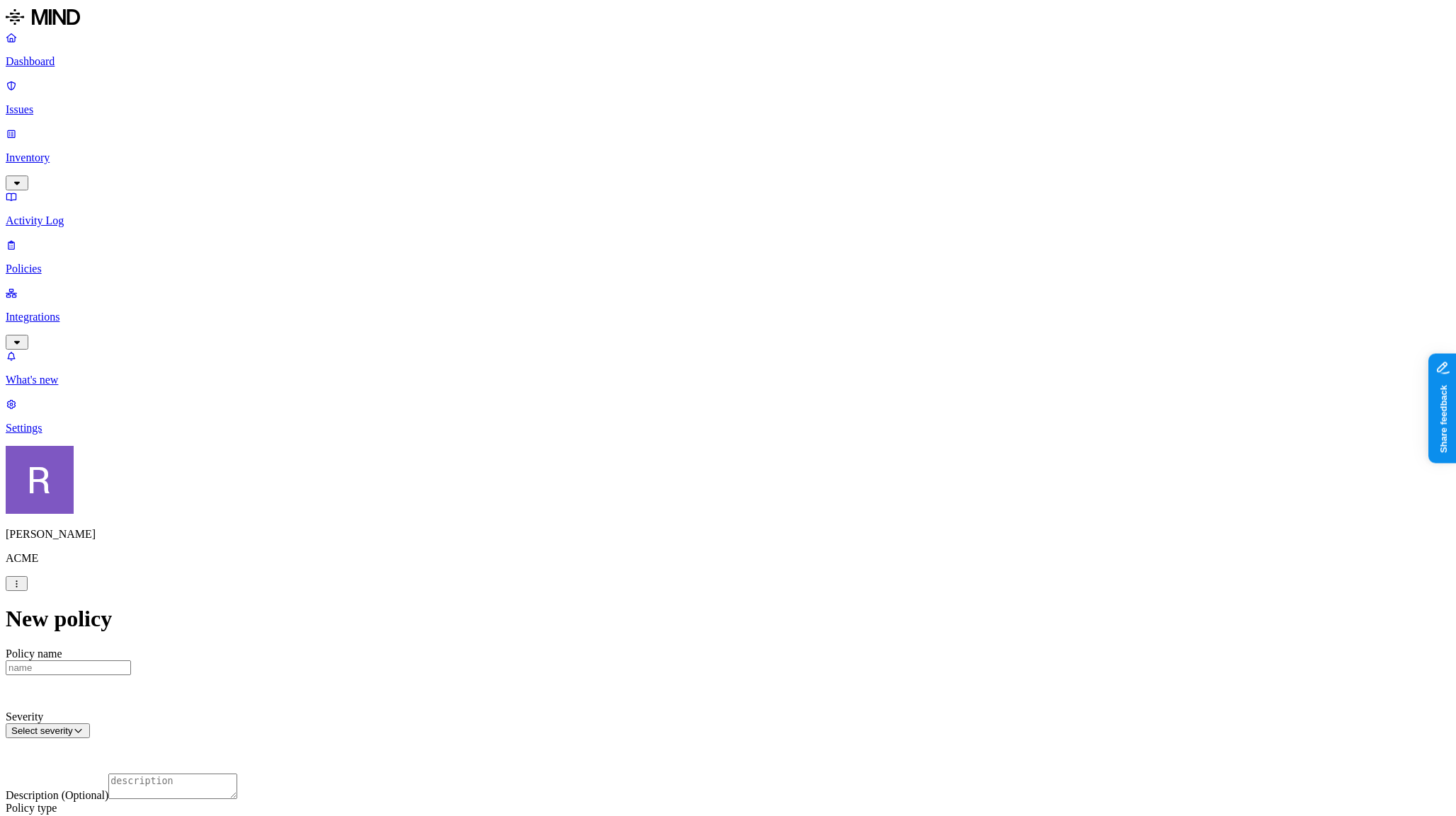
click at [745, 638] on label "AND" at bounding box center [748, 631] width 24 height 12
click at [753, 636] on label "Web Category" at bounding box center [757, 629] width 42 height 24
click at [747, 614] on icon at bounding box center [747, 610] width 4 height 5
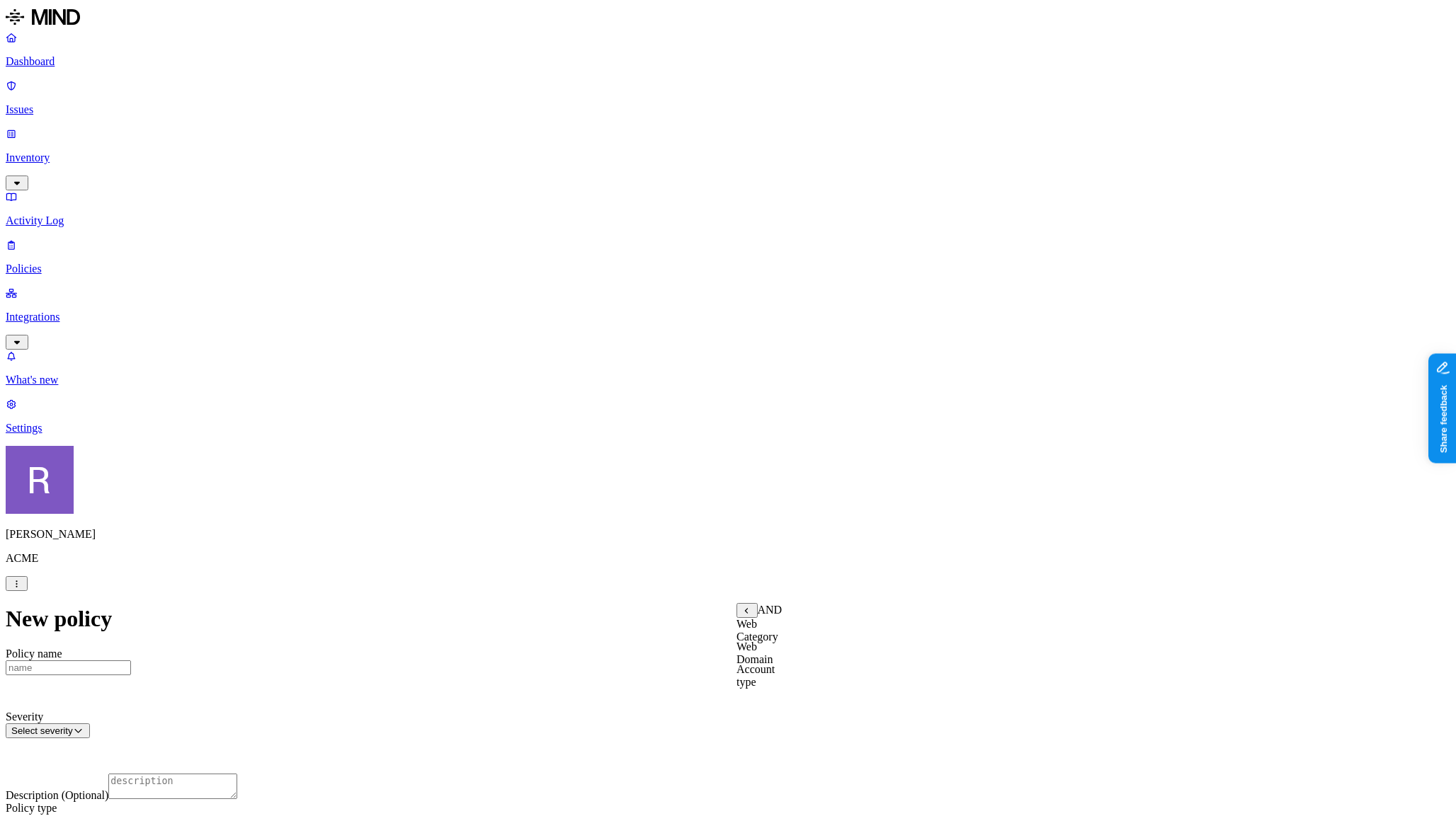
click at [767, 659] on label "Web Domain" at bounding box center [755, 652] width 37 height 24
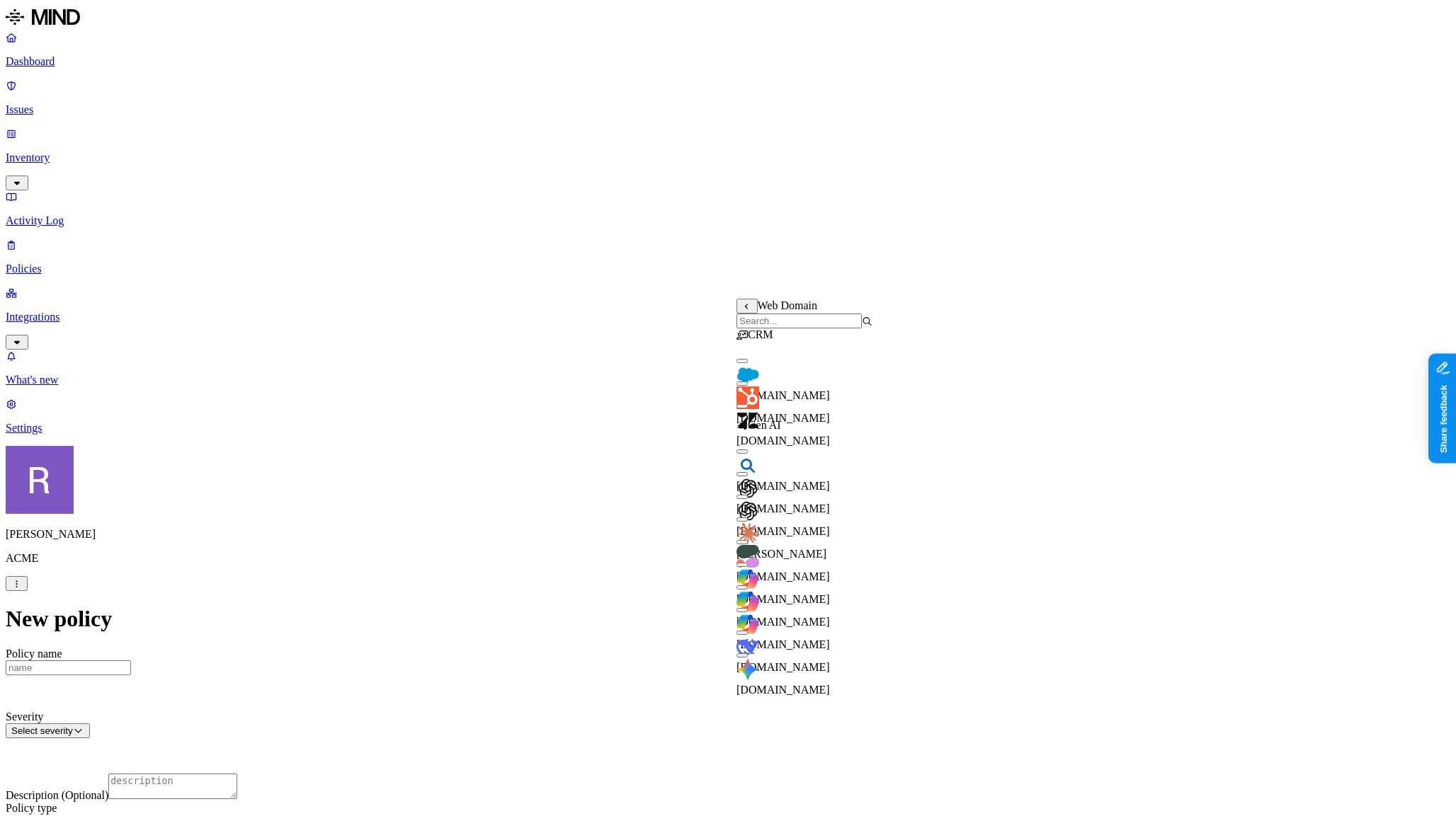
drag, startPoint x: 756, startPoint y: 536, endPoint x: 783, endPoint y: 538, distance: 27.1
click at [757, 534] on div "[PERSON_NAME]" at bounding box center [805, 535] width 136 height 51
click at [814, 605] on body "Dashboard Issues Inventory Activity Log Policies Integrations What's new 1 Sett…" at bounding box center [728, 795] width 1444 height 1579
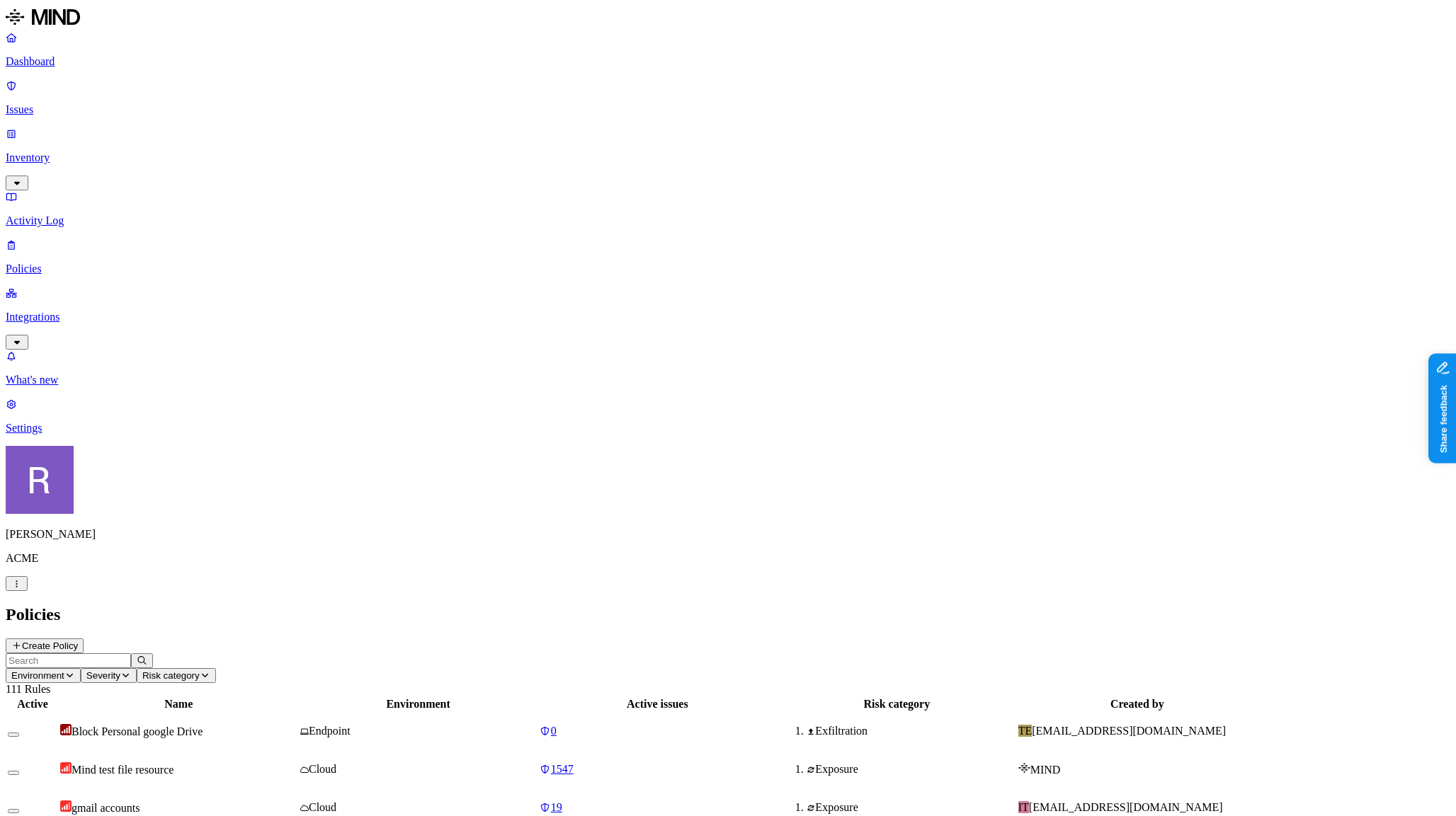
click at [94, 435] on link "Settings" at bounding box center [728, 416] width 1444 height 37
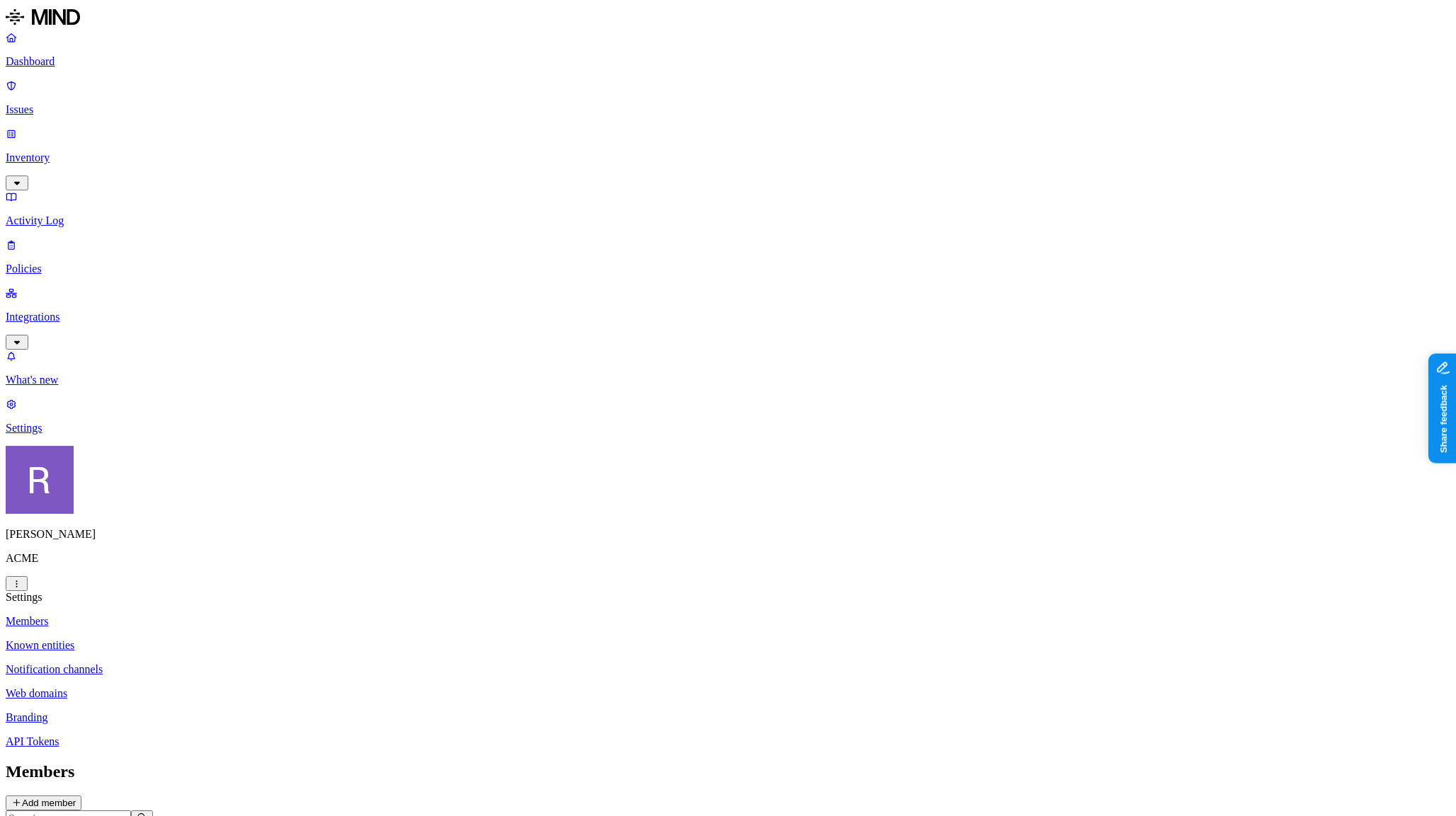
click at [187, 711] on p "Branding" at bounding box center [728, 717] width 1444 height 13
drag, startPoint x: 828, startPoint y: 167, endPoint x: 709, endPoint y: 164, distance: 119.0
drag, startPoint x: 679, startPoint y: 471, endPoint x: 857, endPoint y: 480, distance: 178.2
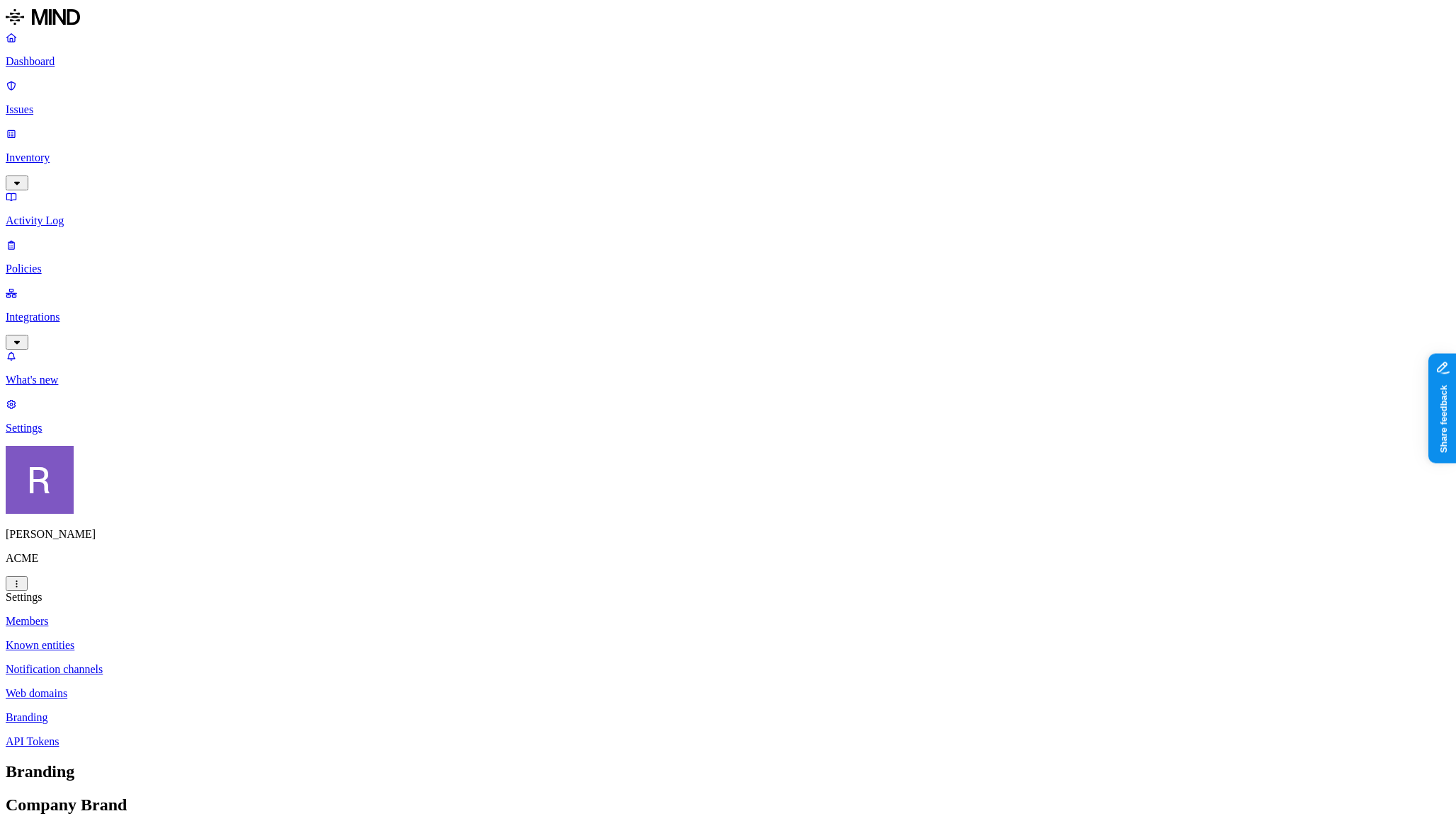
click at [199, 615] on nav "Members Known entities Notification channels Web domains Branding API Tokens" at bounding box center [728, 681] width 1444 height 133
click at [62, 387] on p "What's new" at bounding box center [728, 380] width 1444 height 13
click at [62, 66] on p "Dashboard" at bounding box center [728, 62] width 1444 height 13
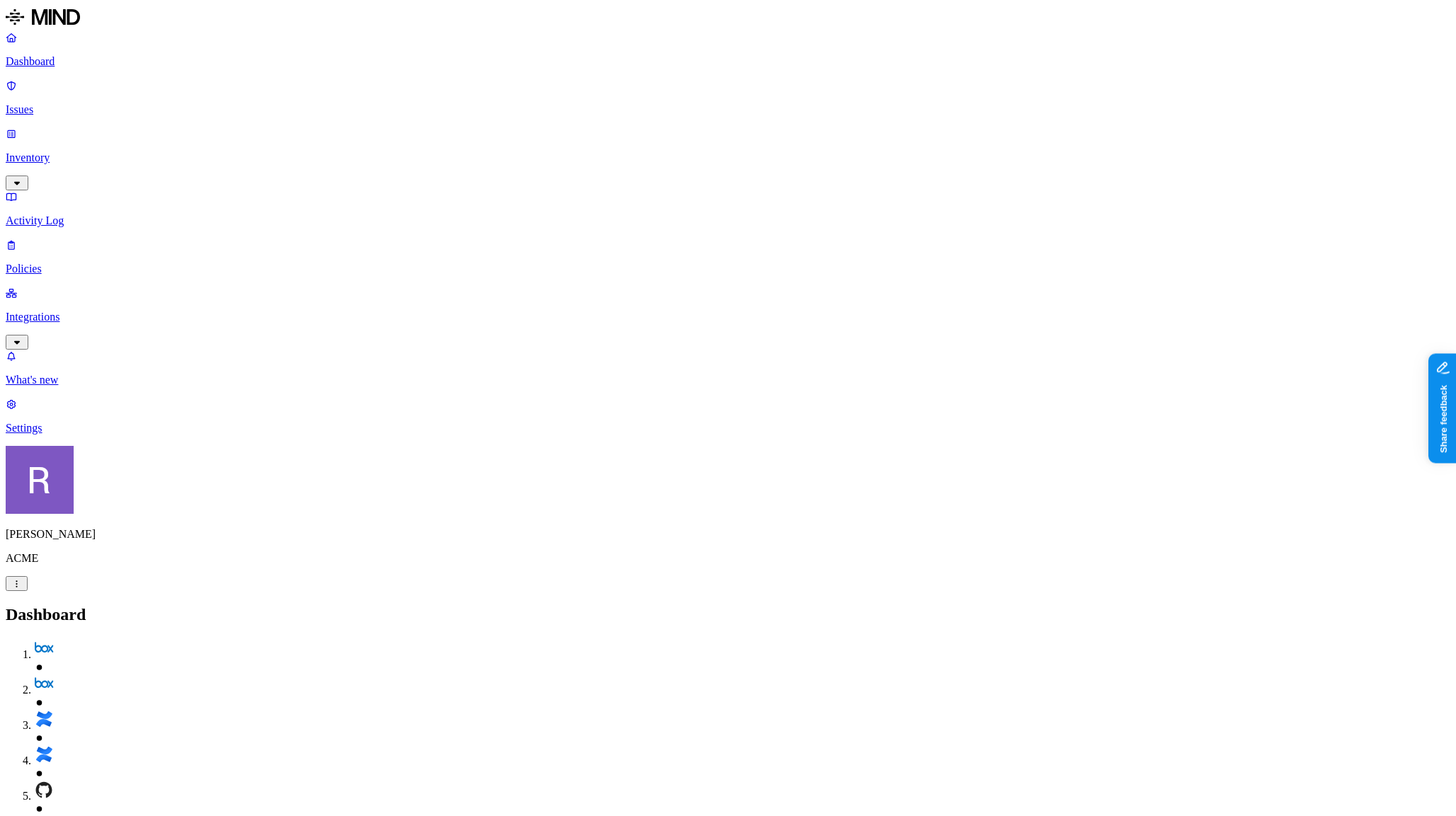
click at [63, 286] on link "Integrations" at bounding box center [728, 316] width 1444 height 61
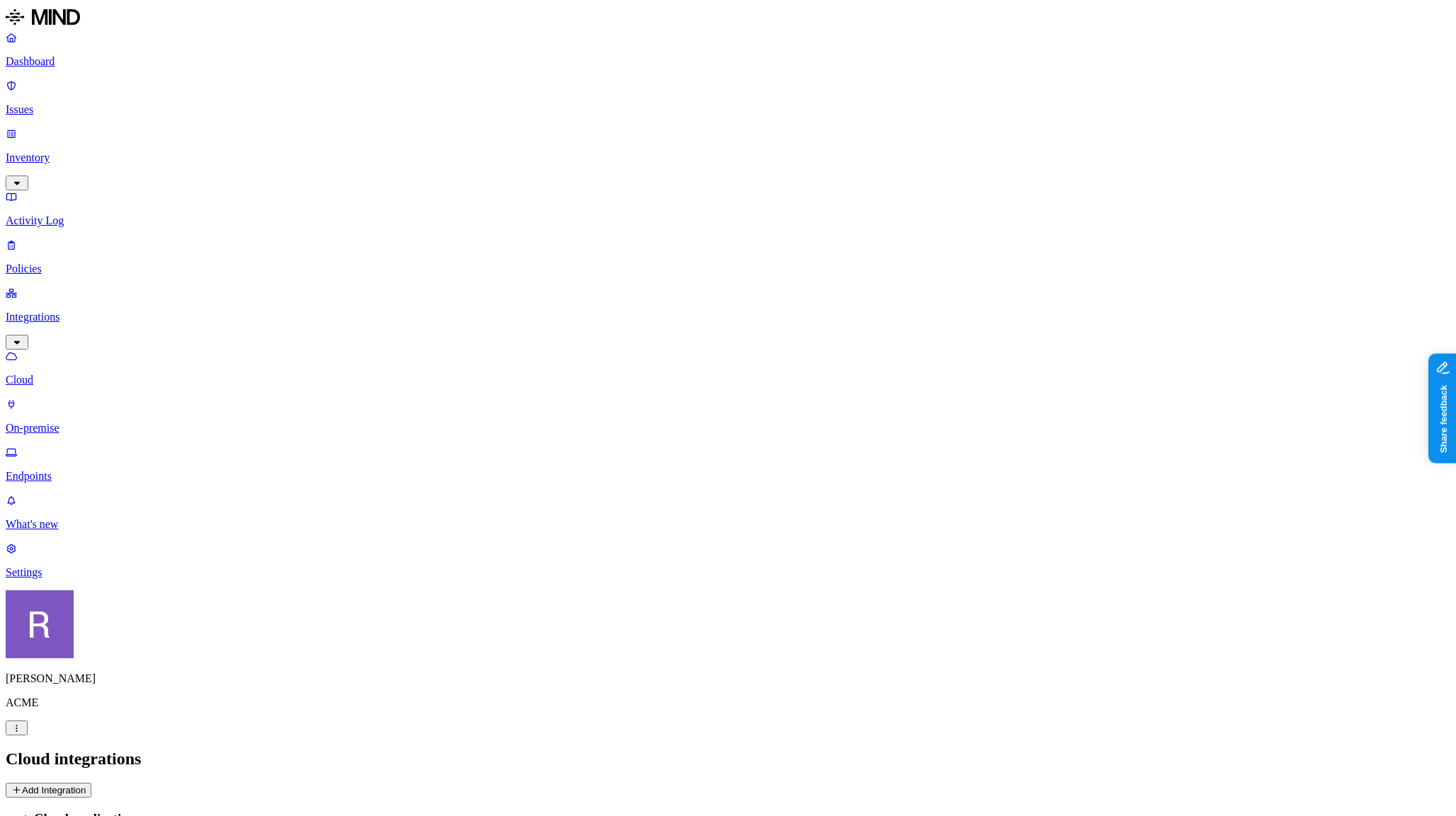
click at [92, 782] on button "Add Integration" at bounding box center [48, 790] width 86 height 14
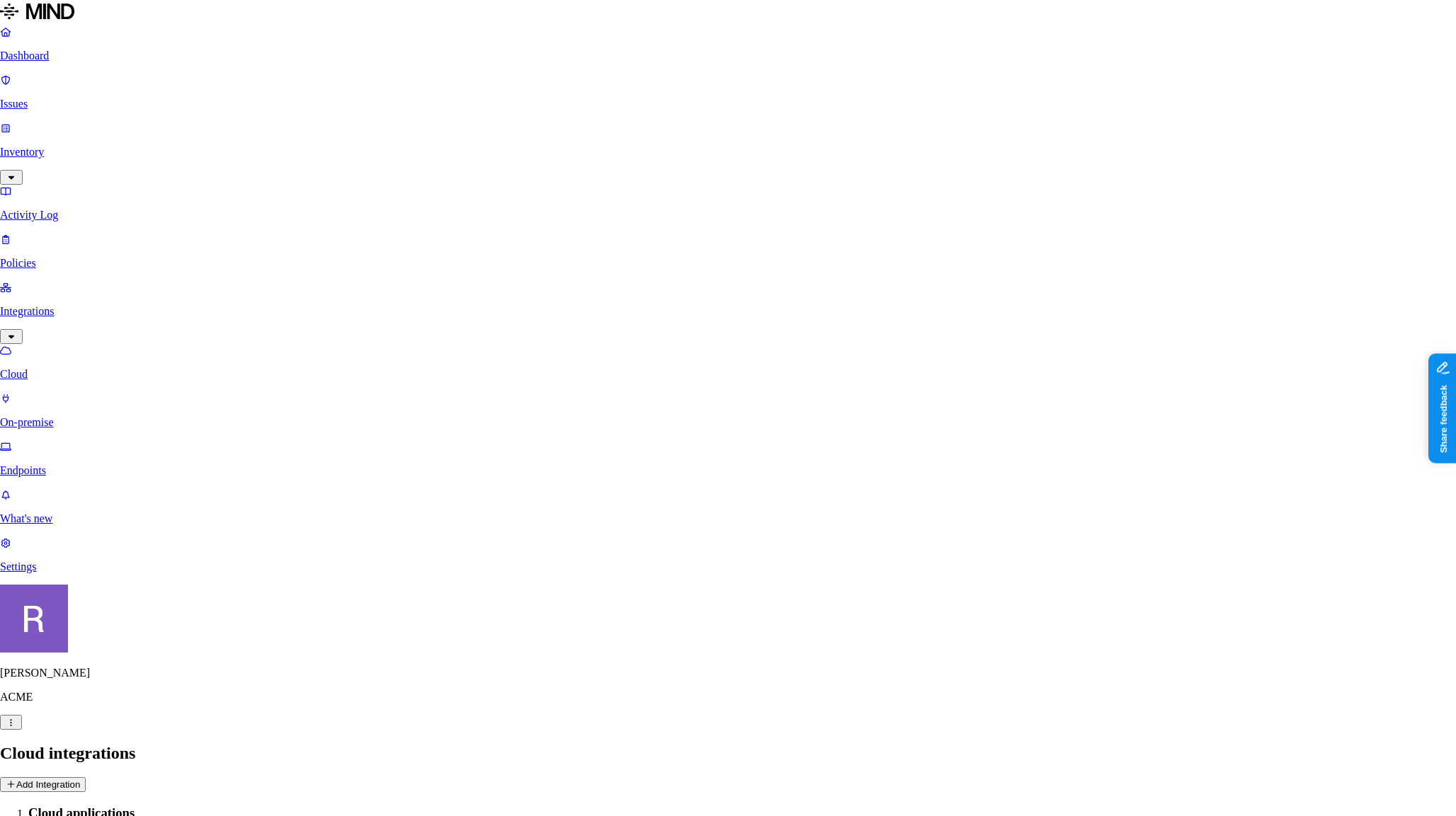
scroll to position [351, 0]
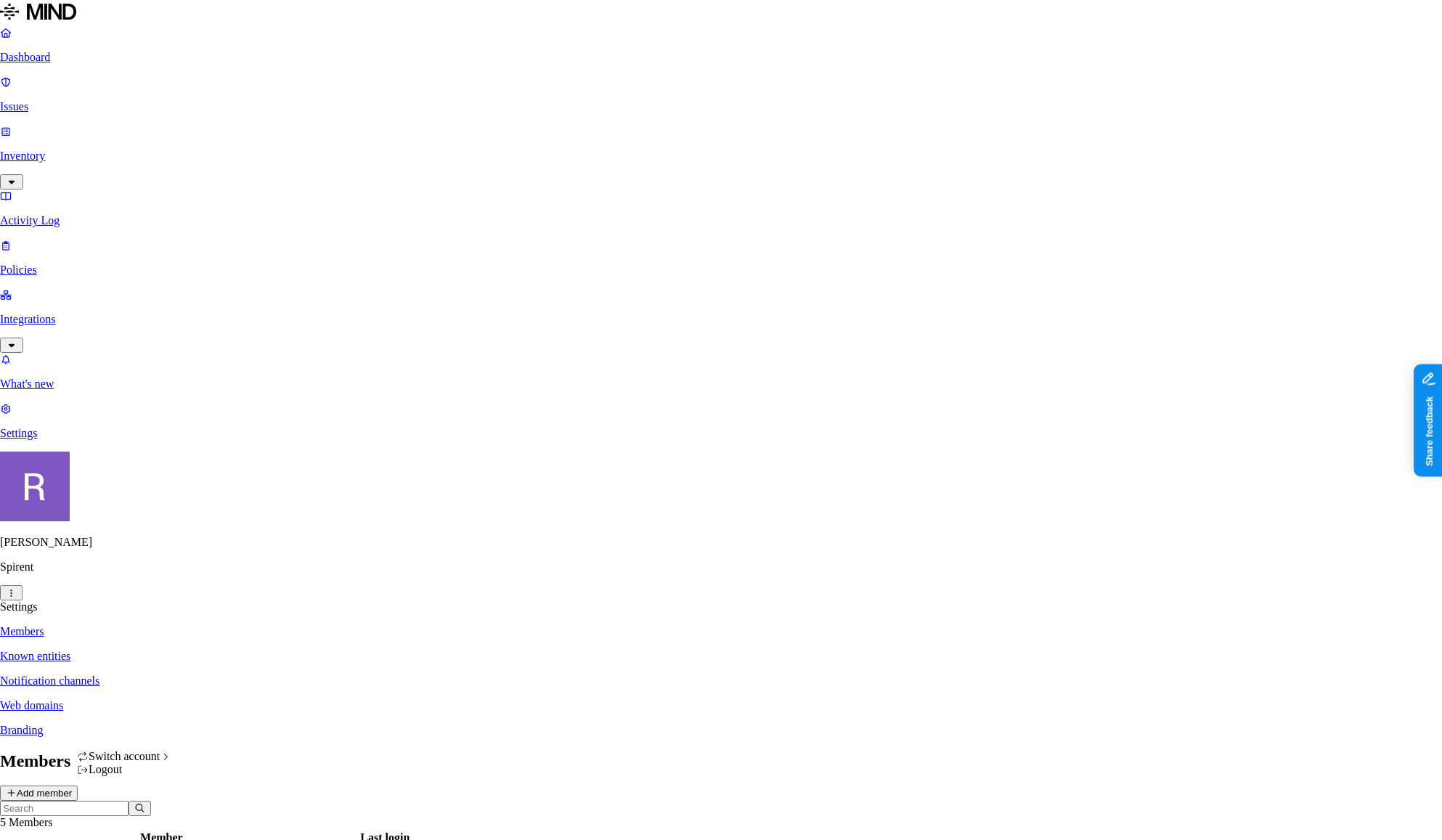
click at [135, 816] on html "Dashboard Issues Inventory Activity Log Policies Integrations What's new 1 Sett…" at bounding box center [721, 619] width 1442 height 1238
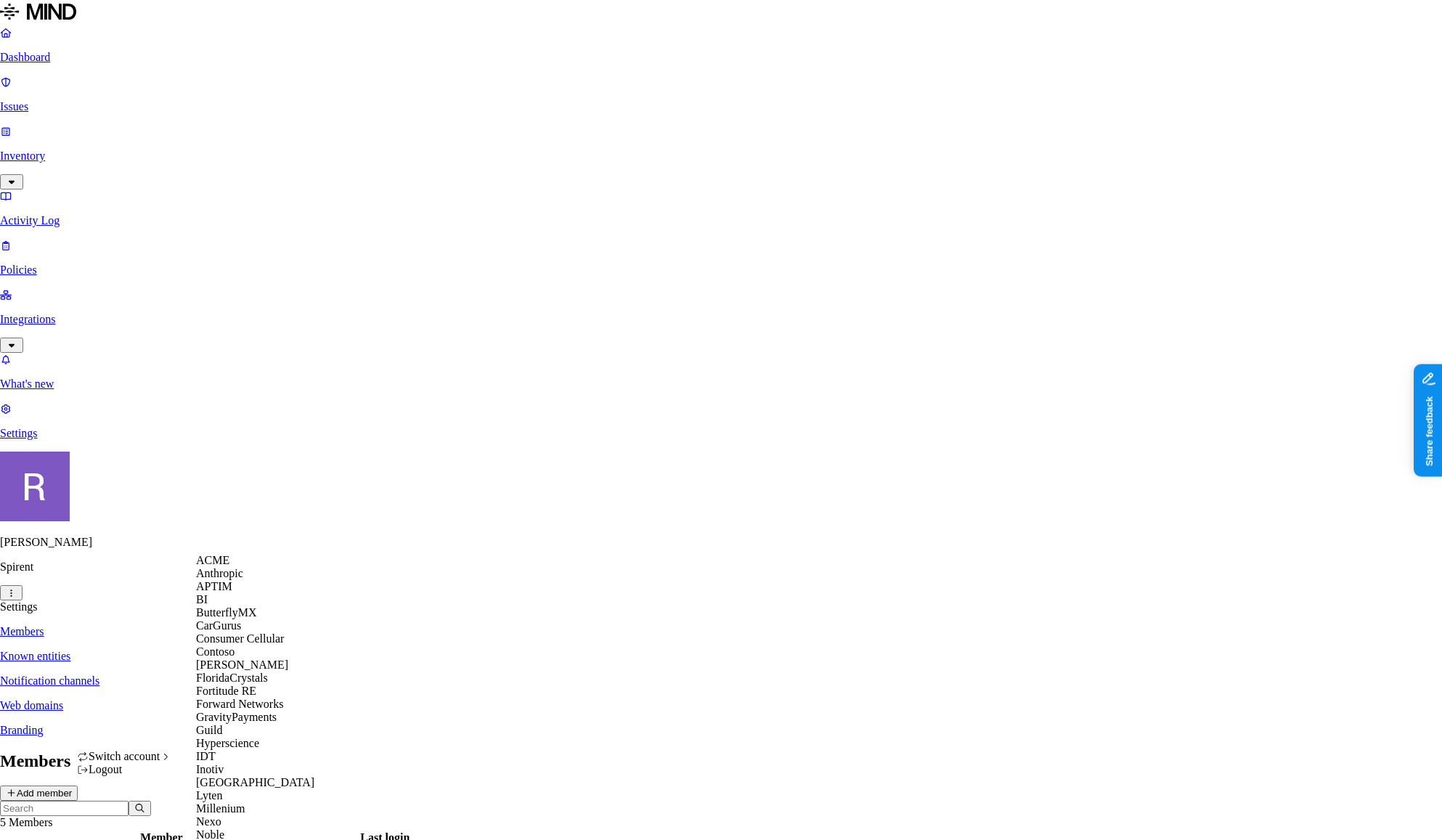
scroll to position [321, 0]
click at [236, 763] on div "Inotiv" at bounding box center [267, 769] width 141 height 13
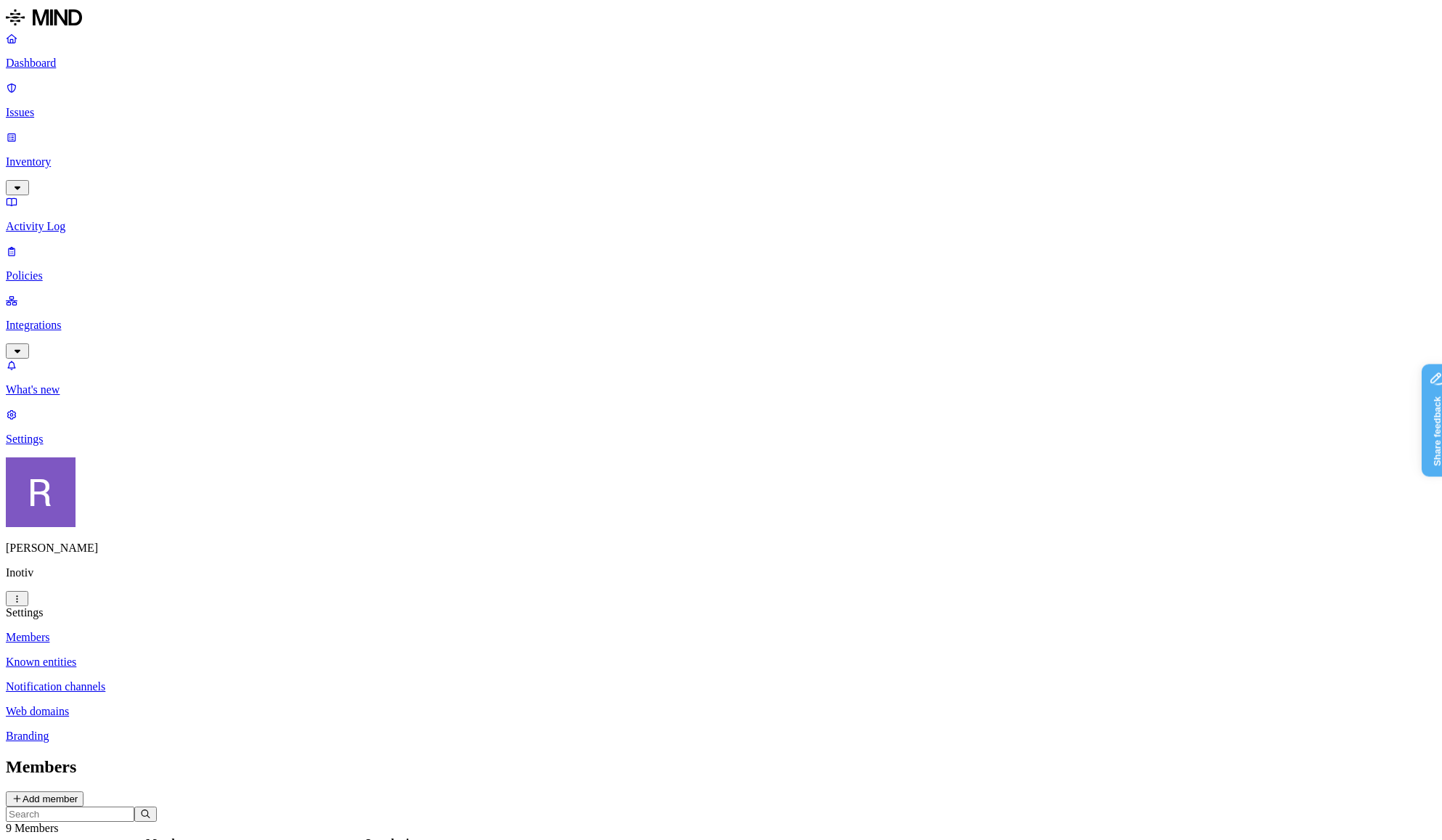
click at [45, 155] on p "Inventory" at bounding box center [720, 162] width 1430 height 13
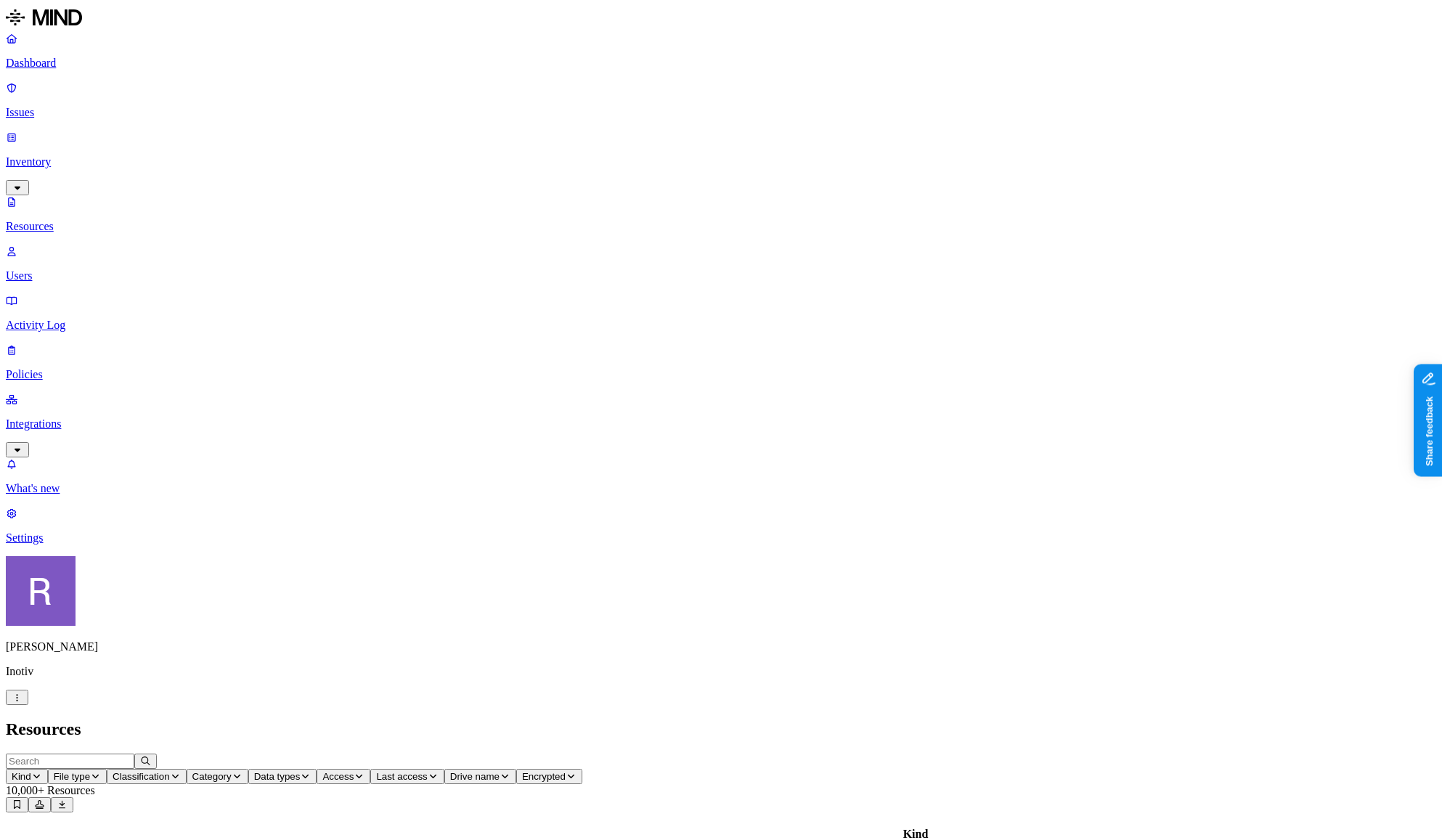
click at [187, 769] on button "Classification" at bounding box center [147, 777] width 80 height 15
click at [231, 771] on span "Category" at bounding box center [212, 777] width 39 height 11
click at [301, 771] on span "Data types" at bounding box center [278, 777] width 46 height 11
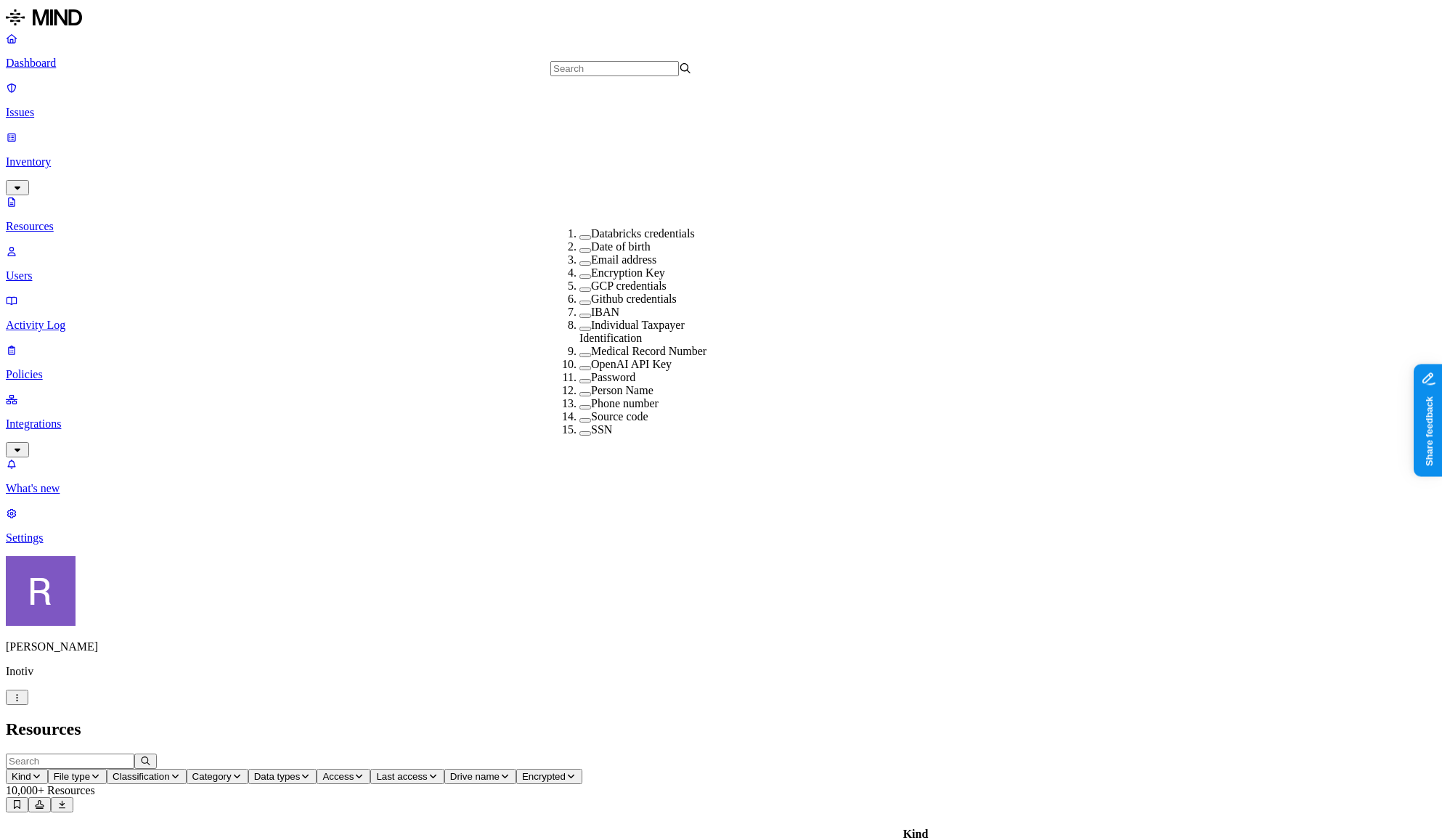
scroll to position [261, 0]
click at [596, 345] on label "Medical Record Number" at bounding box center [649, 350] width 115 height 12
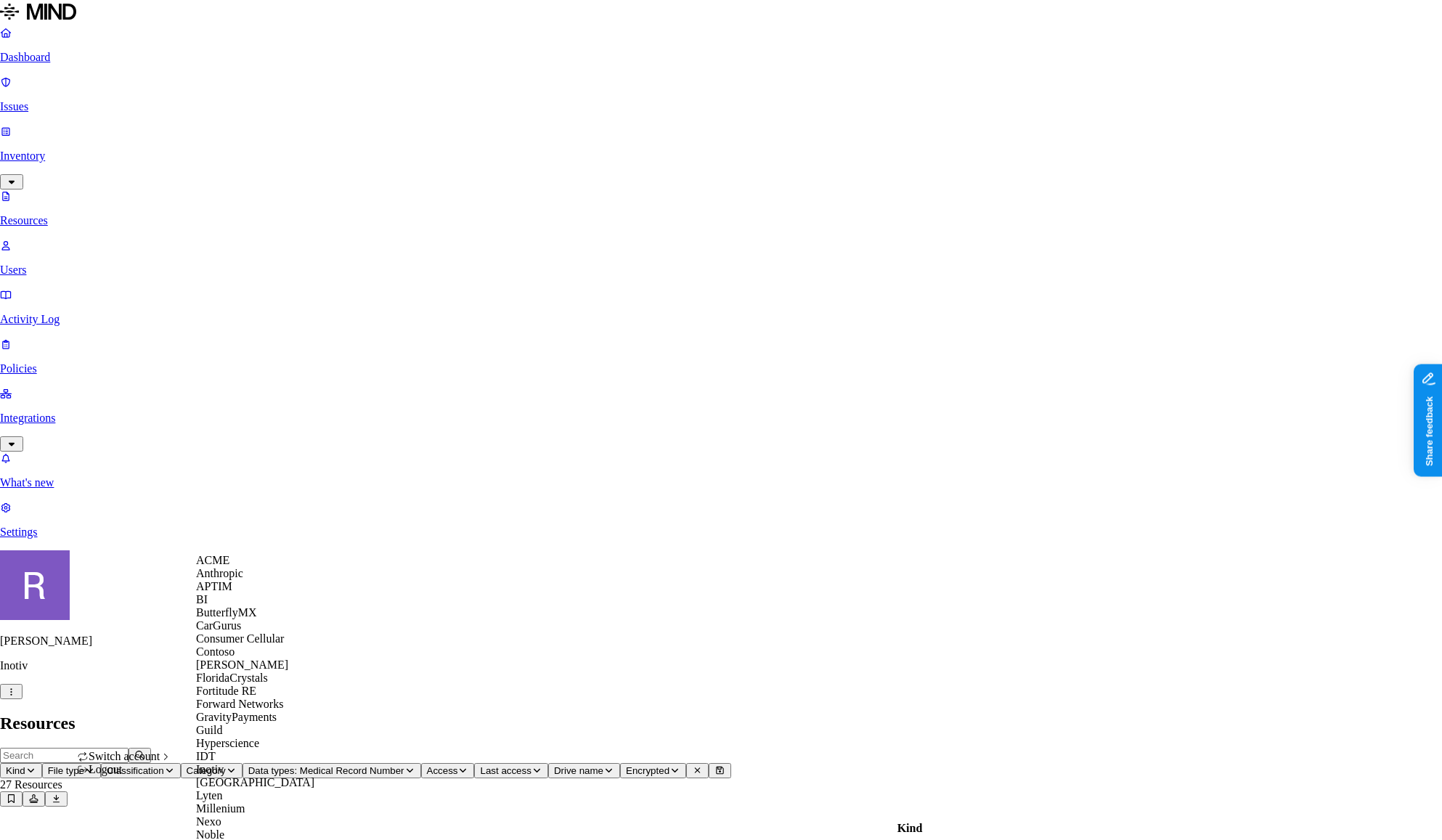
click at [221, 567] on div "ACME" at bounding box center [267, 560] width 141 height 13
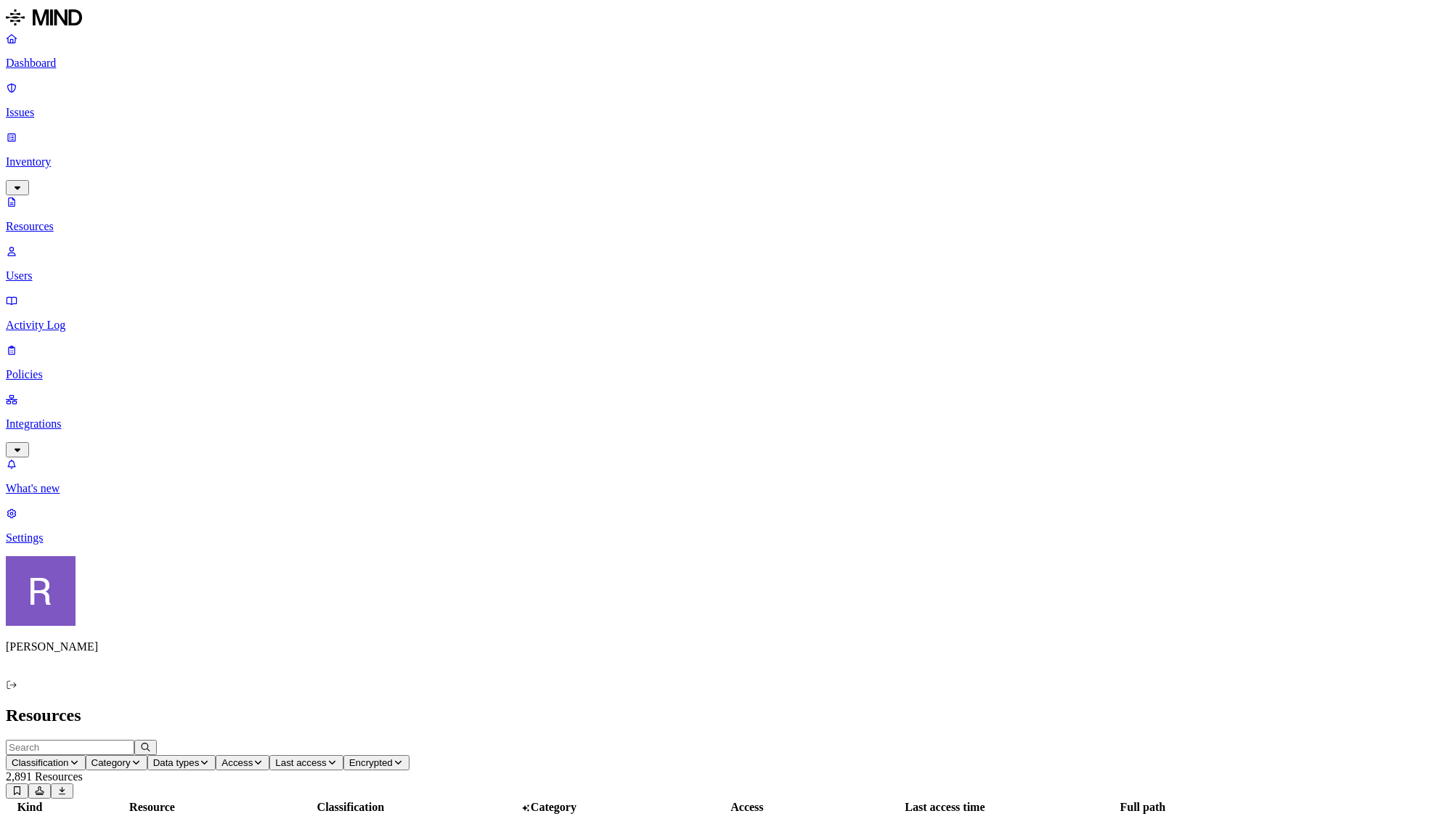
click at [135, 545] on nav "Dashboard Issues Inventory Resources Users Activity Log Policies Integrations W…" at bounding box center [720, 288] width 1430 height 513
